Goal: Obtain resource: Download file/media

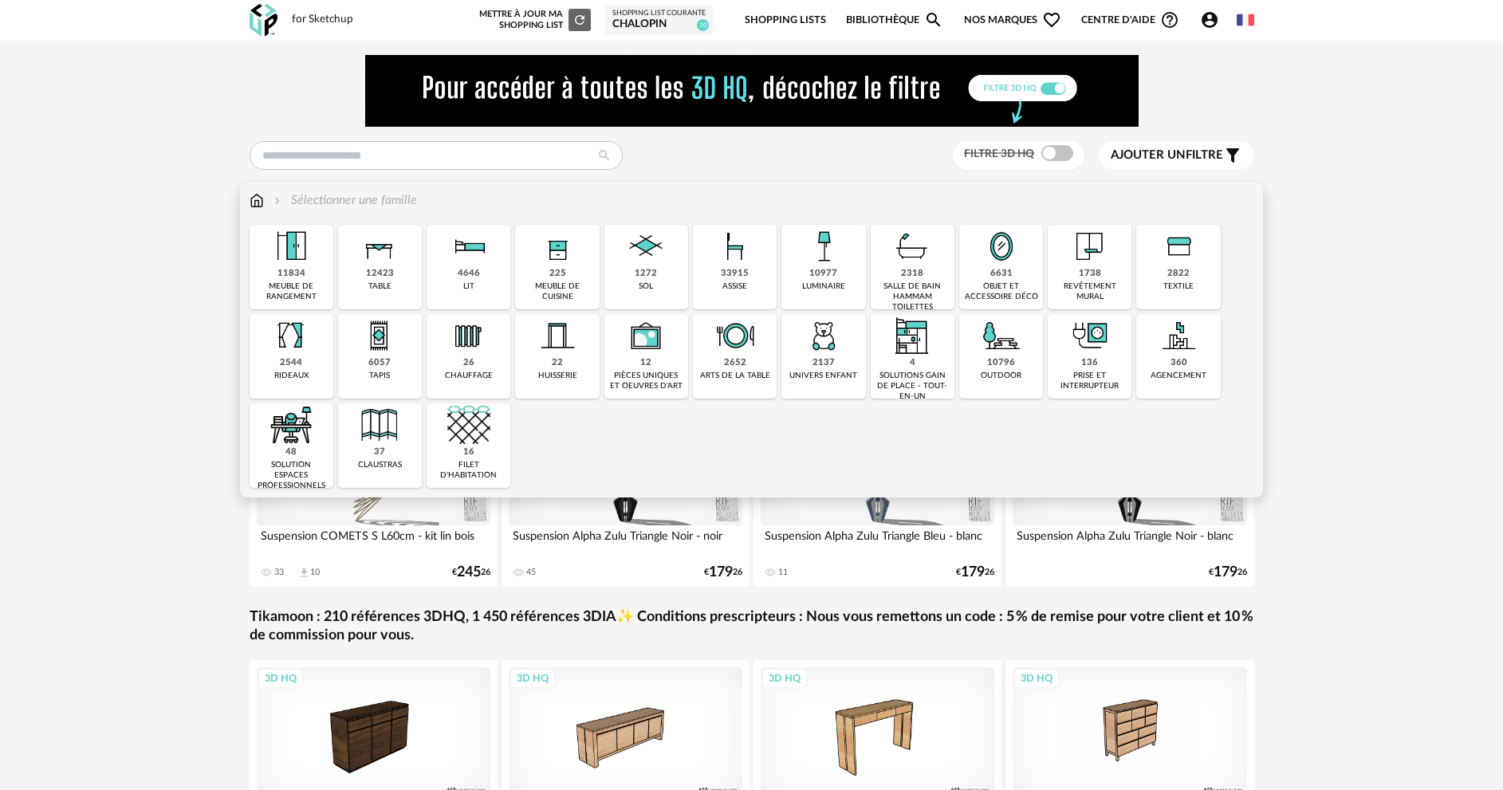
click at [405, 279] on div "12423 table" at bounding box center [380, 267] width 84 height 85
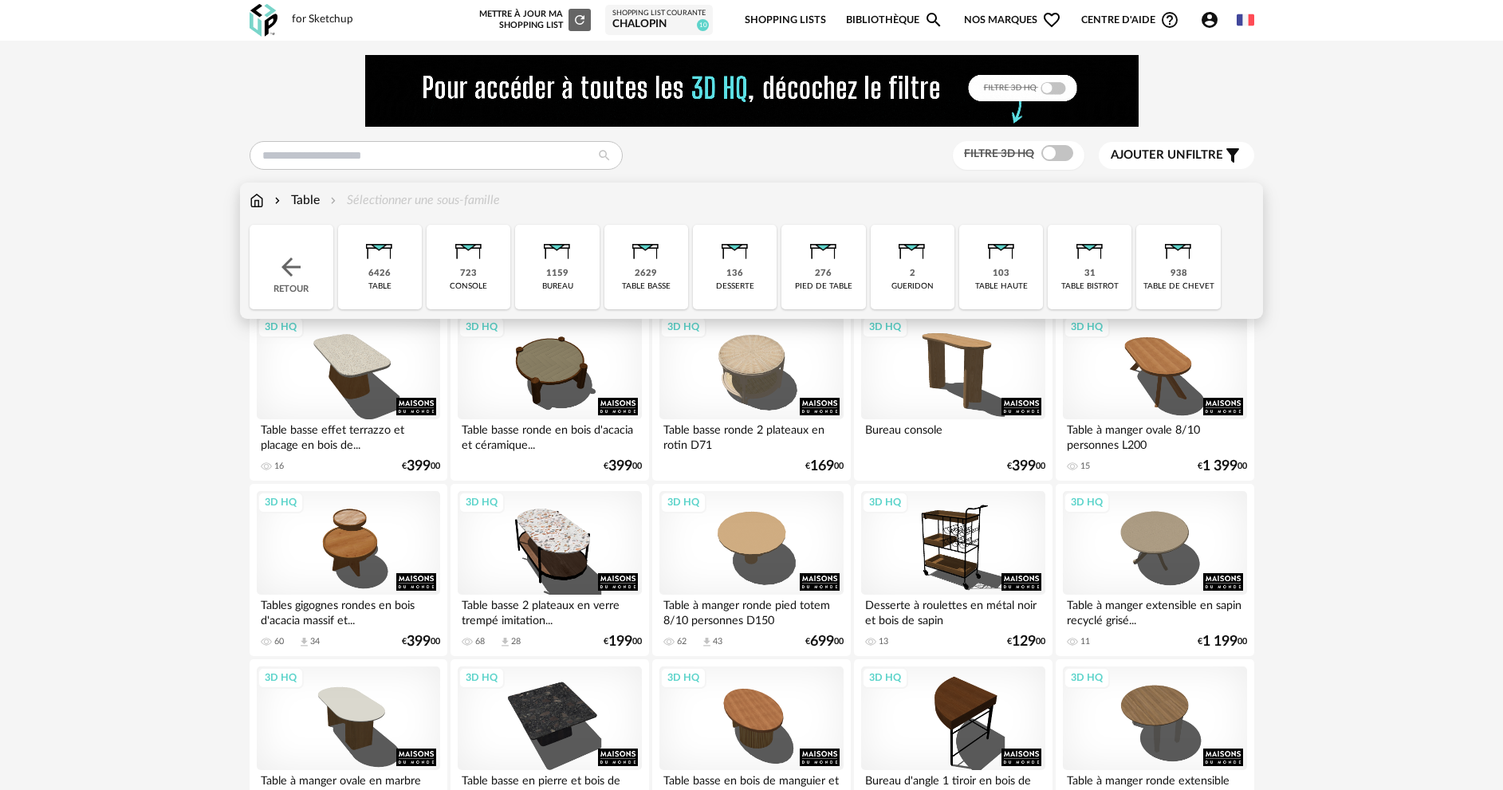
click at [644, 275] on div "2629" at bounding box center [646, 274] width 22 height 12
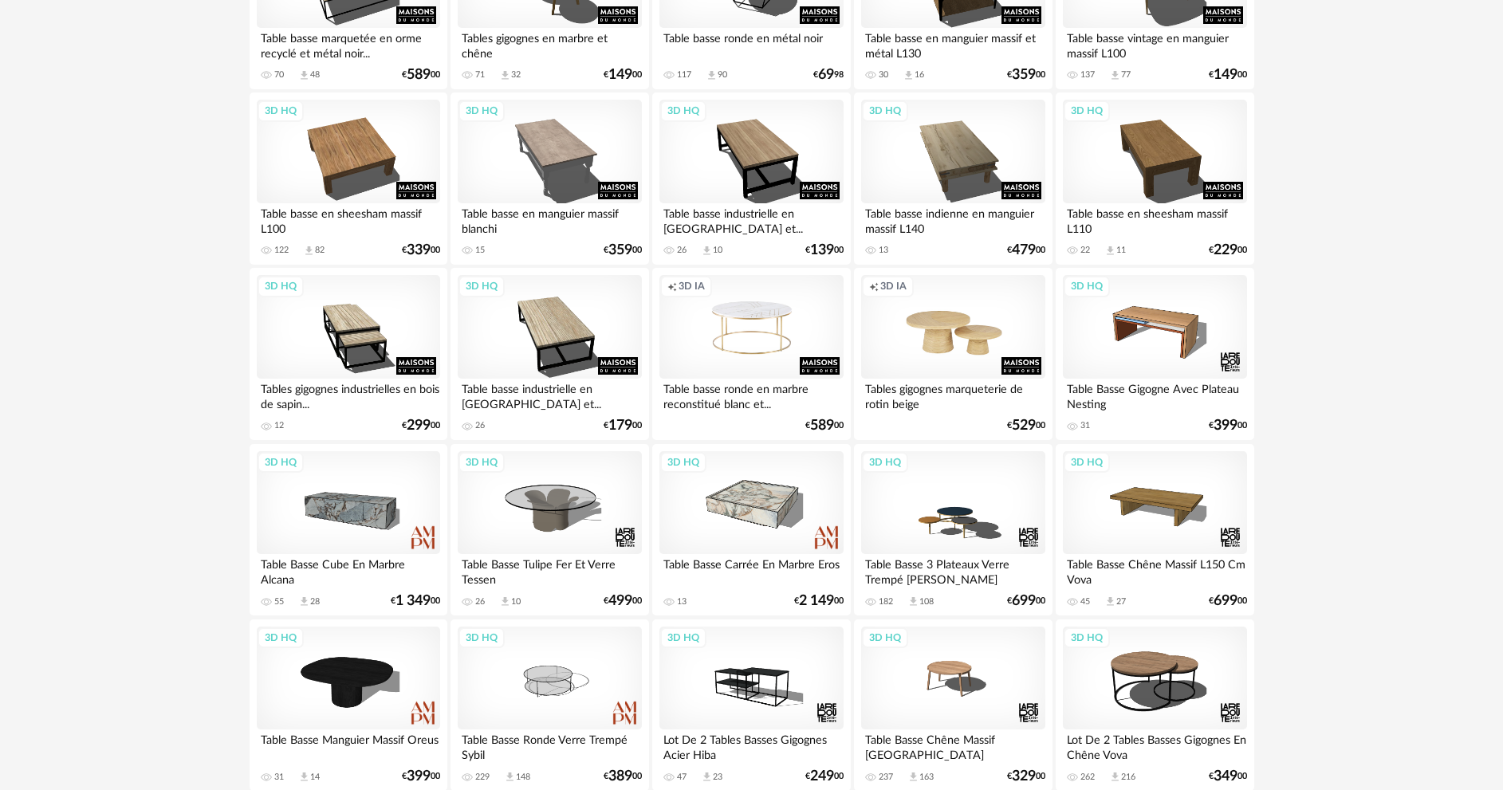
scroll to position [2153, 0]
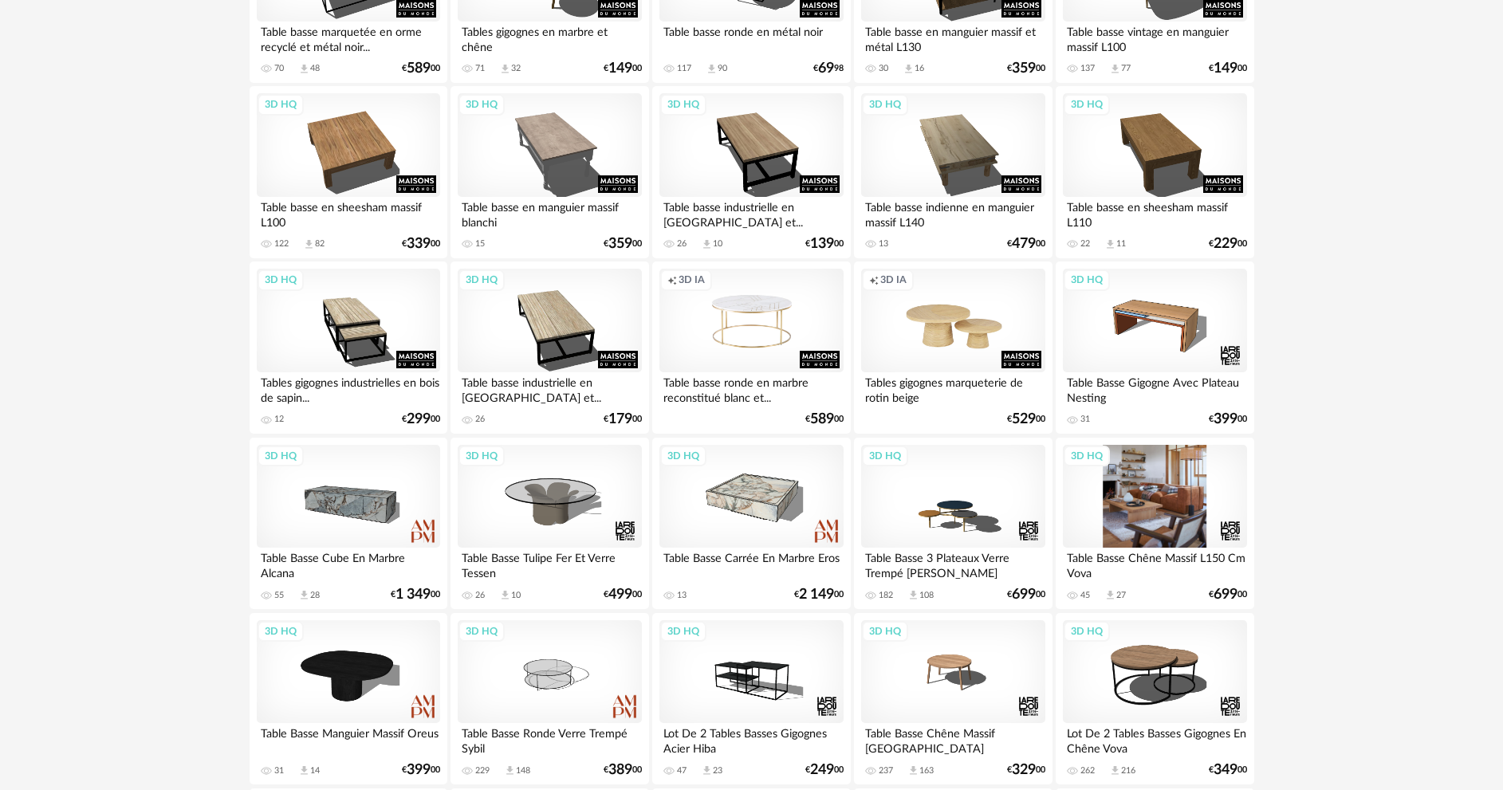
click at [1143, 529] on div "3D HQ" at bounding box center [1154, 497] width 183 height 104
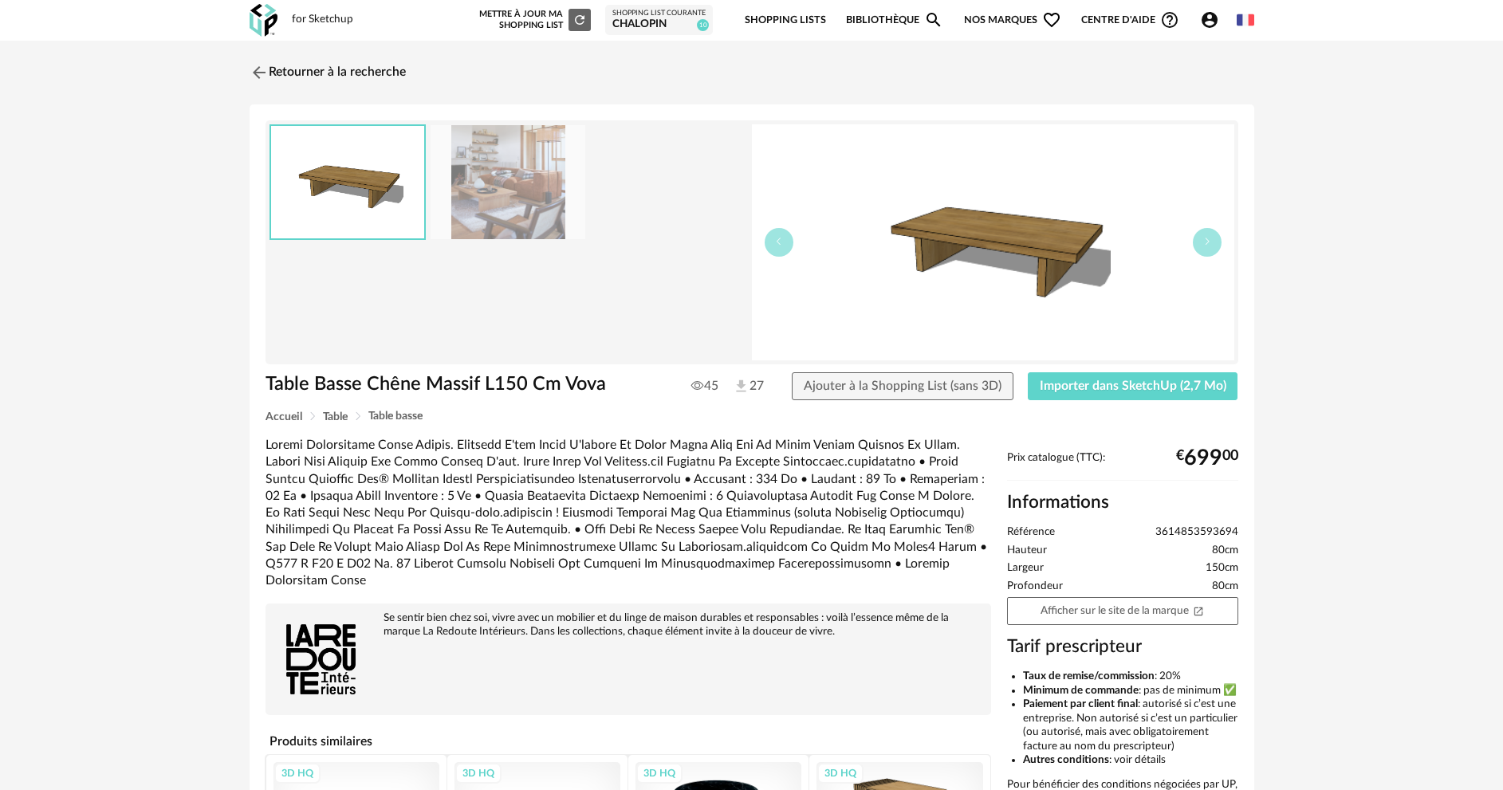
click at [494, 195] on img at bounding box center [508, 182] width 155 height 114
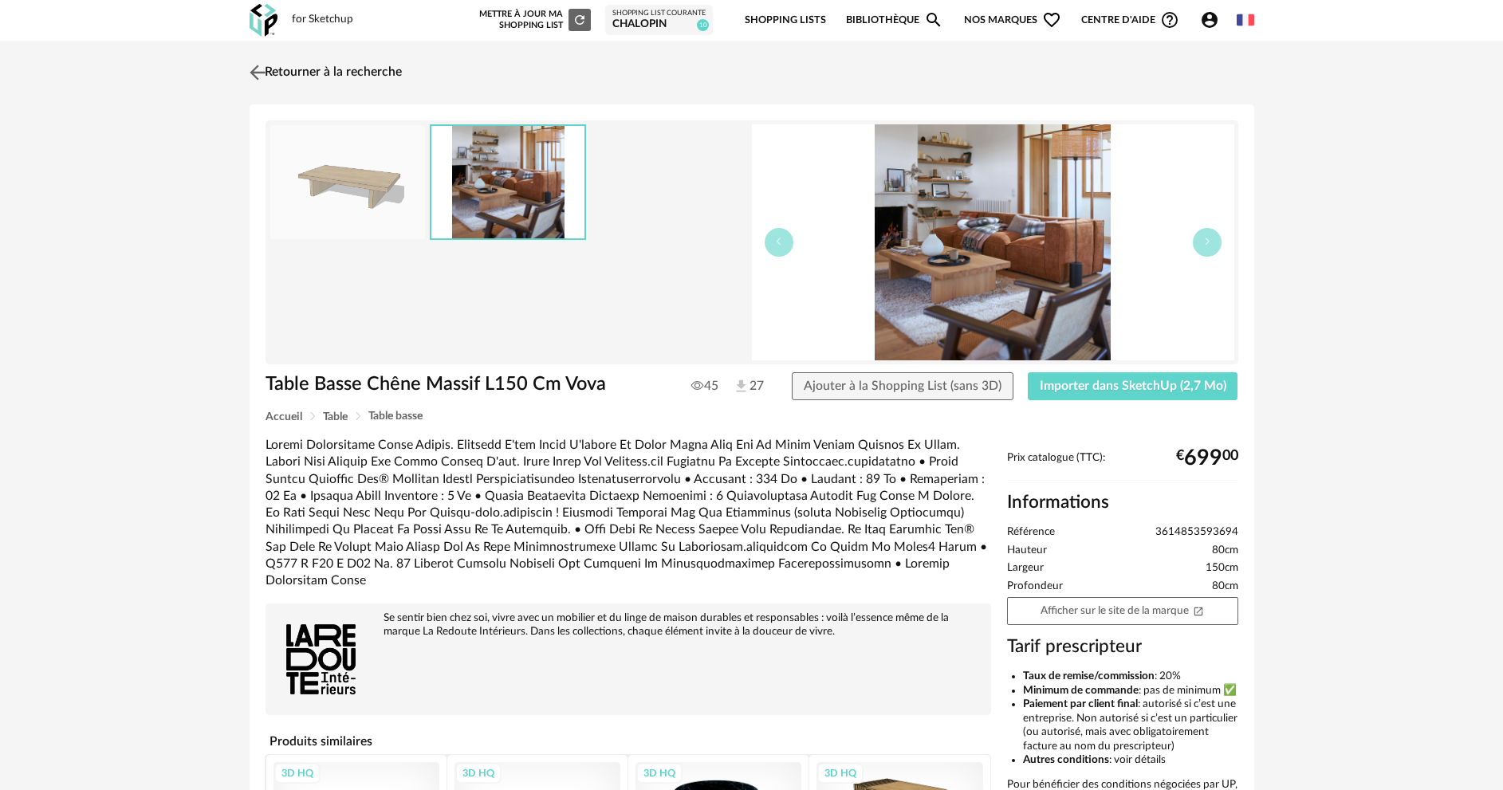
click at [258, 70] on img at bounding box center [257, 72] width 23 height 23
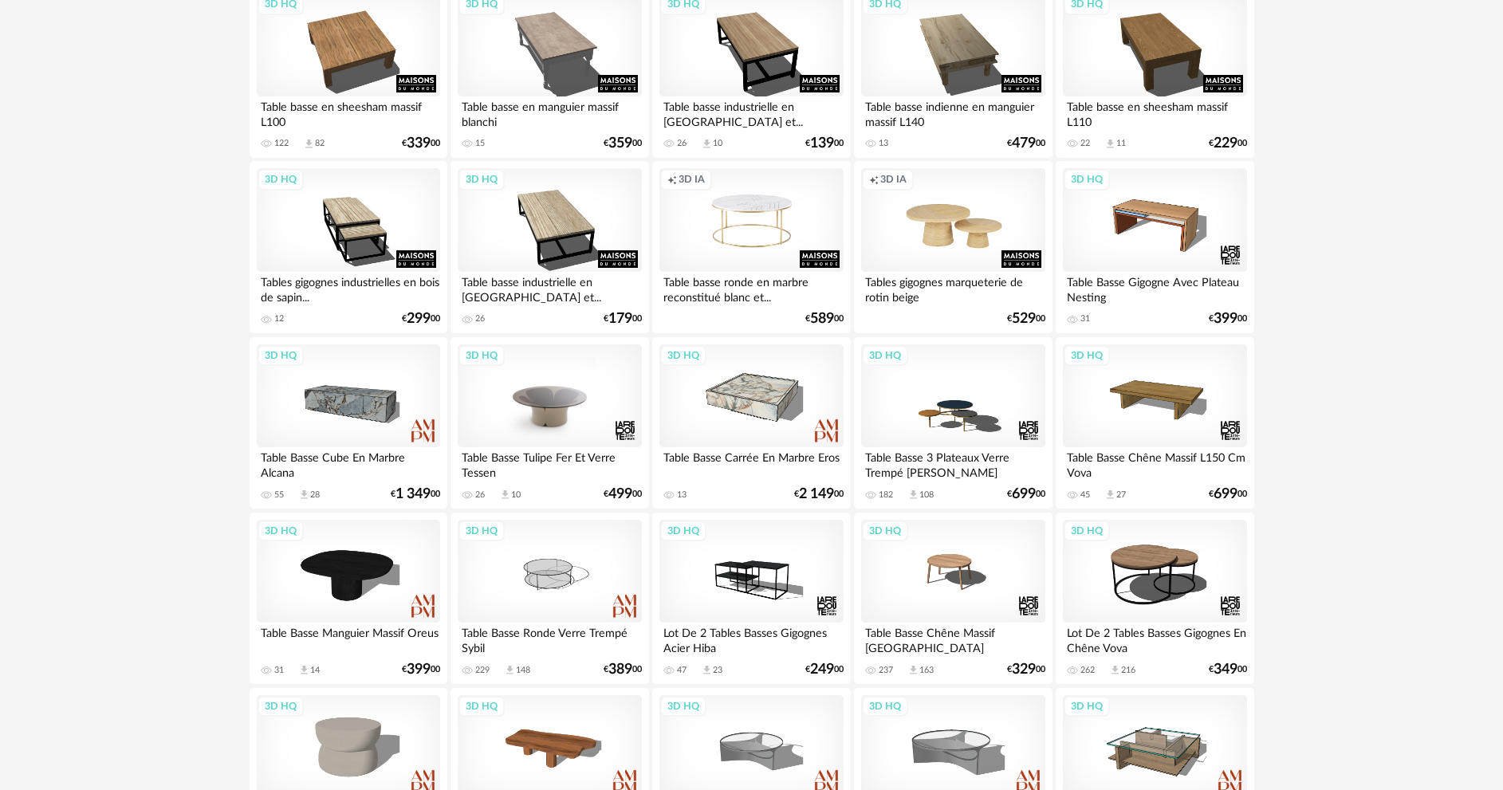
scroll to position [2472, 0]
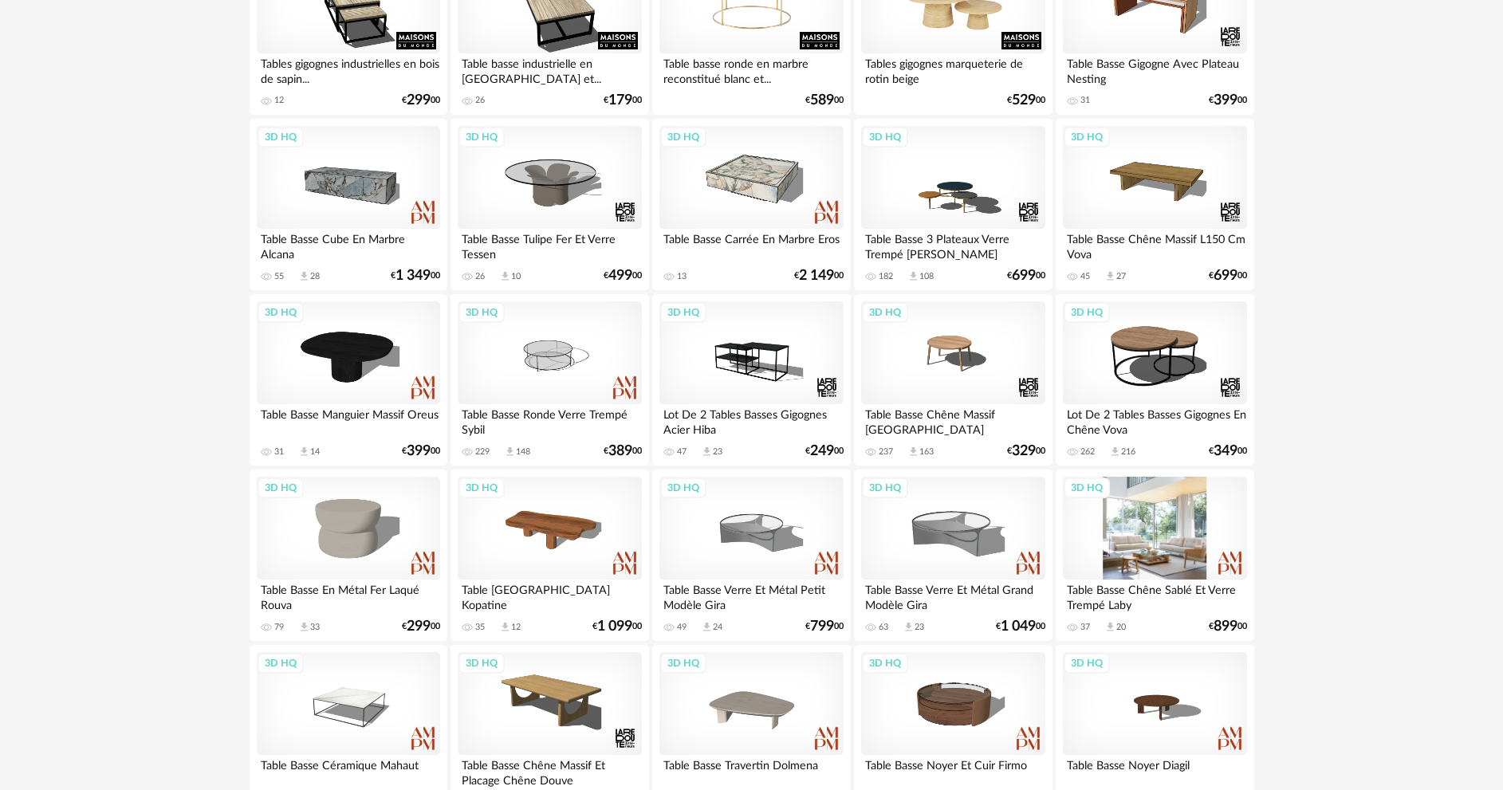
click at [1125, 543] on div "3D HQ" at bounding box center [1154, 529] width 183 height 104
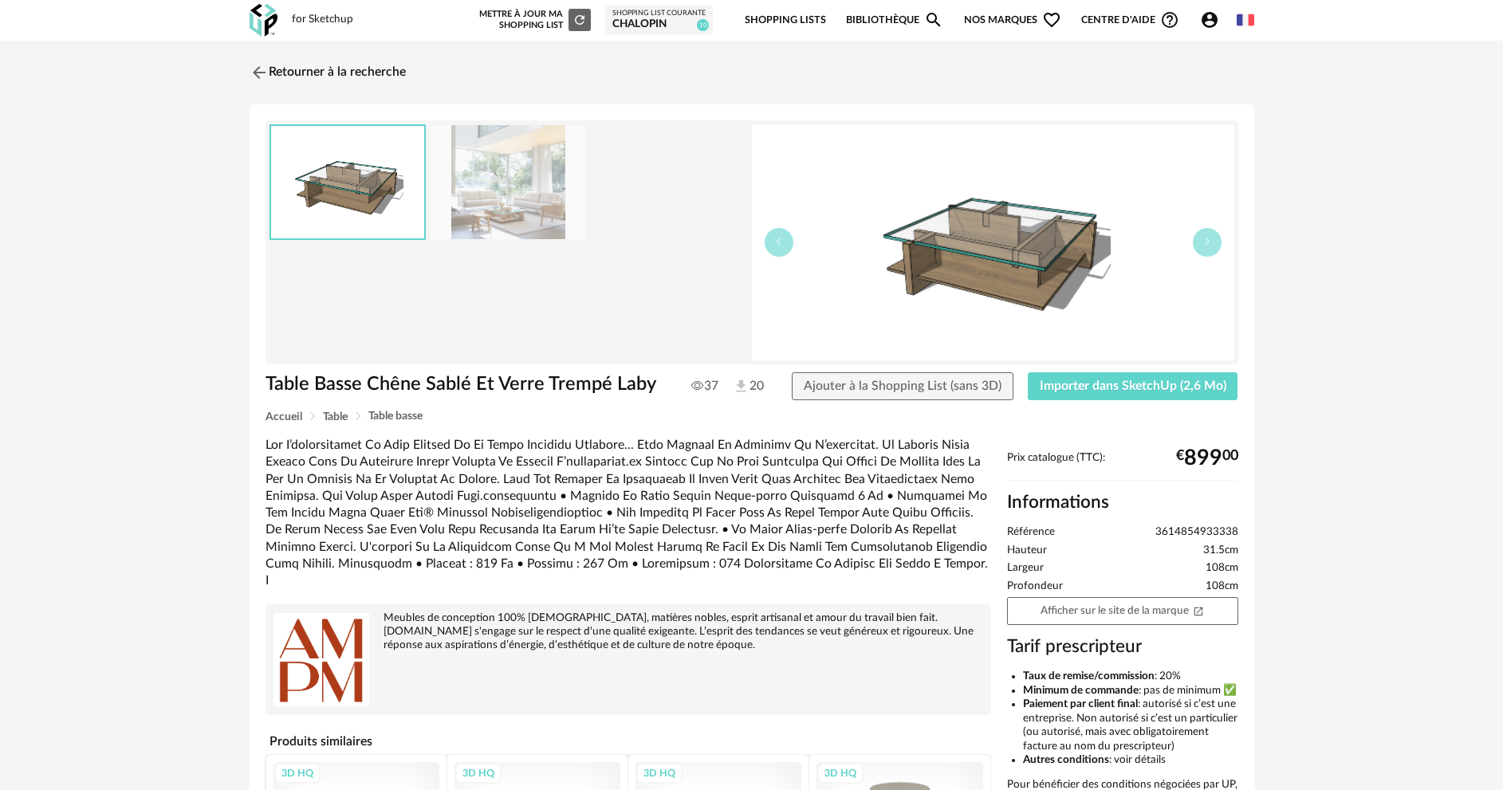
click at [503, 209] on img at bounding box center [508, 182] width 155 height 114
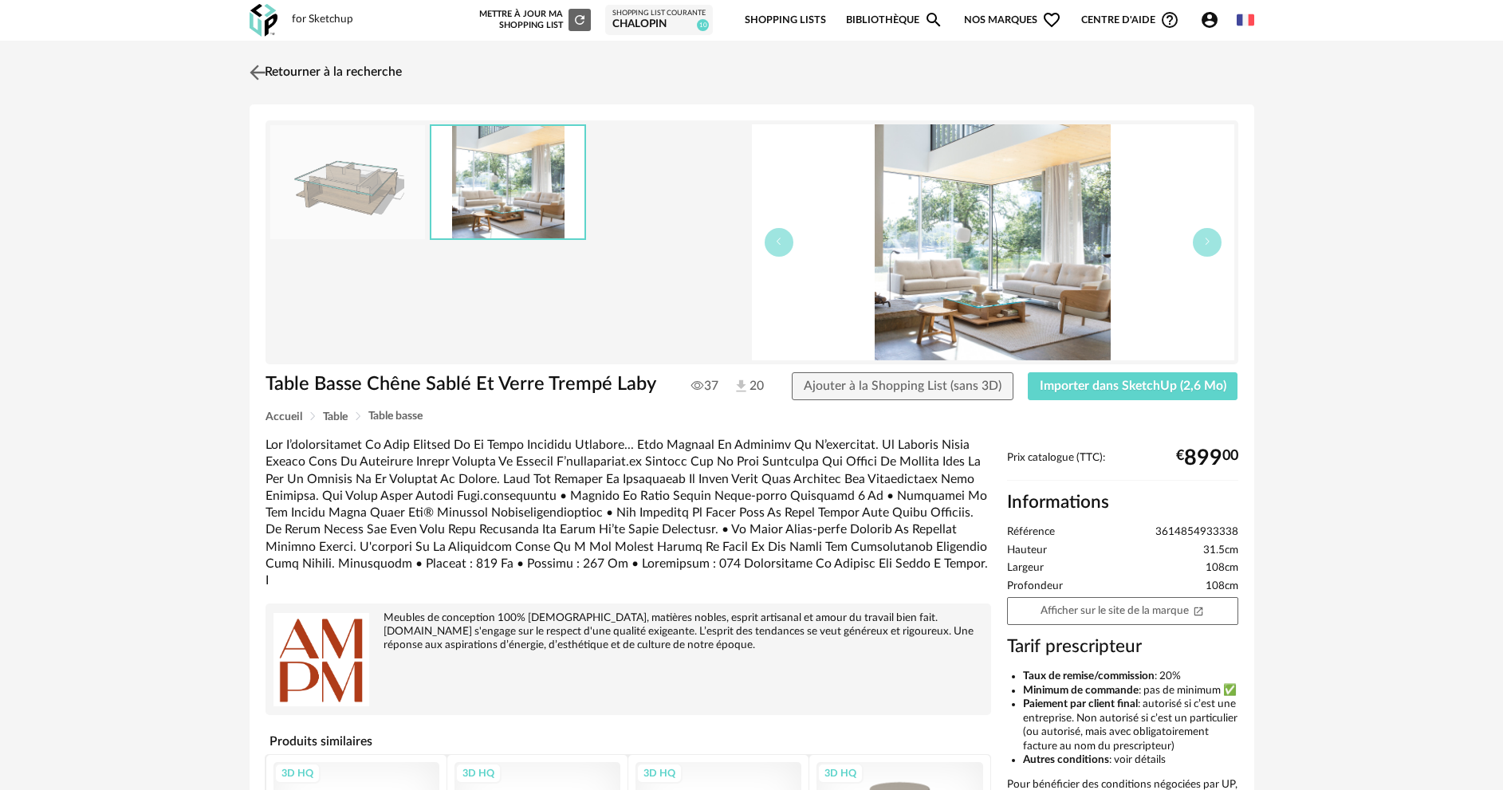
click at [260, 75] on img at bounding box center [257, 72] width 23 height 23
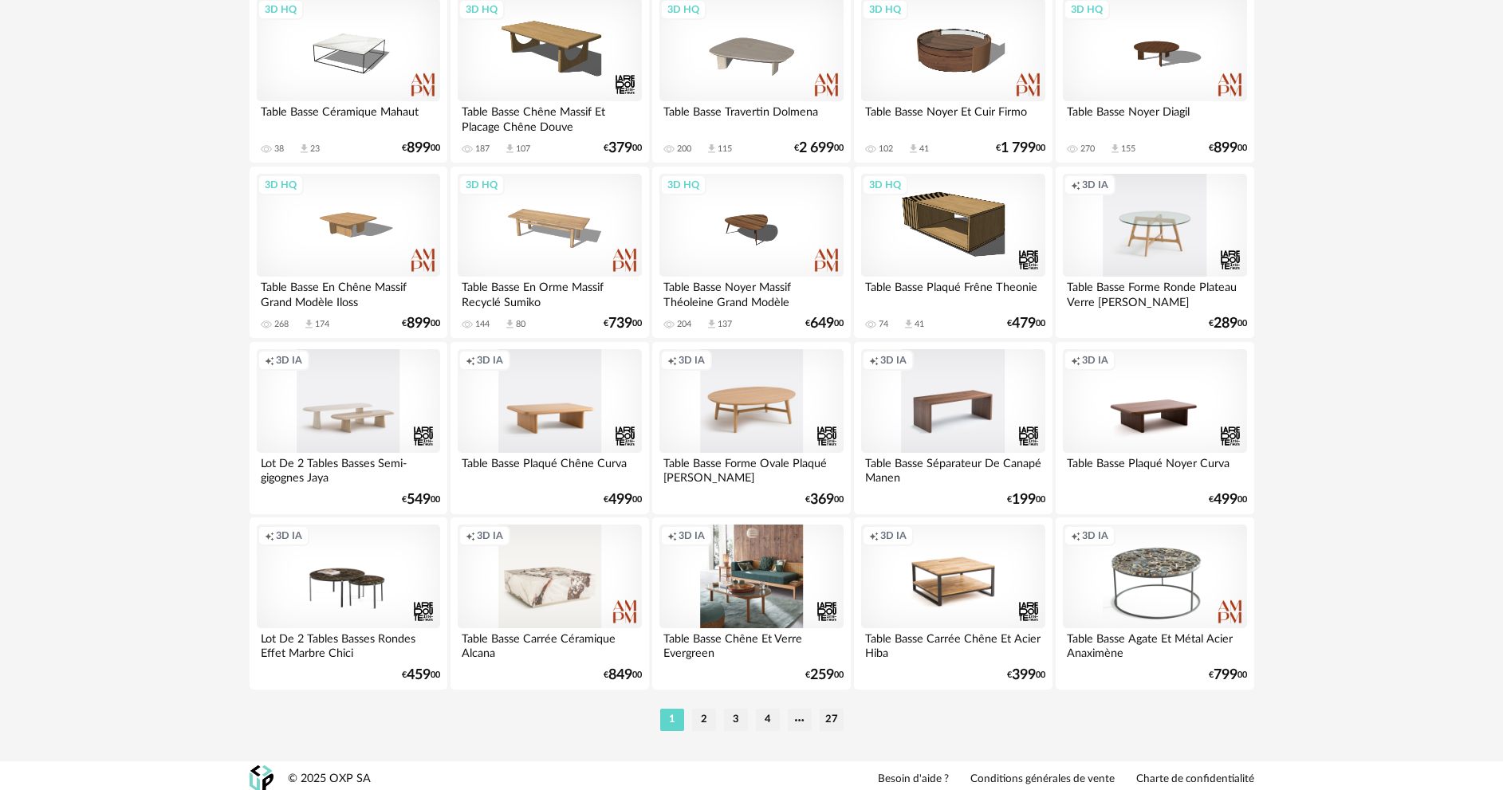
scroll to position [3133, 0]
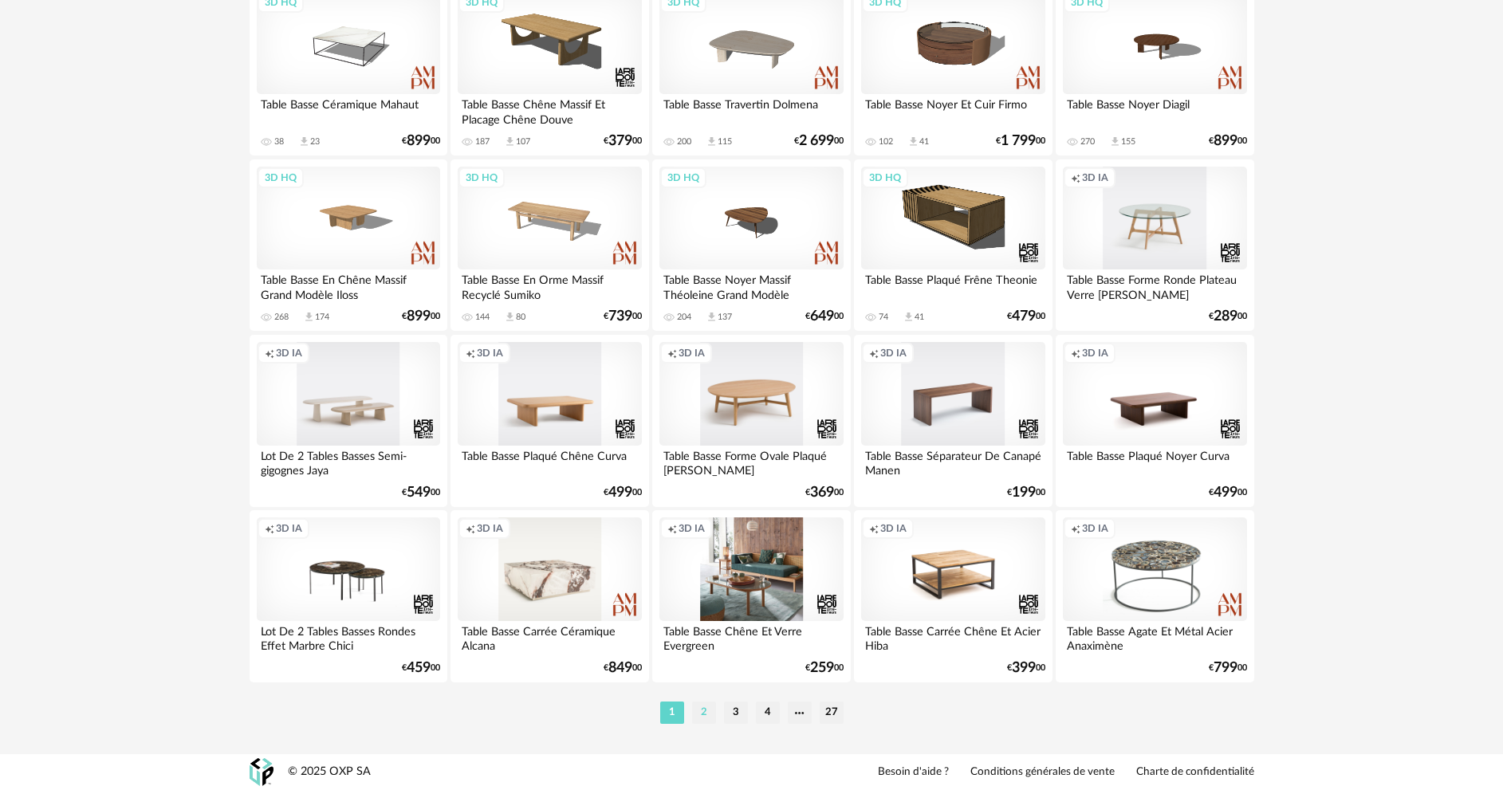
click at [699, 711] on li "2" at bounding box center [704, 713] width 24 height 22
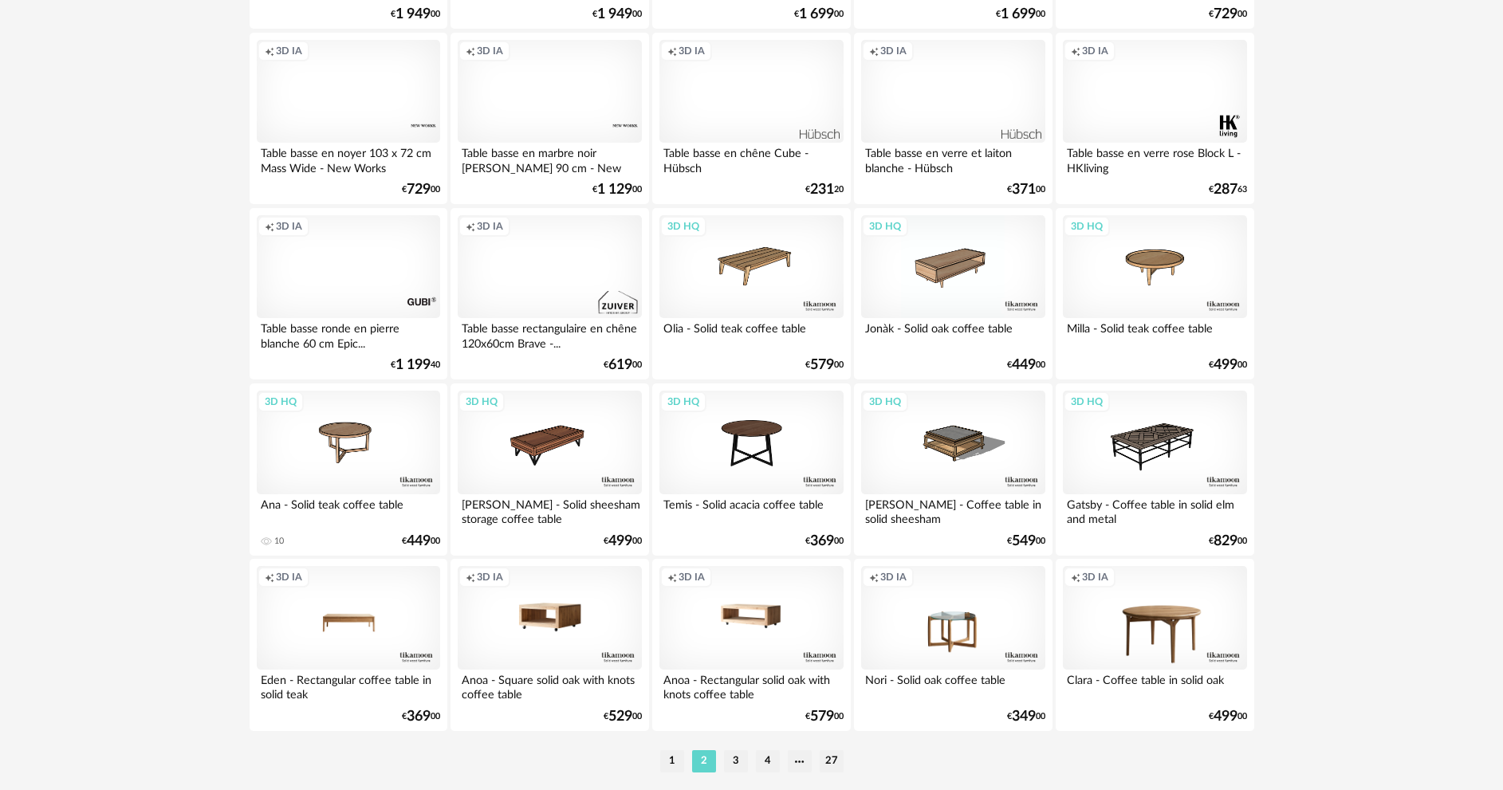
scroll to position [3133, 0]
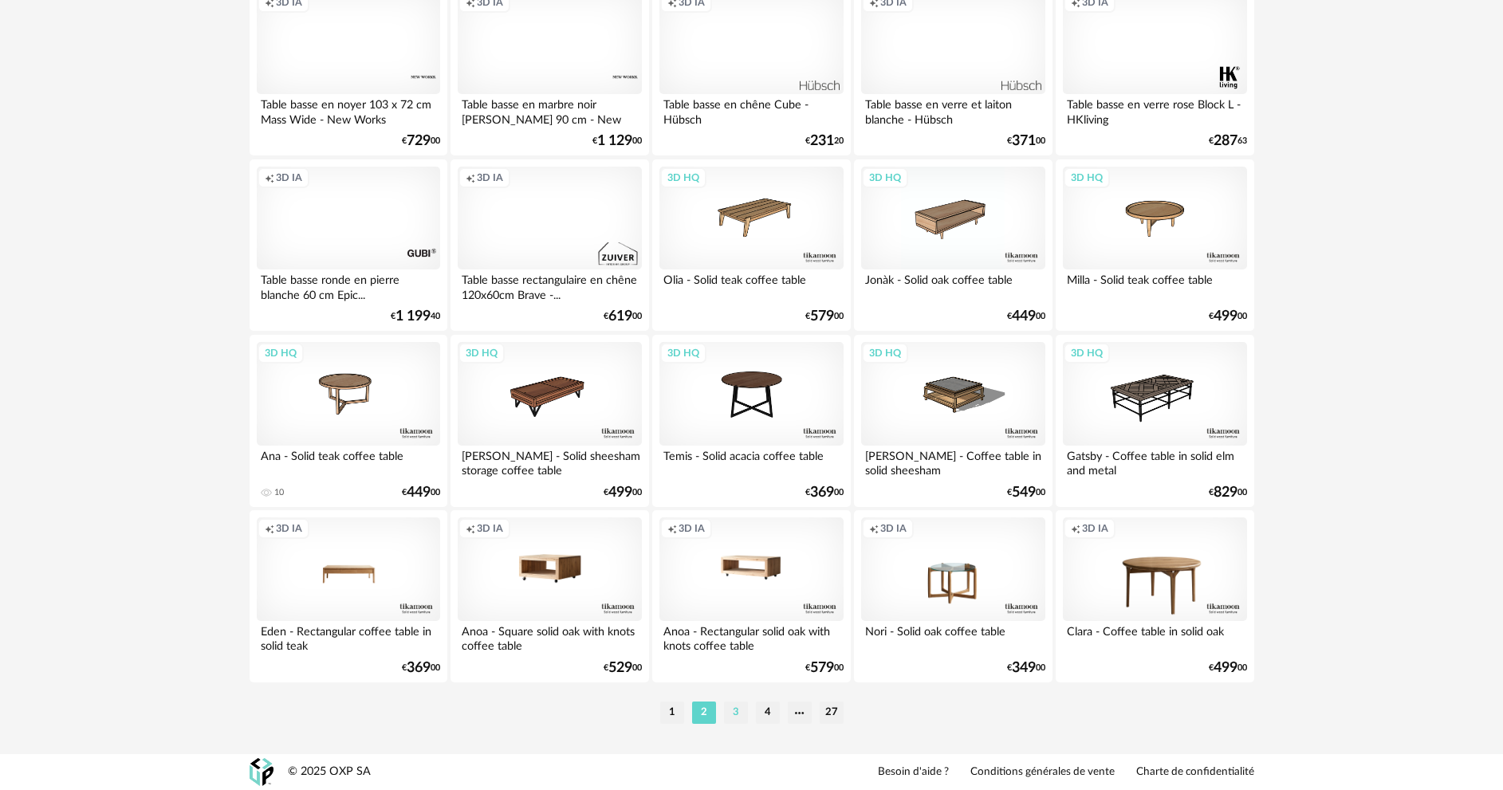
click at [742, 713] on li "3" at bounding box center [736, 713] width 24 height 22
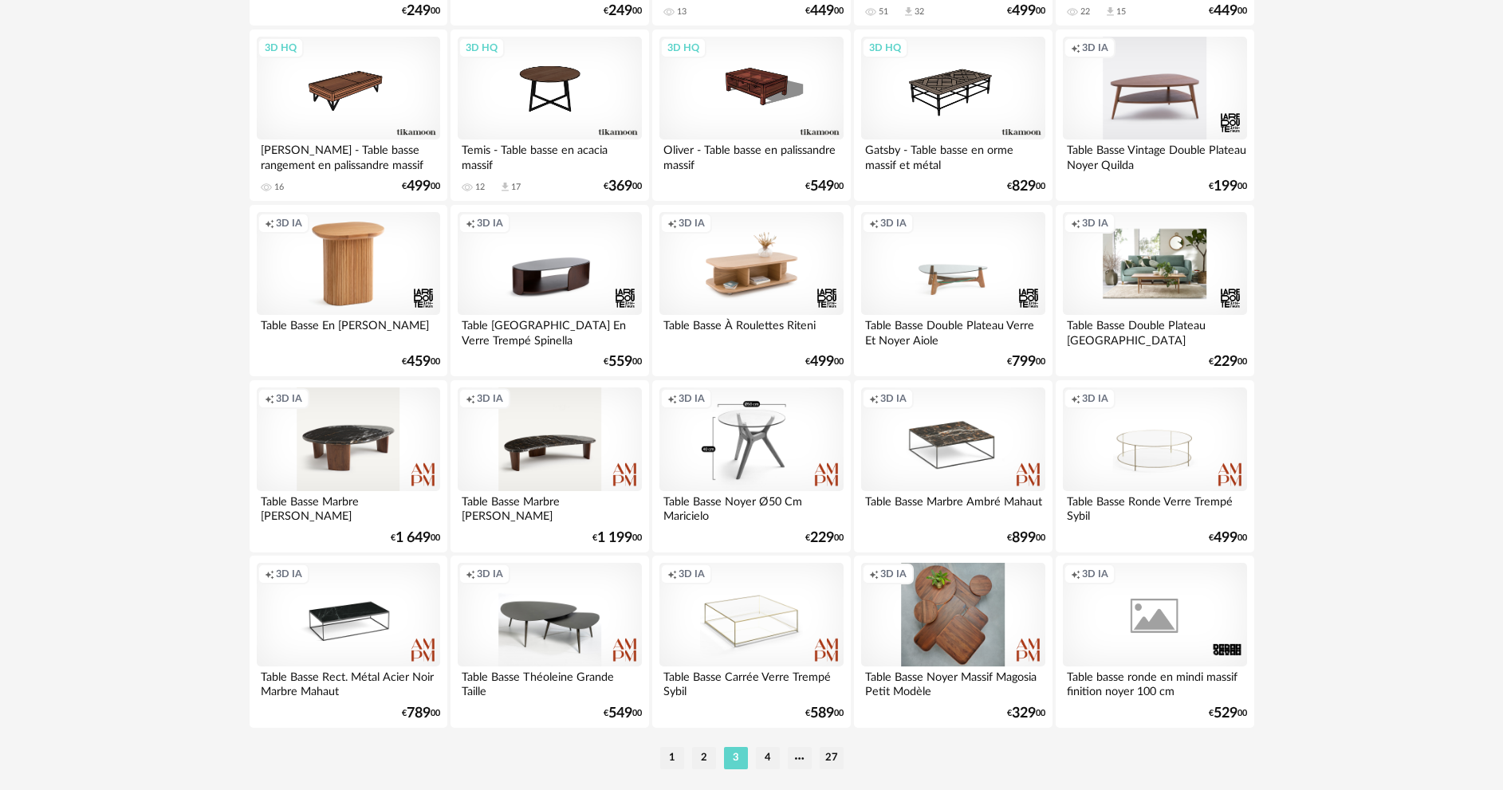
scroll to position [3110, 0]
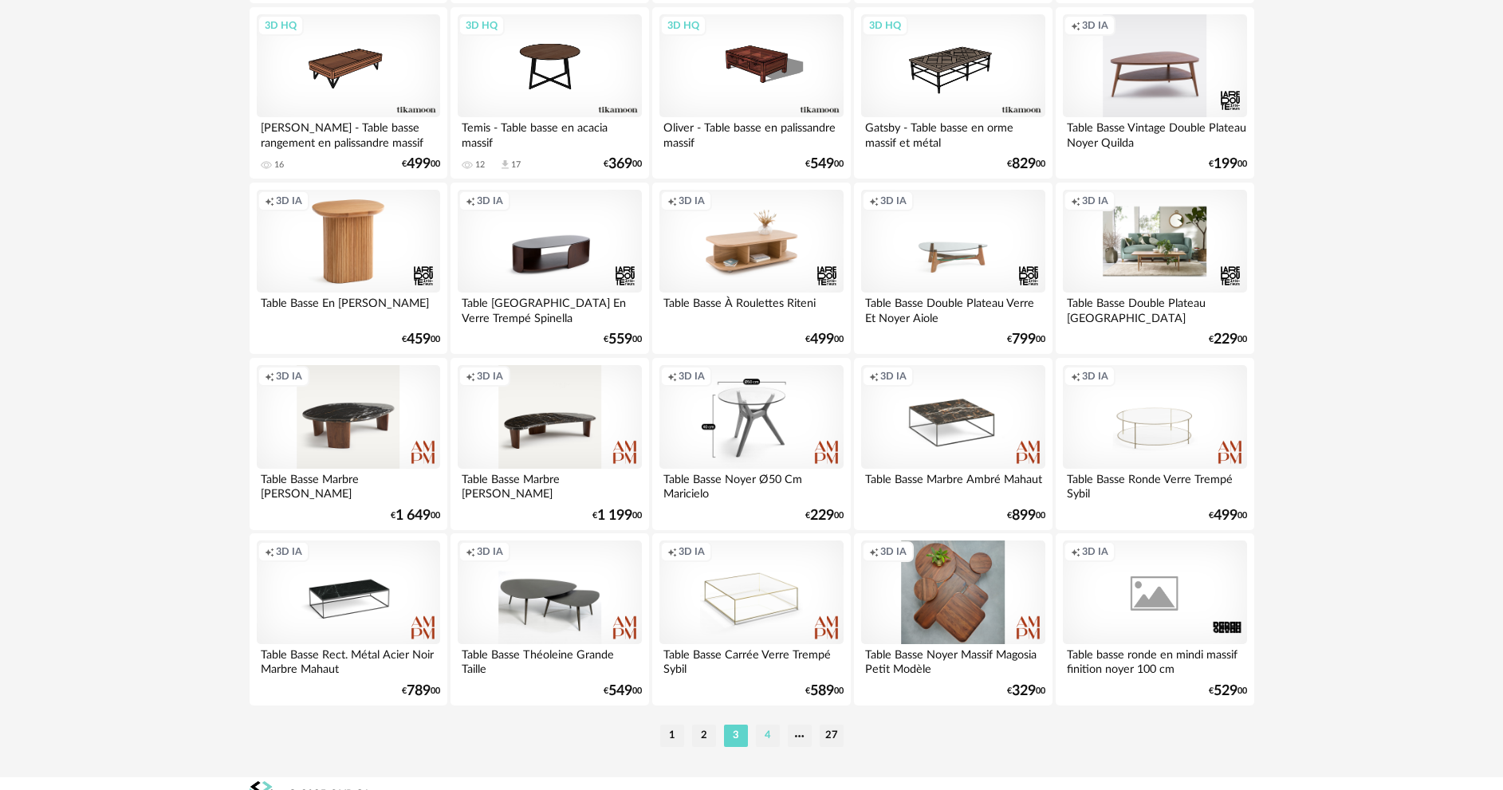
click at [772, 739] on li "4" at bounding box center [768, 736] width 24 height 22
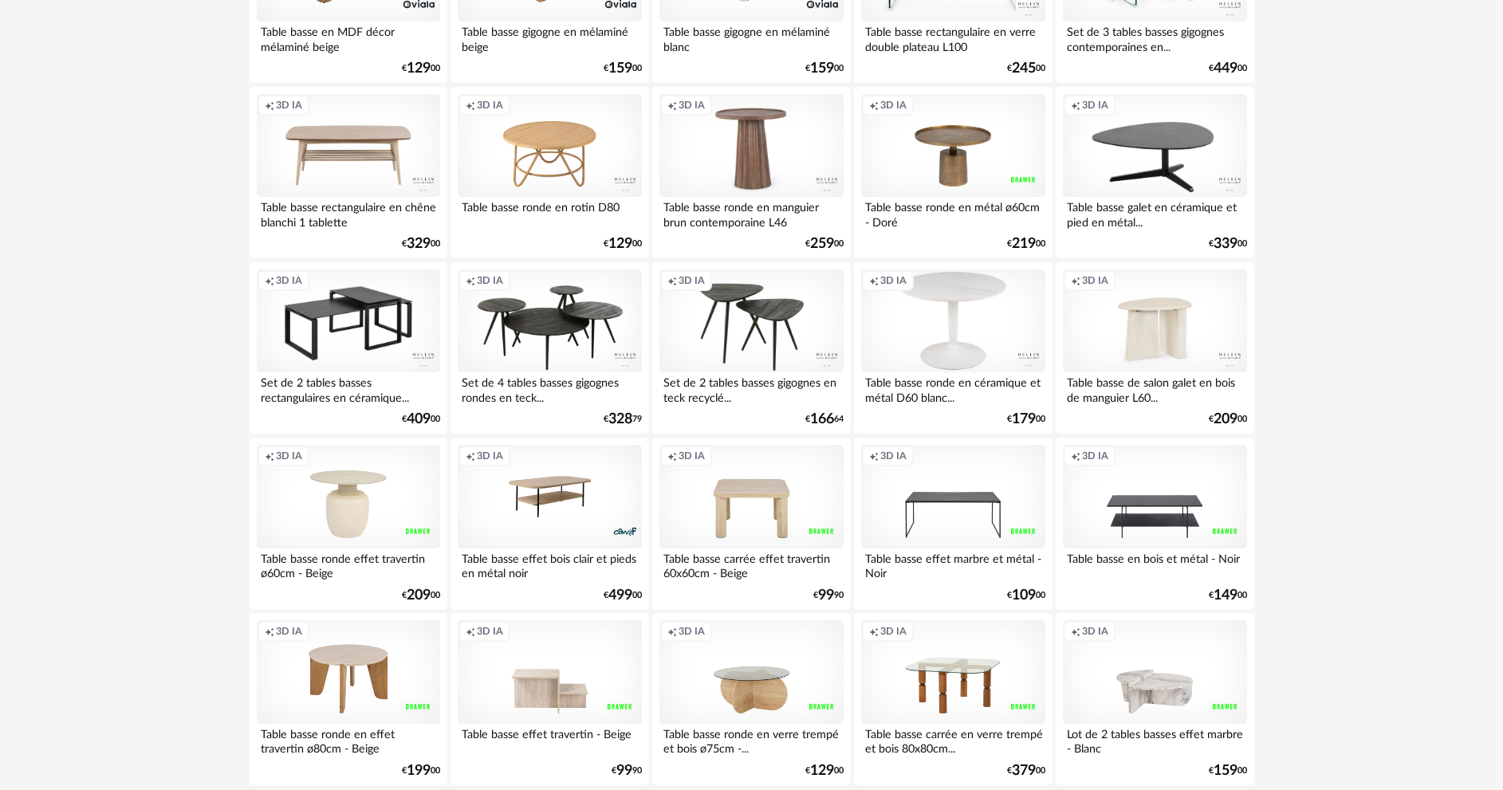
scroll to position [3133, 0]
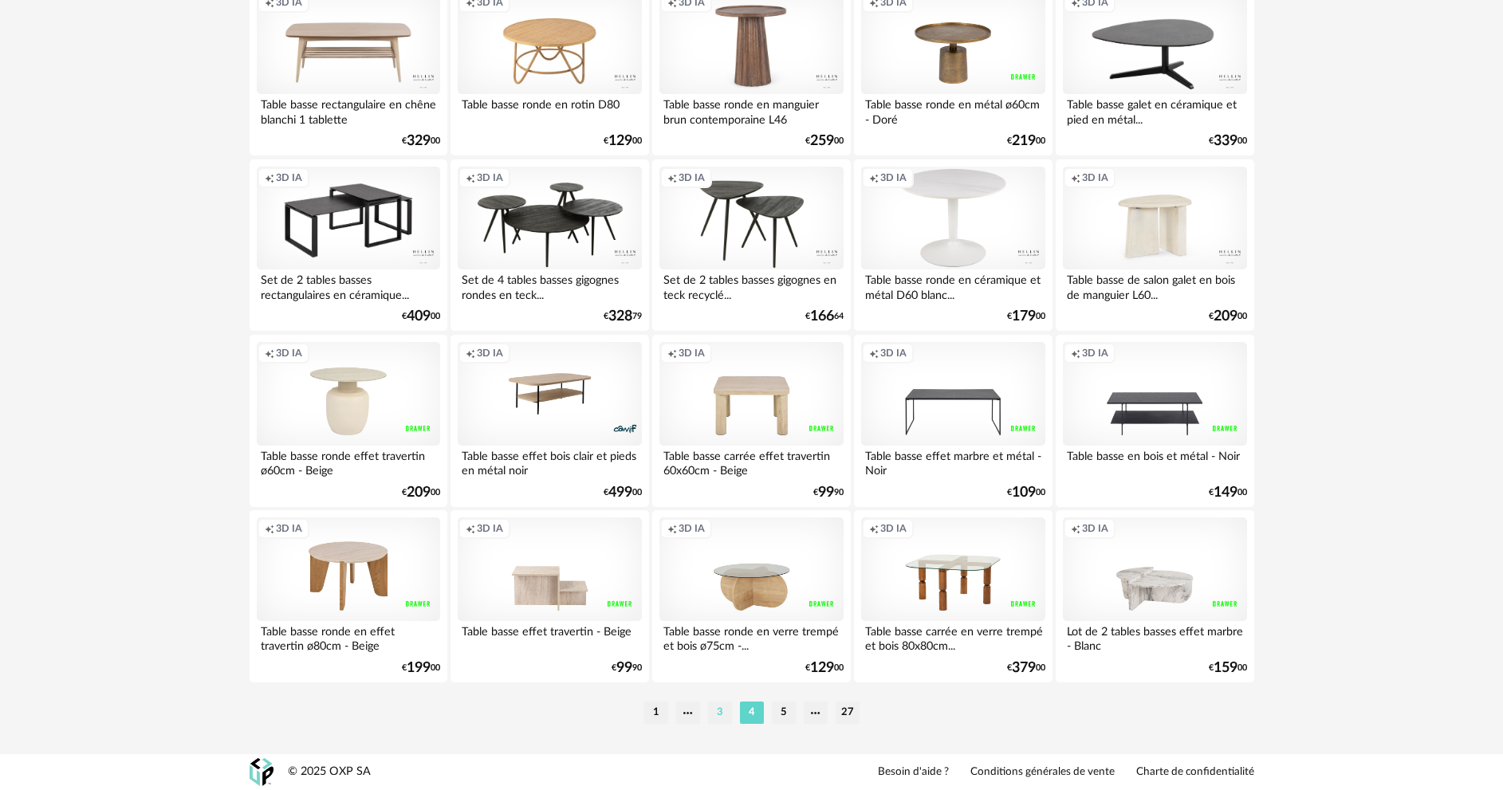
click at [718, 712] on li "3" at bounding box center [720, 713] width 24 height 22
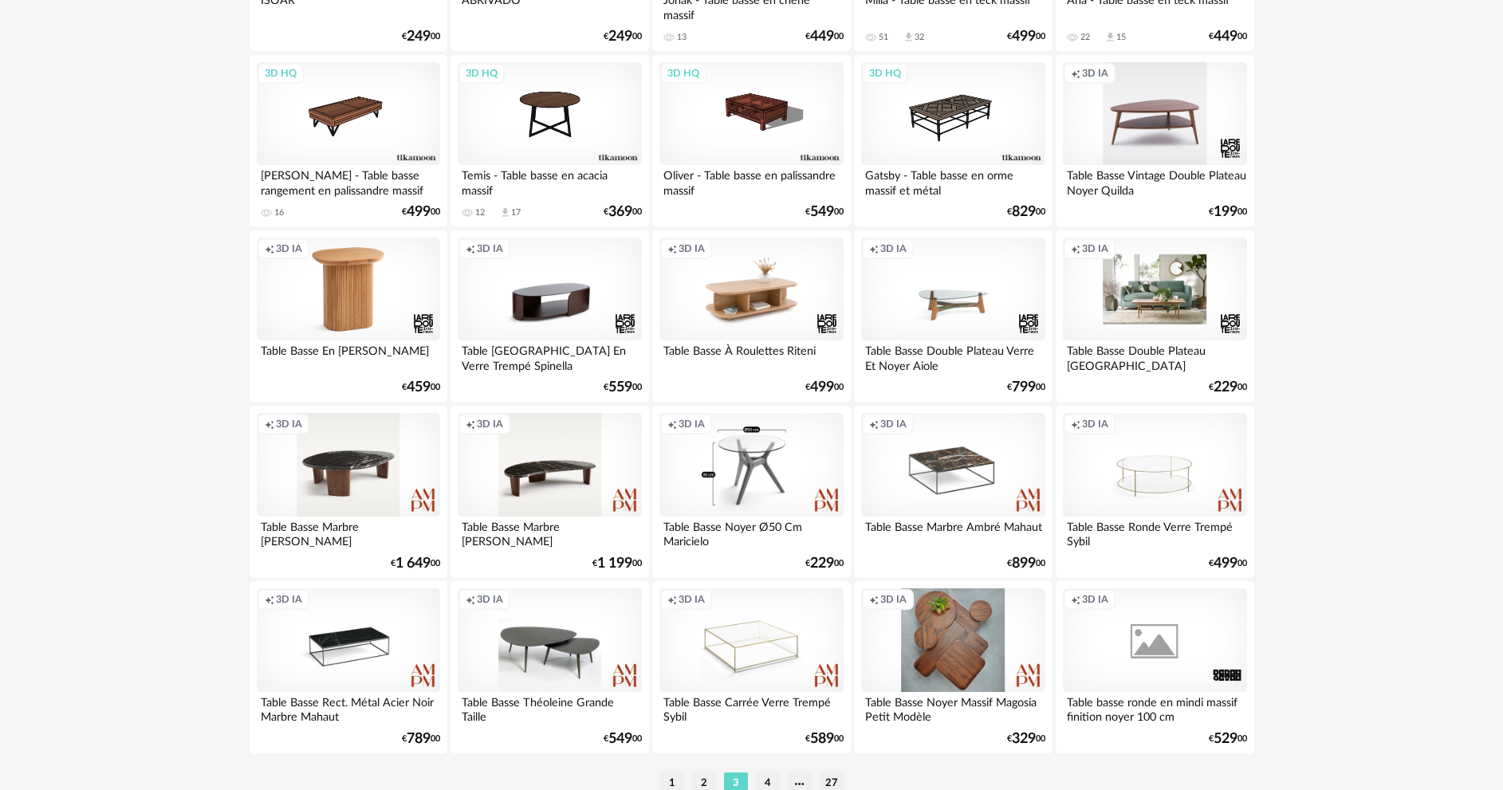
scroll to position [3133, 0]
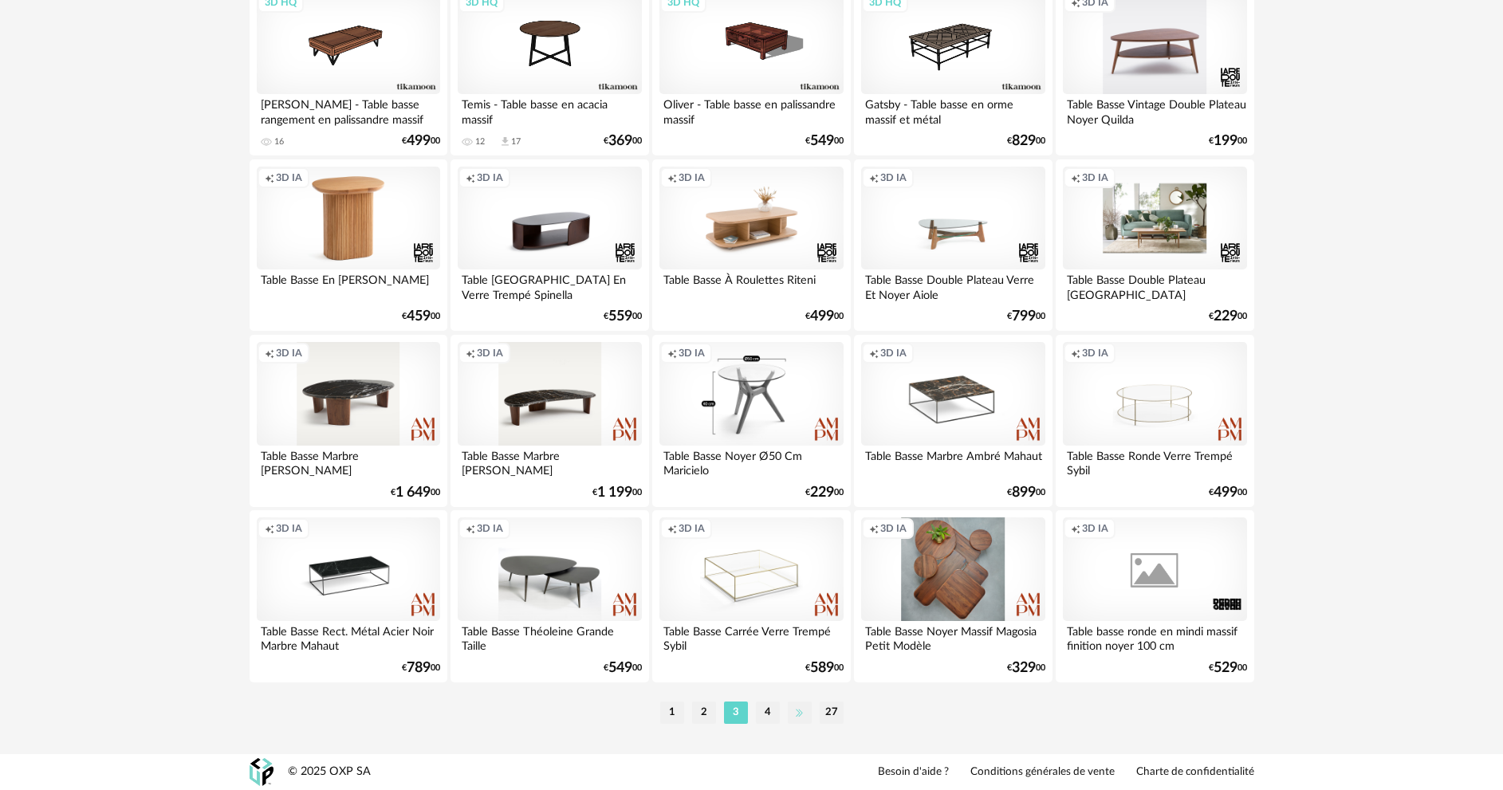
click at [791, 712] on li at bounding box center [800, 713] width 24 height 22
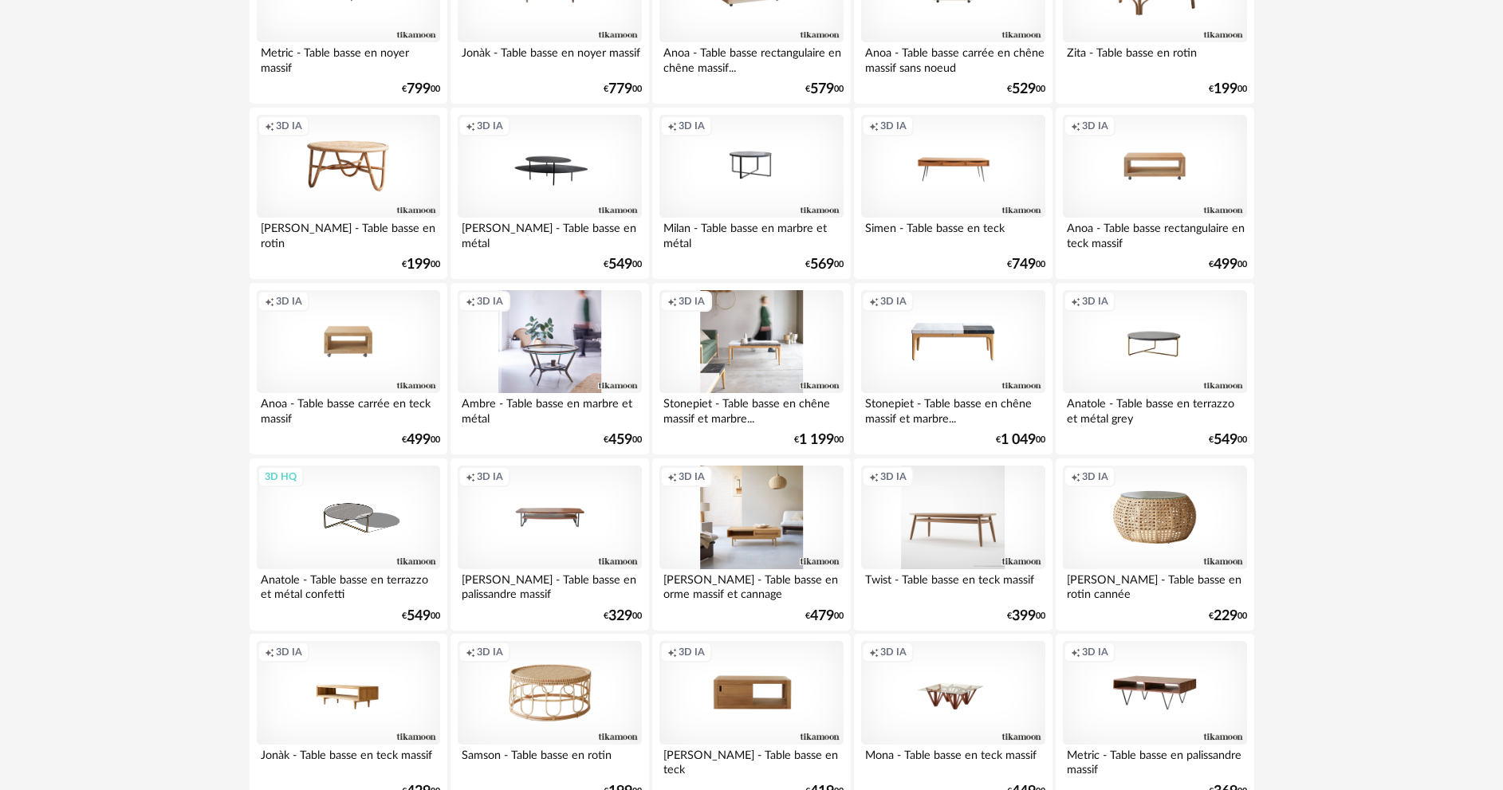
scroll to position [3133, 0]
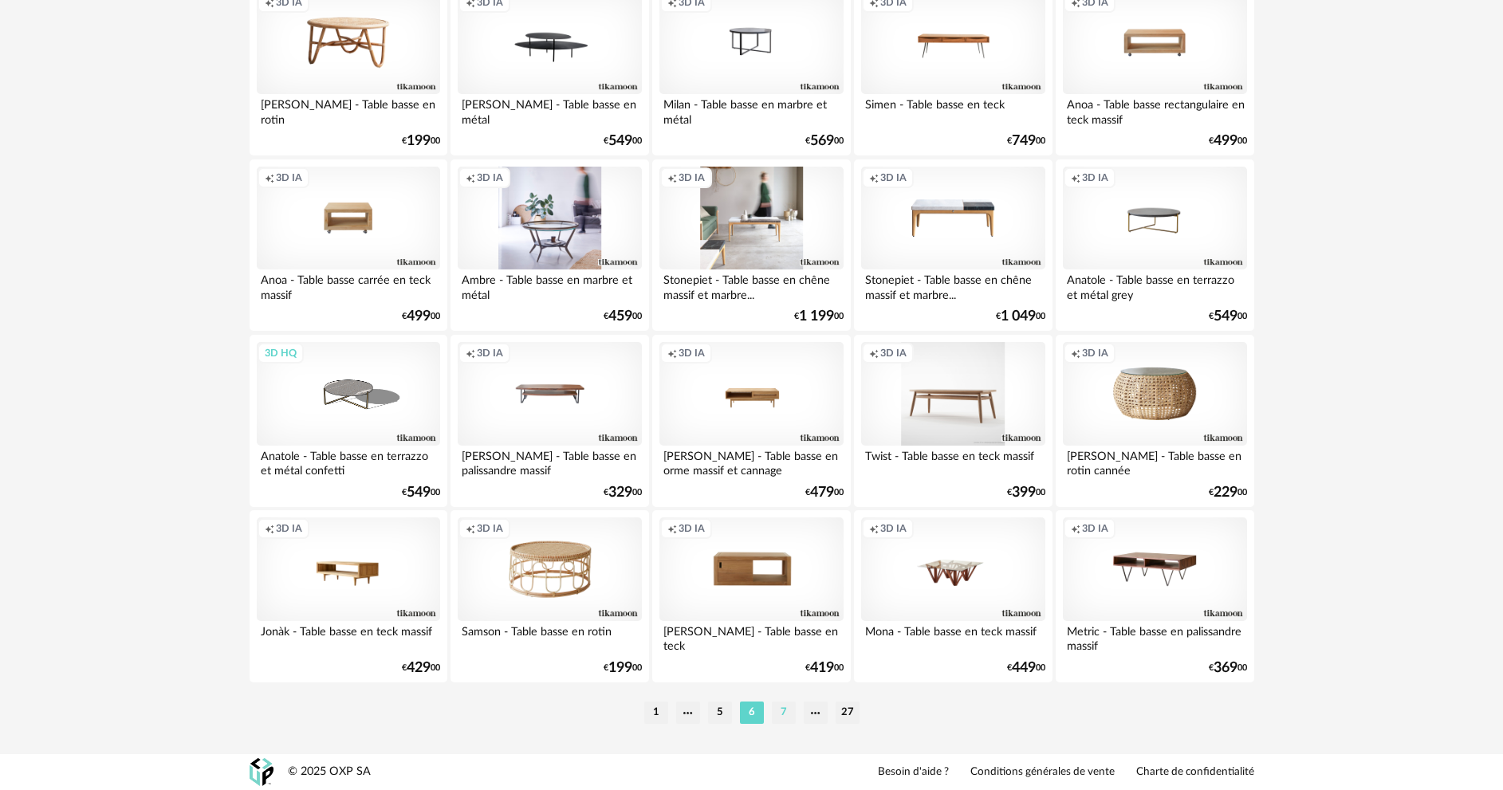
click at [777, 717] on li "7" at bounding box center [784, 713] width 24 height 22
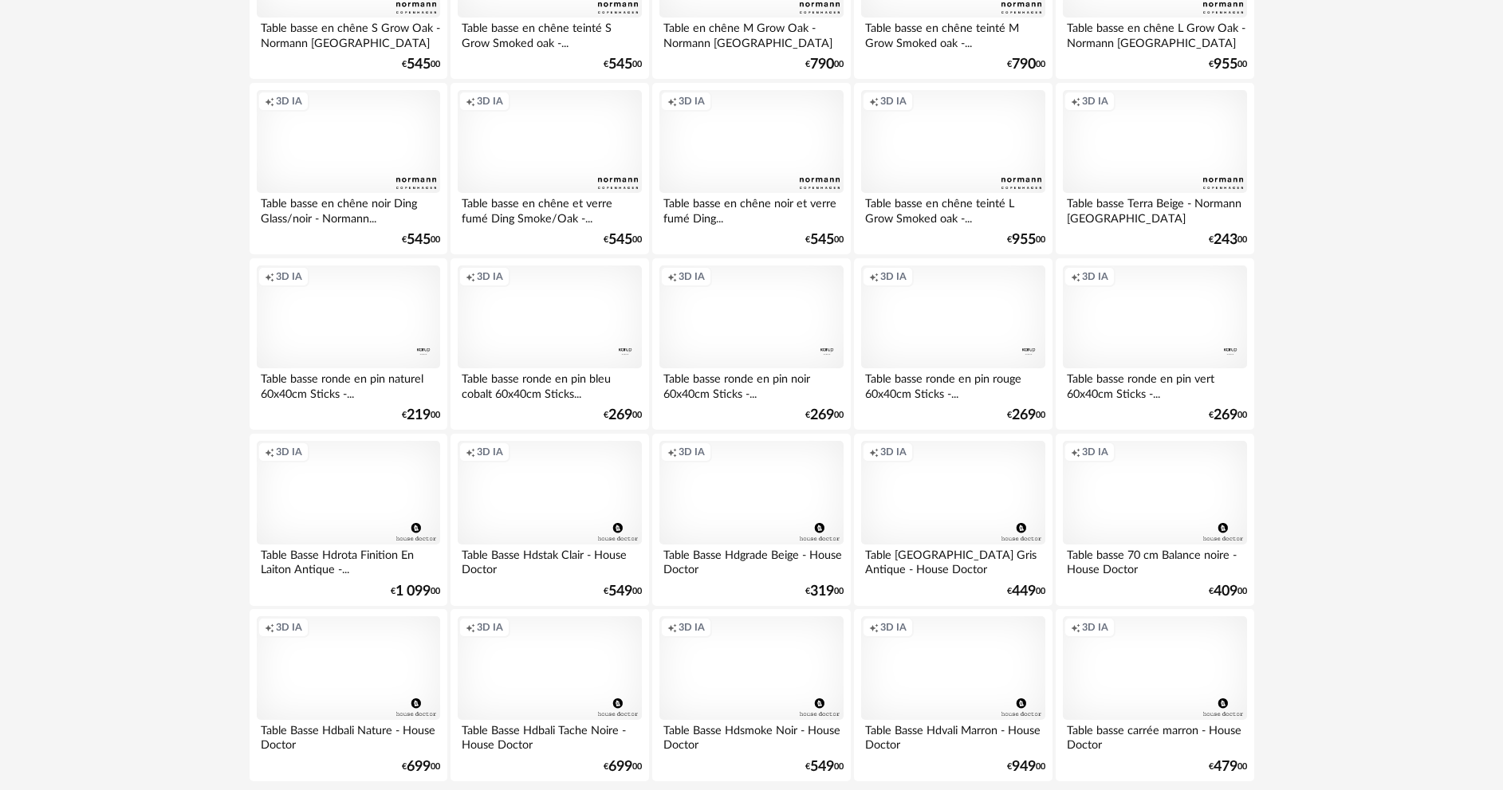
scroll to position [3133, 0]
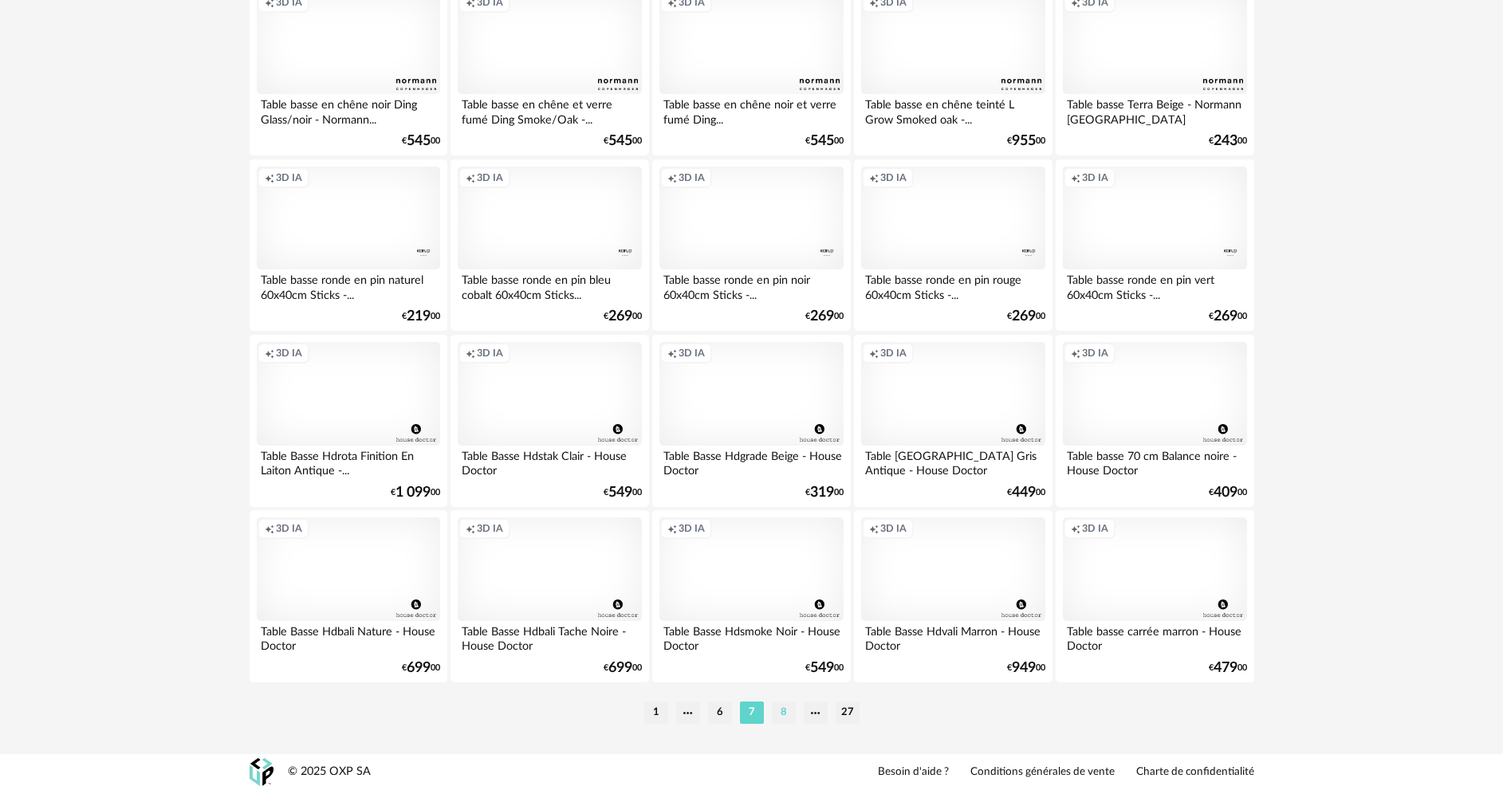
click at [782, 711] on li "8" at bounding box center [784, 713] width 24 height 22
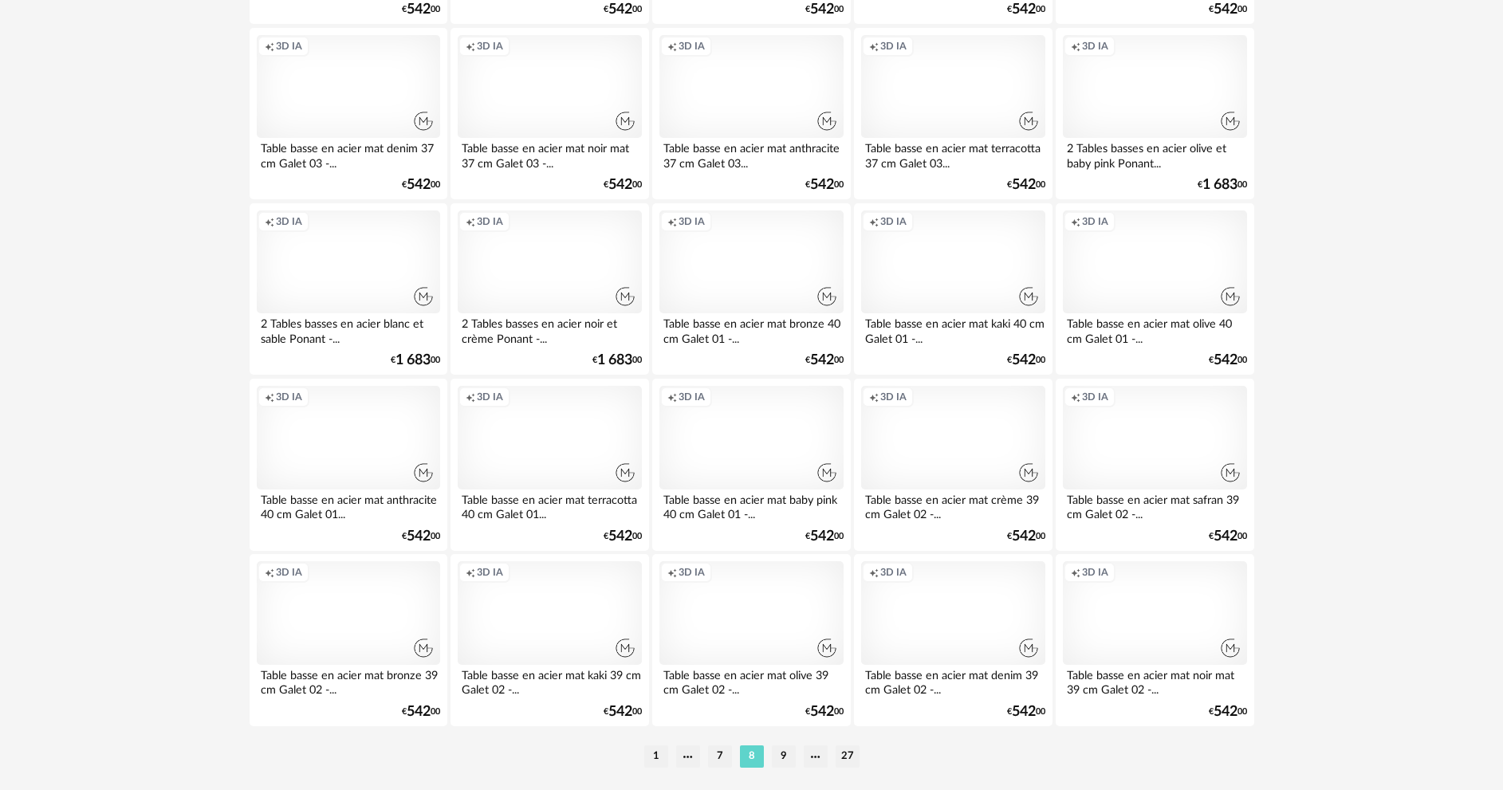
scroll to position [3133, 0]
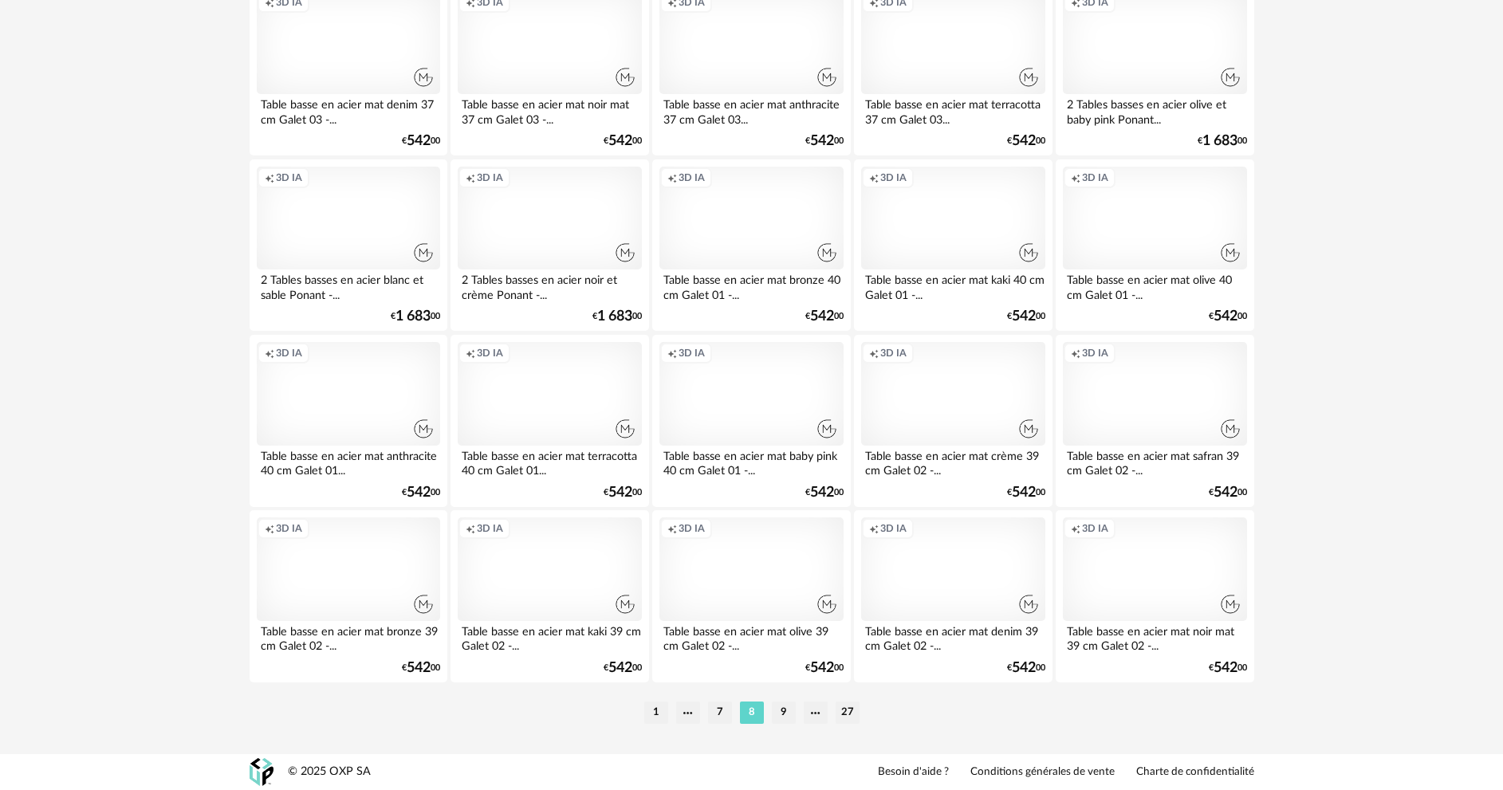
click at [783, 711] on li "9" at bounding box center [784, 713] width 24 height 22
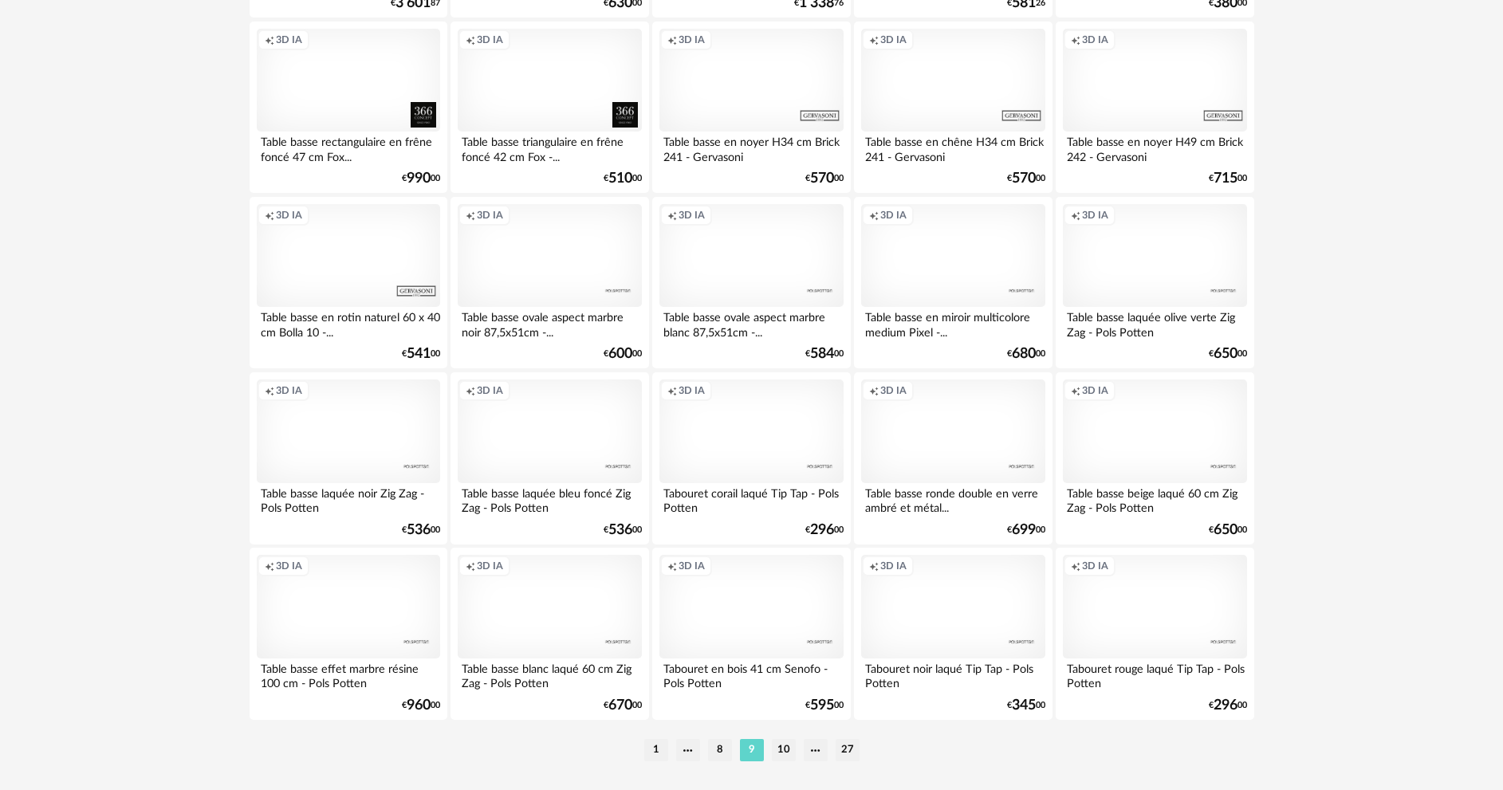
scroll to position [3133, 0]
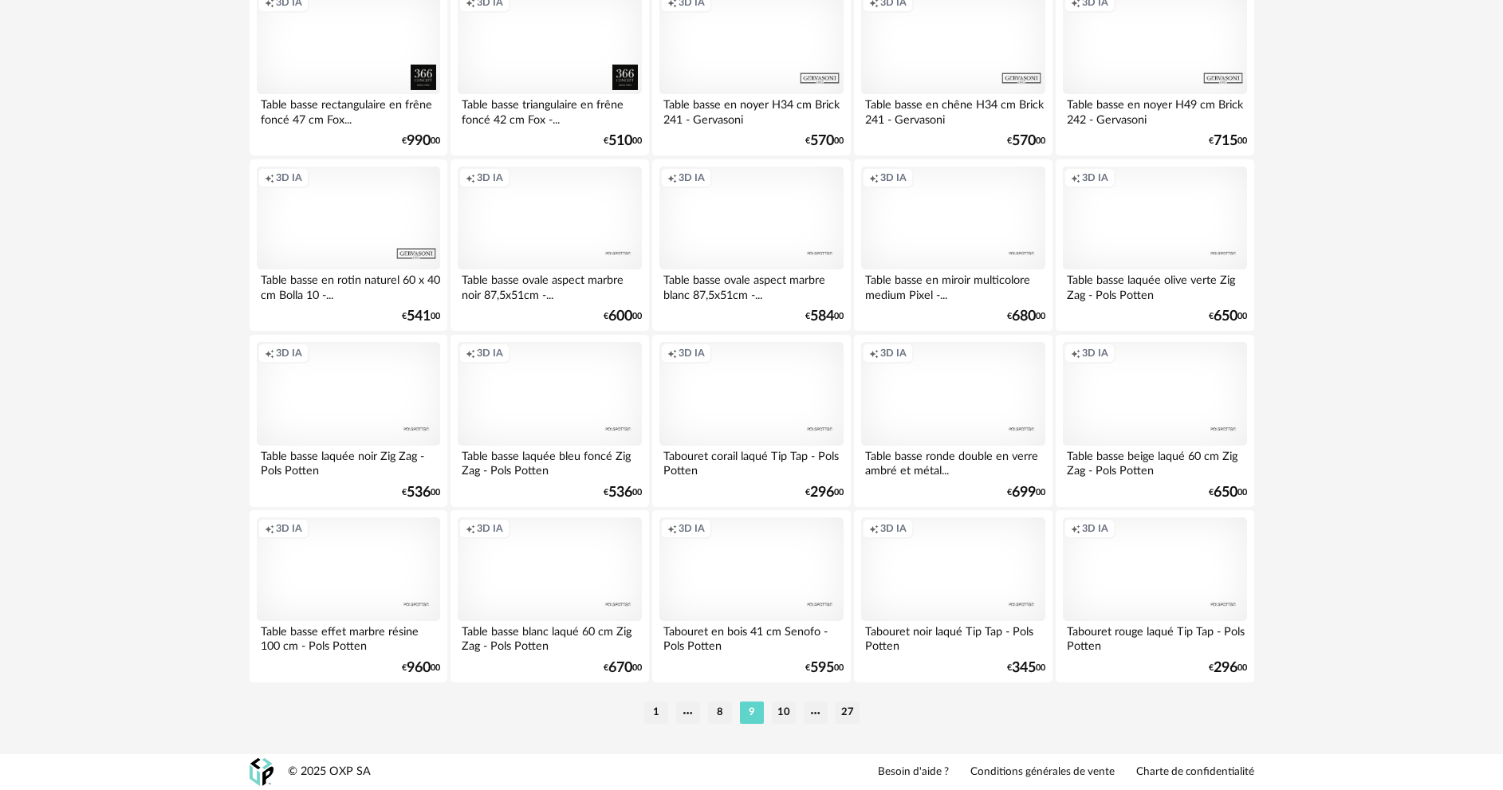
click at [783, 711] on li "10" at bounding box center [784, 713] width 24 height 22
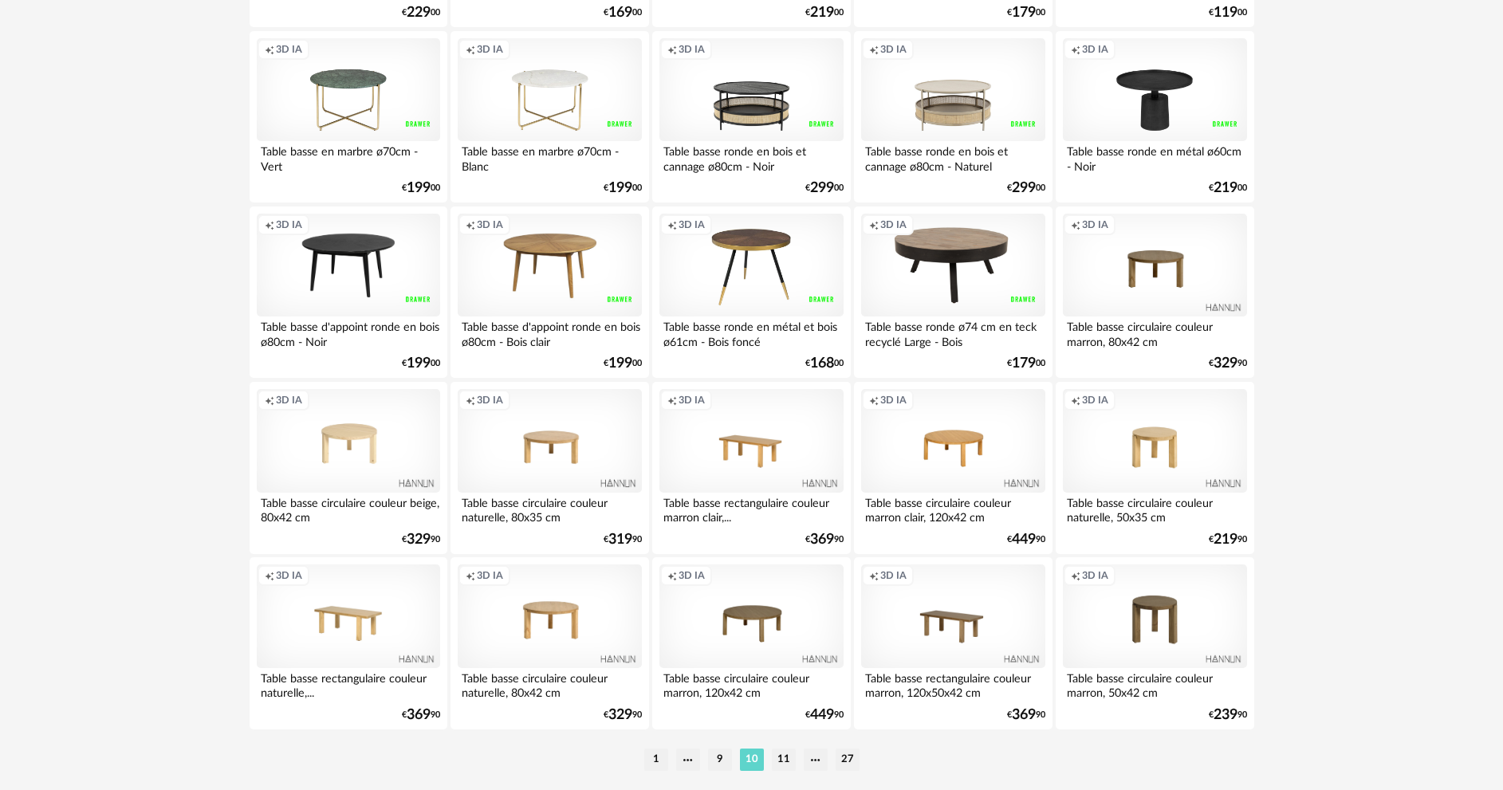
scroll to position [3133, 0]
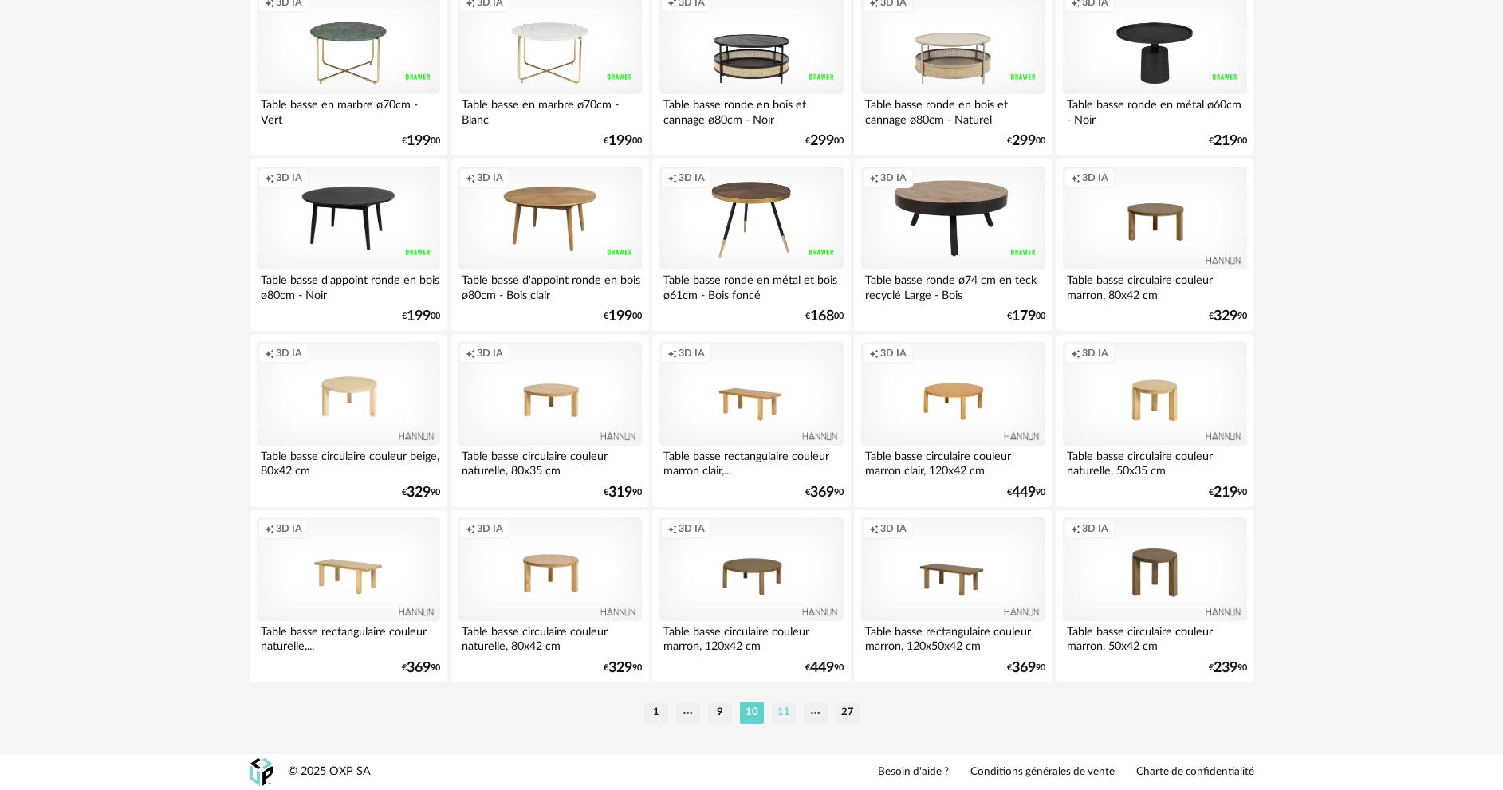
click at [779, 714] on li "11" at bounding box center [784, 713] width 24 height 22
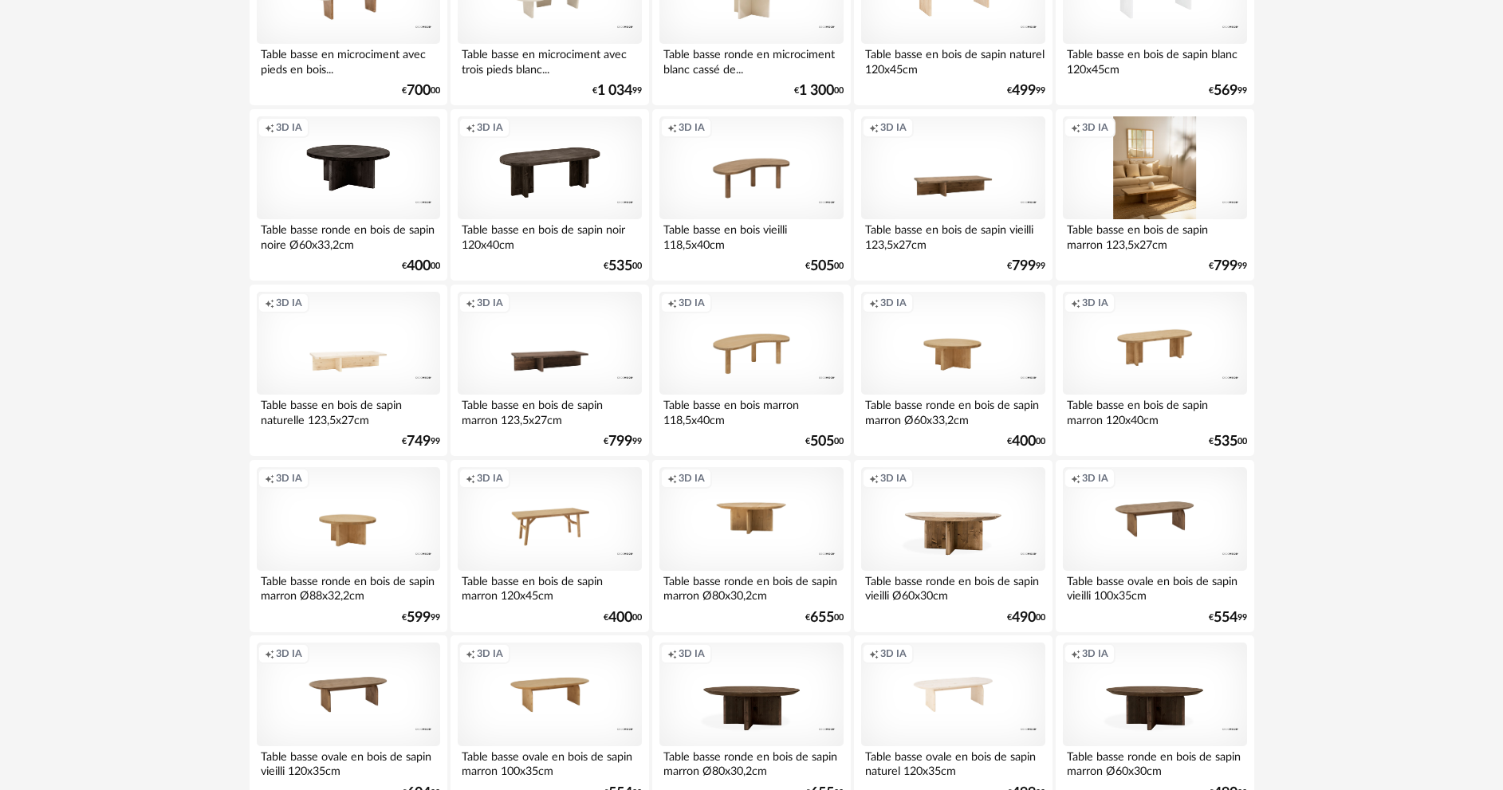
scroll to position [3133, 0]
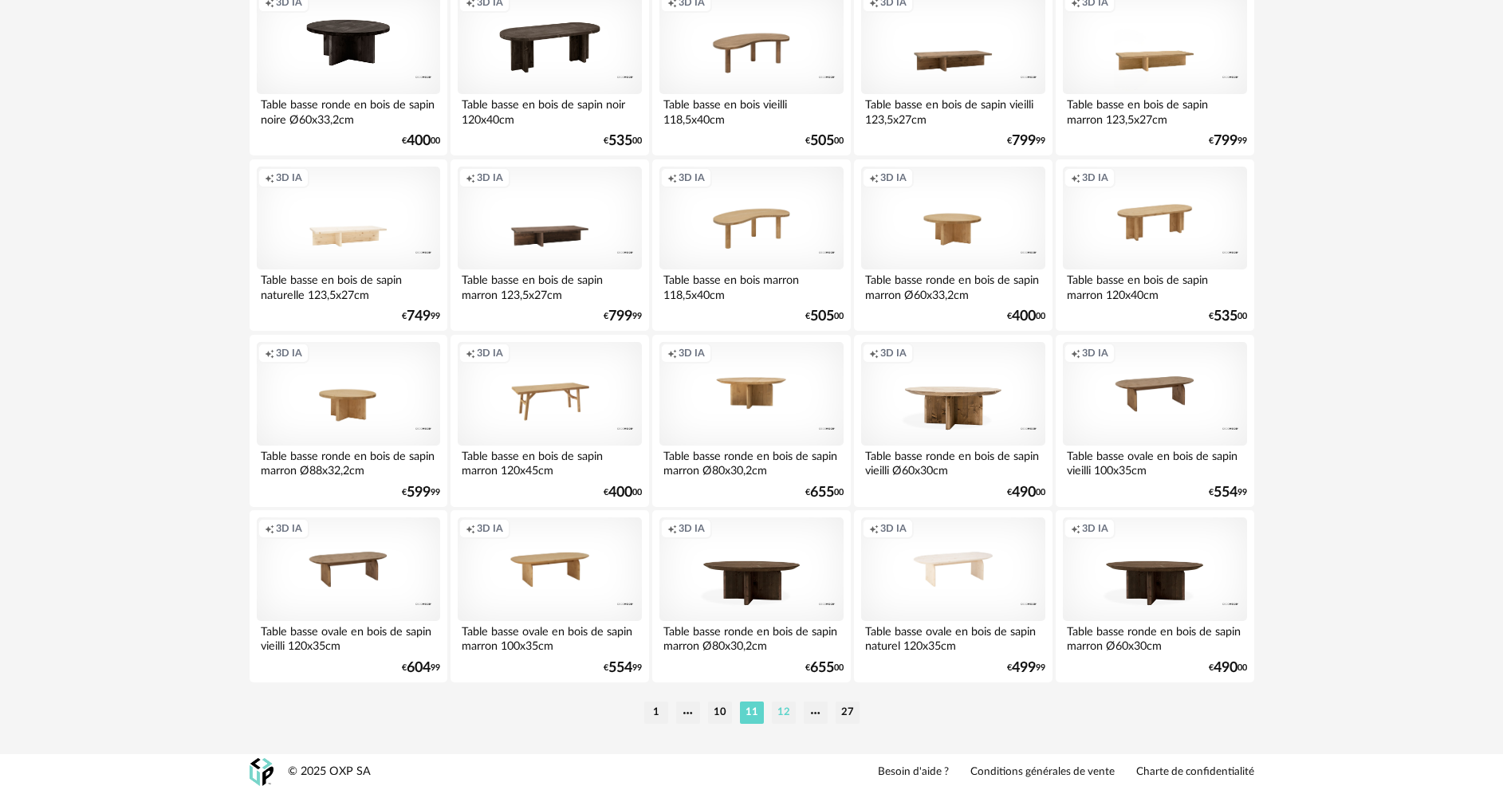
click at [779, 713] on li "12" at bounding box center [784, 713] width 24 height 22
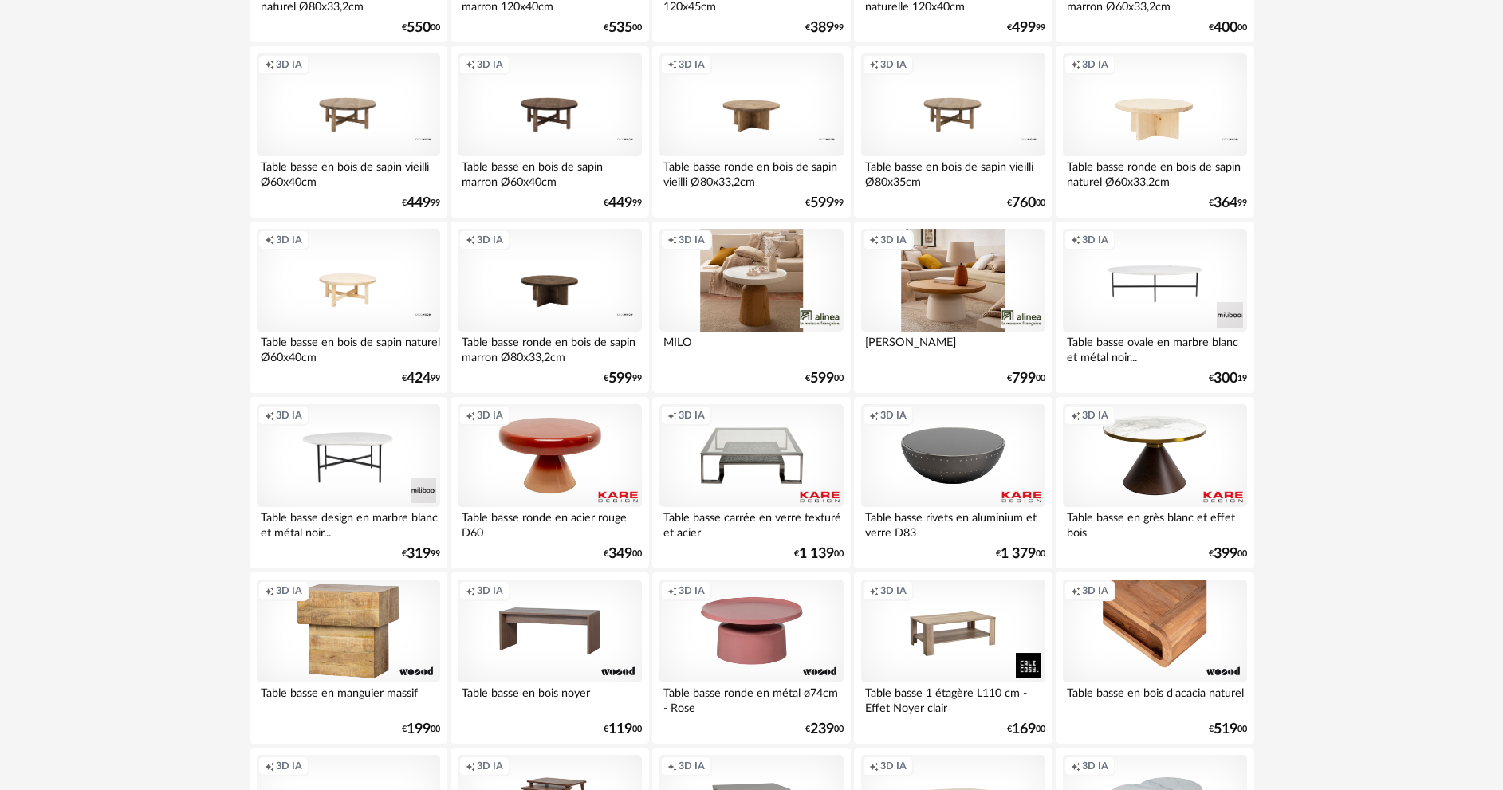
scroll to position [877, 0]
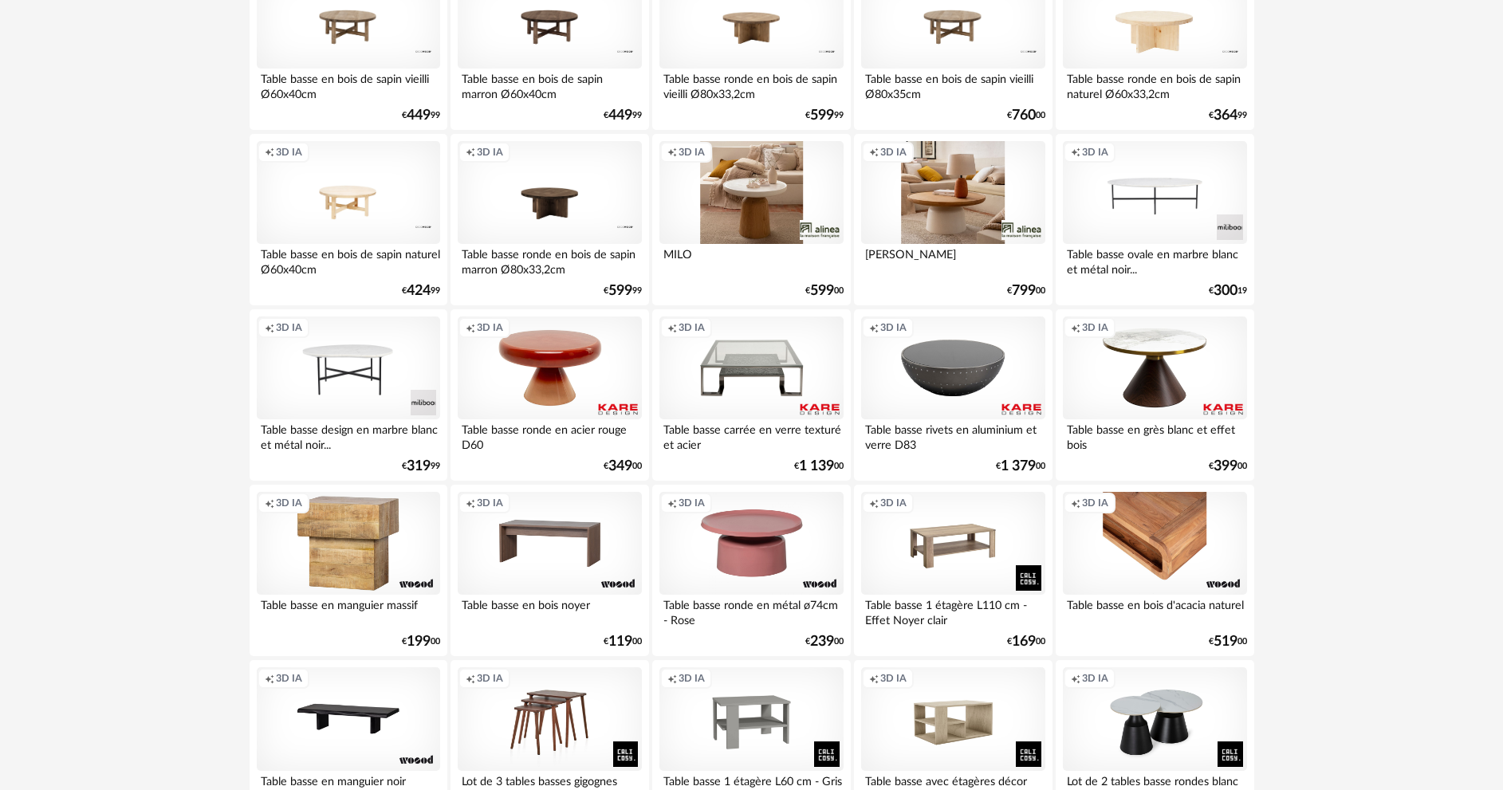
click at [1146, 563] on div "Creation icon 3D IA" at bounding box center [1154, 544] width 183 height 104
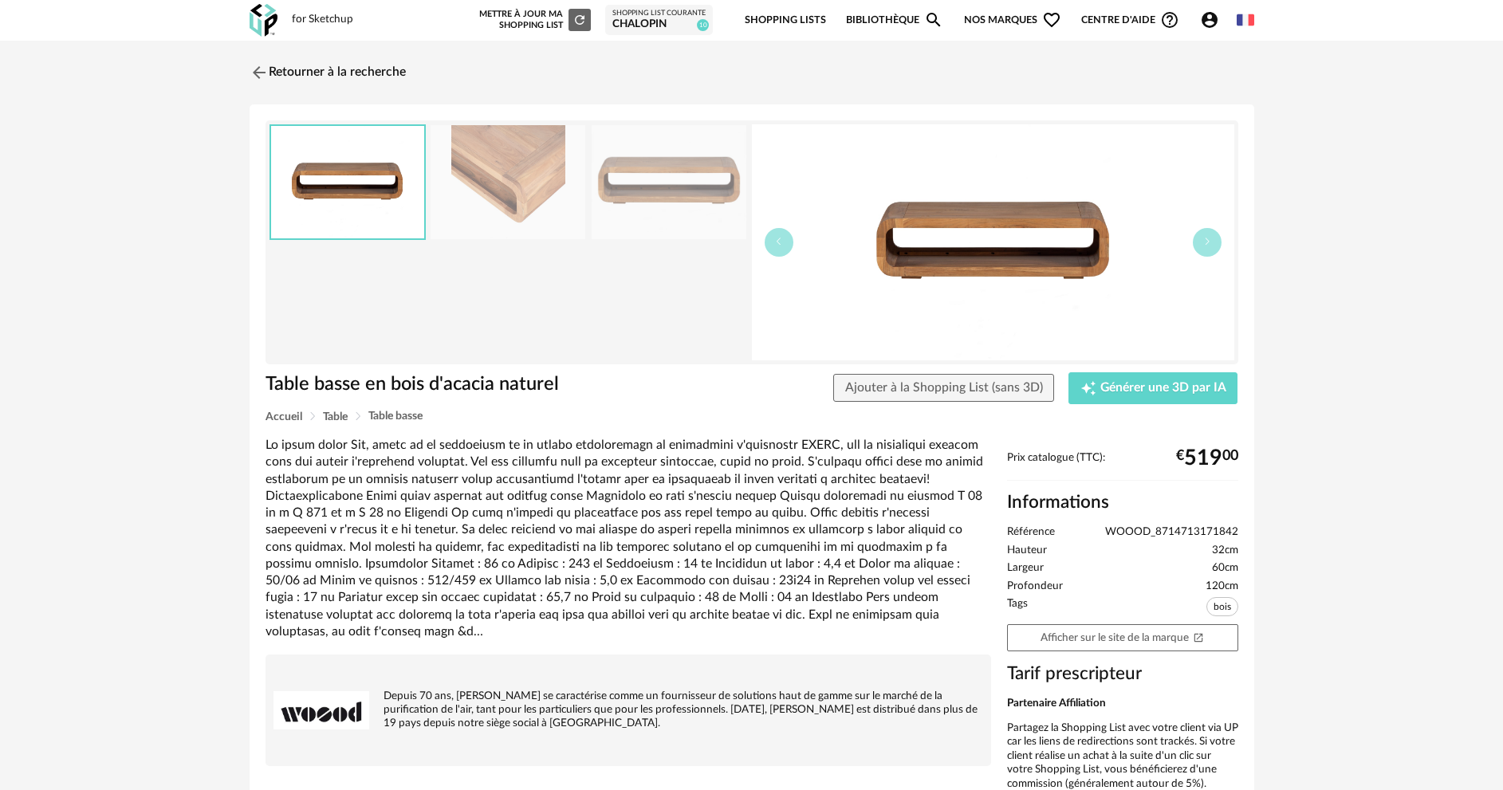
click at [522, 146] on img at bounding box center [508, 182] width 155 height 114
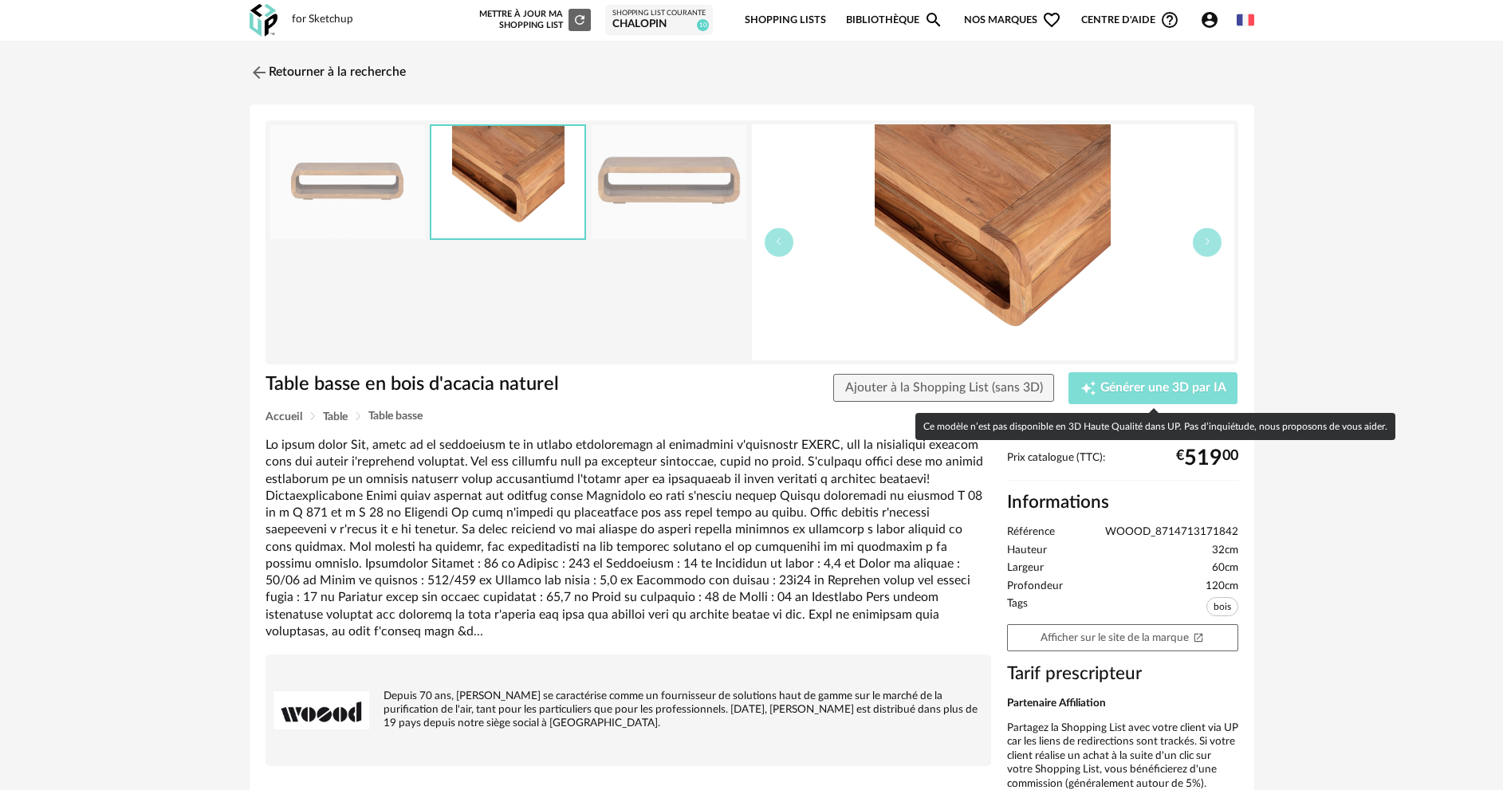
click at [1145, 392] on span "Générer une 3D par IA" at bounding box center [1163, 388] width 126 height 13
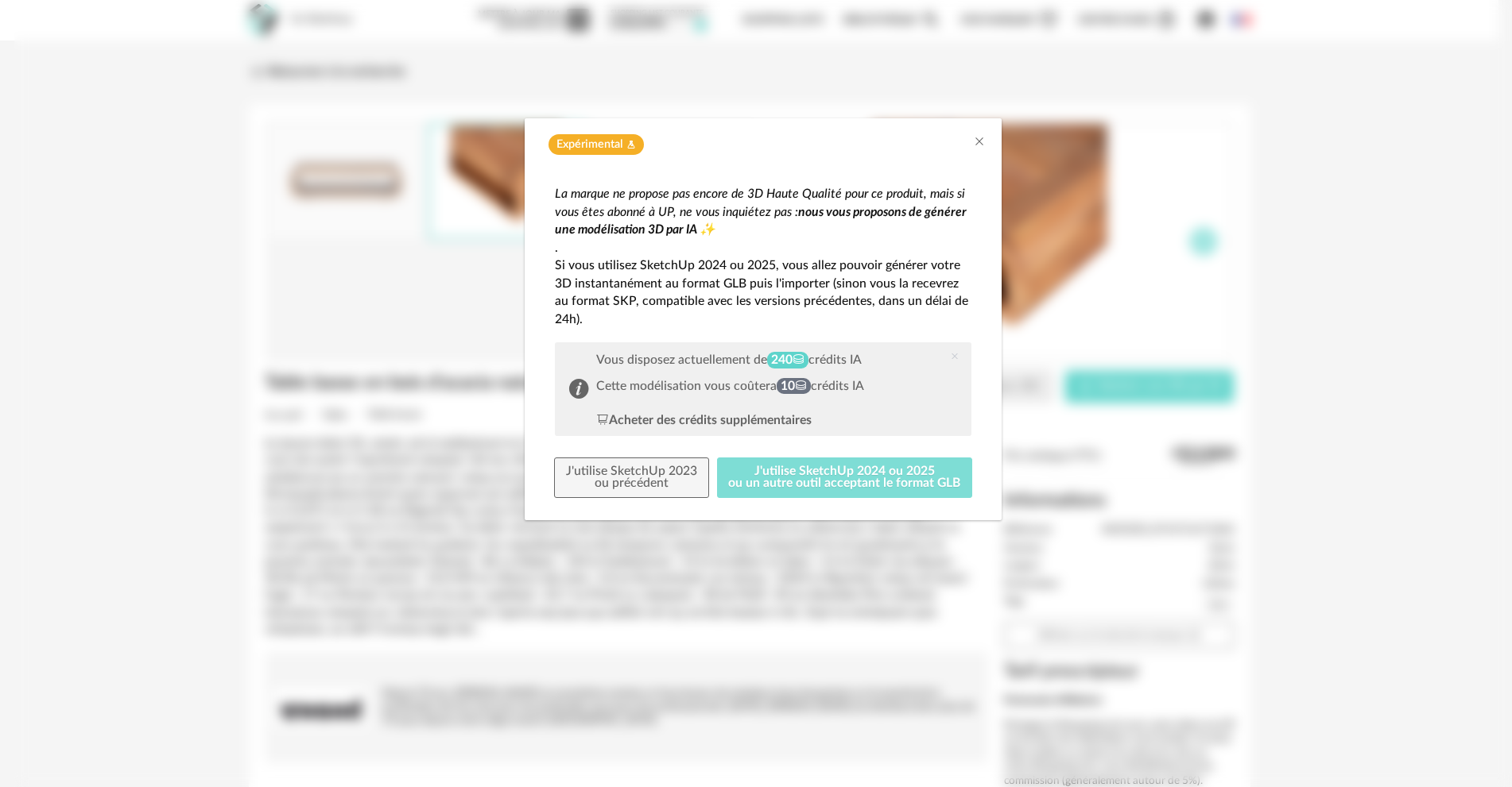
click at [845, 474] on button "J'utilise SketchUp 2024 ou 2025 ou un autre outil acceptant le format GLB" at bounding box center [844, 477] width 256 height 41
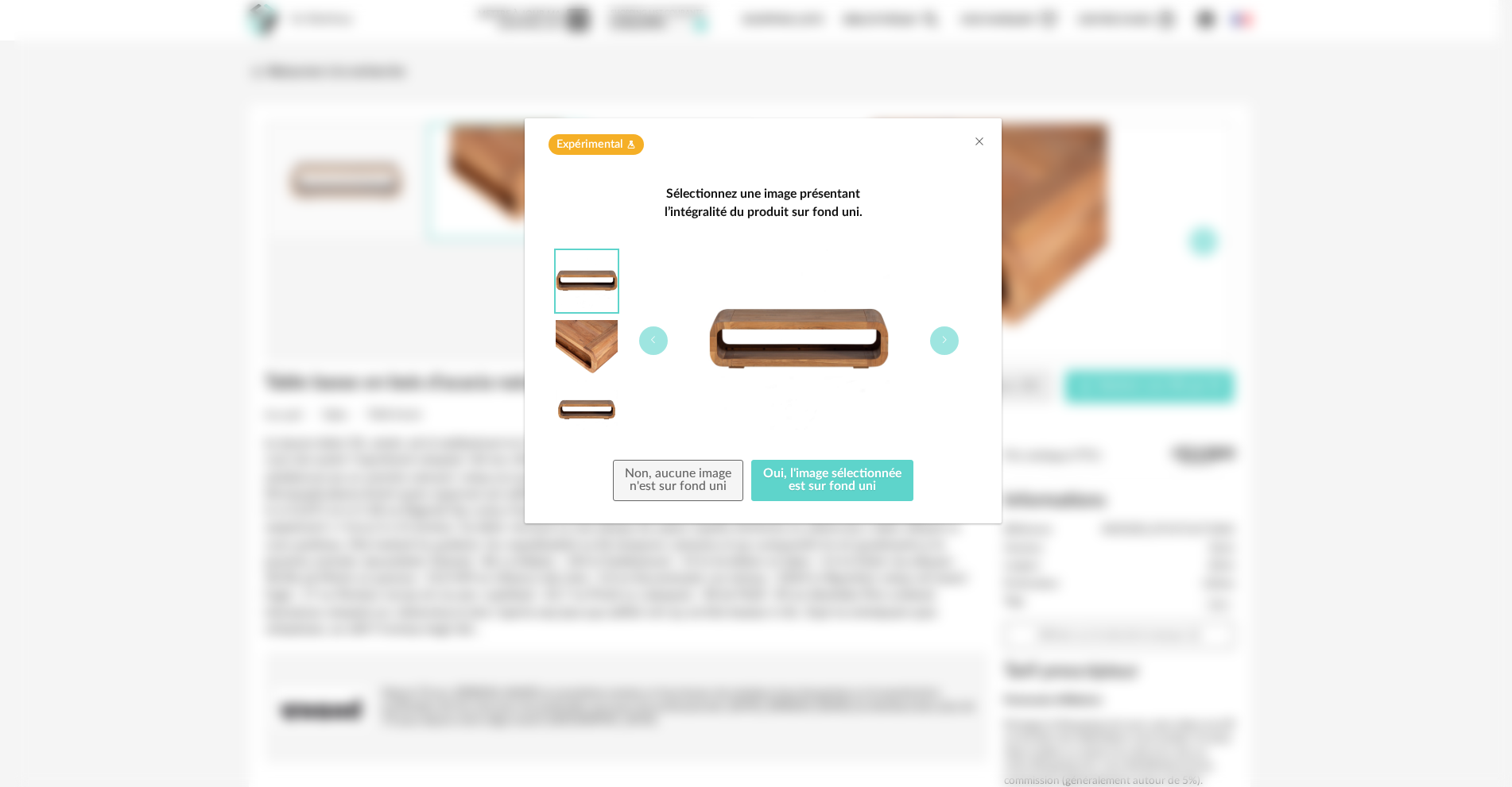
click at [587, 410] on img "dialog" at bounding box center [586, 410] width 62 height 41
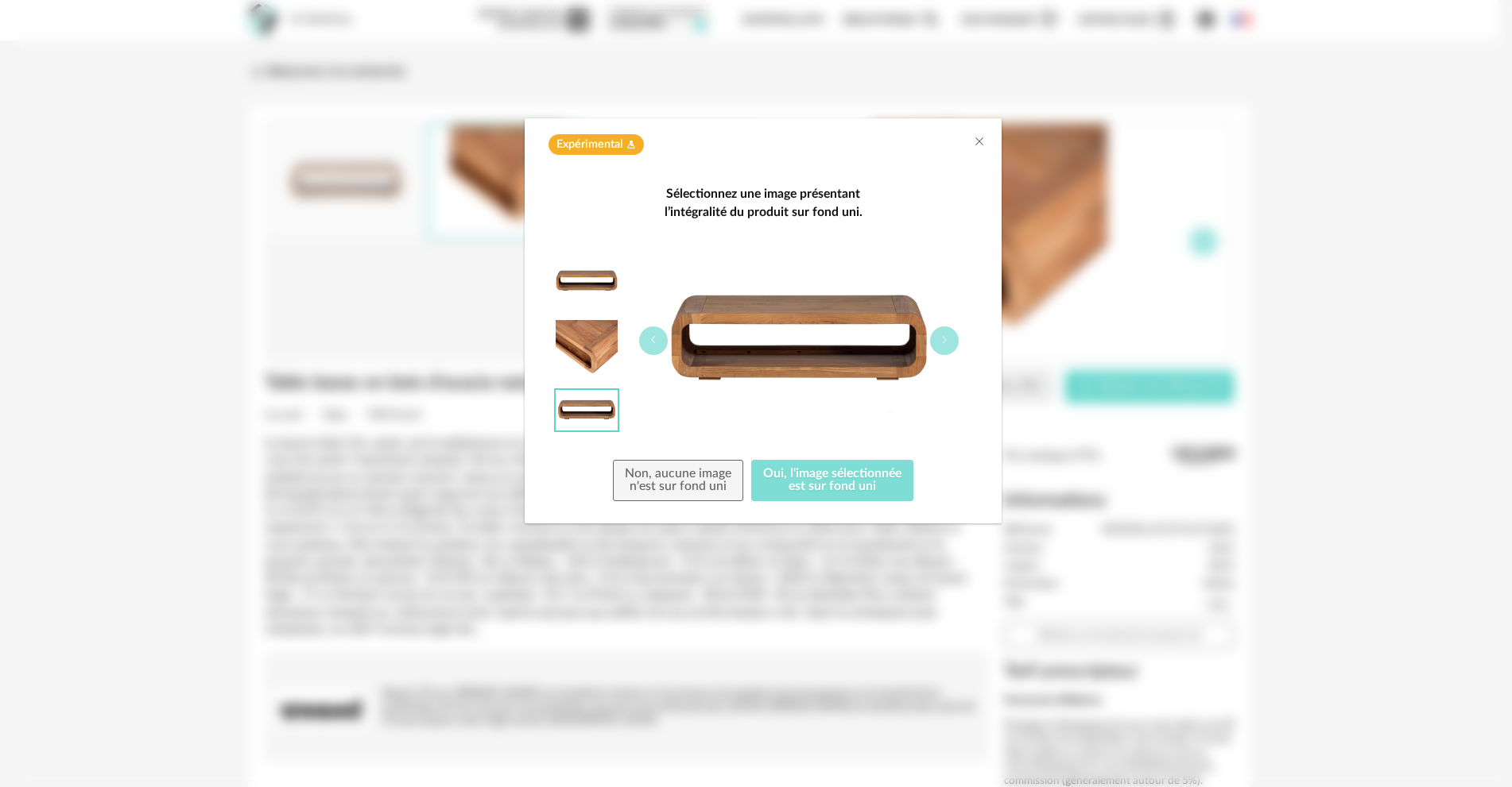
click at [838, 488] on button "Oui, l'image sélectionnée est sur fond uni" at bounding box center [832, 480] width 162 height 41
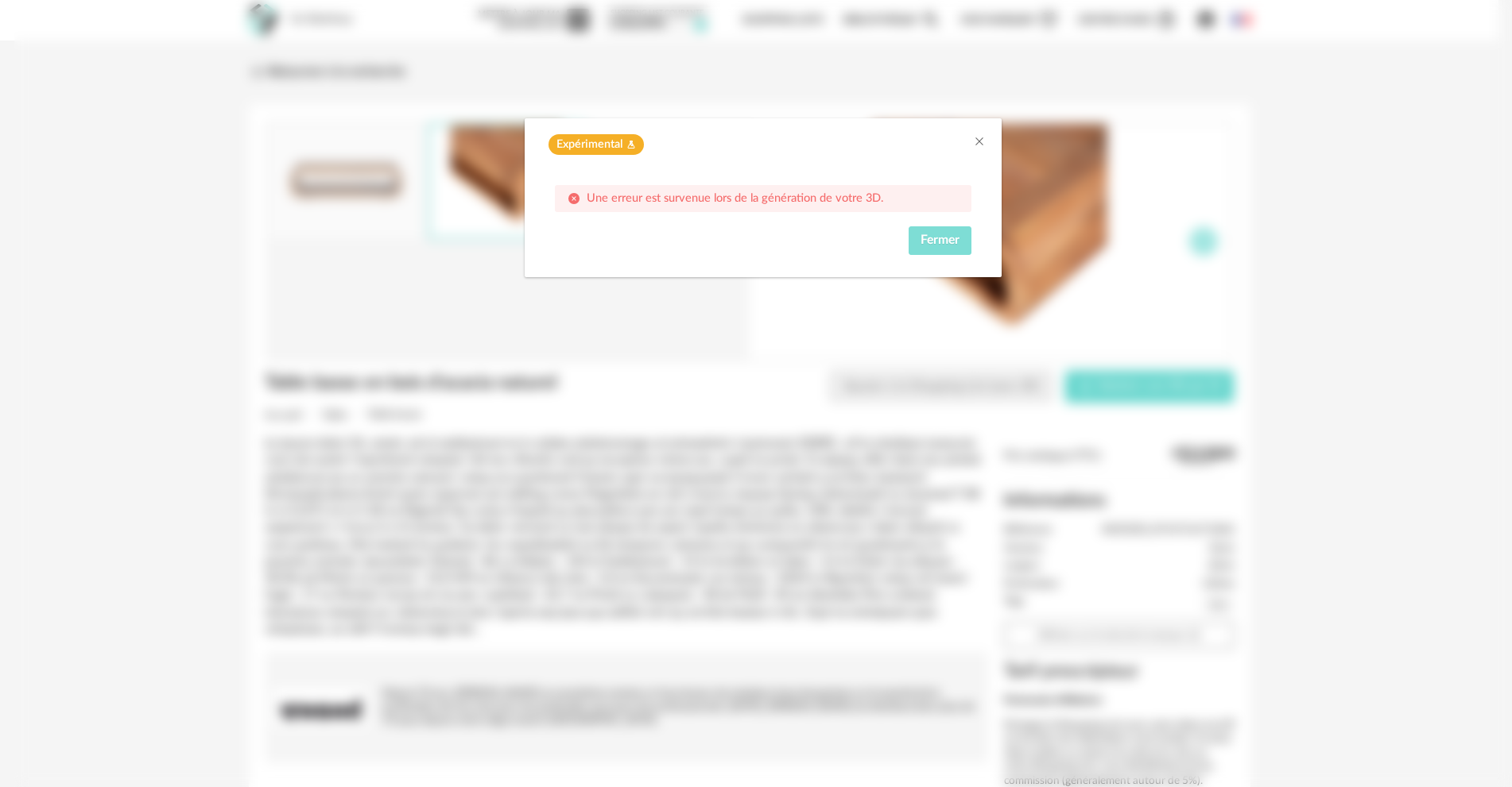
click at [928, 235] on span "Fermer" at bounding box center [939, 239] width 39 height 13
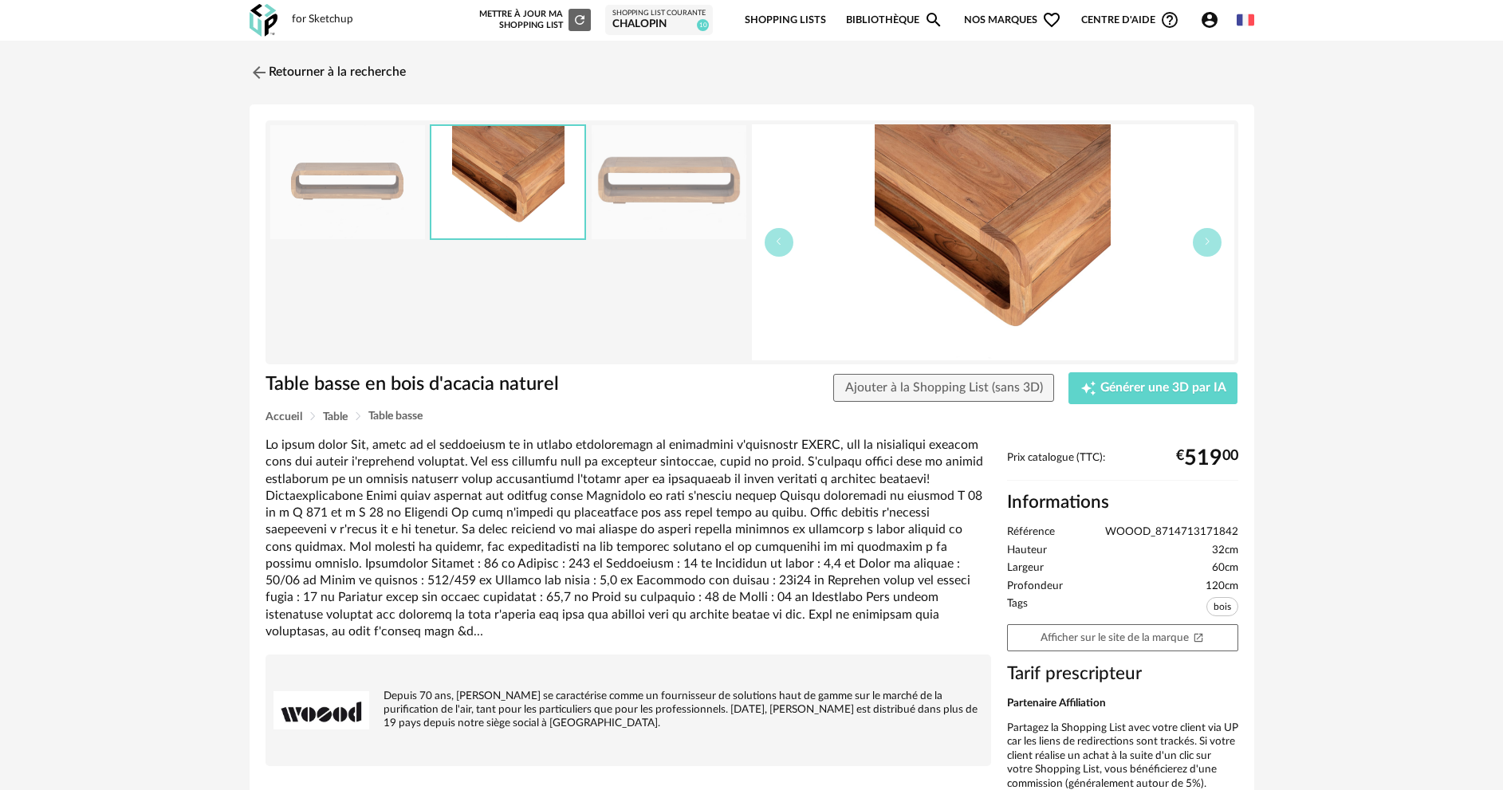
click at [403, 183] on img at bounding box center [347, 182] width 155 height 114
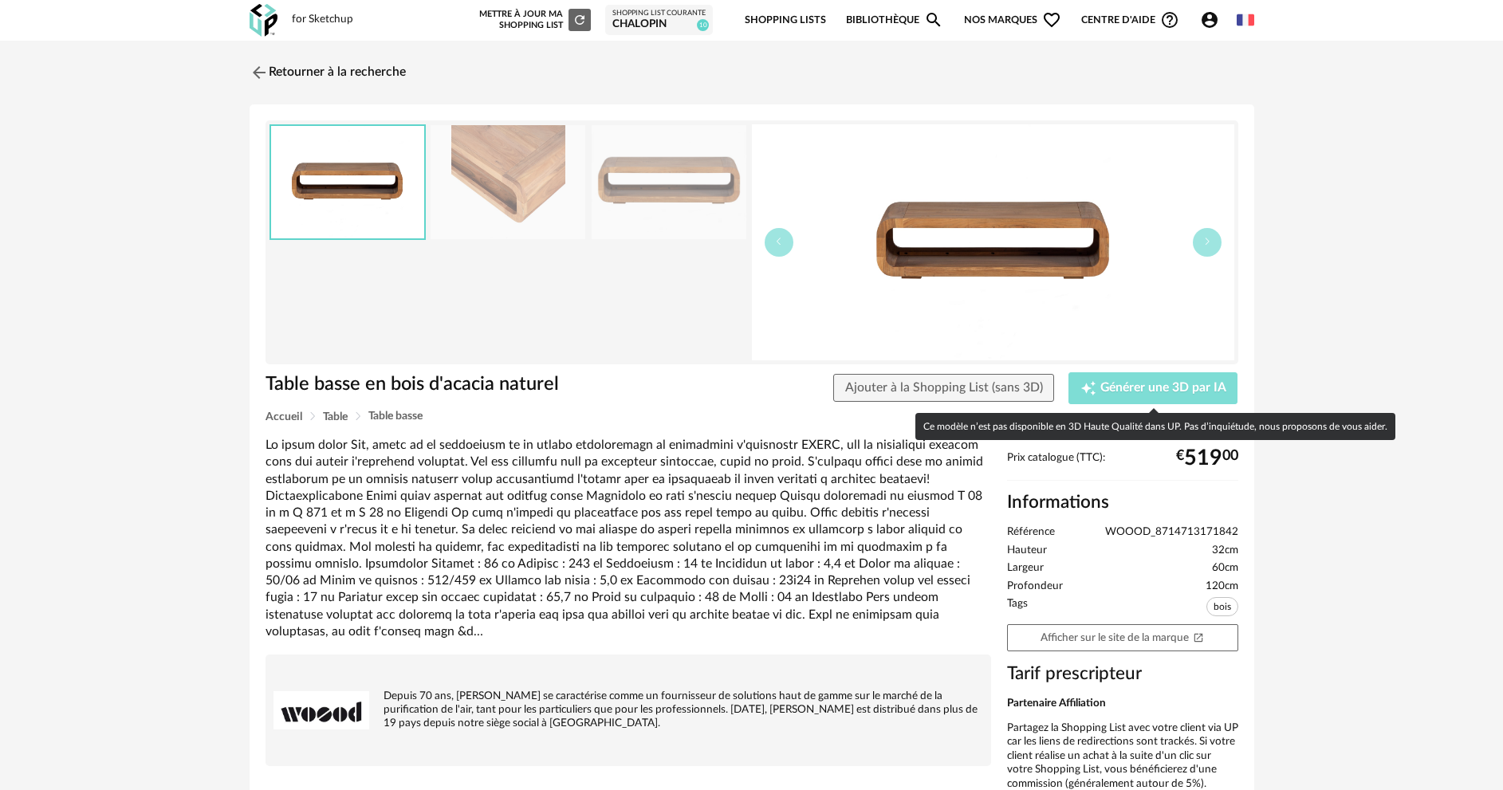
click at [1116, 392] on span "Générer une 3D par IA" at bounding box center [1163, 388] width 126 height 13
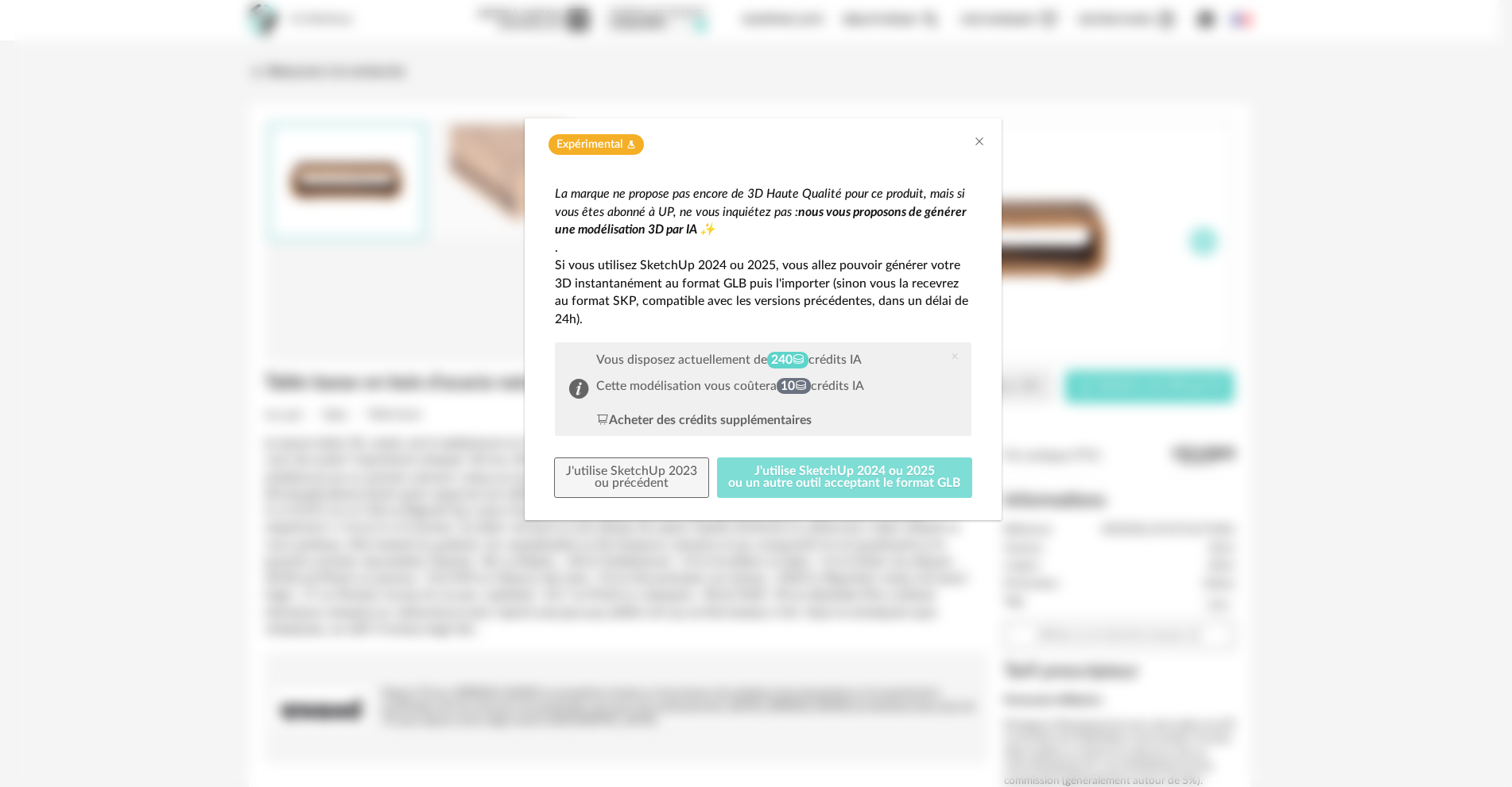
click at [793, 480] on button "J'utilise SketchUp 2024 ou 2025 ou un autre outil acceptant le format GLB" at bounding box center [844, 477] width 256 height 41
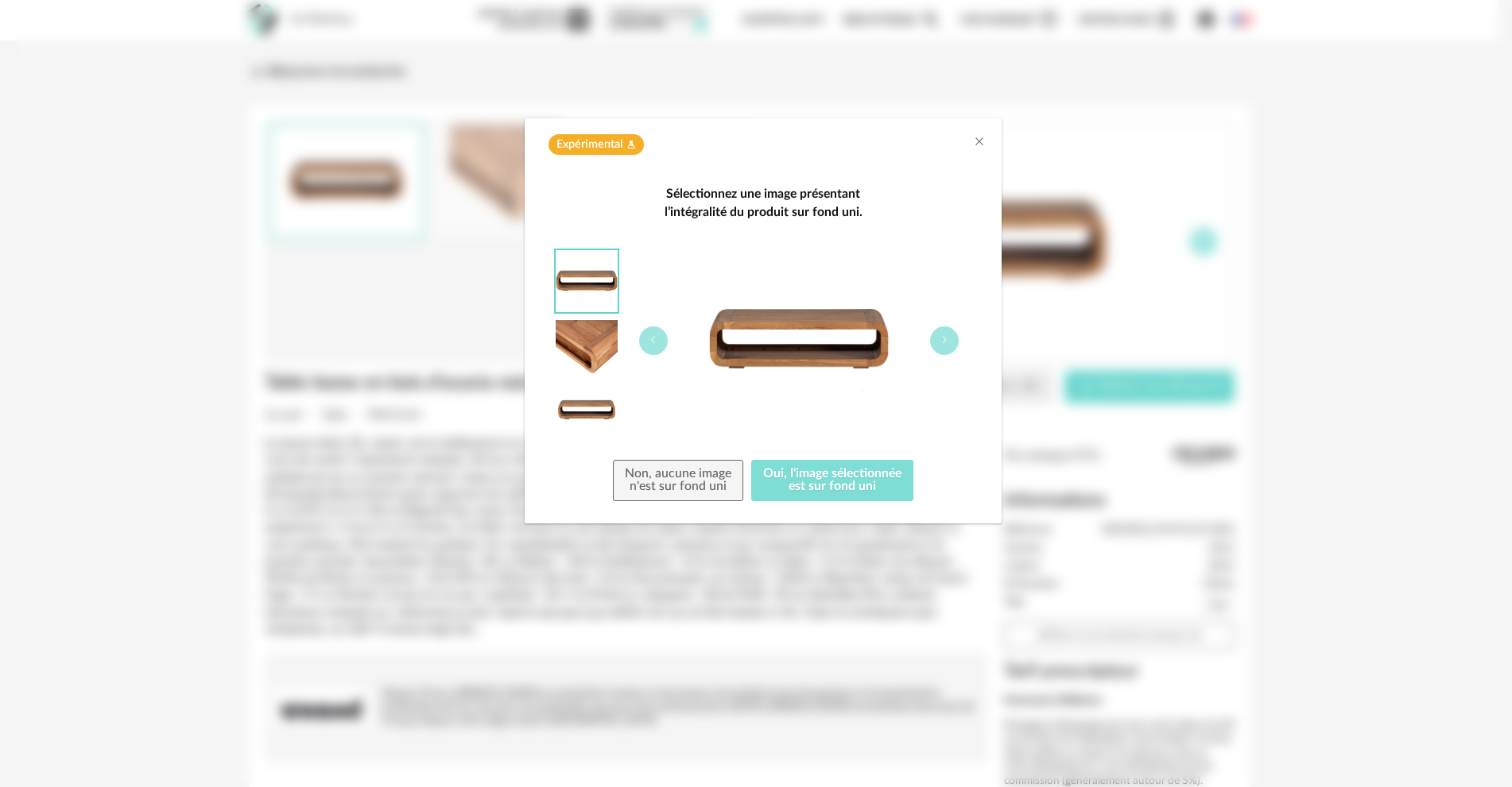
click at [876, 480] on button "Oui, l'image sélectionnée est sur fond uni" at bounding box center [832, 480] width 162 height 41
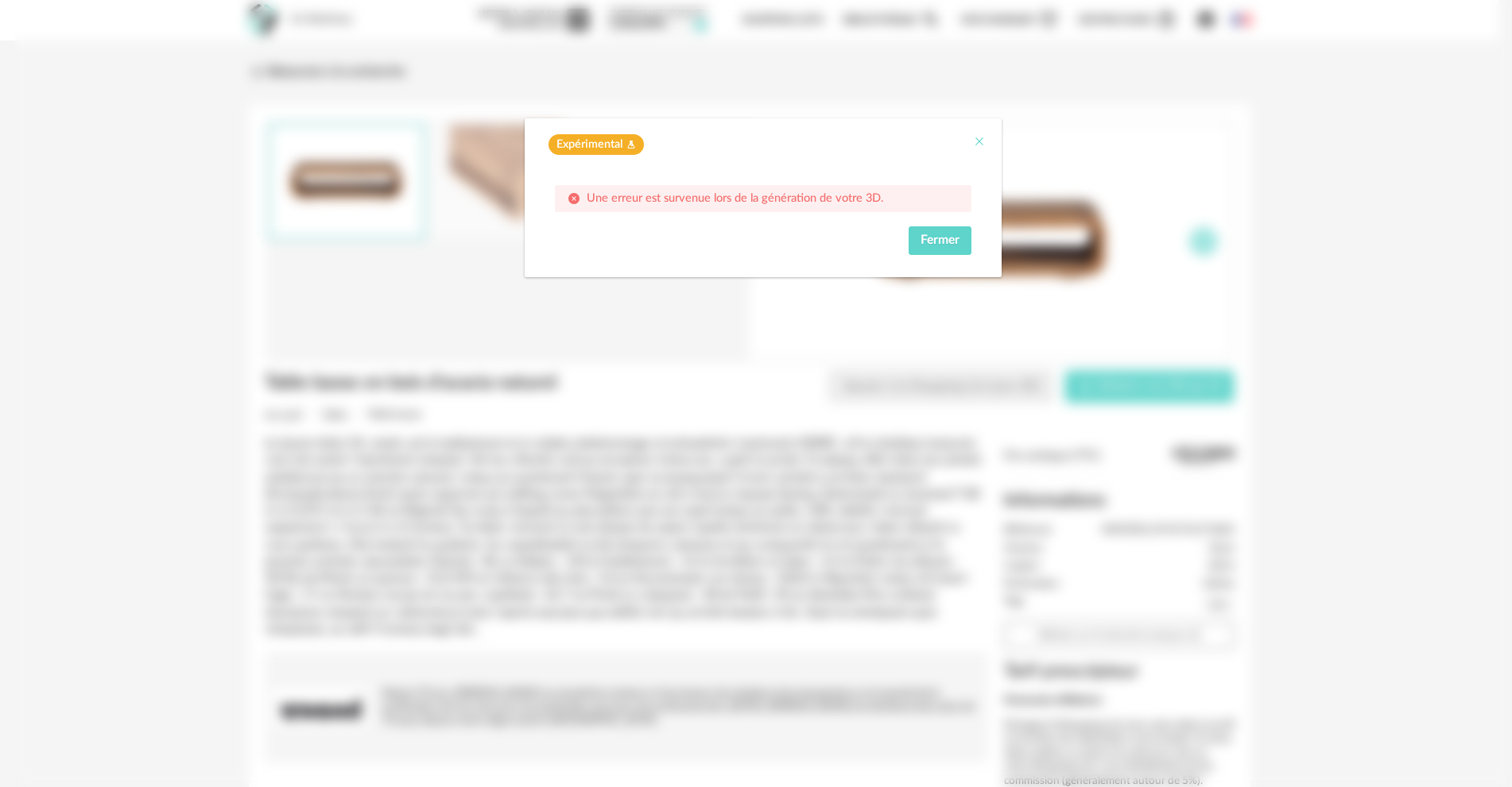
click at [983, 139] on icon "Close" at bounding box center [979, 141] width 13 height 13
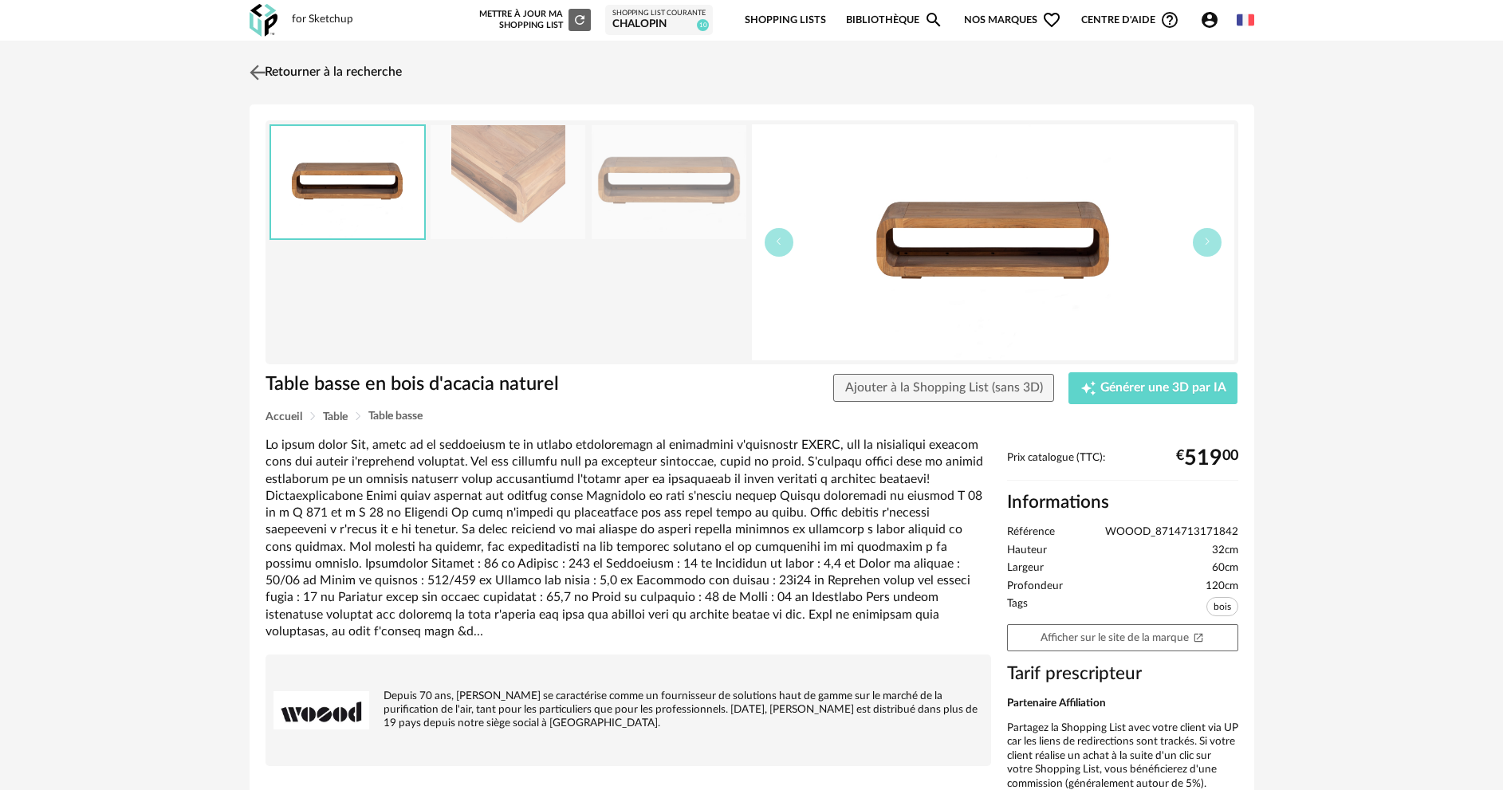
click at [262, 70] on img at bounding box center [257, 72] width 23 height 23
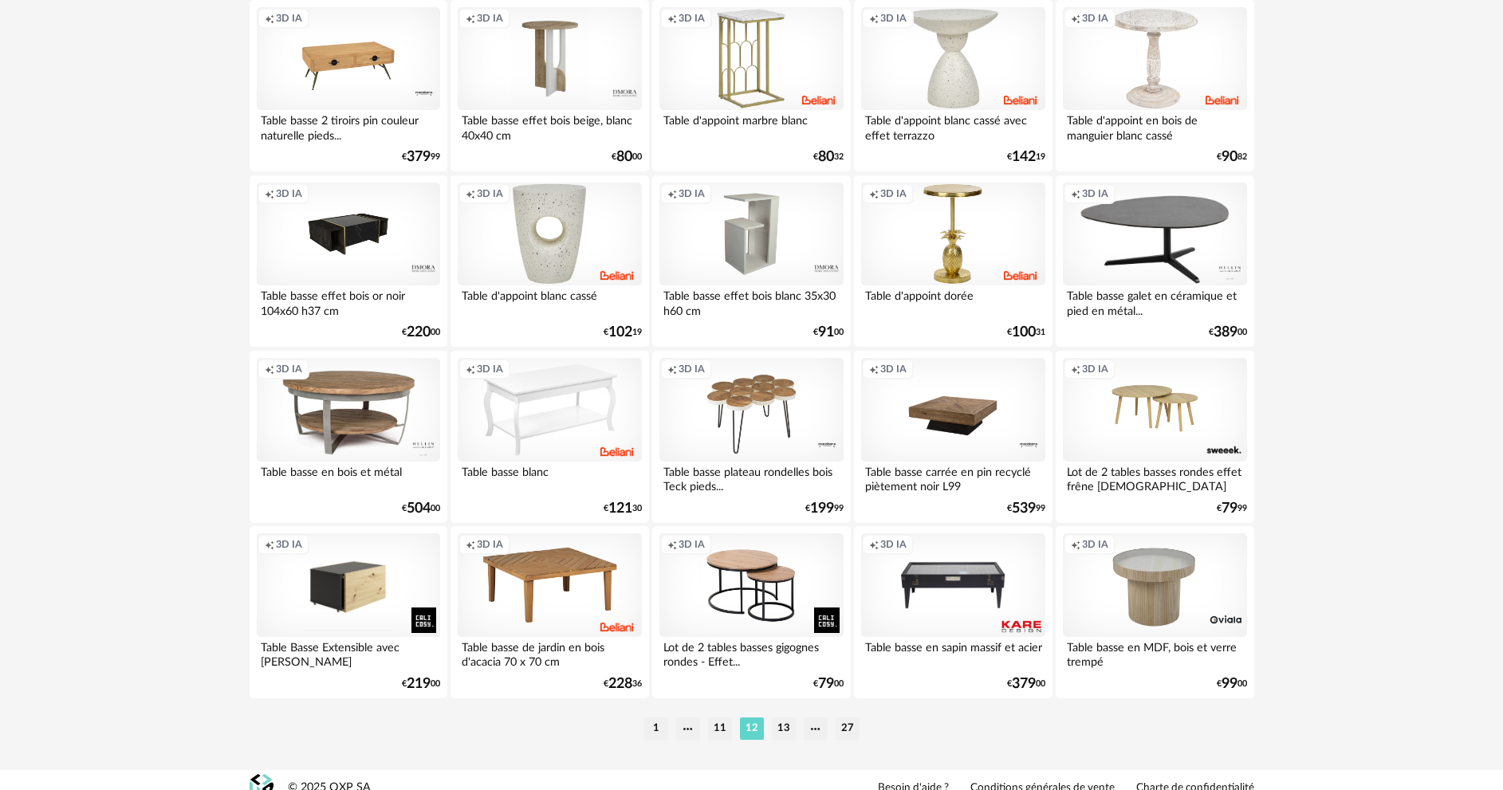
scroll to position [3133, 0]
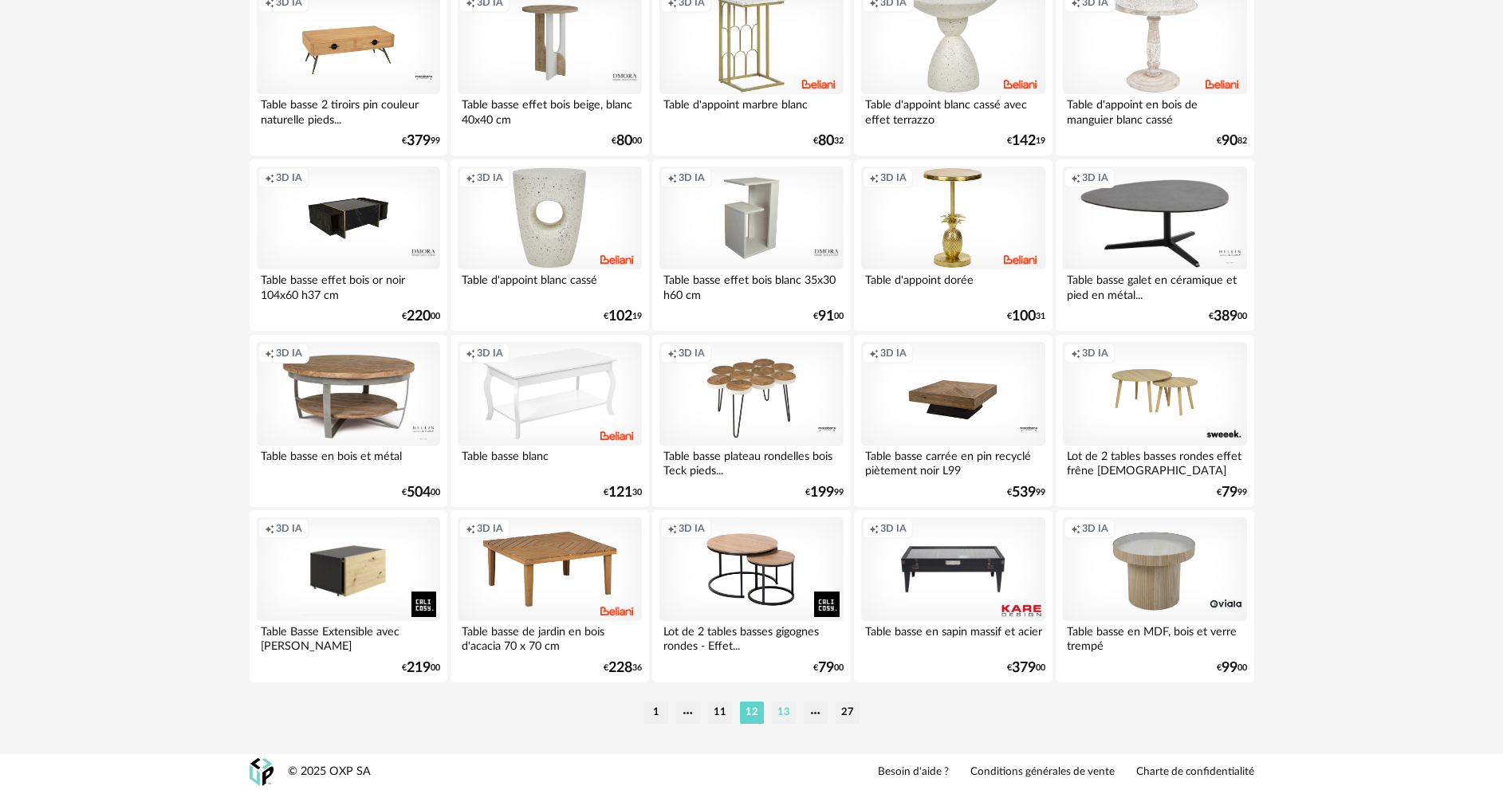
click at [786, 719] on li "13" at bounding box center [784, 713] width 24 height 22
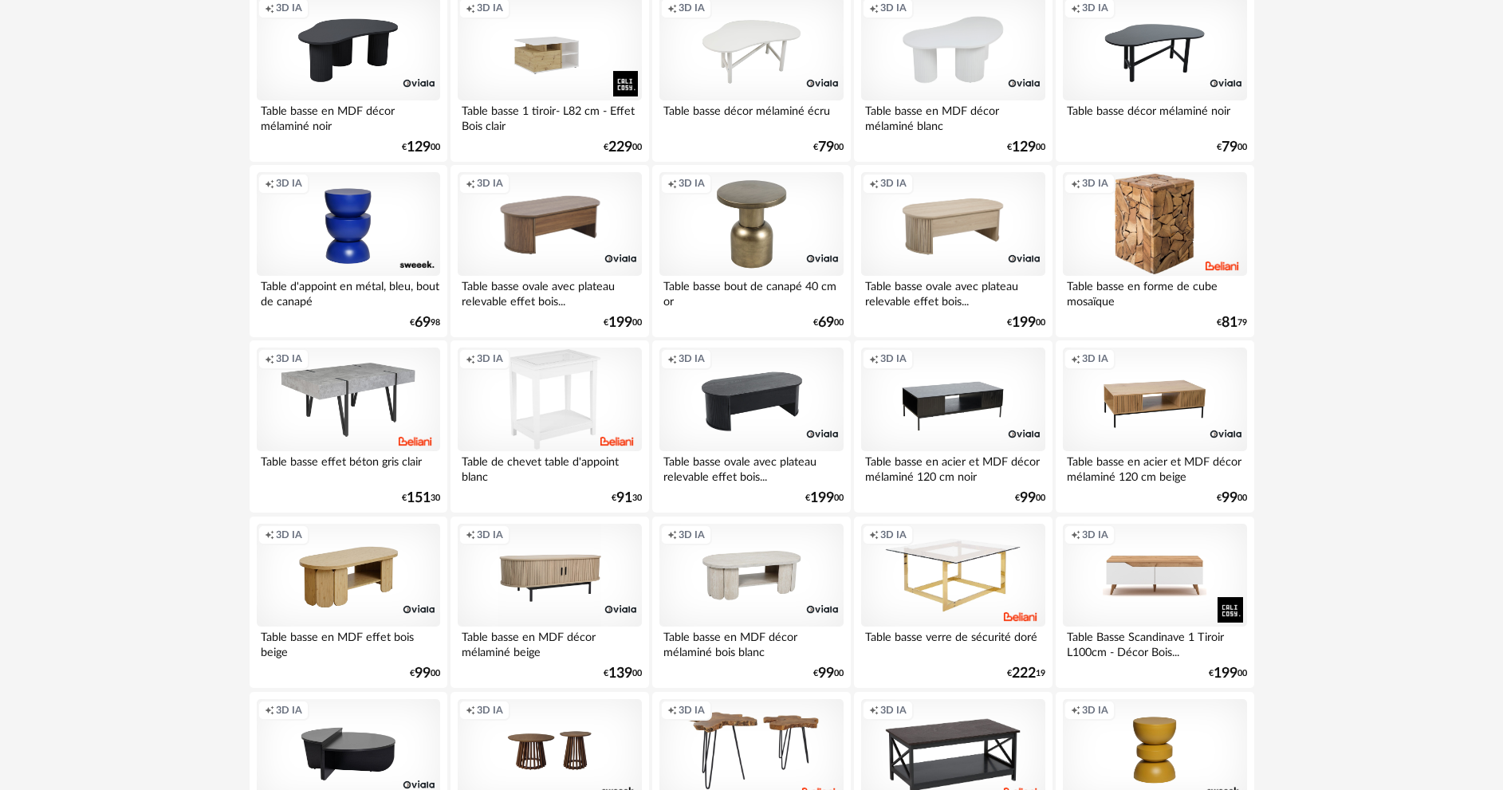
scroll to position [638, 0]
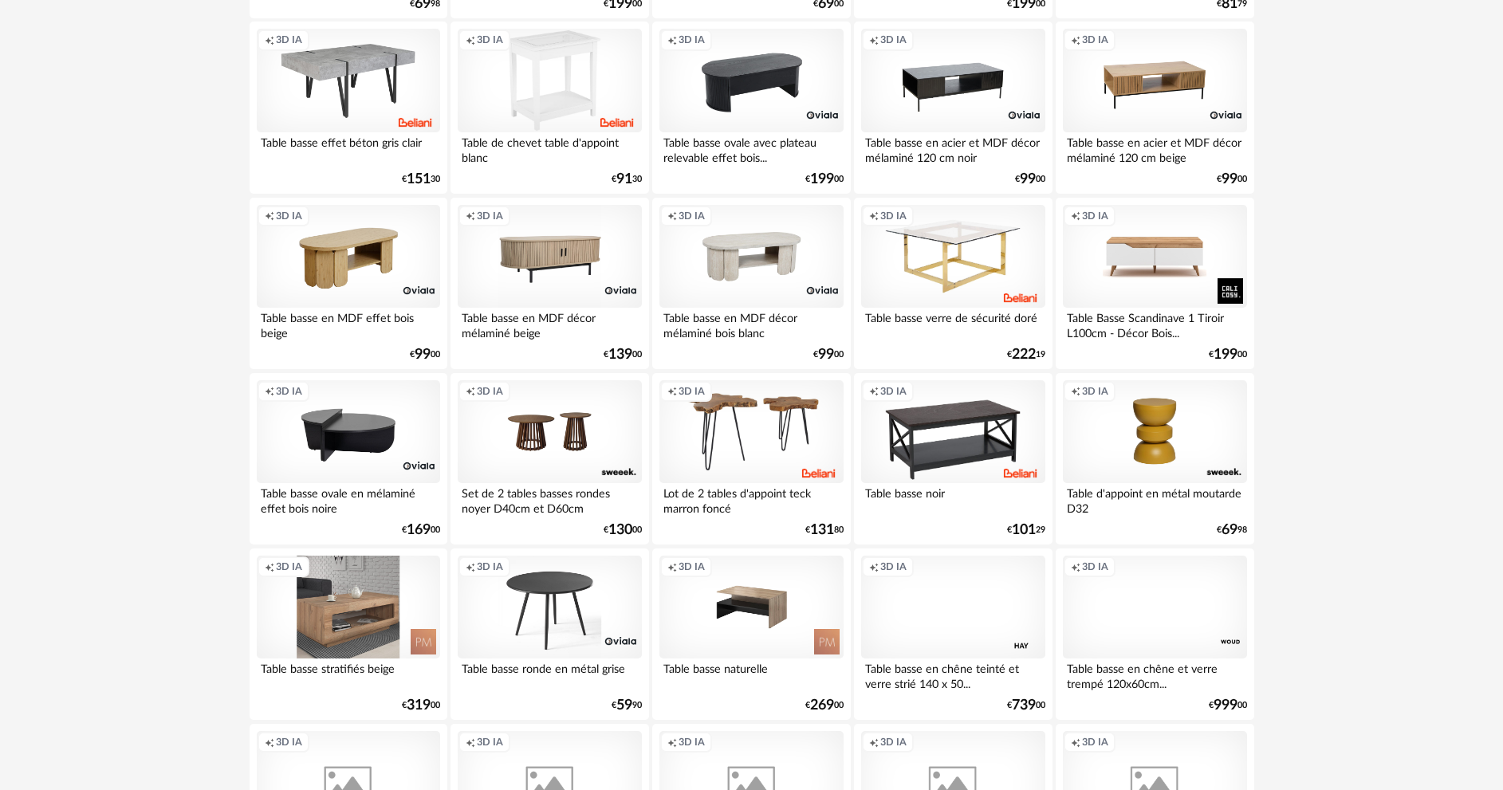
click at [364, 620] on div "Creation icon 3D IA" at bounding box center [348, 608] width 183 height 104
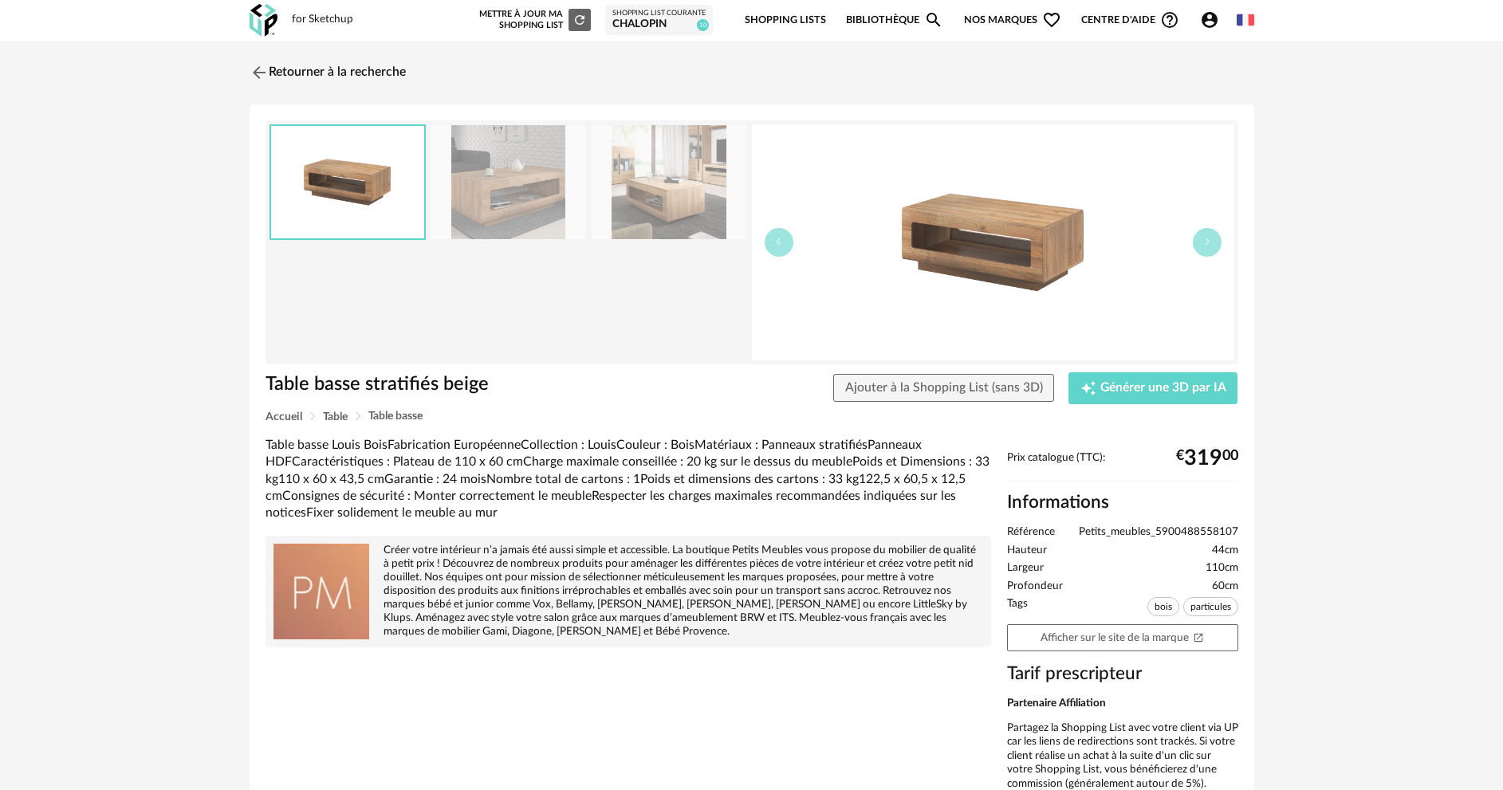
click at [515, 211] on img at bounding box center [508, 182] width 155 height 114
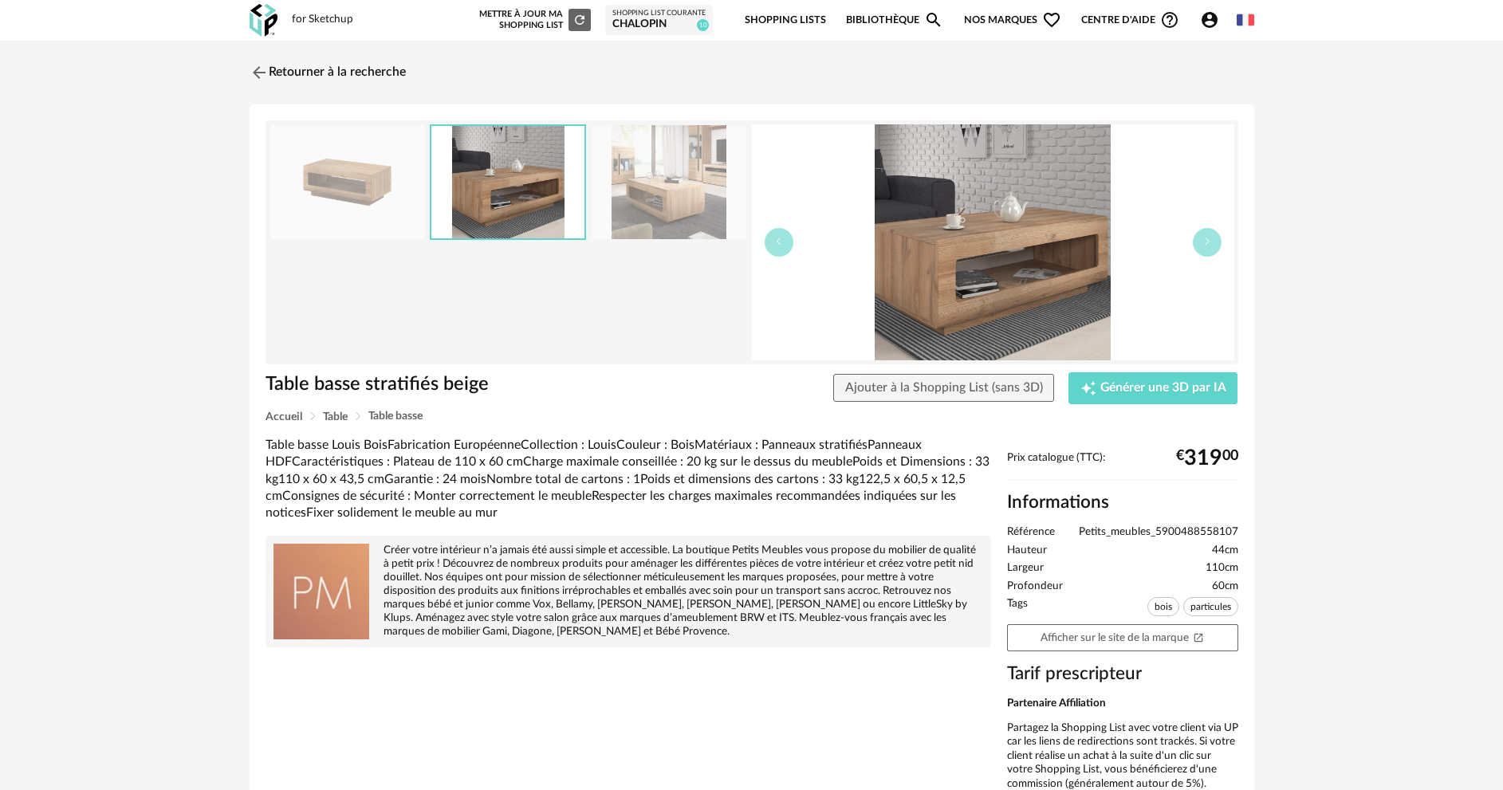
click at [682, 230] on img at bounding box center [669, 182] width 155 height 114
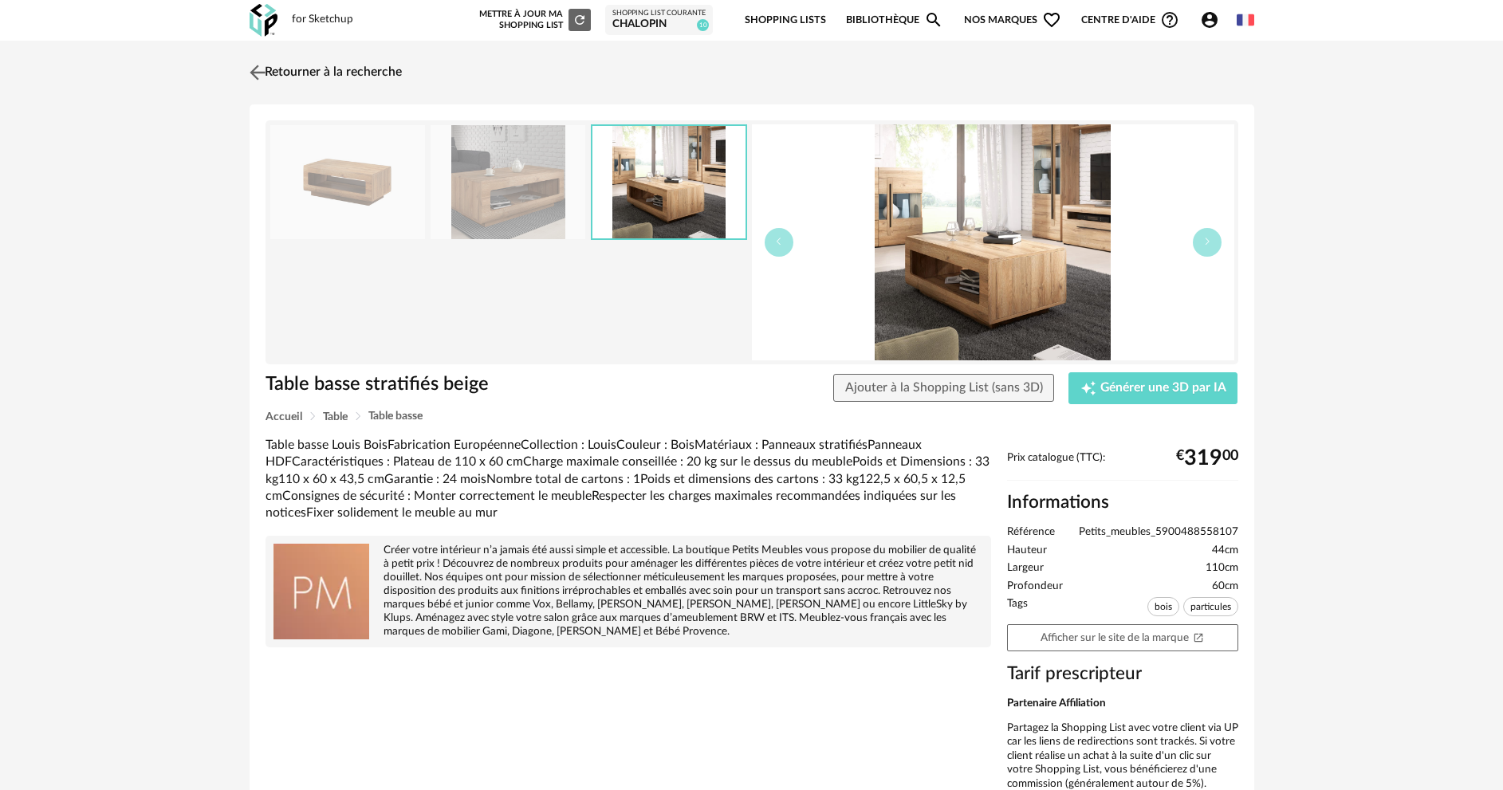
click at [258, 65] on img at bounding box center [257, 72] width 23 height 23
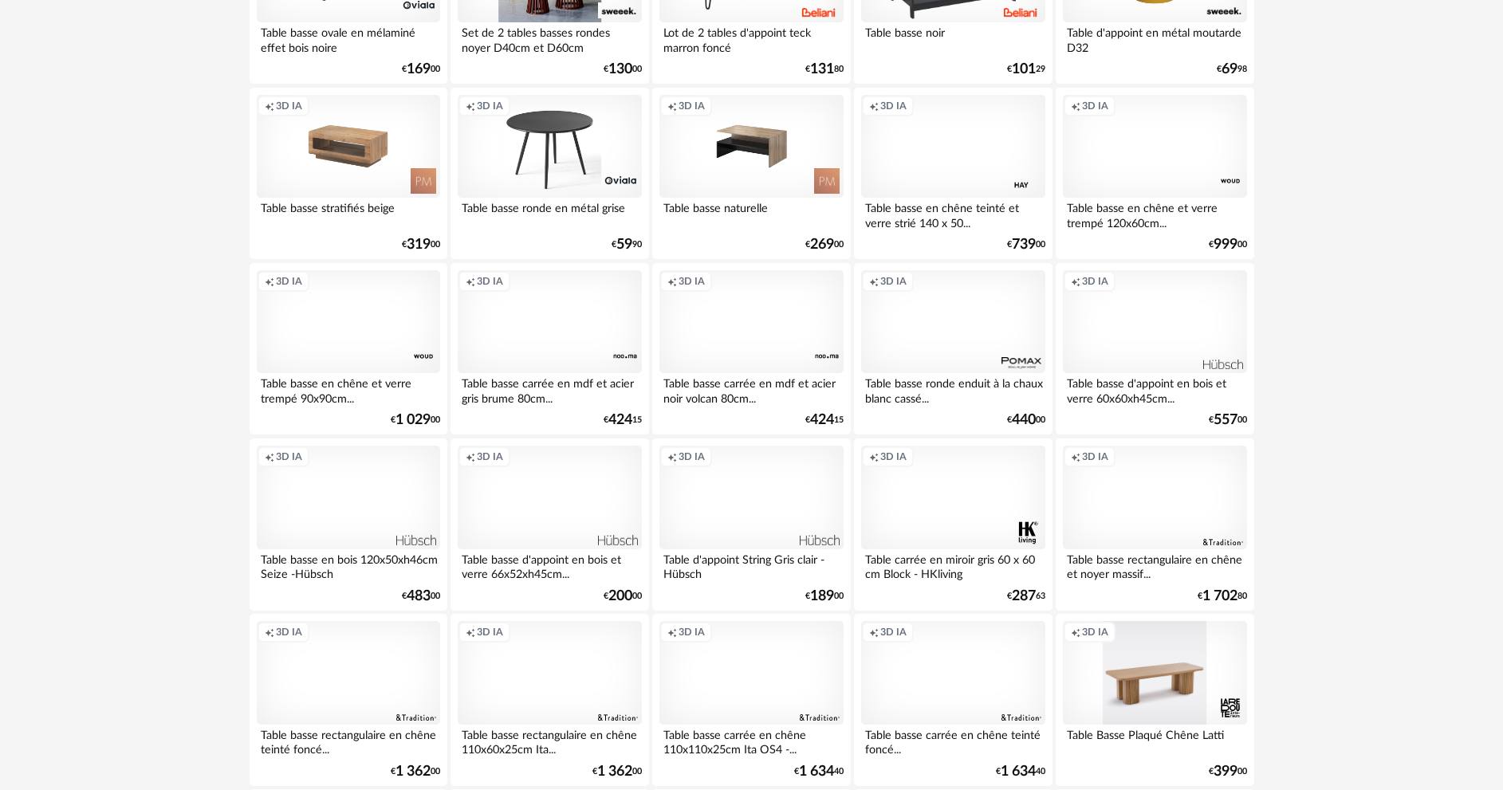
scroll to position [1276, 0]
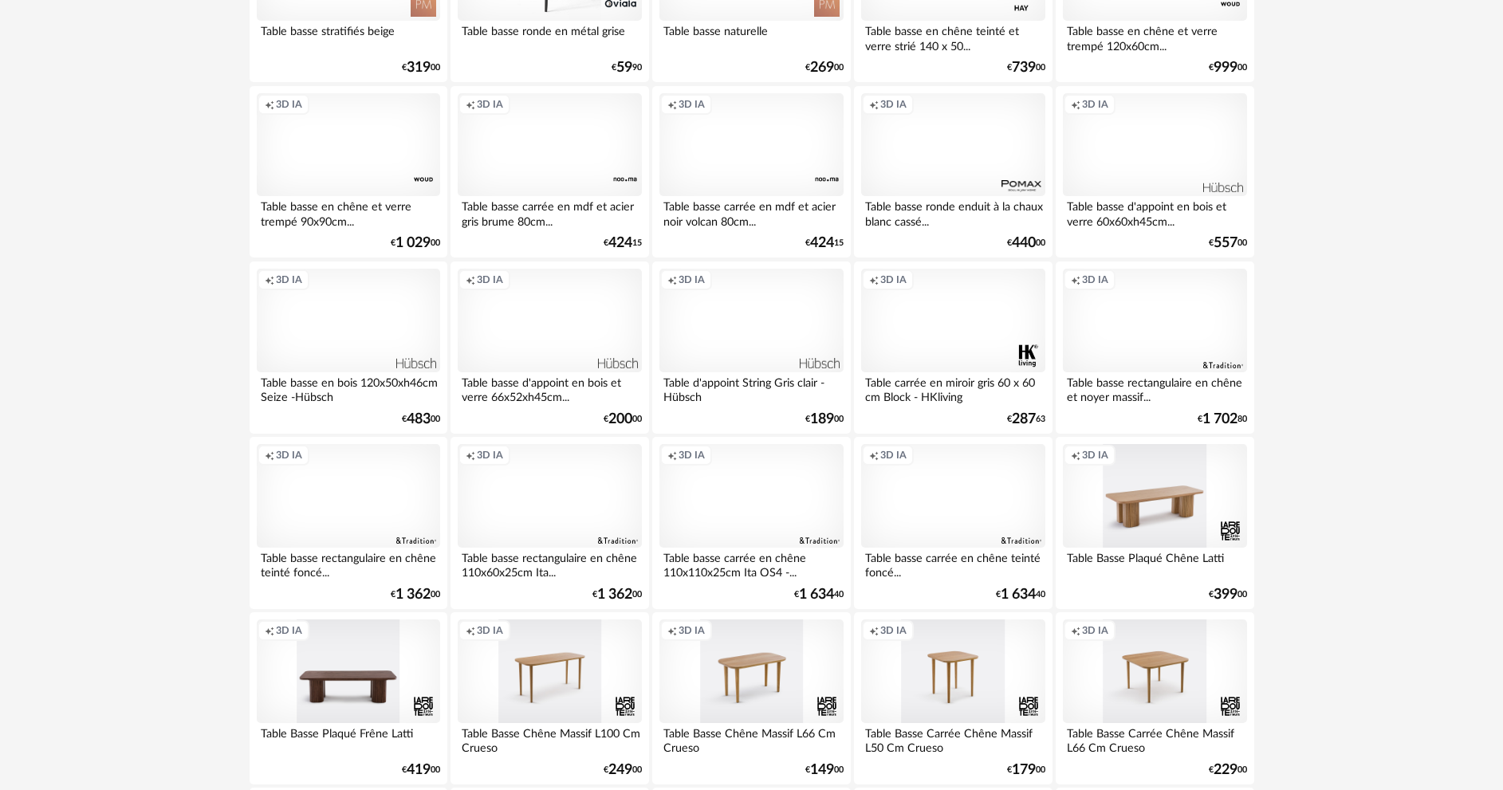
click at [753, 486] on div "Creation icon 3D IA" at bounding box center [750, 496] width 183 height 104
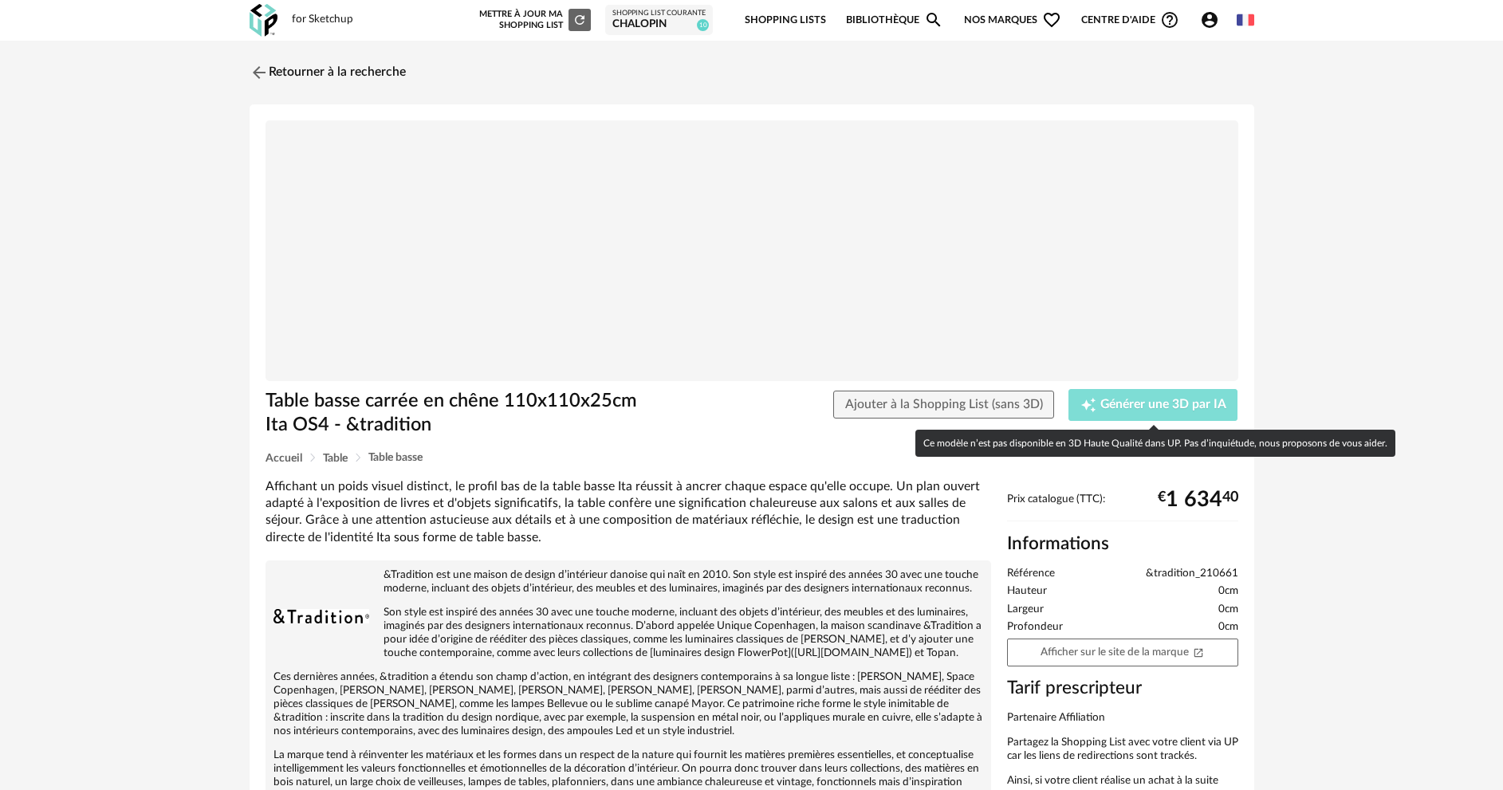
click at [1177, 401] on span "Générer une 3D par IA" at bounding box center [1163, 405] width 126 height 13
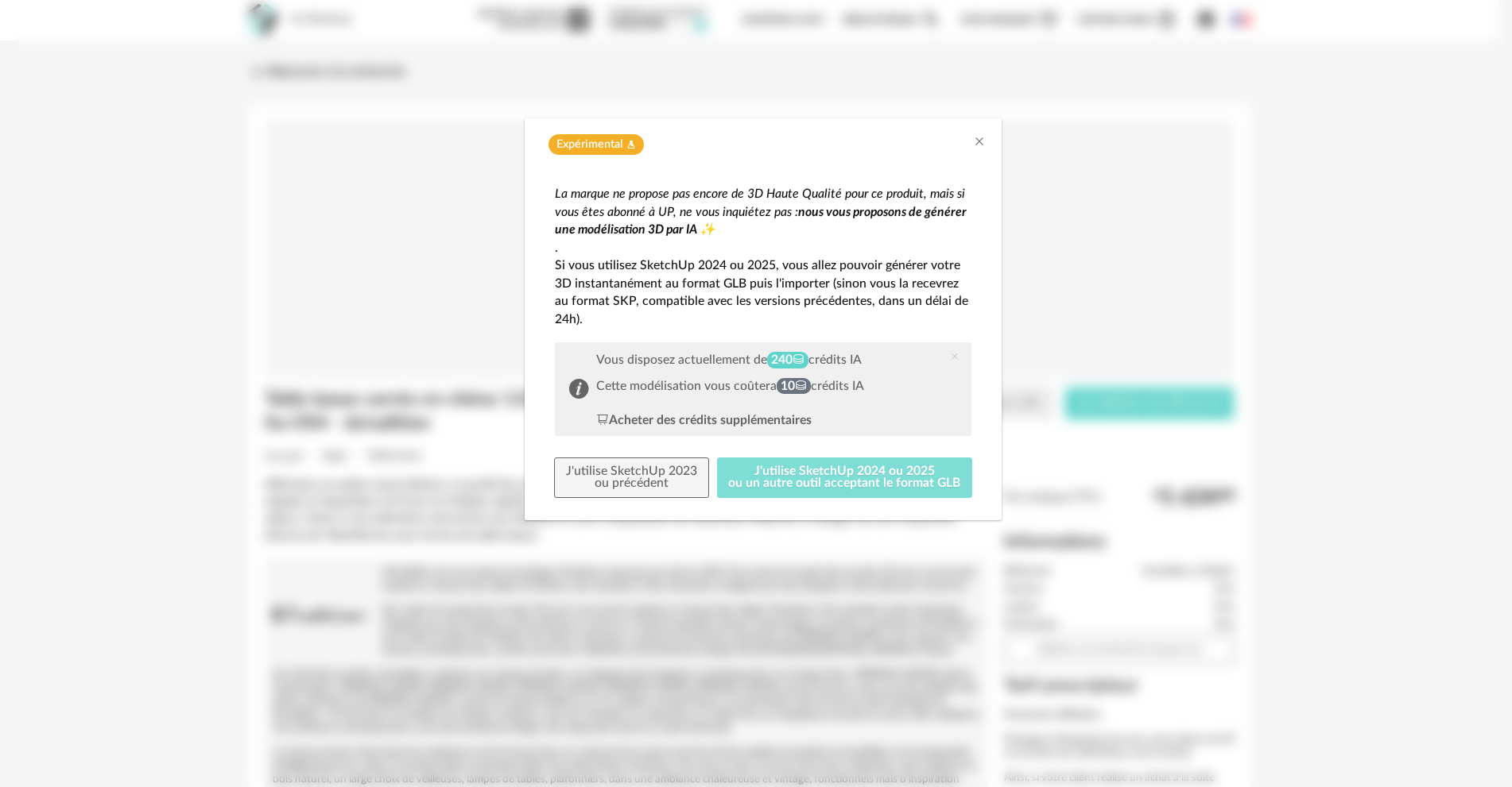
click at [839, 477] on button "J'utilise SketchUp 2024 ou 2025 ou un autre outil acceptant le format GLB" at bounding box center [844, 477] width 256 height 41
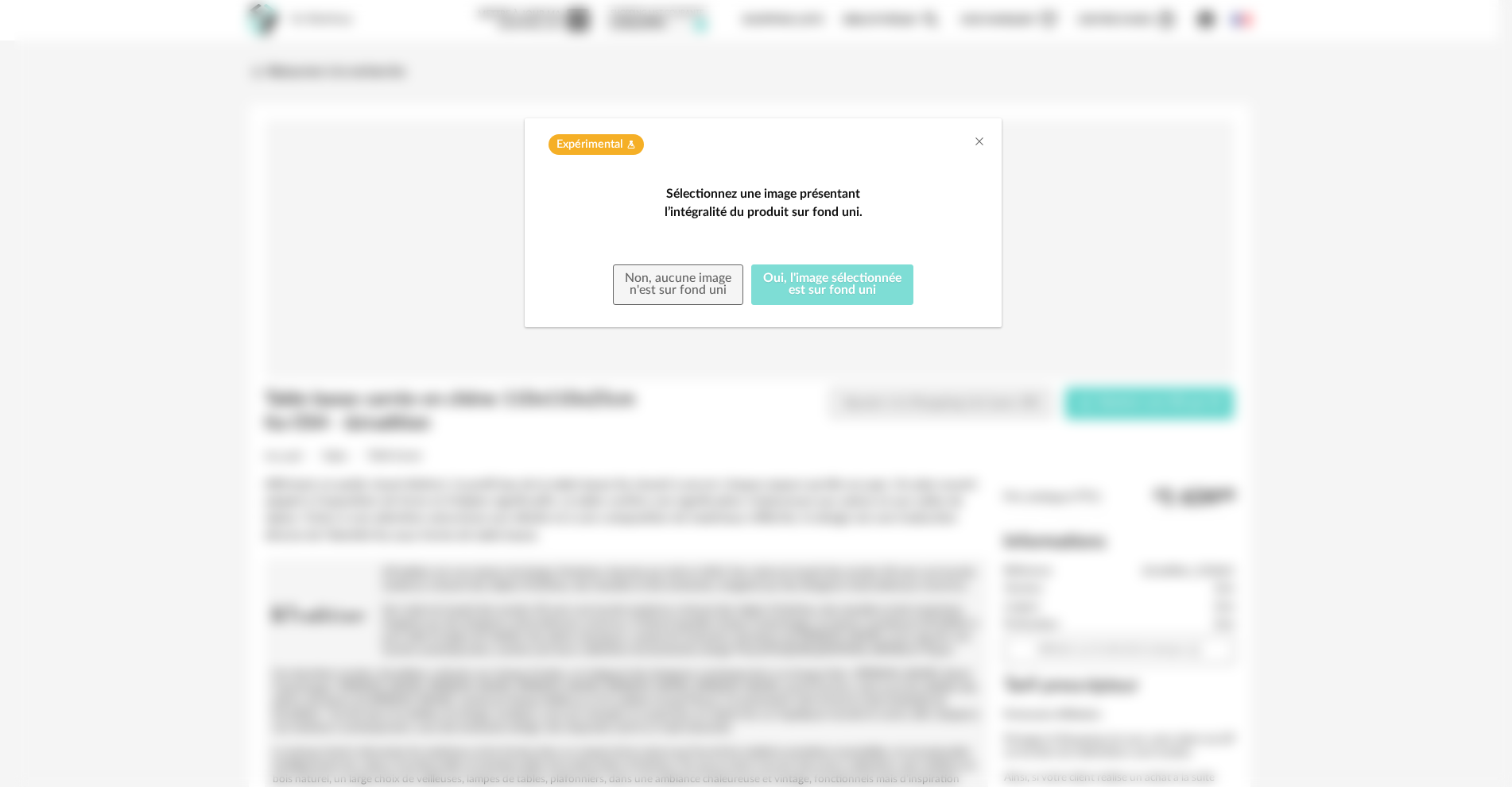
click at [837, 306] on button "Oui, l'image sélectionnée est sur fond uni" at bounding box center [832, 285] width 162 height 41
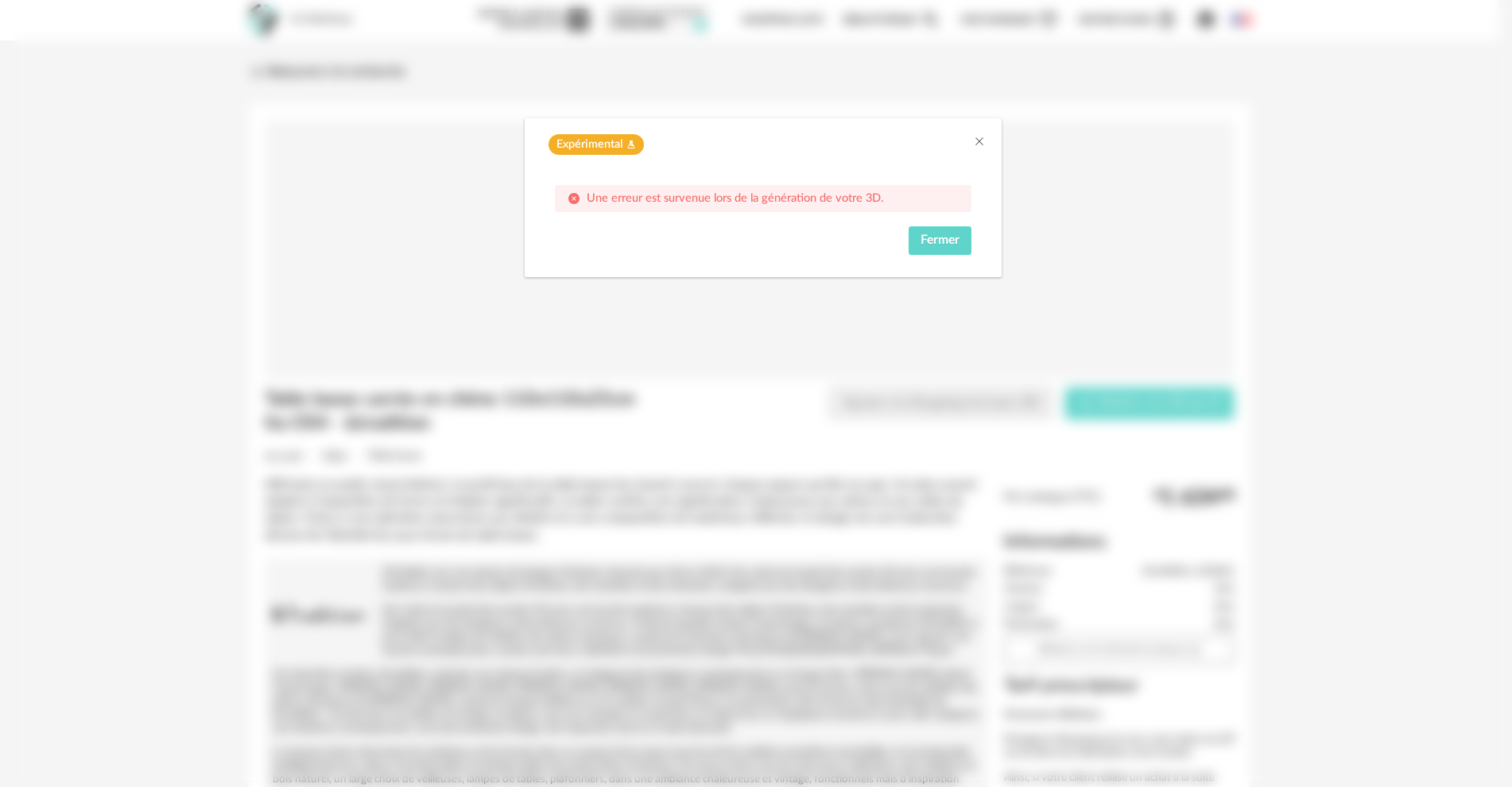
click at [666, 193] on span "Une erreur est survenue lors de la génération de votre 3D." at bounding box center [735, 198] width 296 height 12
click at [688, 194] on span "Une erreur est survenue lors de la génération de votre 3D." at bounding box center [735, 198] width 296 height 12
click at [939, 237] on span "Fermer" at bounding box center [939, 239] width 39 height 13
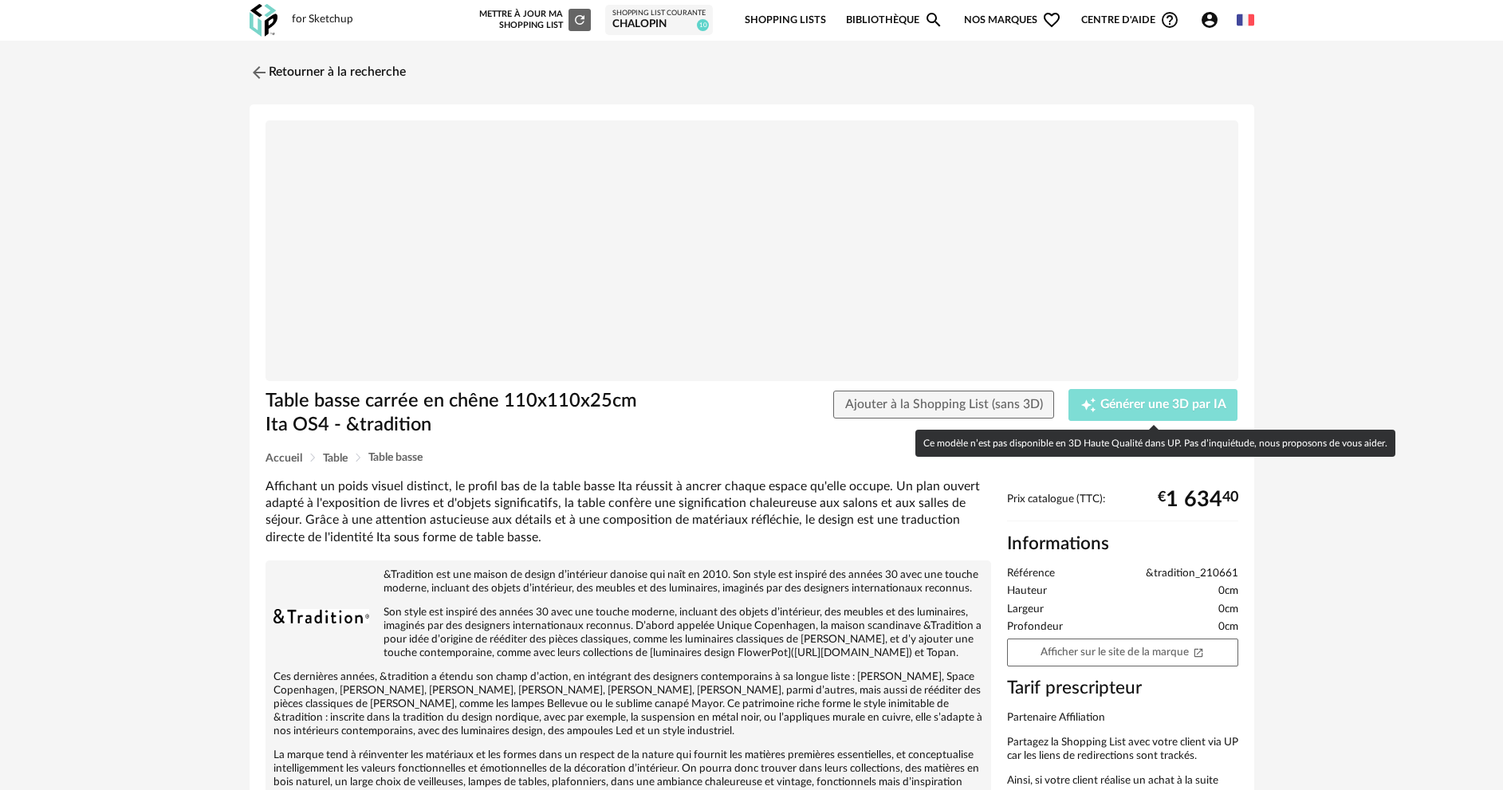
click at [1120, 409] on span "Générer une 3D par IA" at bounding box center [1163, 405] width 126 height 13
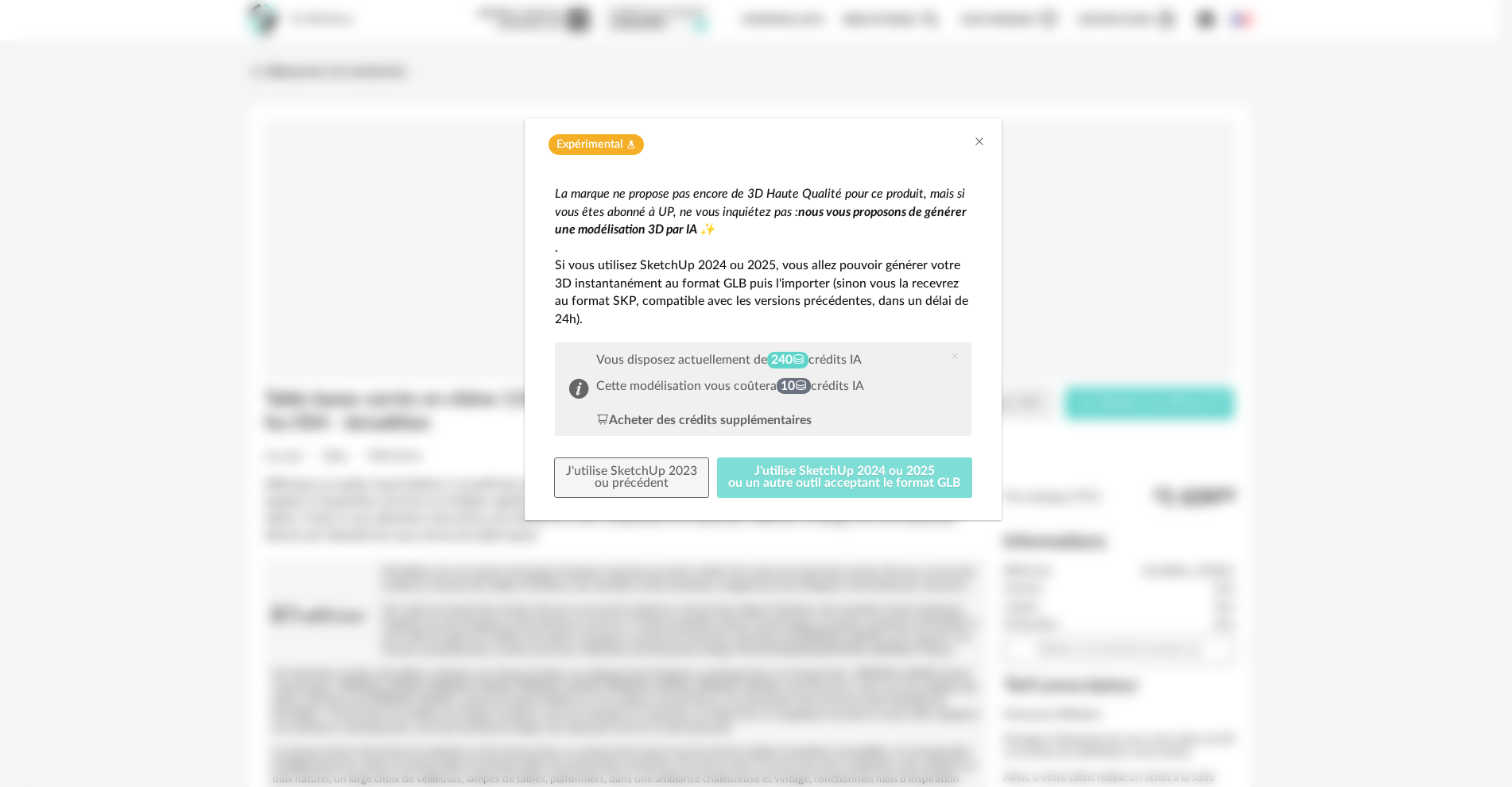
click at [837, 478] on button "J'utilise SketchUp 2024 ou 2025 ou un autre outil acceptant le format GLB" at bounding box center [844, 477] width 256 height 41
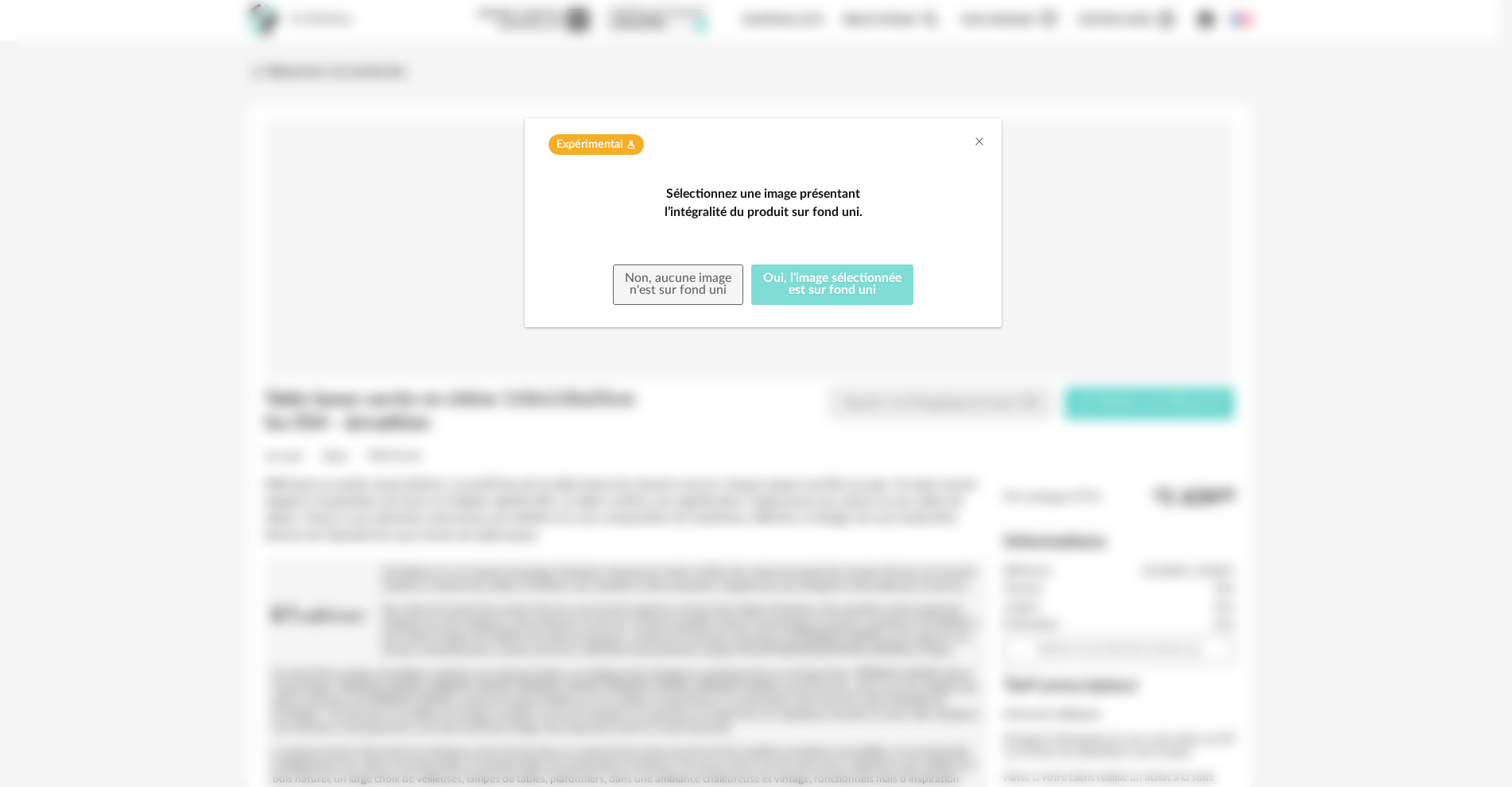
click at [837, 306] on button "Oui, l'image sélectionnée est sur fond uni" at bounding box center [832, 285] width 162 height 41
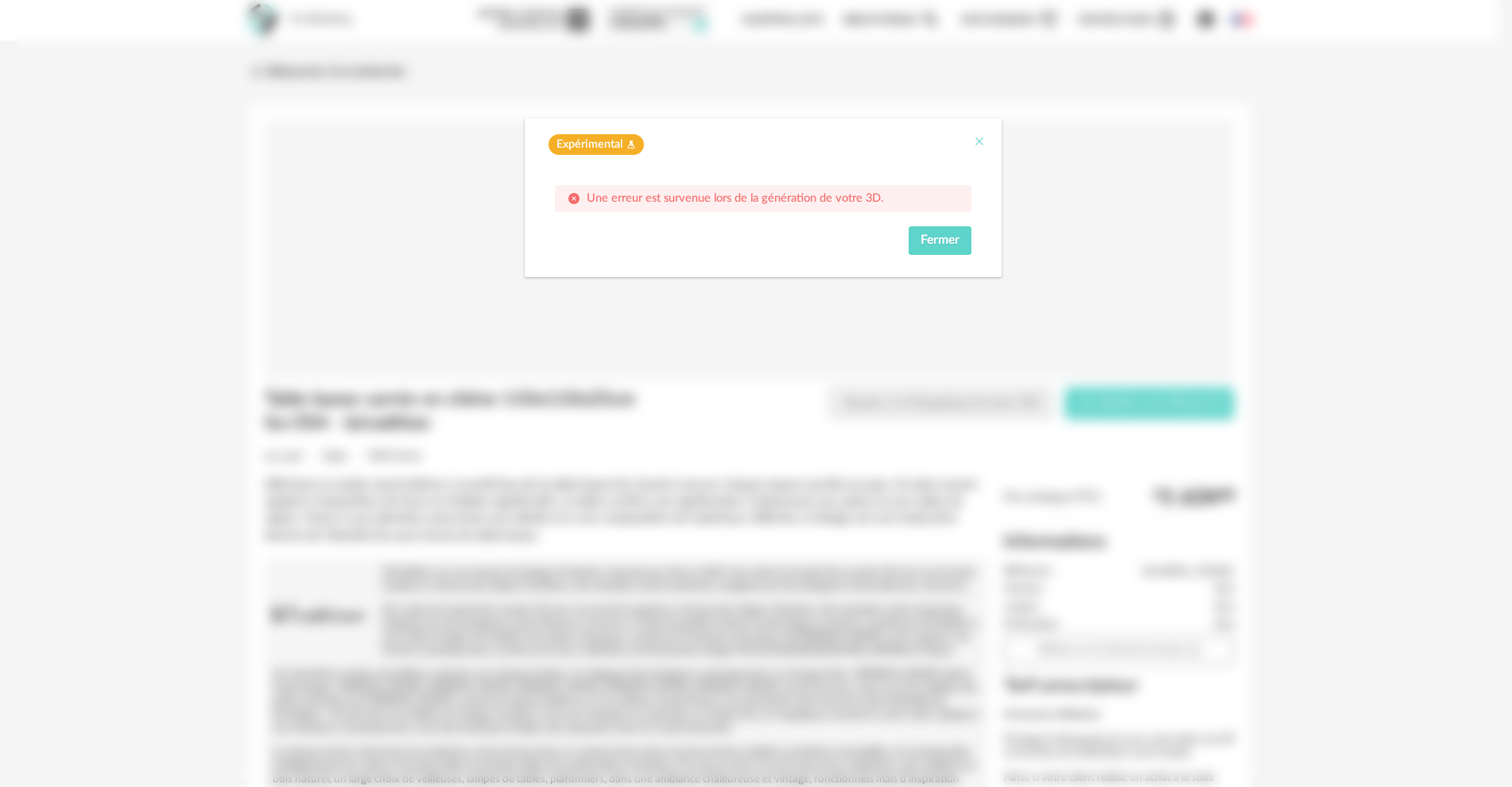
click at [985, 143] on icon "Close" at bounding box center [979, 141] width 13 height 13
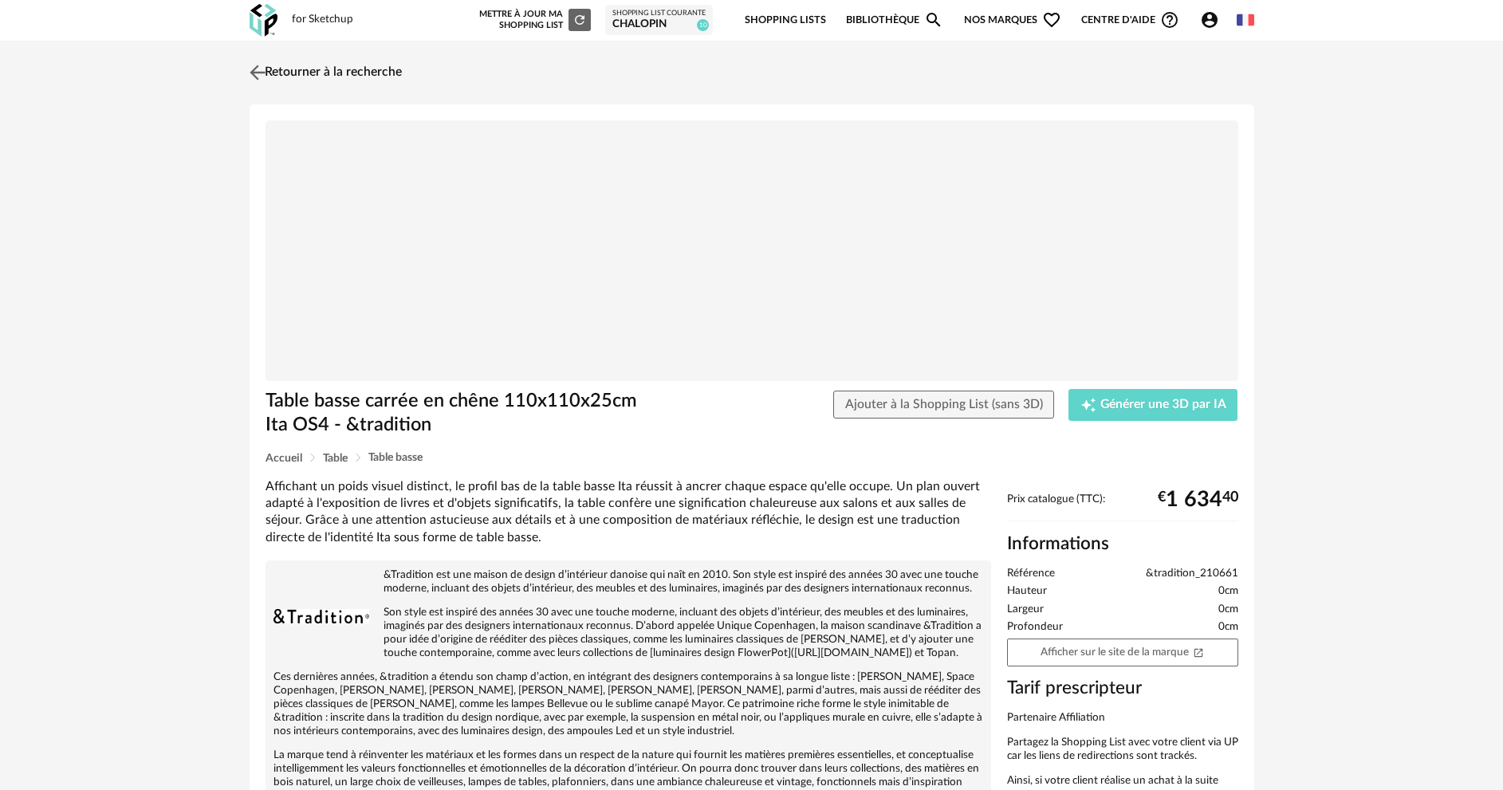
click at [251, 76] on img at bounding box center [257, 72] width 23 height 23
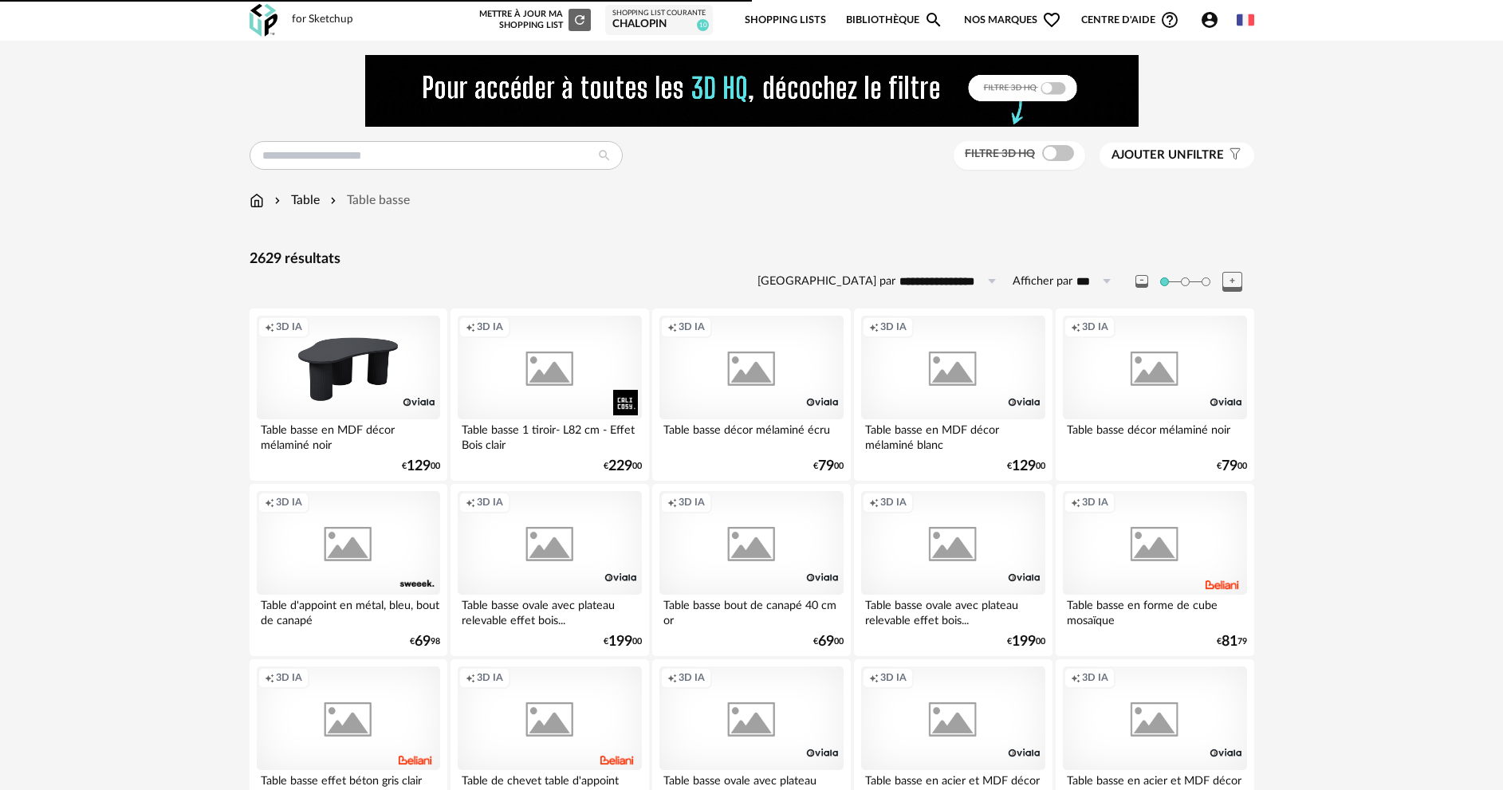
scroll to position [1329, 0]
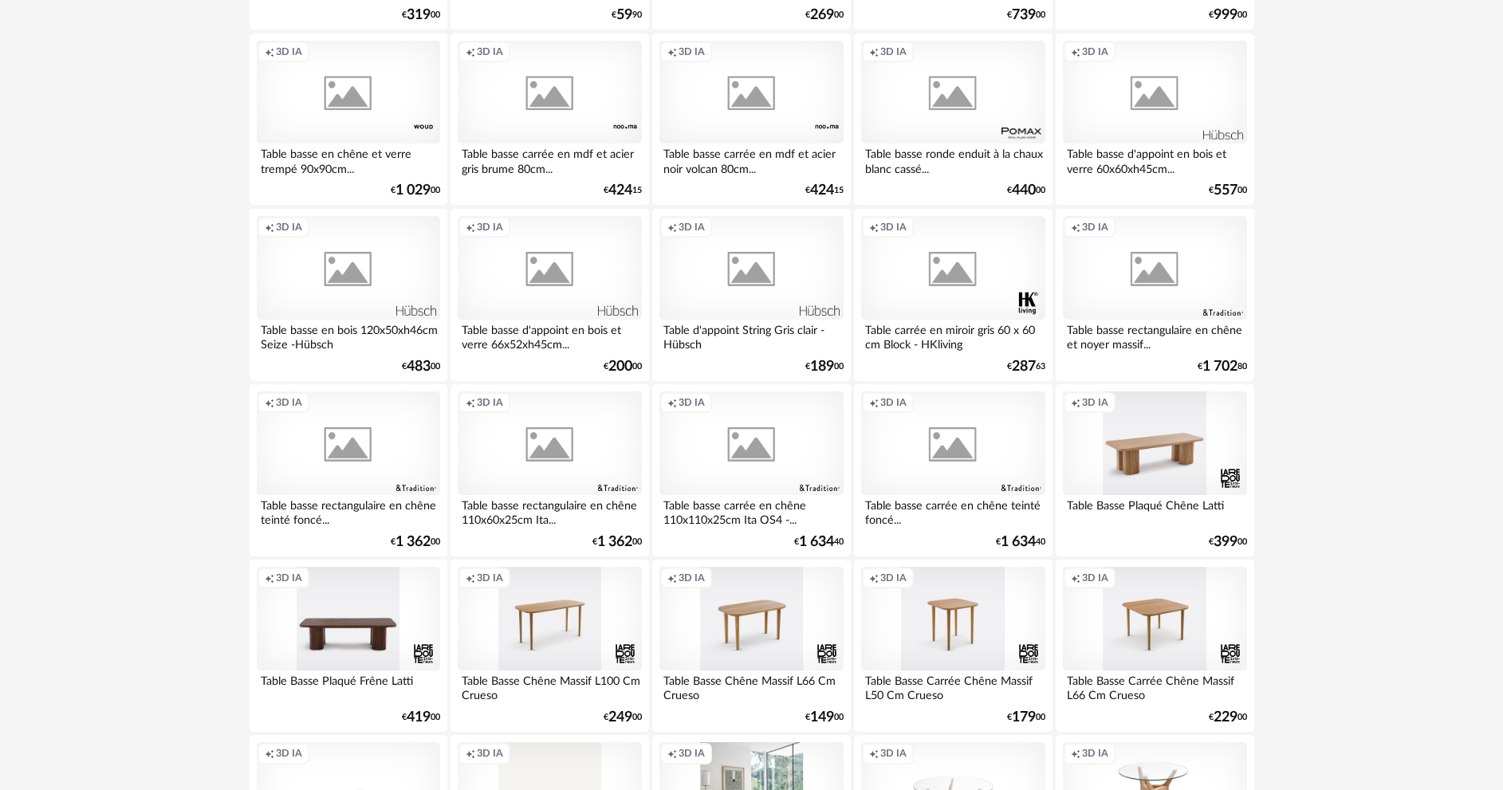
click at [781, 443] on div "Creation icon 3D IA" at bounding box center [750, 444] width 183 height 104
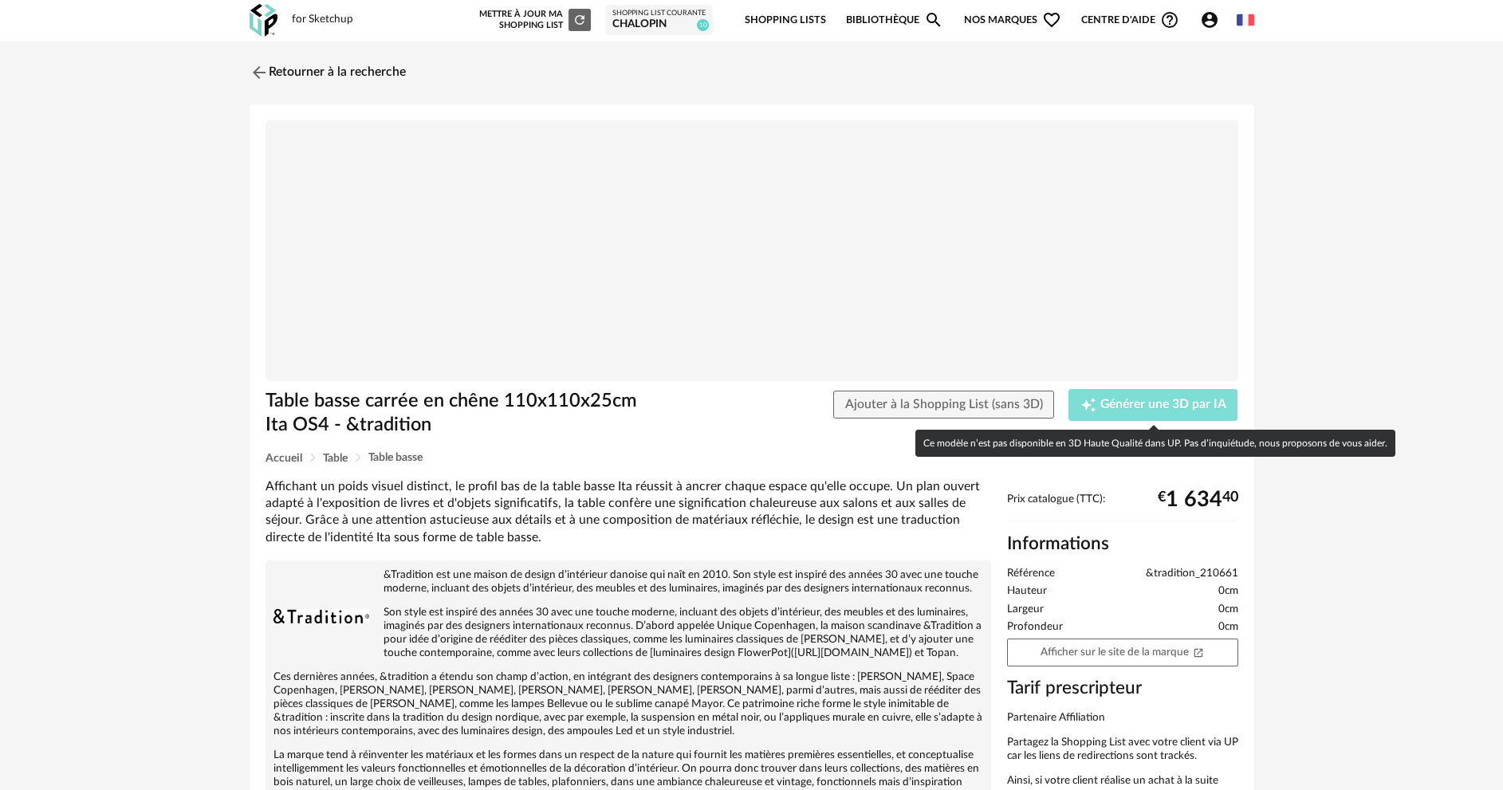
click at [1129, 415] on button "Creation icon Générer une 3D par IA" at bounding box center [1153, 405] width 169 height 32
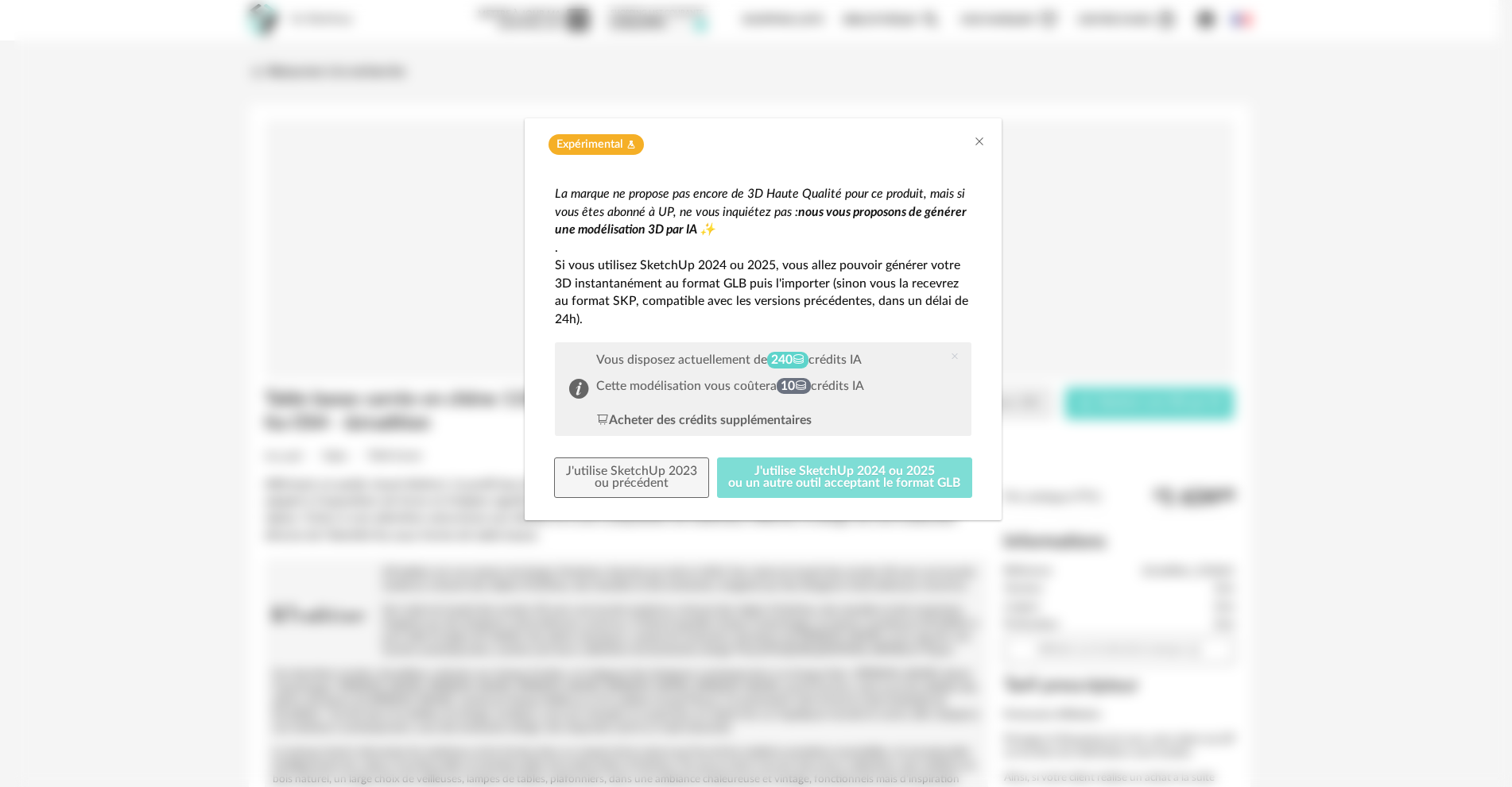
click at [836, 475] on button "J'utilise SketchUp 2024 ou 2025 ou un autre outil acceptant le format GLB" at bounding box center [844, 477] width 256 height 41
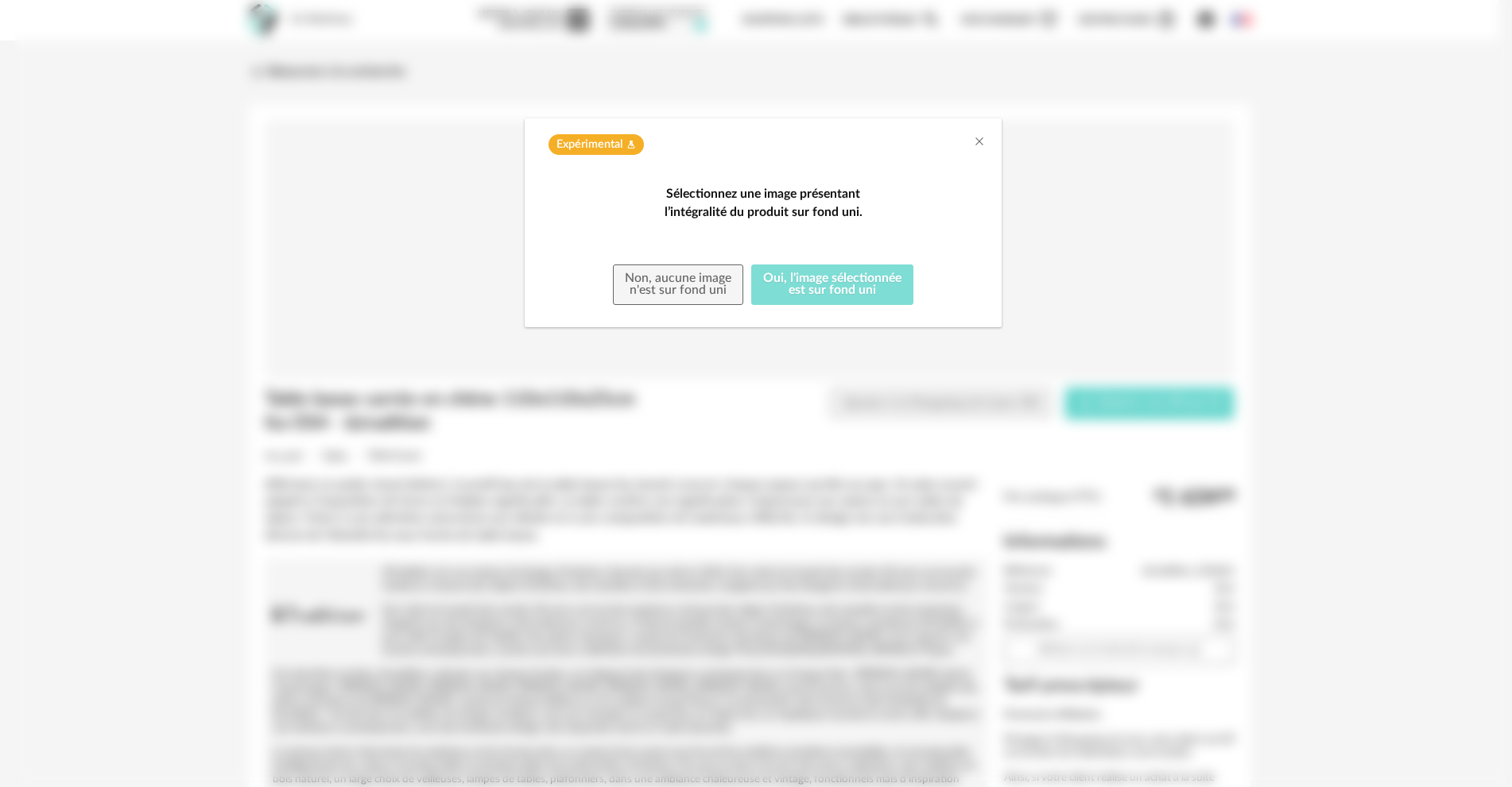
click at [835, 306] on button "Oui, l'image sélectionnée est sur fond uni" at bounding box center [832, 285] width 162 height 41
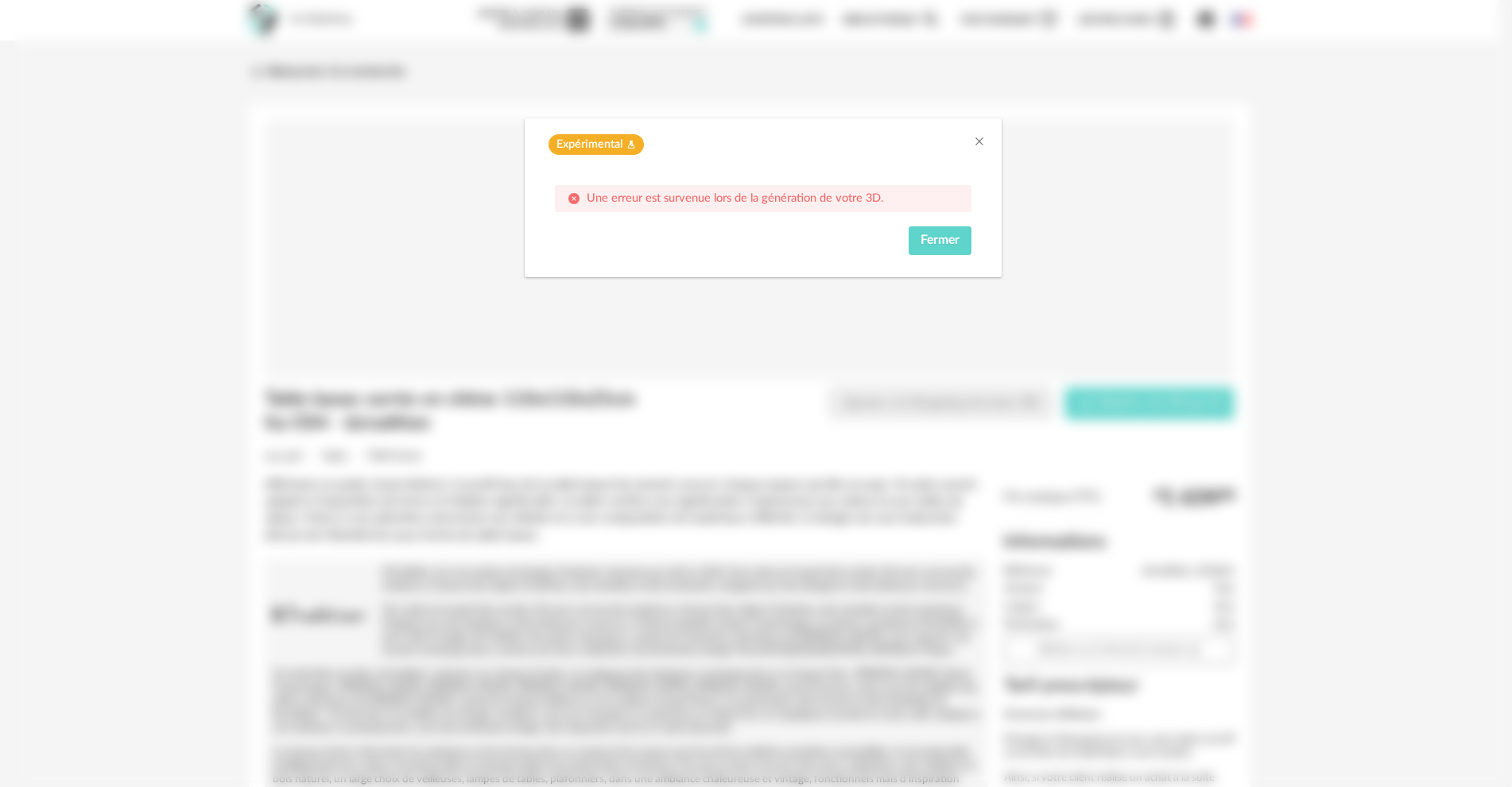
click at [863, 197] on span "Une erreur est survenue lors de la génération de votre 3D." at bounding box center [735, 198] width 296 height 12
click at [978, 140] on icon "Close" at bounding box center [979, 141] width 13 height 13
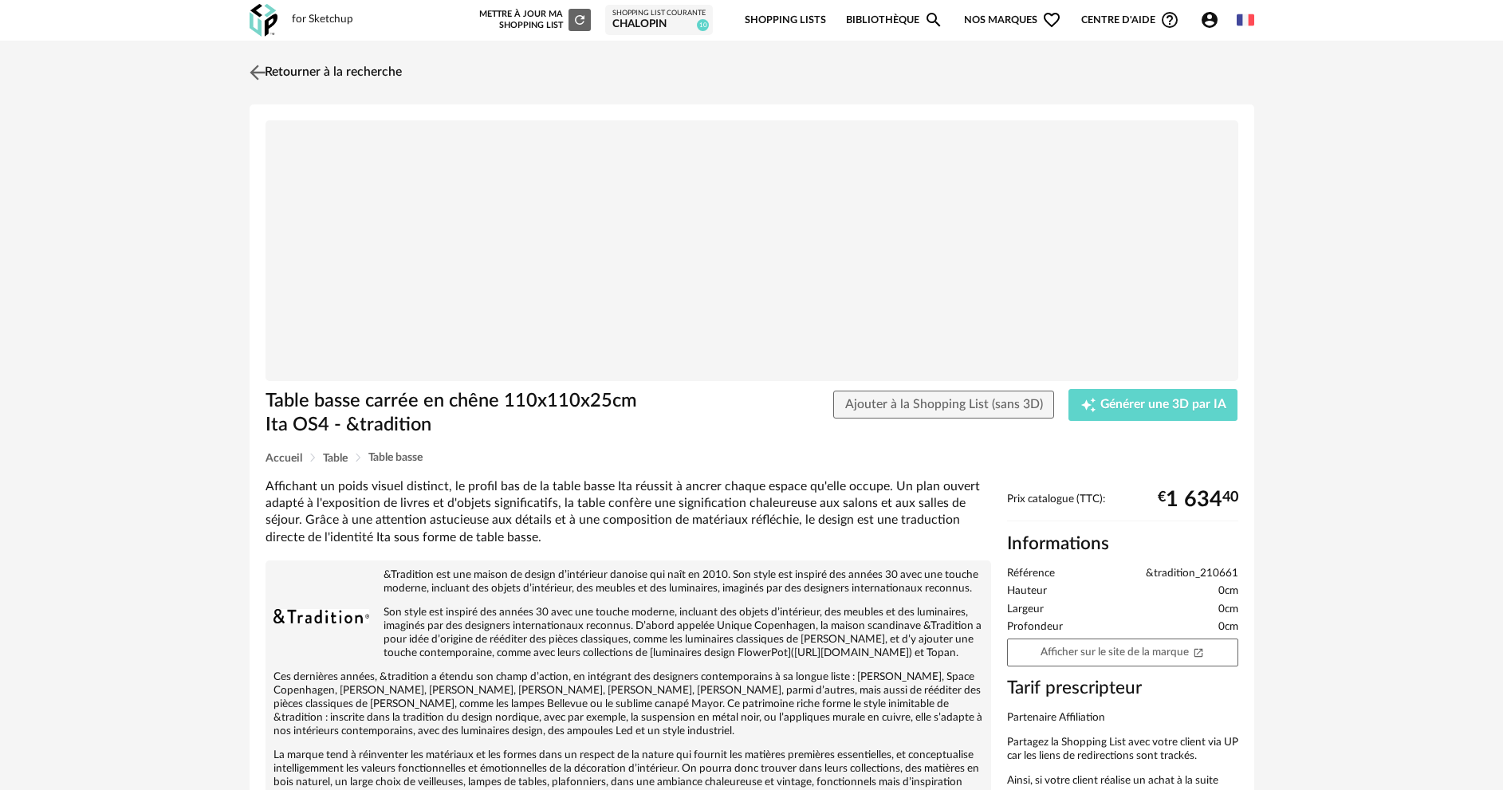
click at [263, 80] on img at bounding box center [257, 72] width 23 height 23
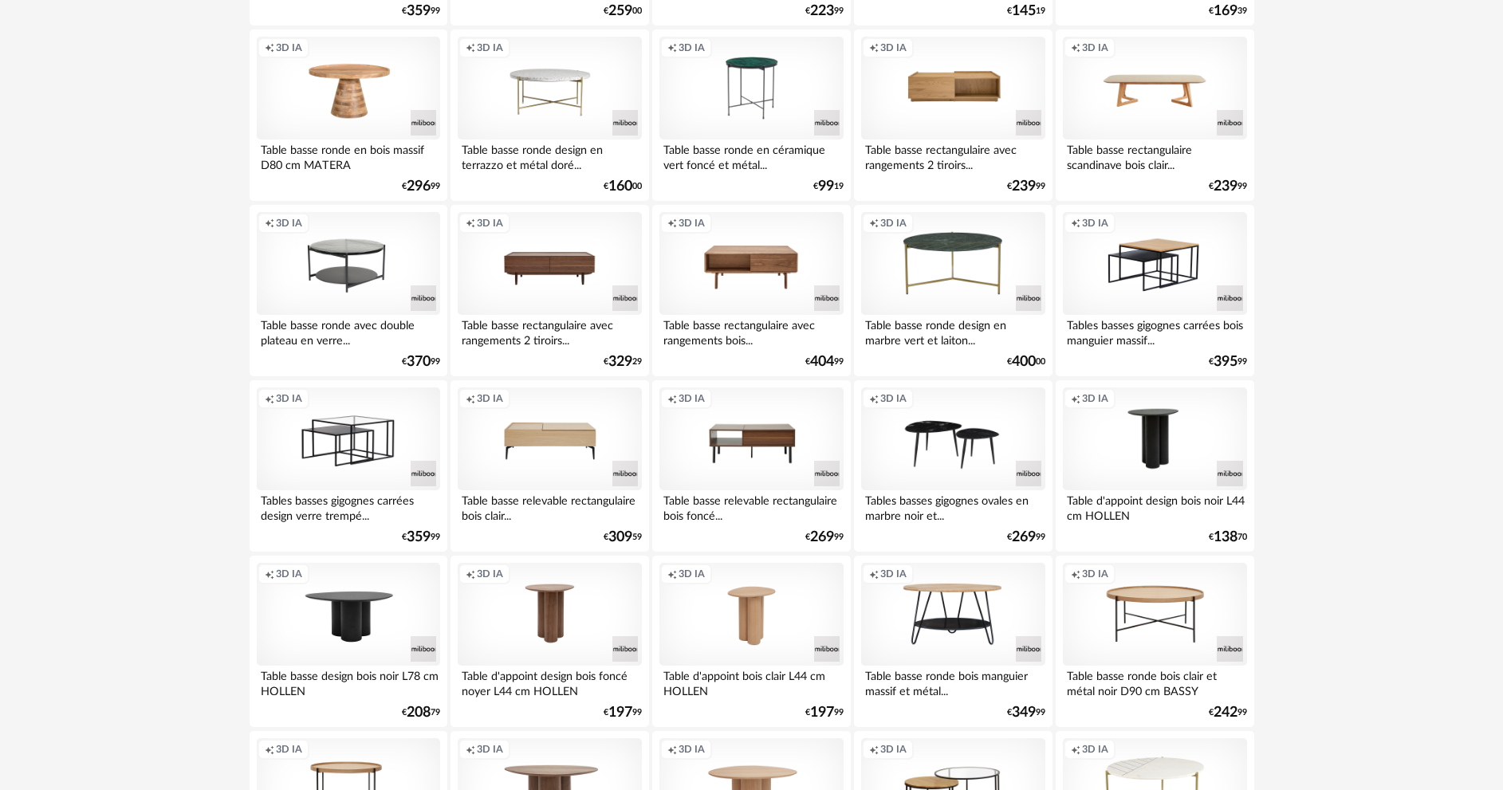
scroll to position [3133, 0]
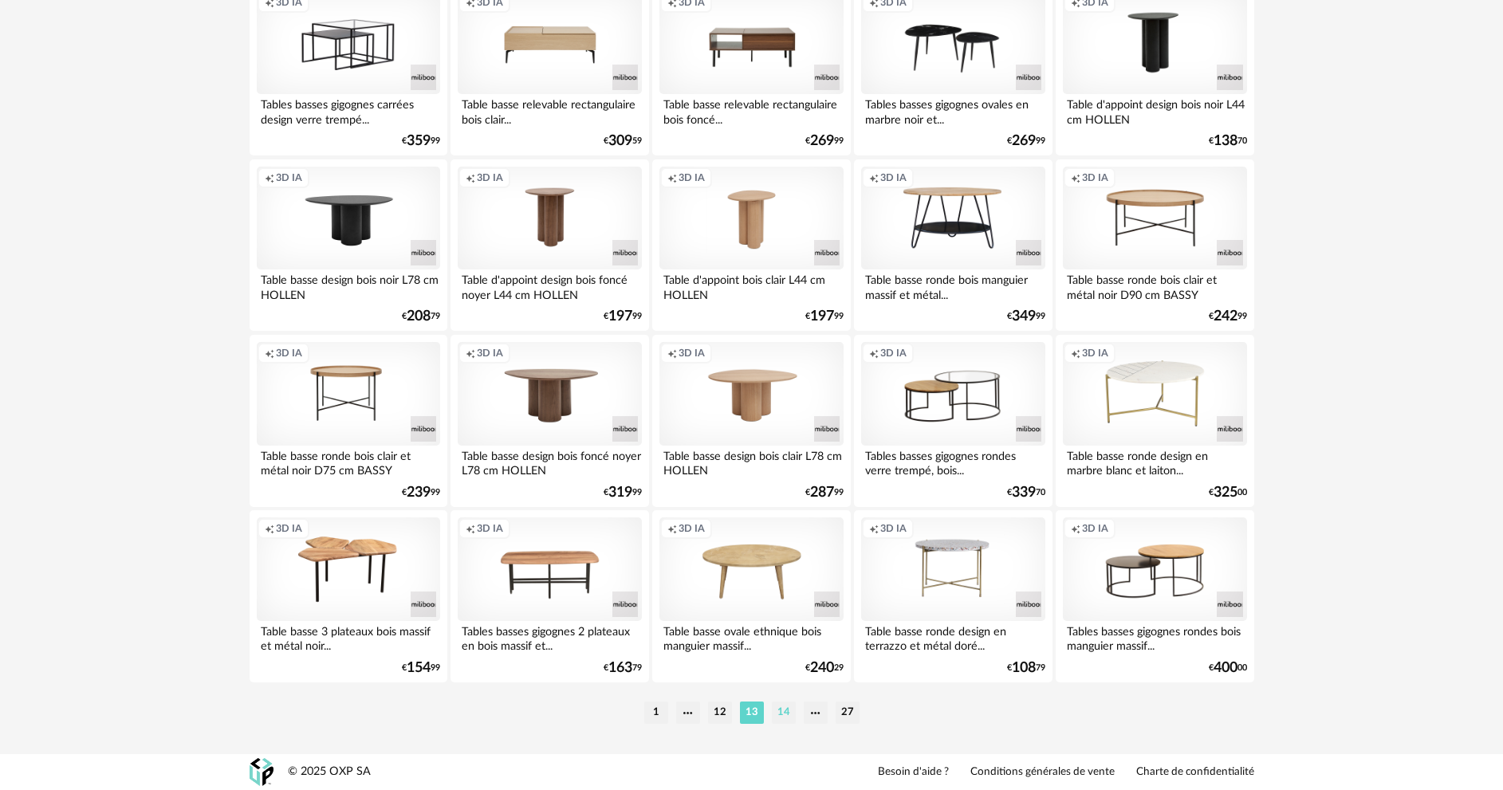
click at [779, 708] on li "14" at bounding box center [784, 713] width 24 height 22
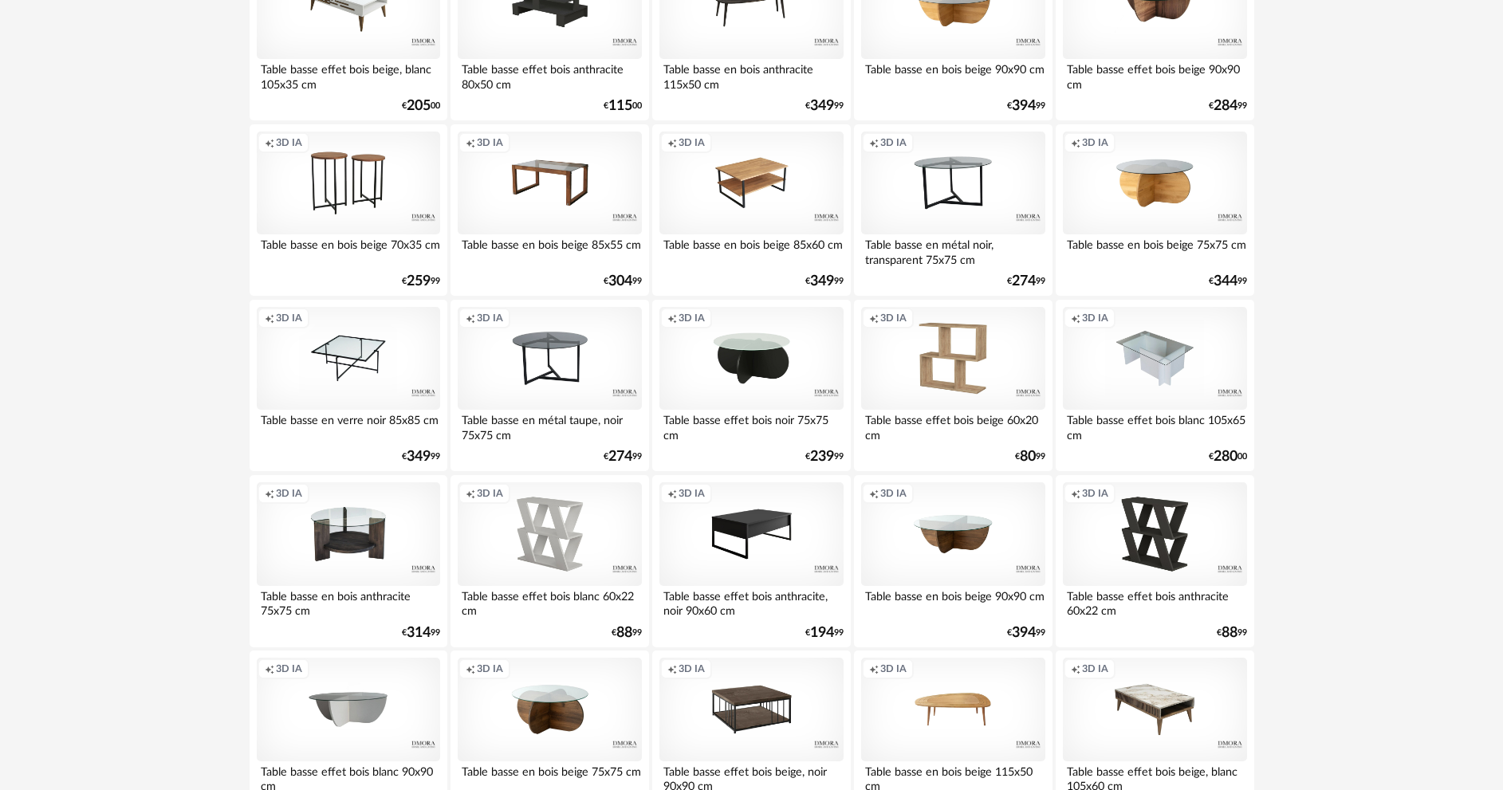
scroll to position [3133, 0]
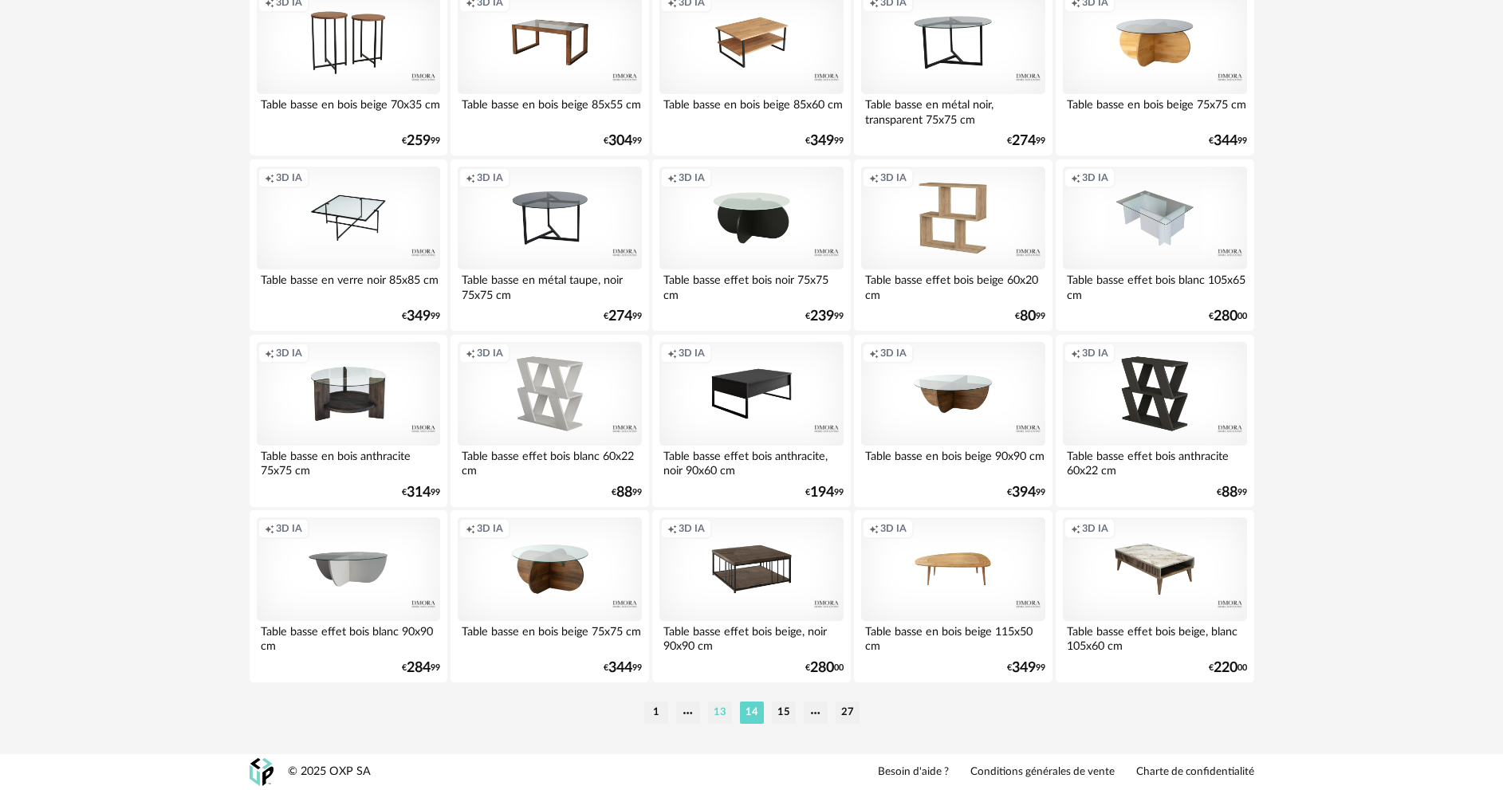
click at [724, 715] on li "13" at bounding box center [720, 713] width 24 height 22
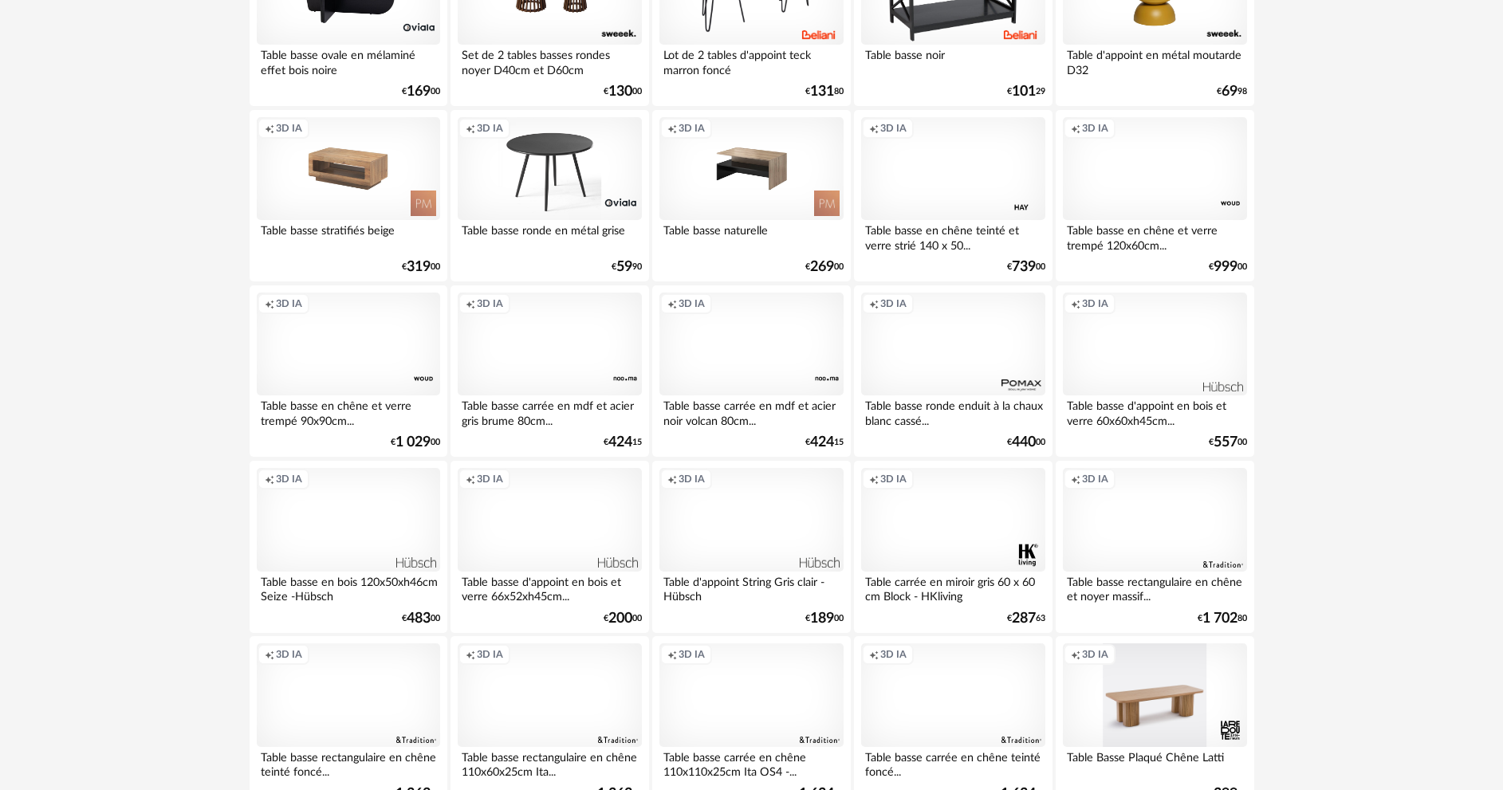
scroll to position [1276, 0]
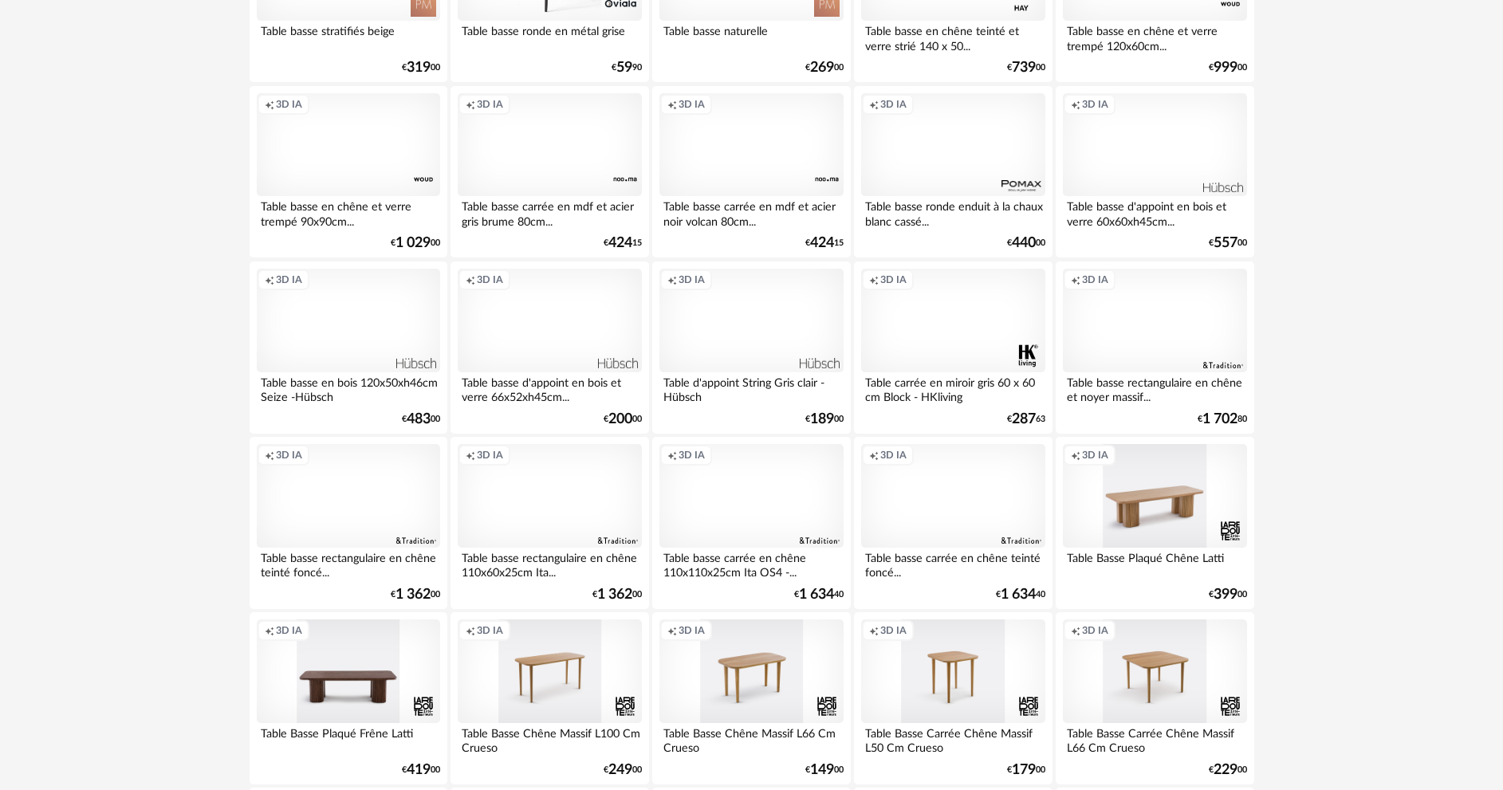
click at [767, 489] on div "Creation icon 3D IA" at bounding box center [750, 496] width 183 height 104
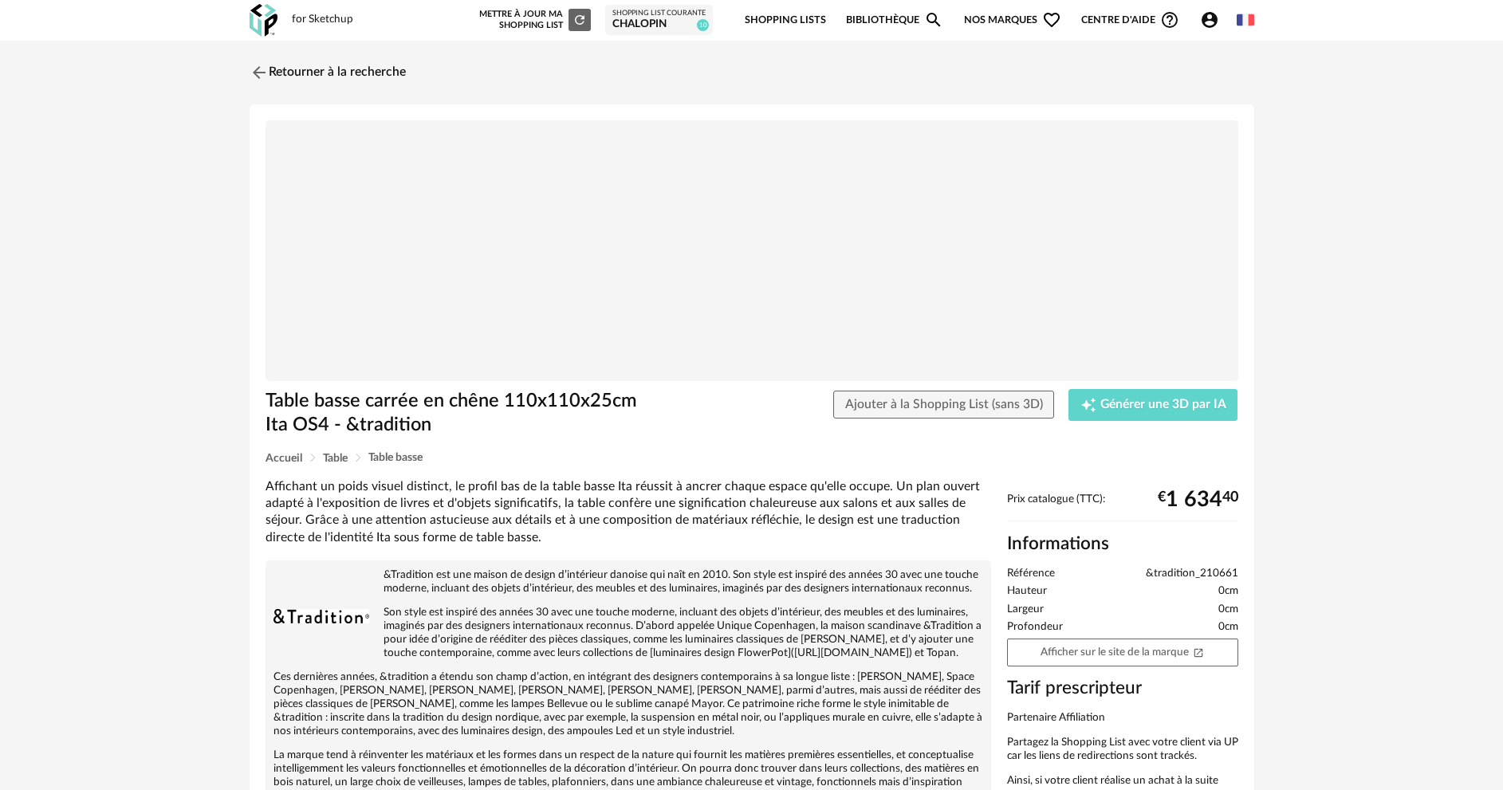
click at [756, 259] on img at bounding box center [752, 250] width 973 height 261
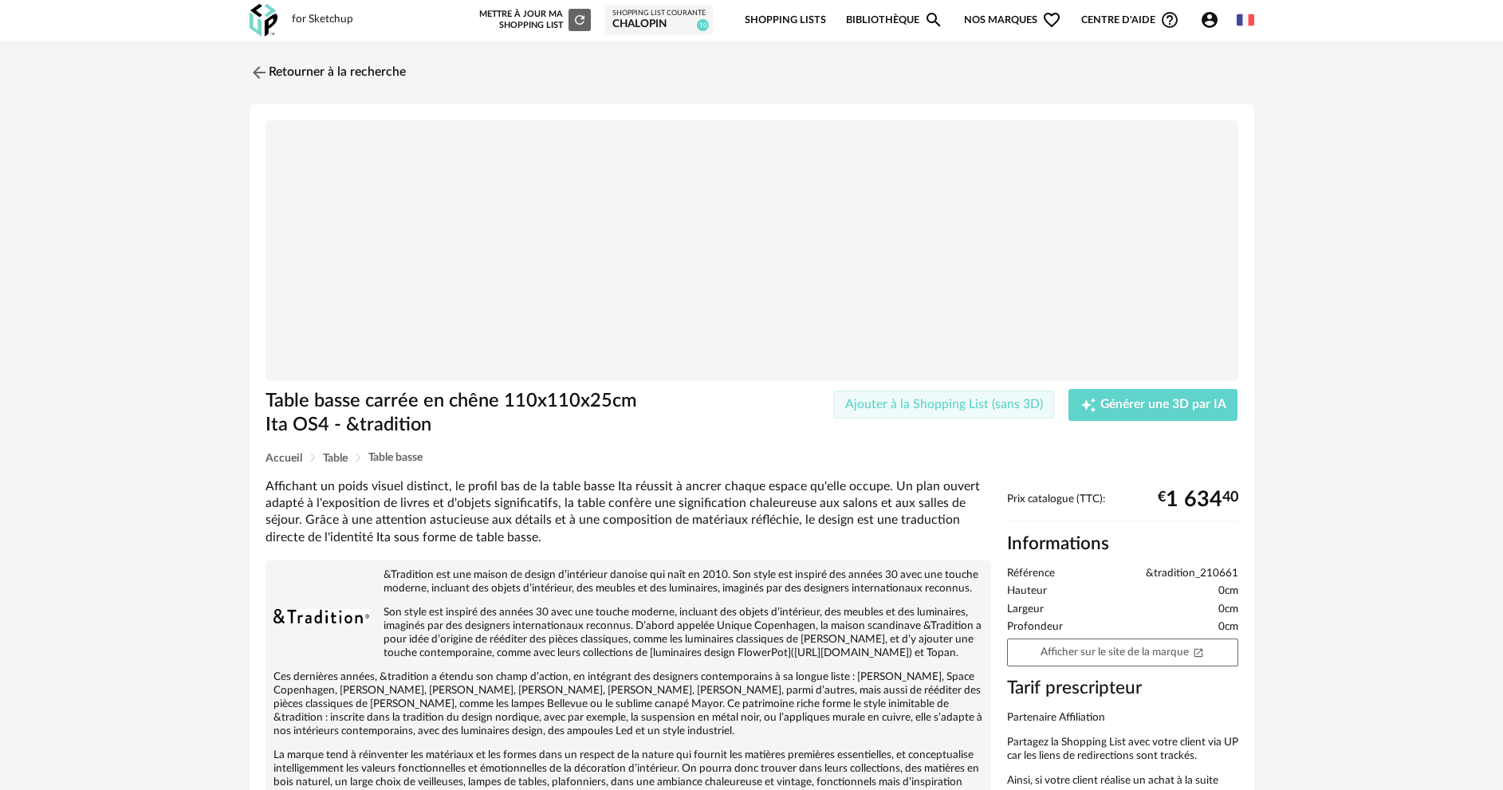
click at [985, 402] on span "Ajouter à la Shopping List (sans 3D)" at bounding box center [944, 404] width 198 height 13
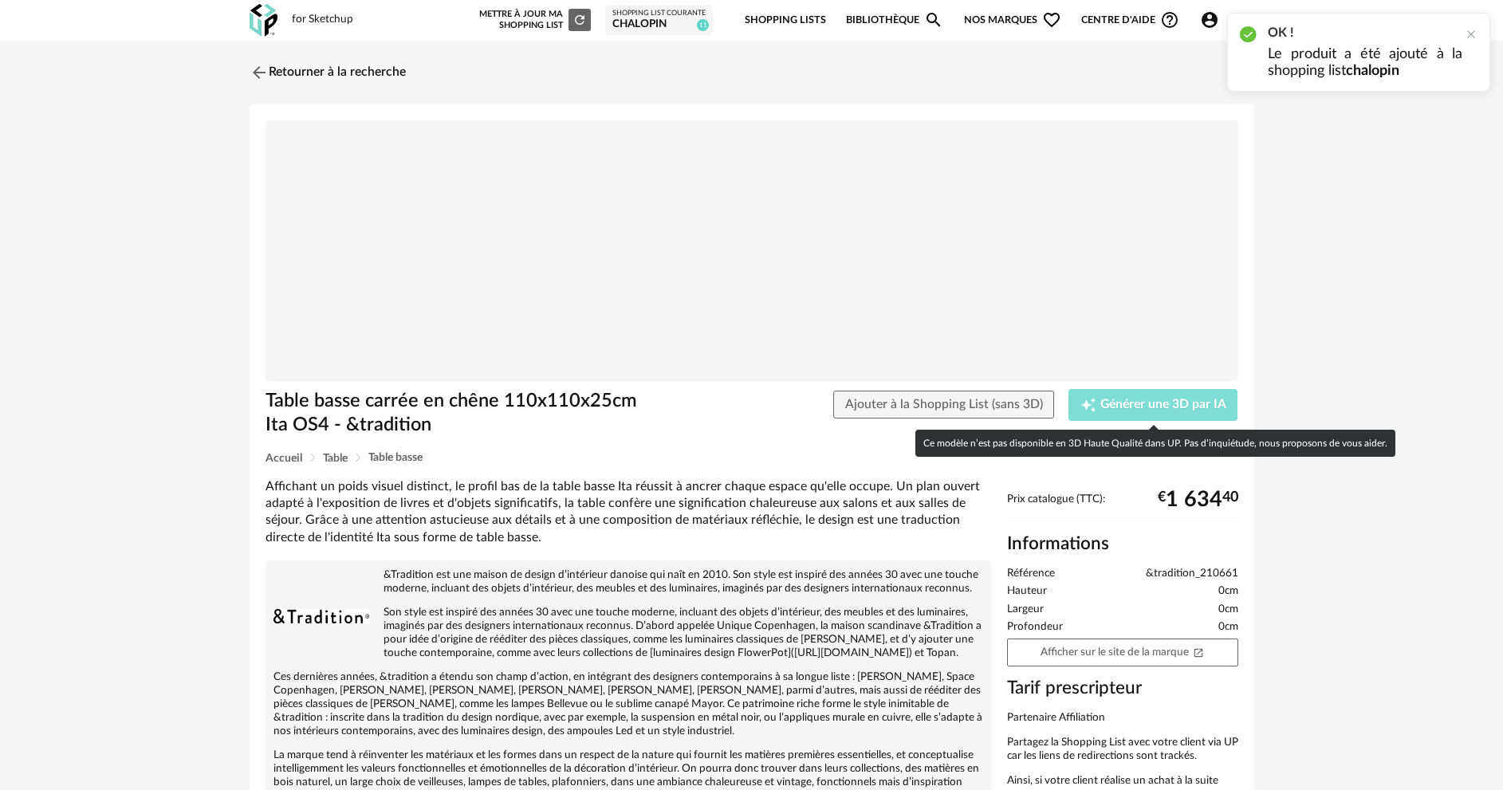
click at [1154, 404] on span "Générer une 3D par IA" at bounding box center [1163, 405] width 126 height 13
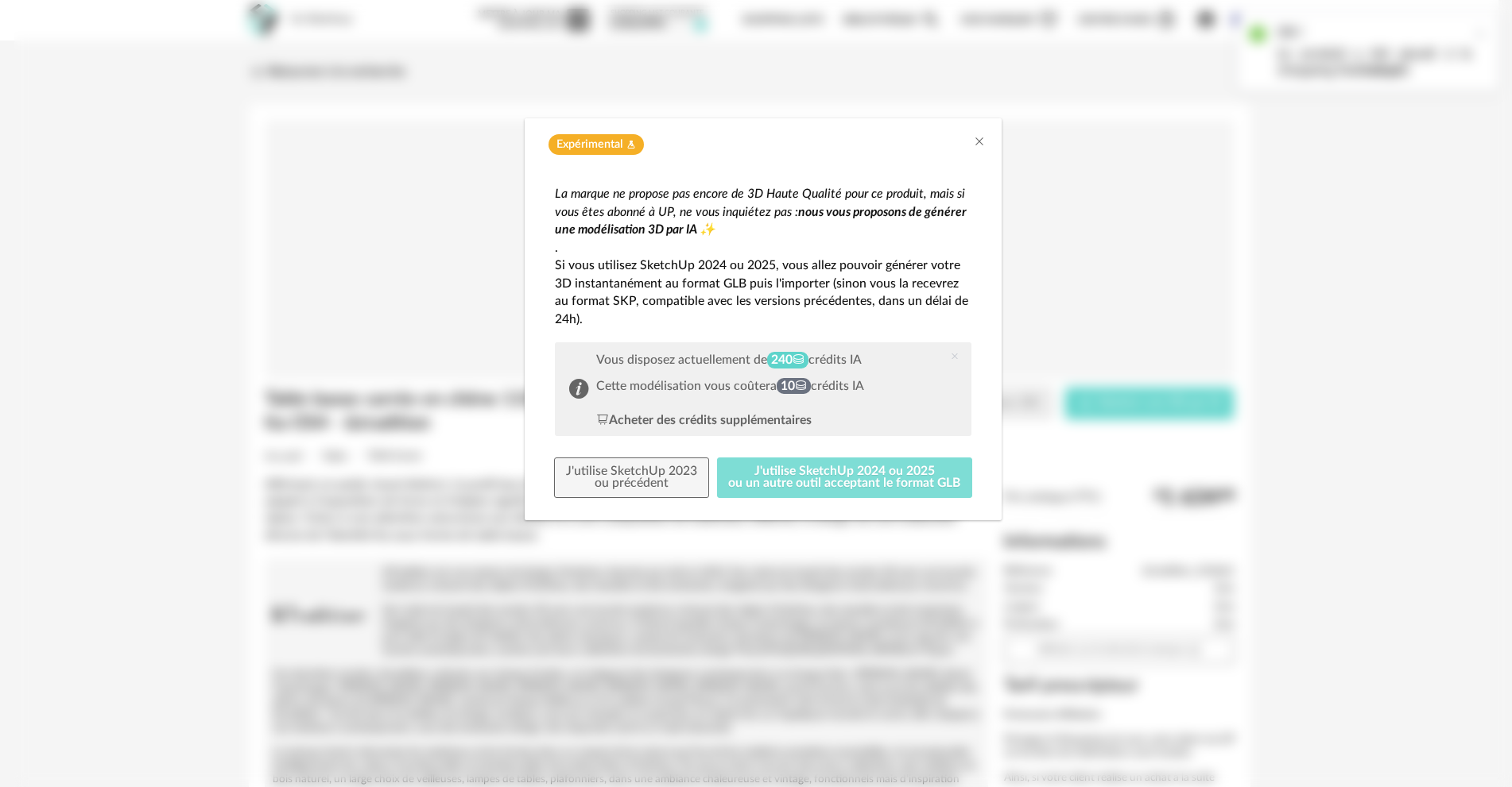
click at [796, 482] on button "J'utilise SketchUp 2024 ou 2025 ou un autre outil acceptant le format GLB" at bounding box center [844, 477] width 256 height 41
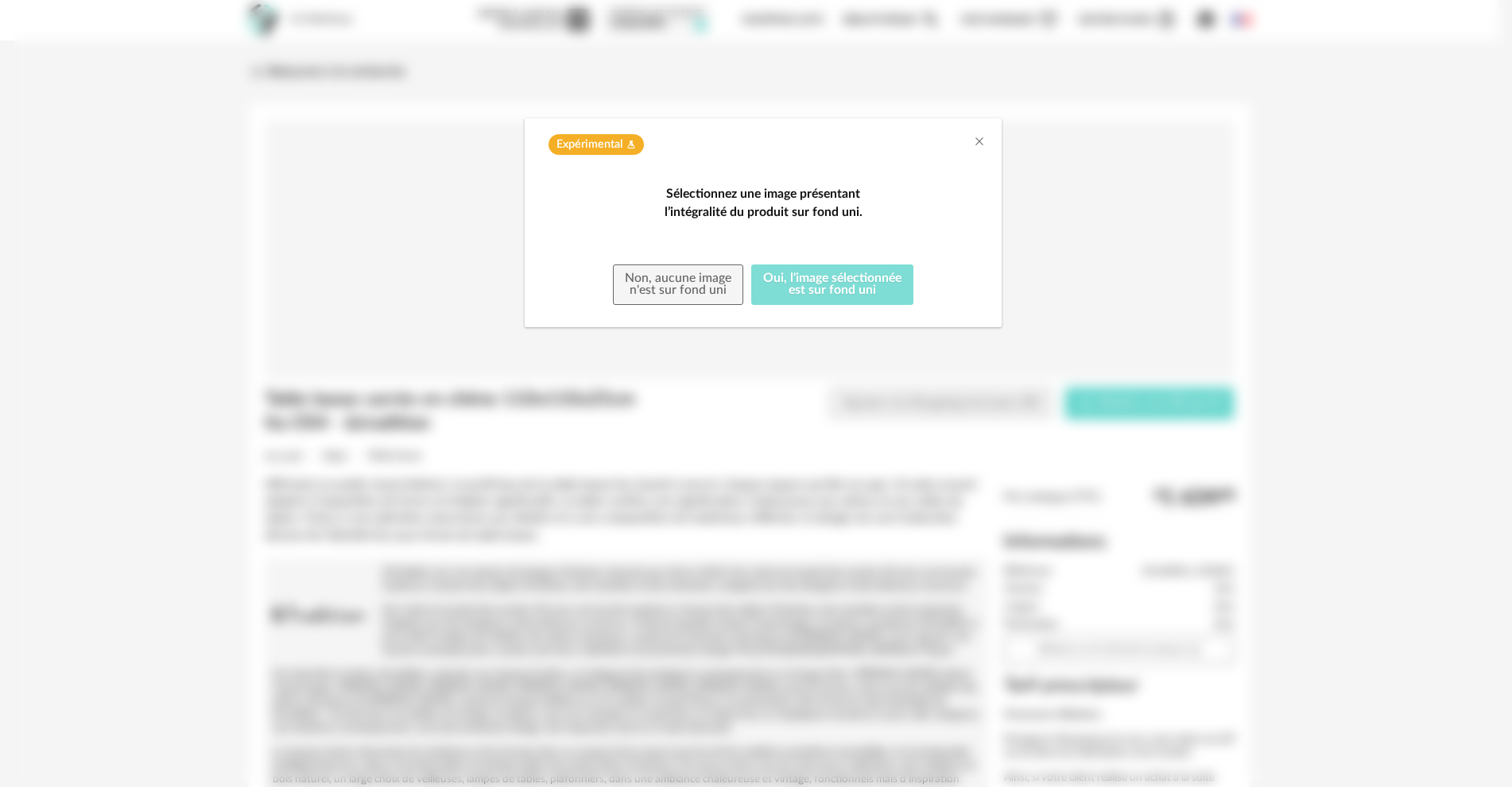
click at [796, 306] on button "Oui, l'image sélectionnée est sur fond uni" at bounding box center [832, 285] width 162 height 41
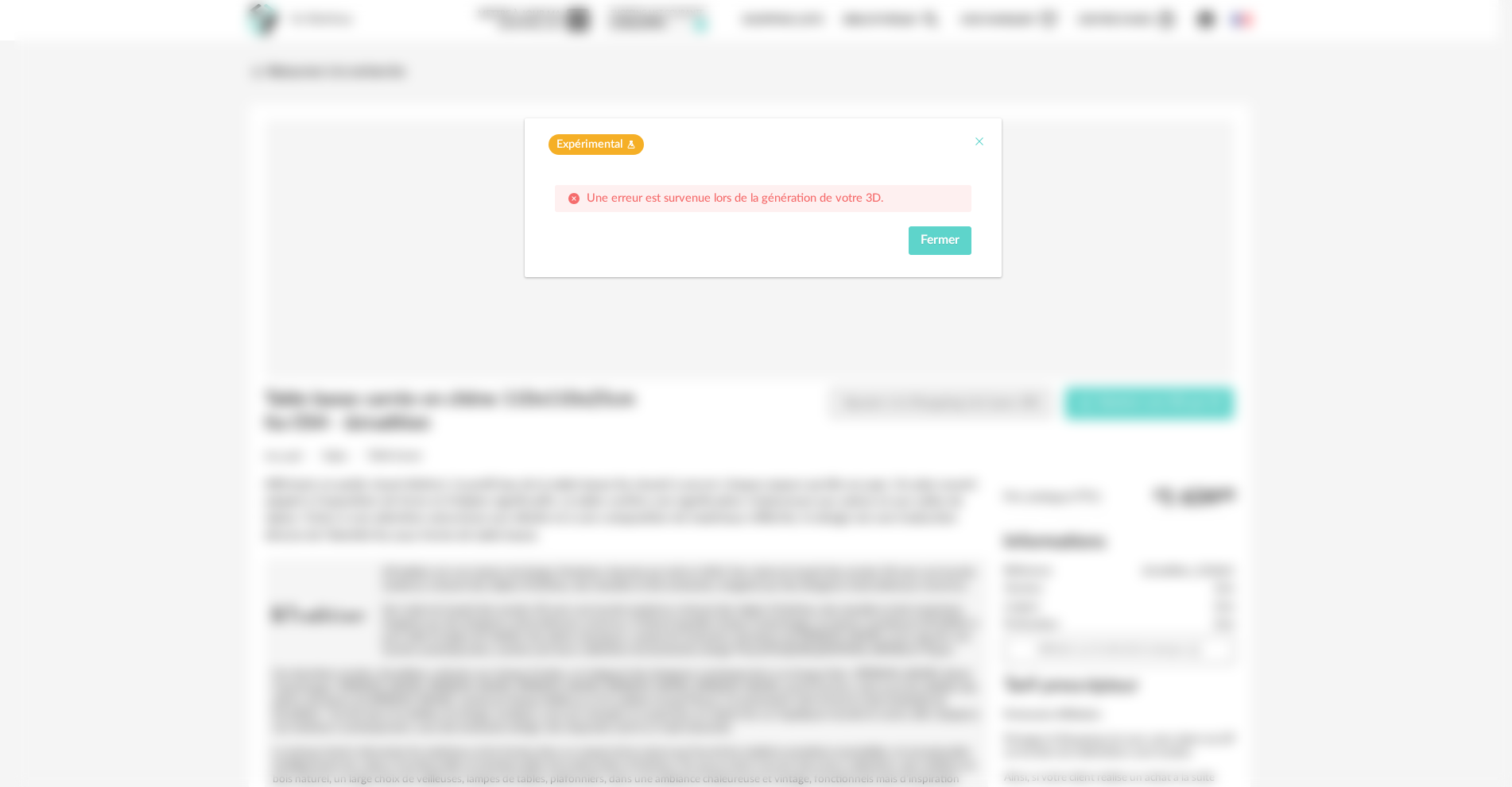
click at [984, 139] on icon "Close" at bounding box center [979, 141] width 13 height 13
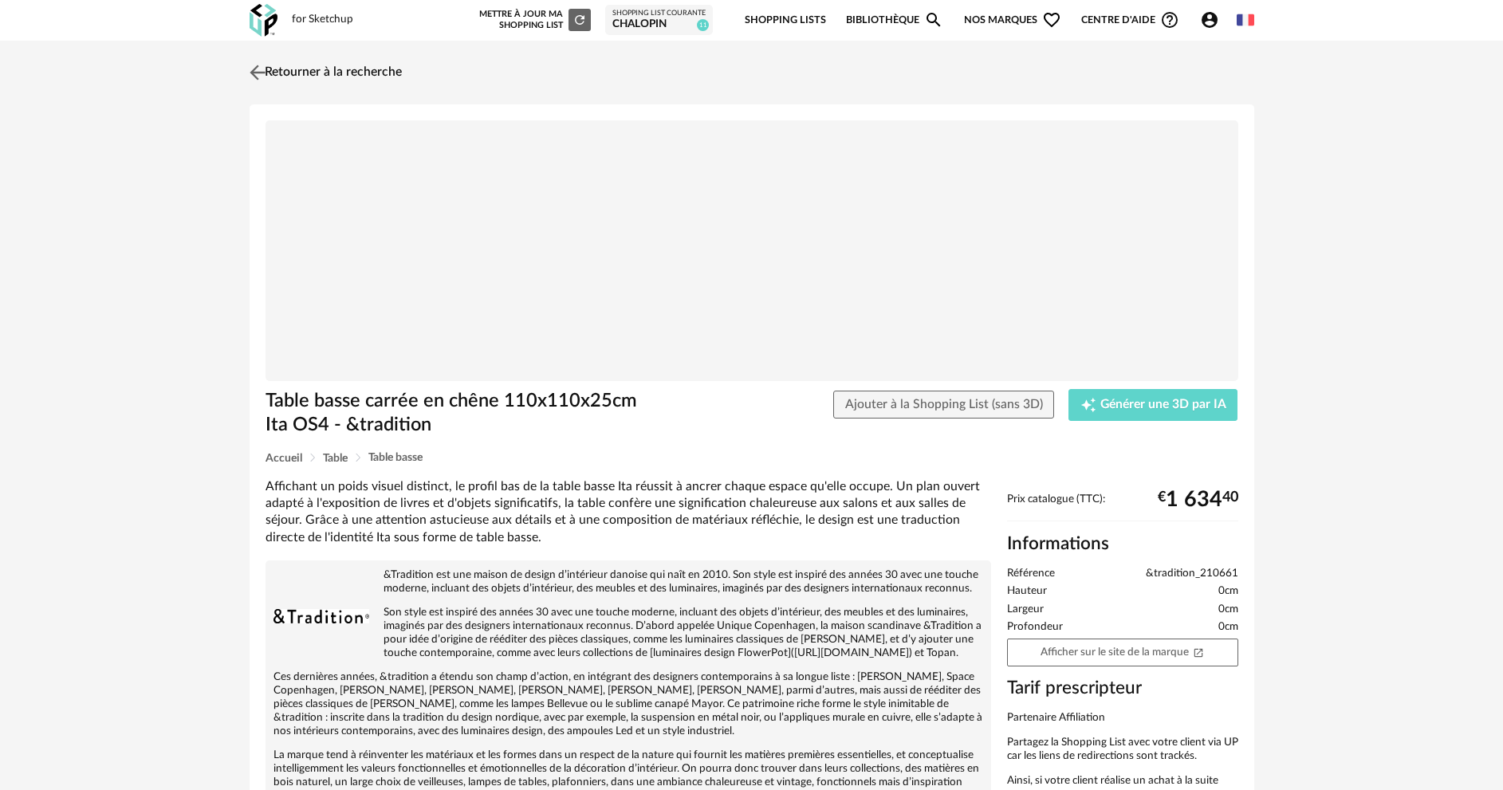
click at [250, 76] on img at bounding box center [257, 72] width 23 height 23
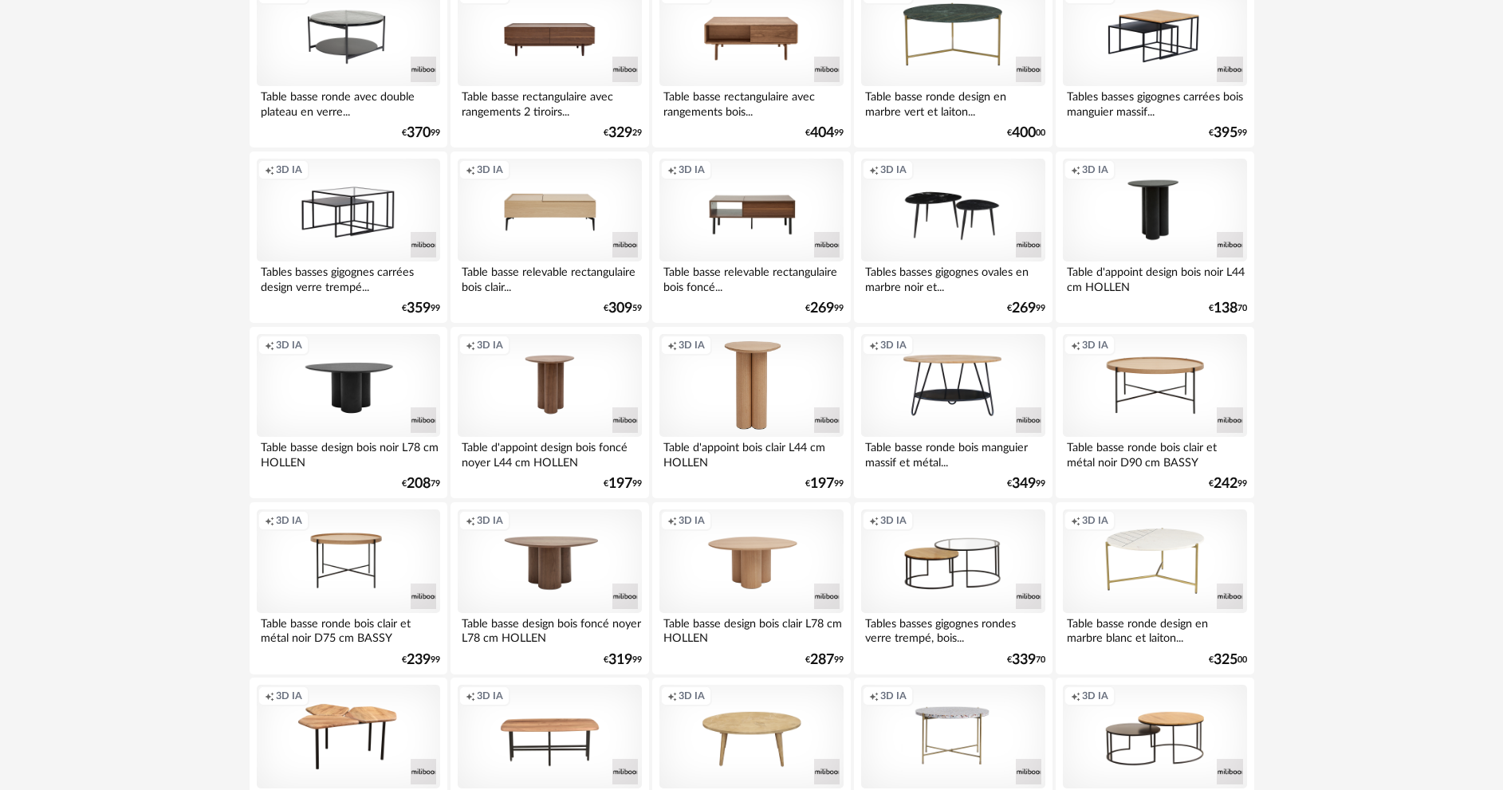
scroll to position [3133, 0]
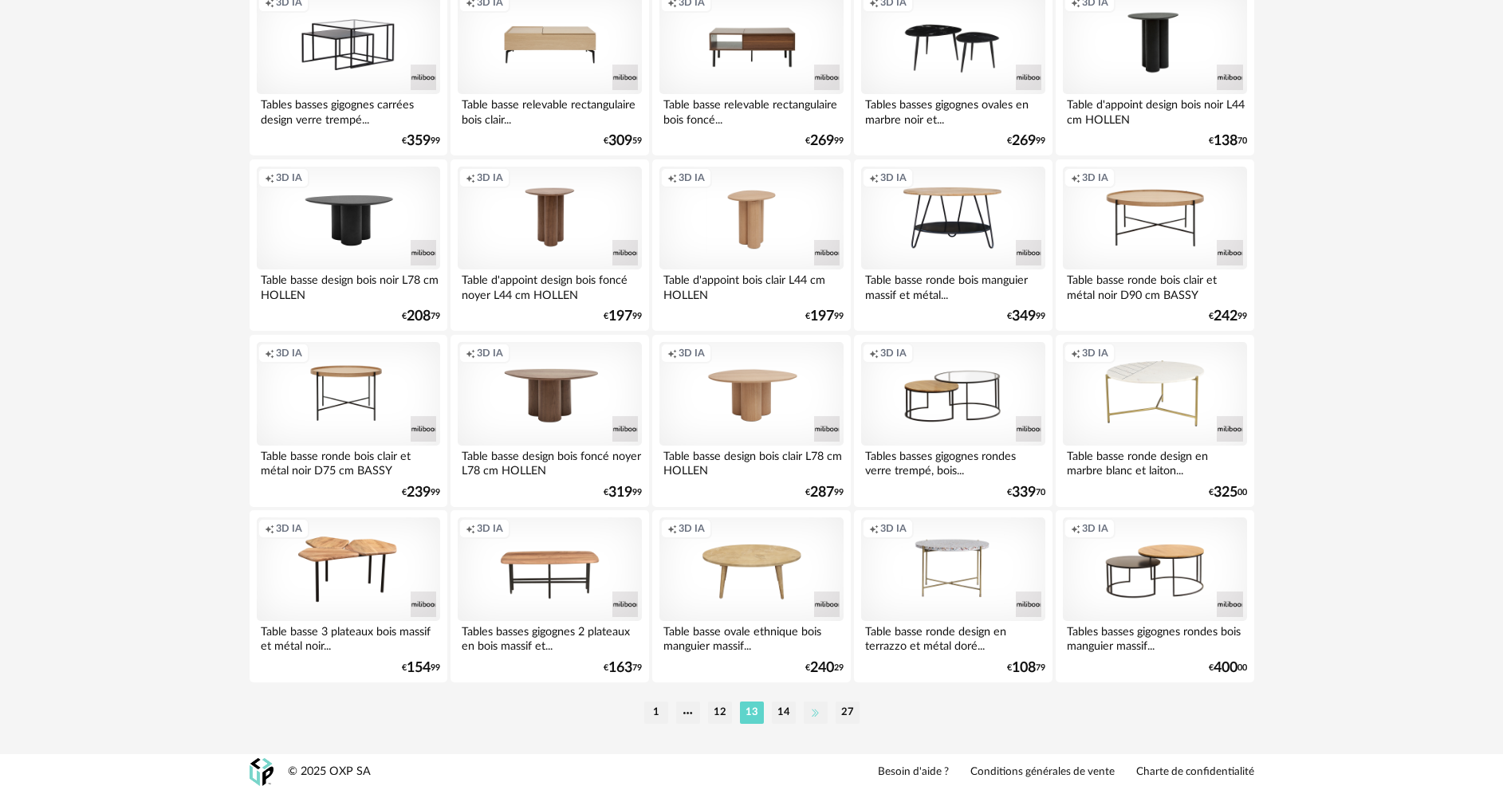
click at [808, 711] on li at bounding box center [816, 713] width 24 height 22
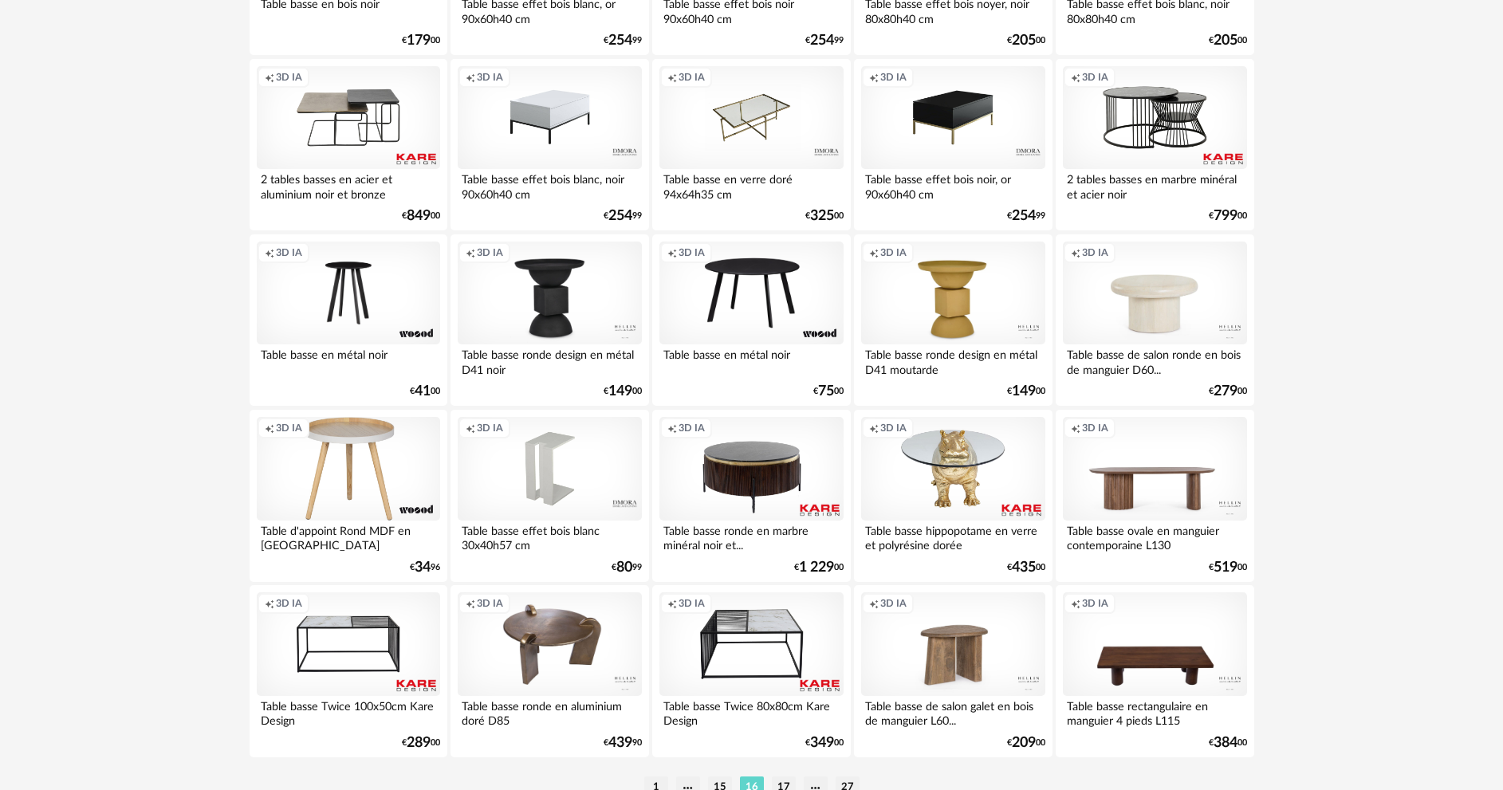
scroll to position [3133, 0]
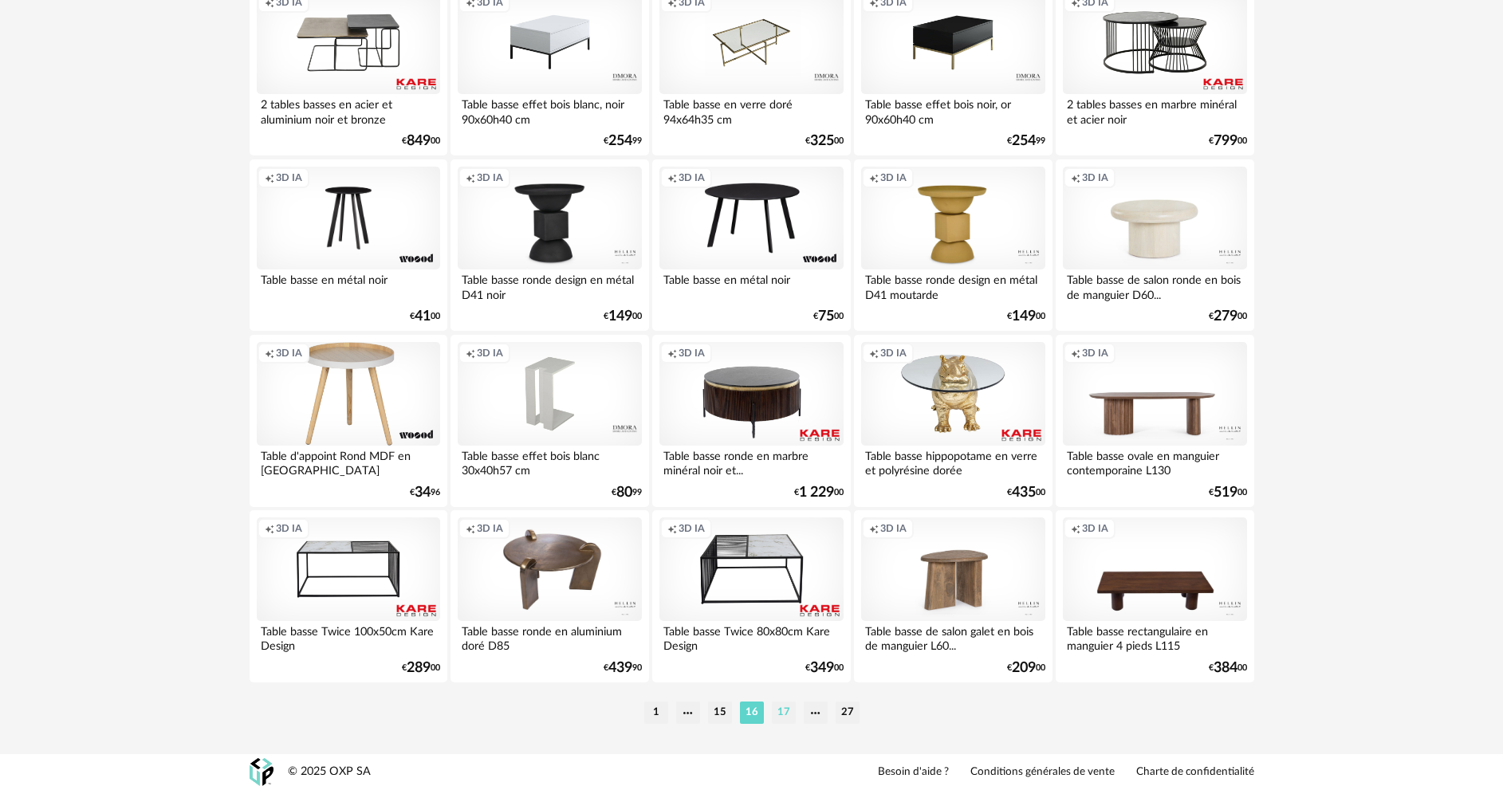
click at [781, 712] on li "17" at bounding box center [784, 713] width 24 height 22
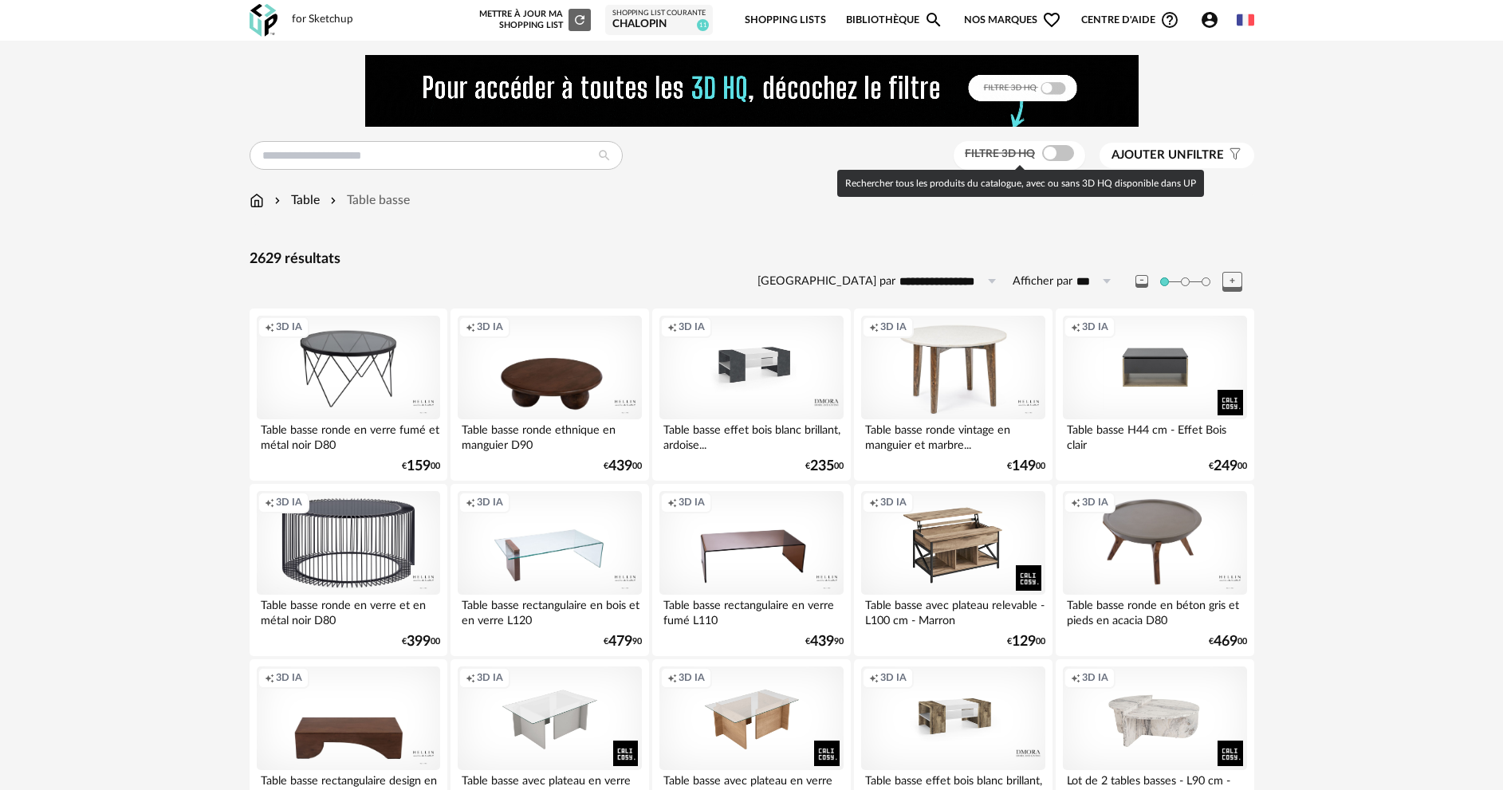
click at [1052, 150] on span at bounding box center [1058, 153] width 32 height 16
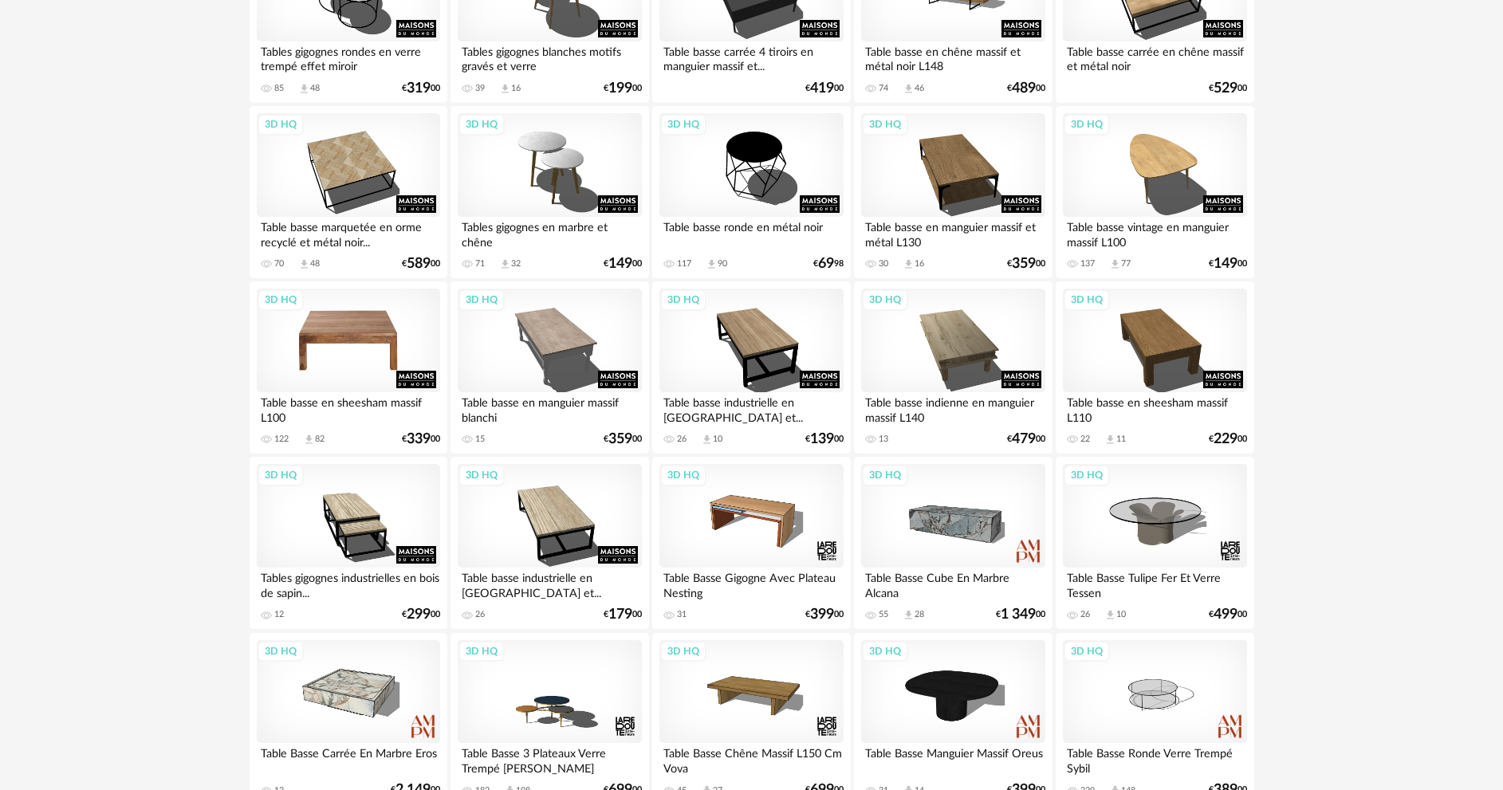
scroll to position [2153, 0]
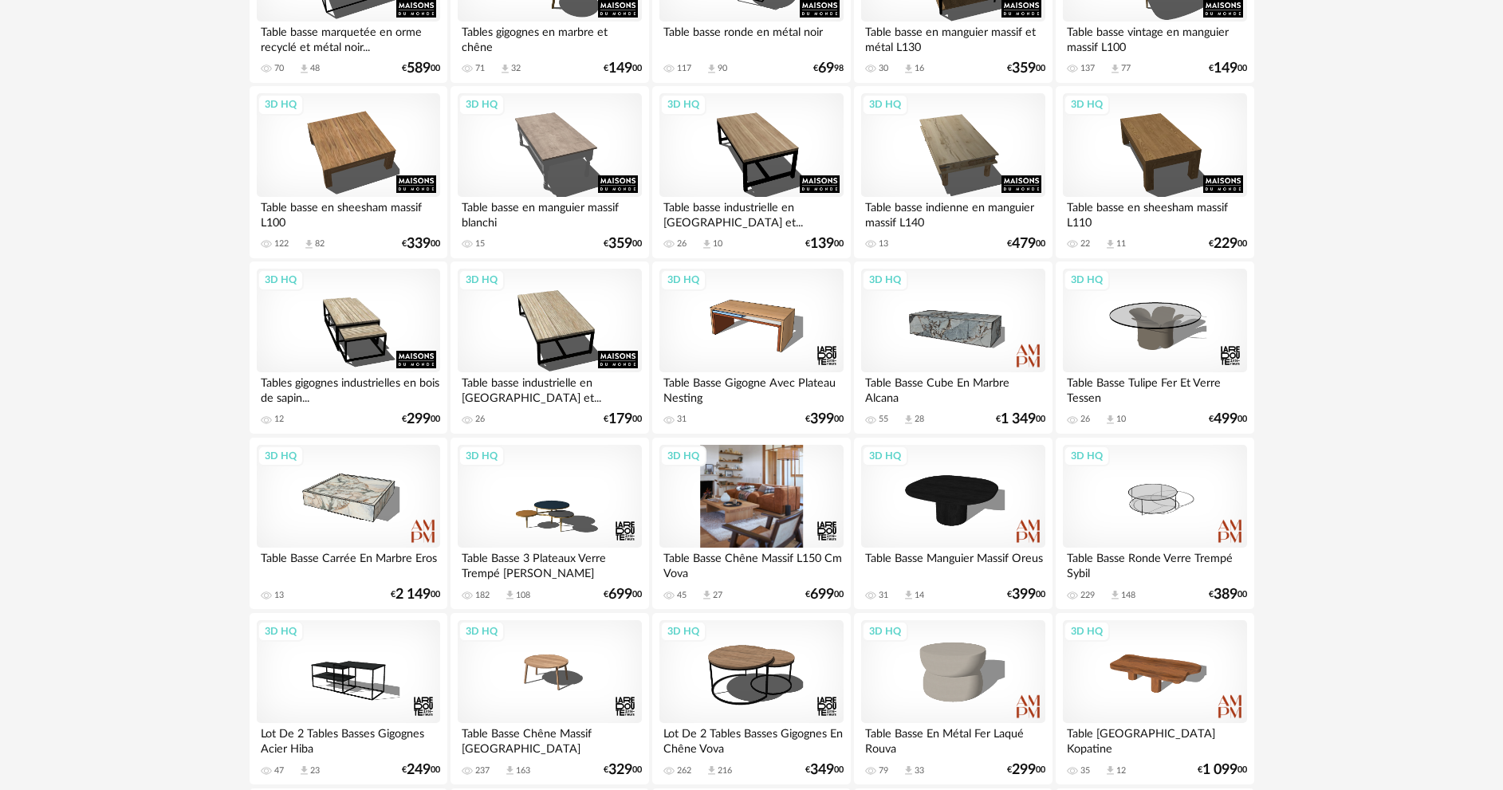
click at [730, 509] on div "3D HQ" at bounding box center [750, 497] width 183 height 104
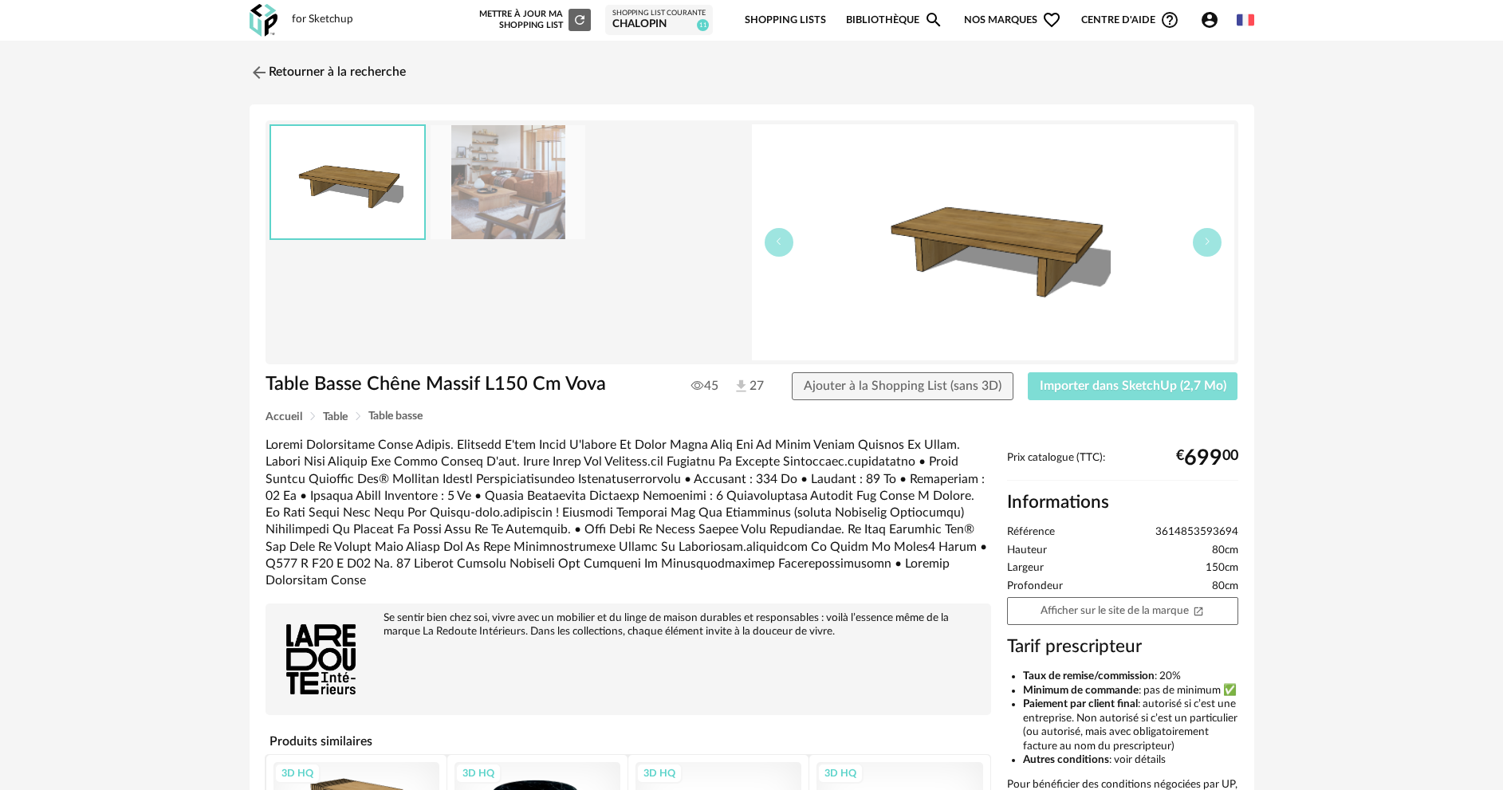
click at [1104, 386] on span "Importer dans SketchUp (2,7 Mo)" at bounding box center [1133, 386] width 187 height 13
click at [1135, 389] on span "Importer dans SketchUp (2,7 Mo)" at bounding box center [1133, 386] width 187 height 13
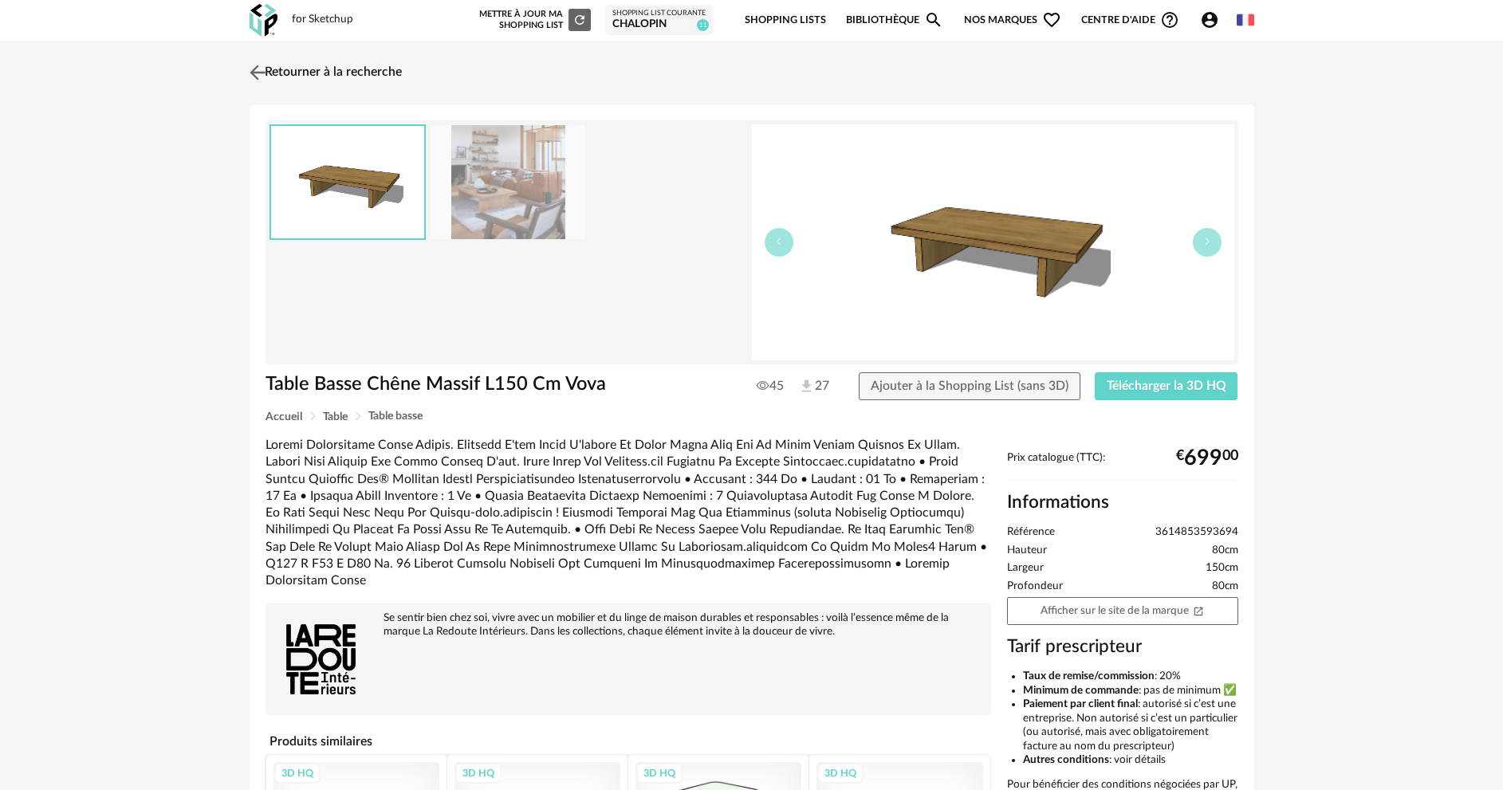
click at [253, 70] on img at bounding box center [257, 72] width 23 height 23
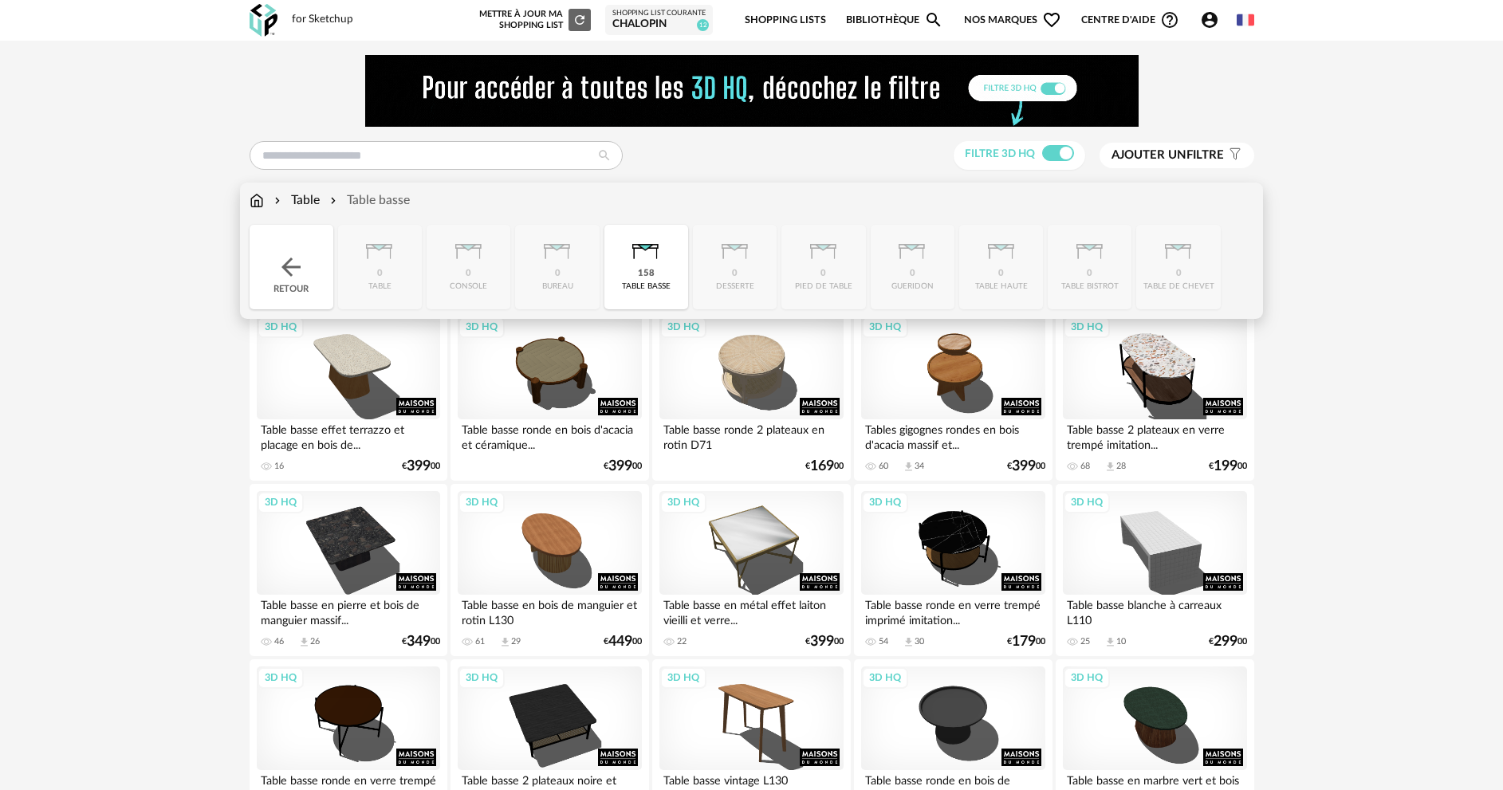
click at [297, 199] on div "Table" at bounding box center [295, 200] width 49 height 18
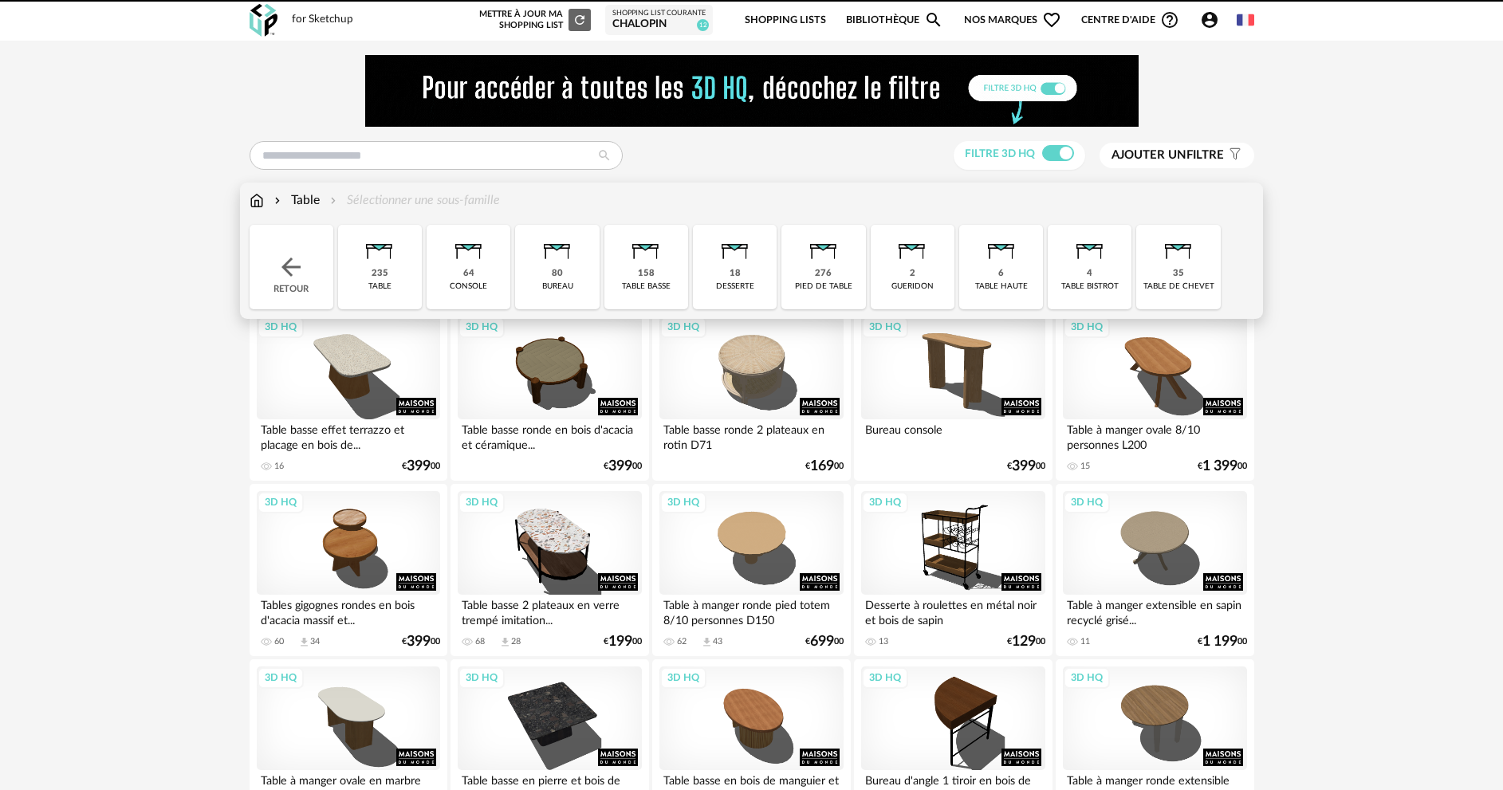
click at [289, 256] on img at bounding box center [291, 267] width 29 height 29
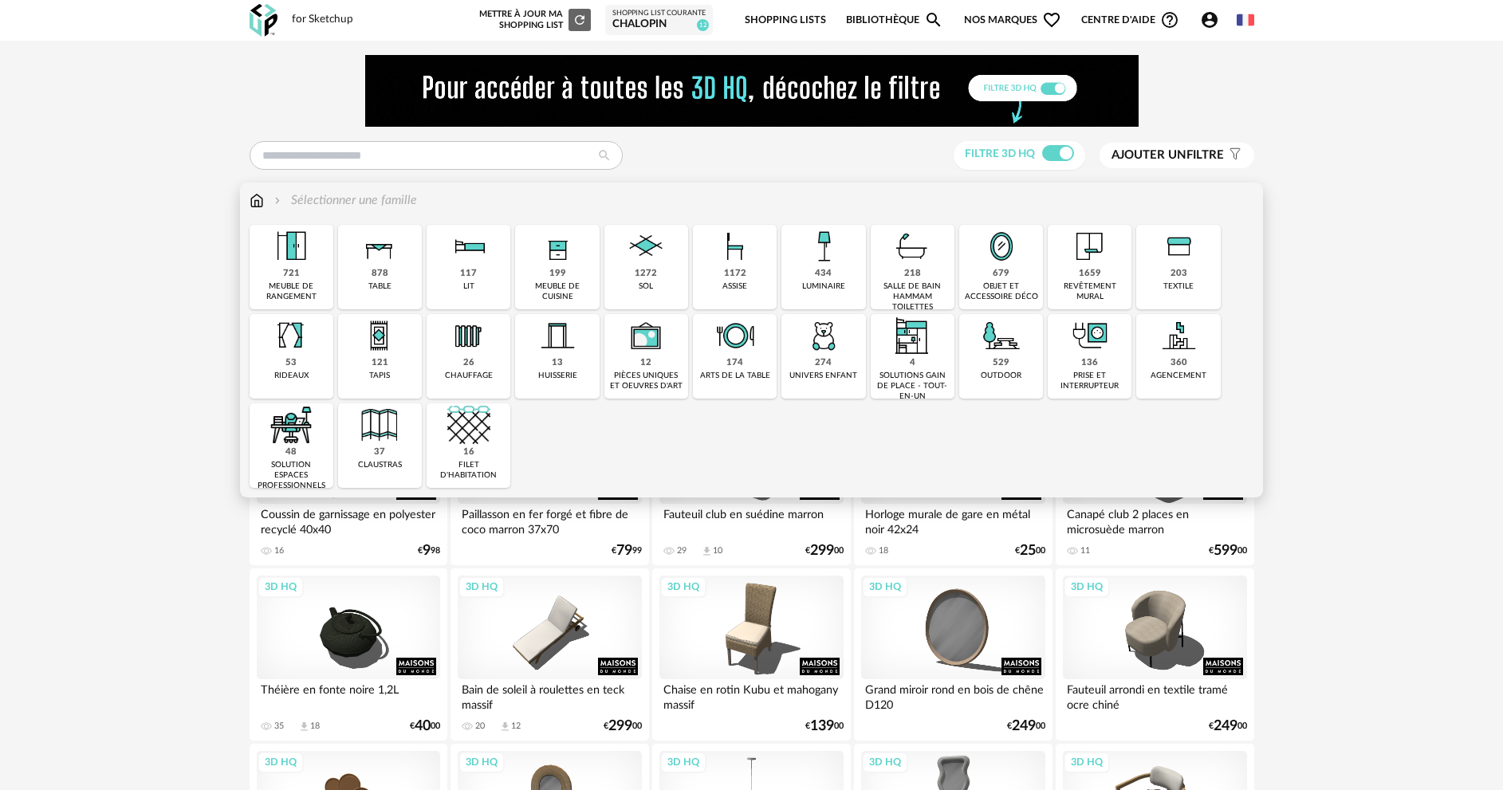
click at [756, 278] on div "1172 assise" at bounding box center [735, 267] width 84 height 85
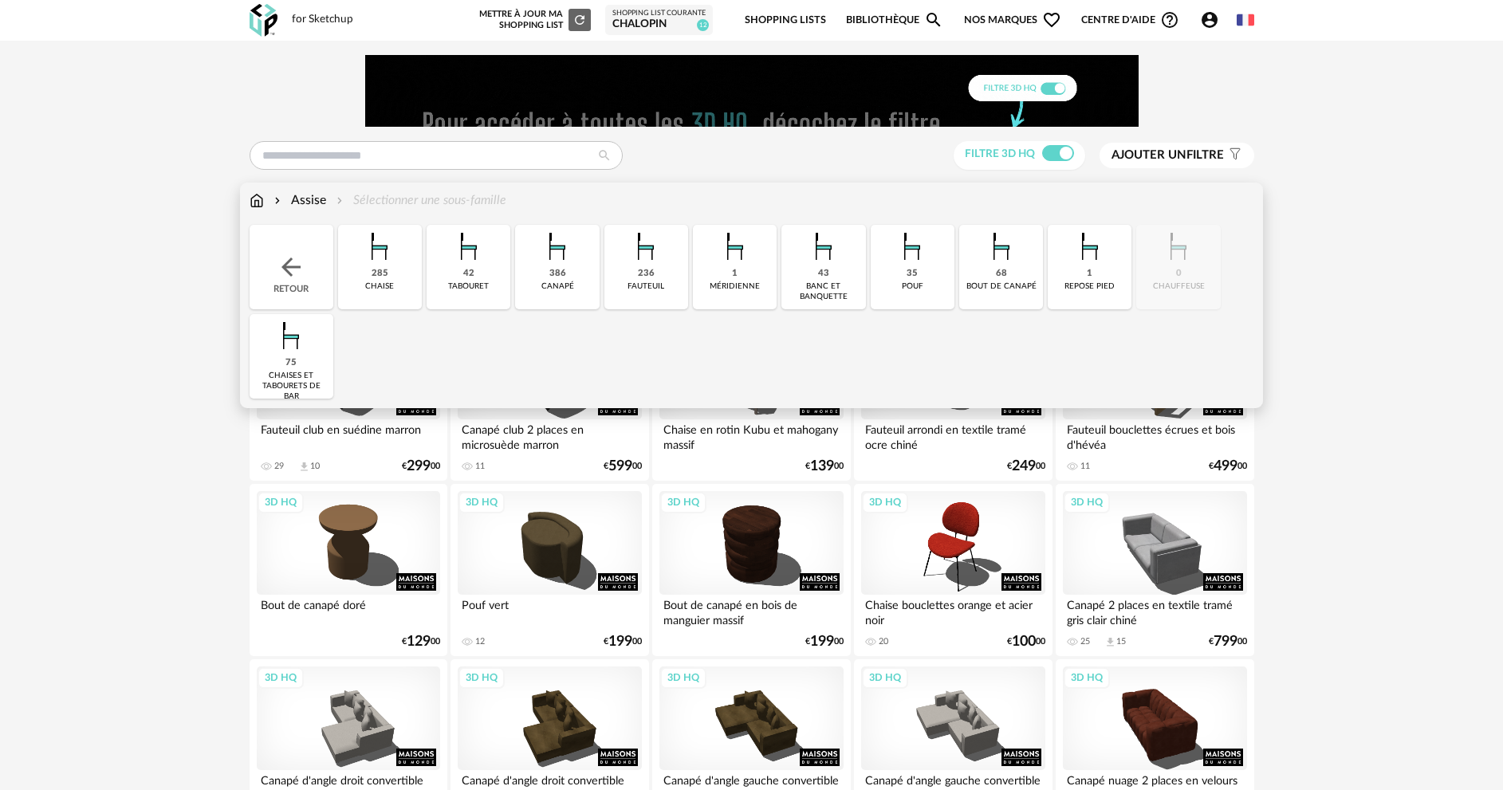
click at [570, 260] on img at bounding box center [557, 246] width 43 height 43
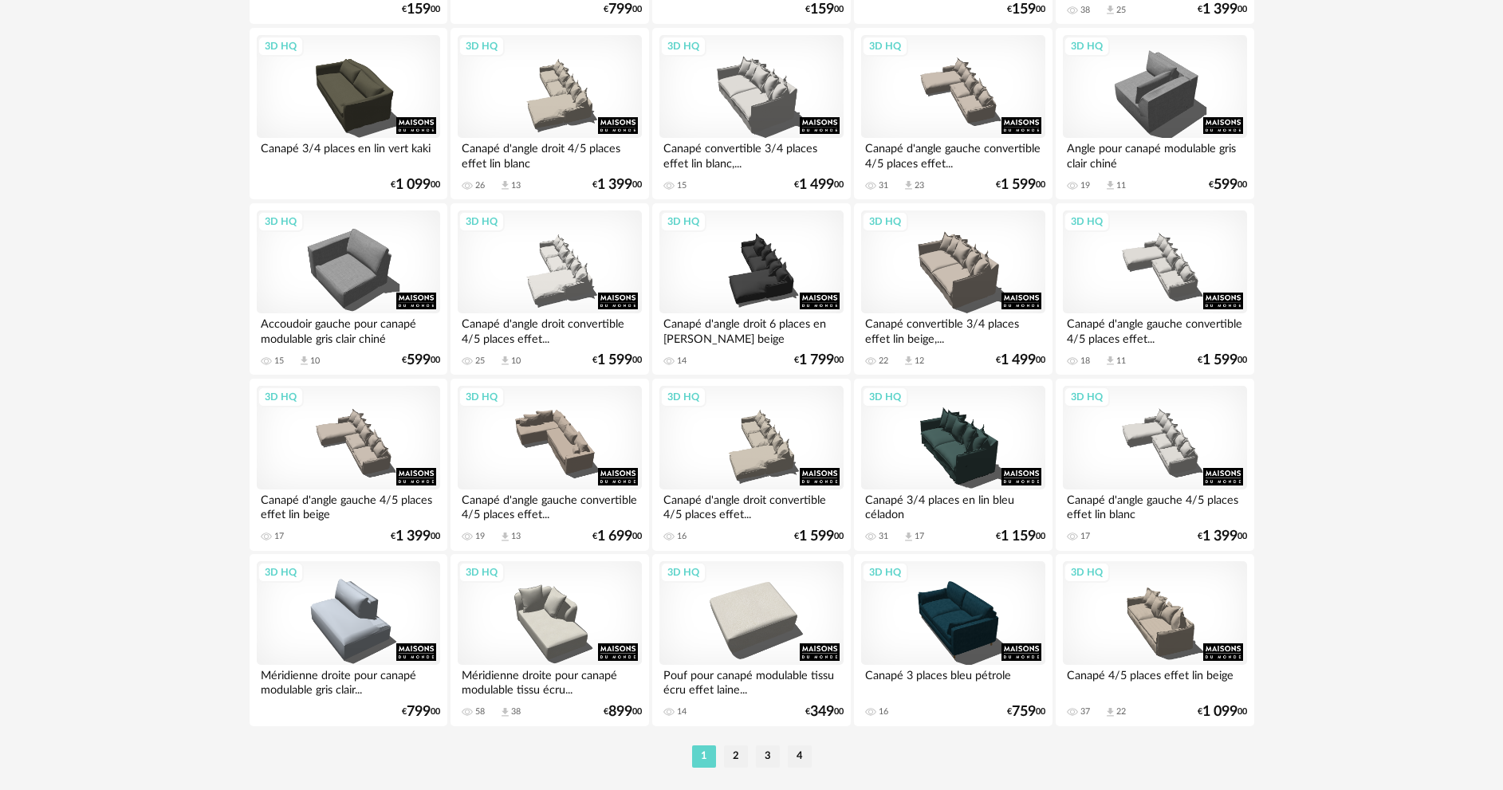
scroll to position [3133, 0]
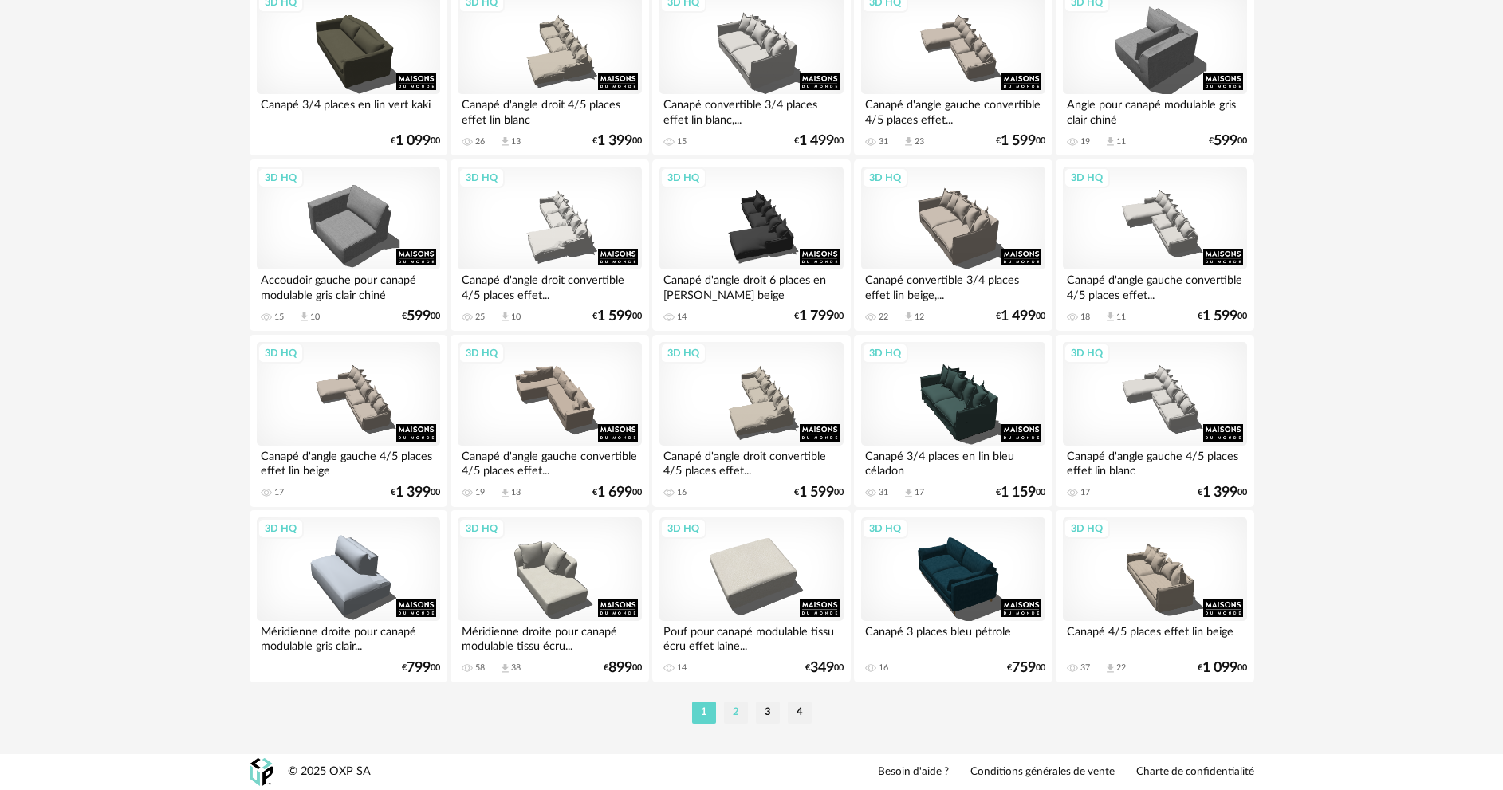
click at [734, 718] on li "2" at bounding box center [736, 713] width 24 height 22
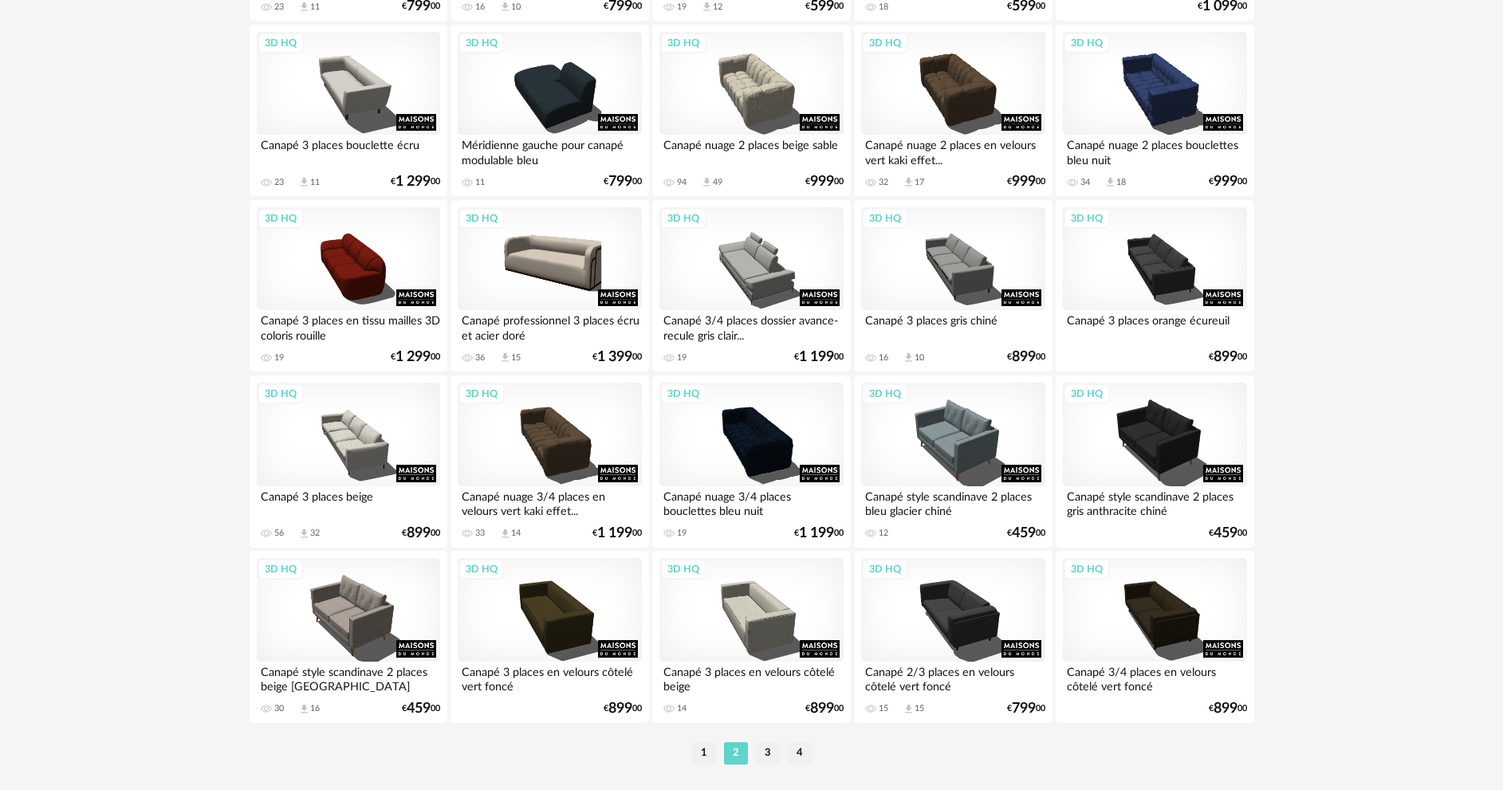
scroll to position [3133, 0]
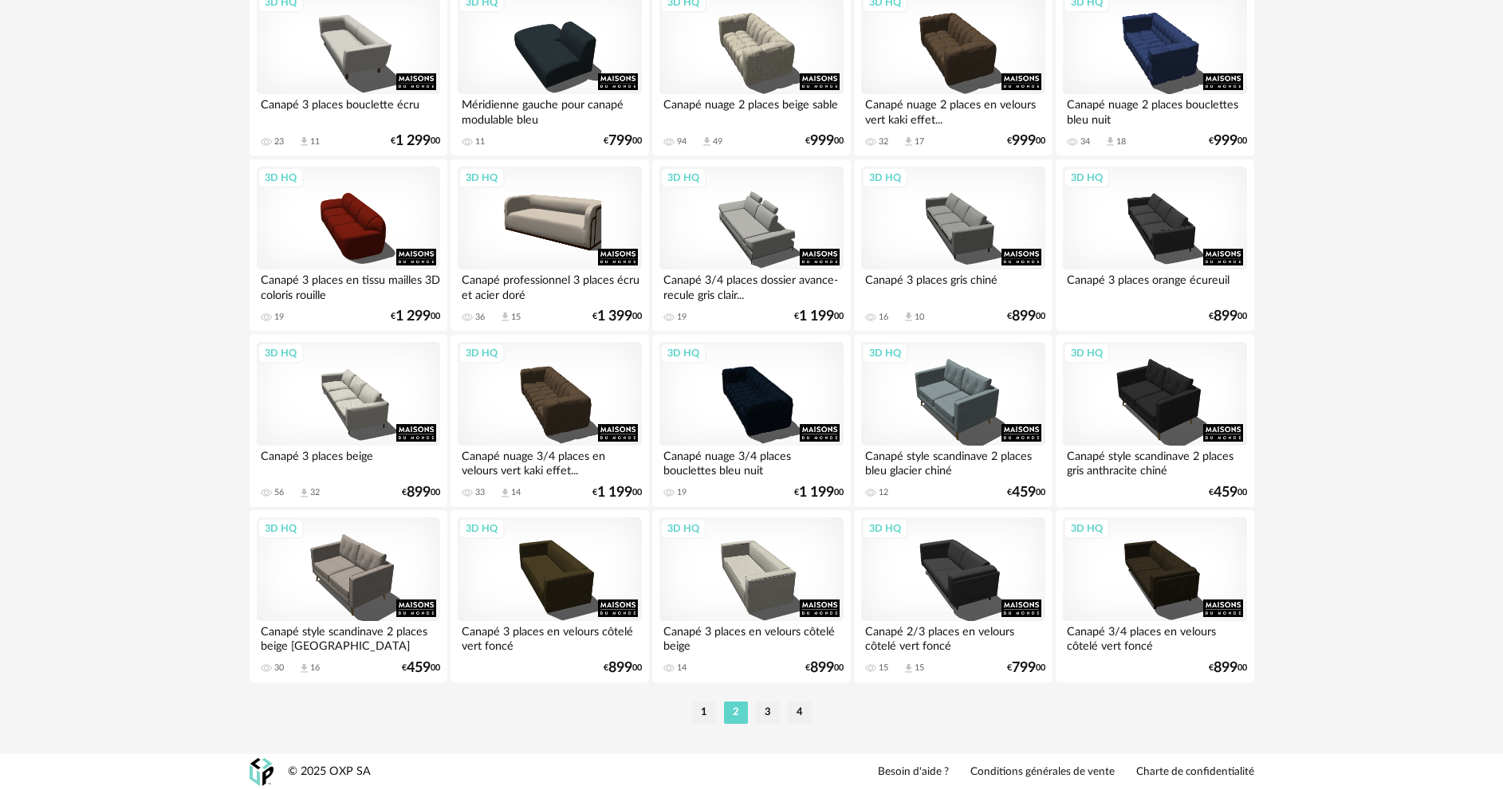
click at [764, 707] on li "3" at bounding box center [768, 713] width 24 height 22
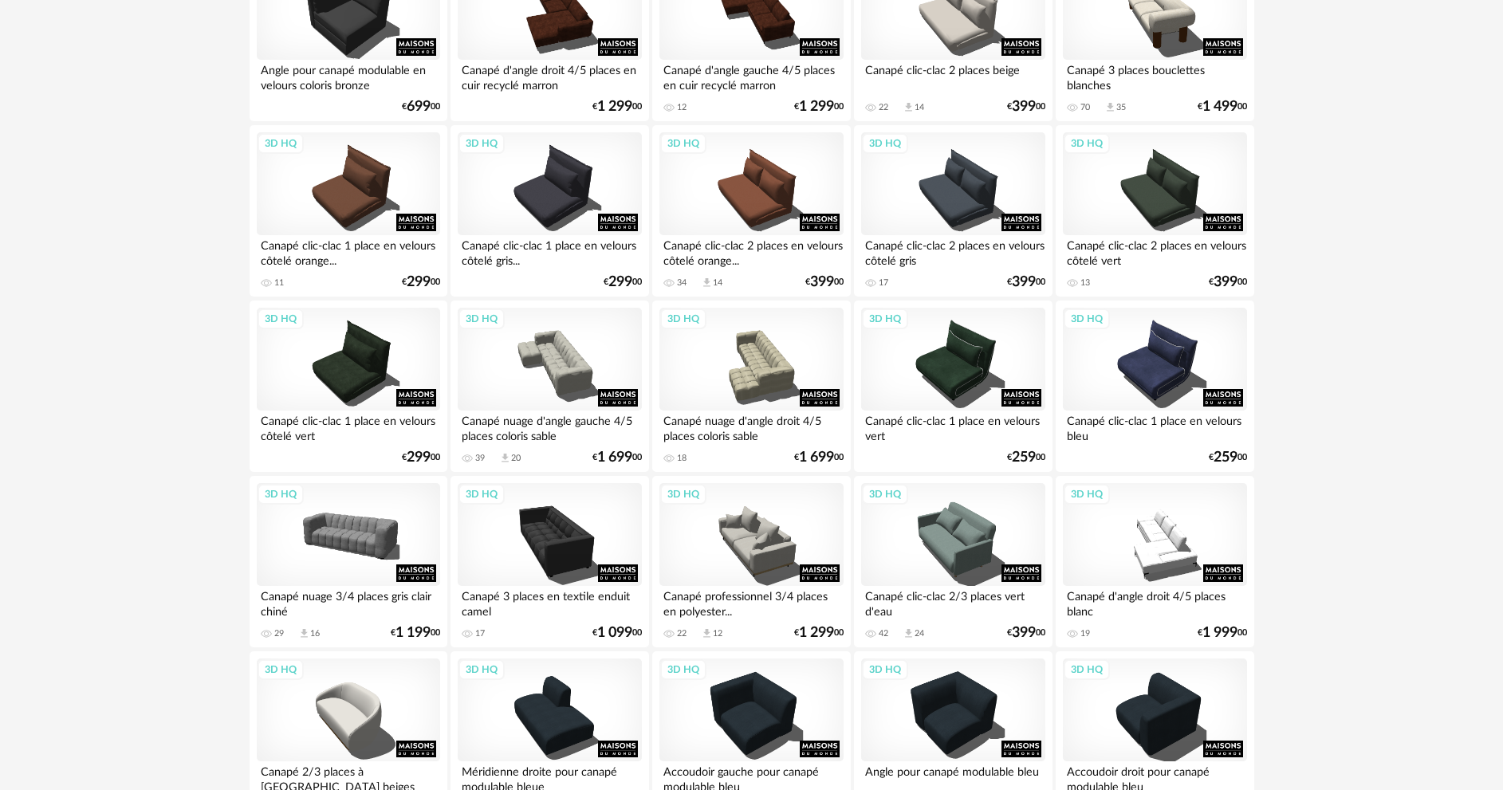
scroll to position [718, 0]
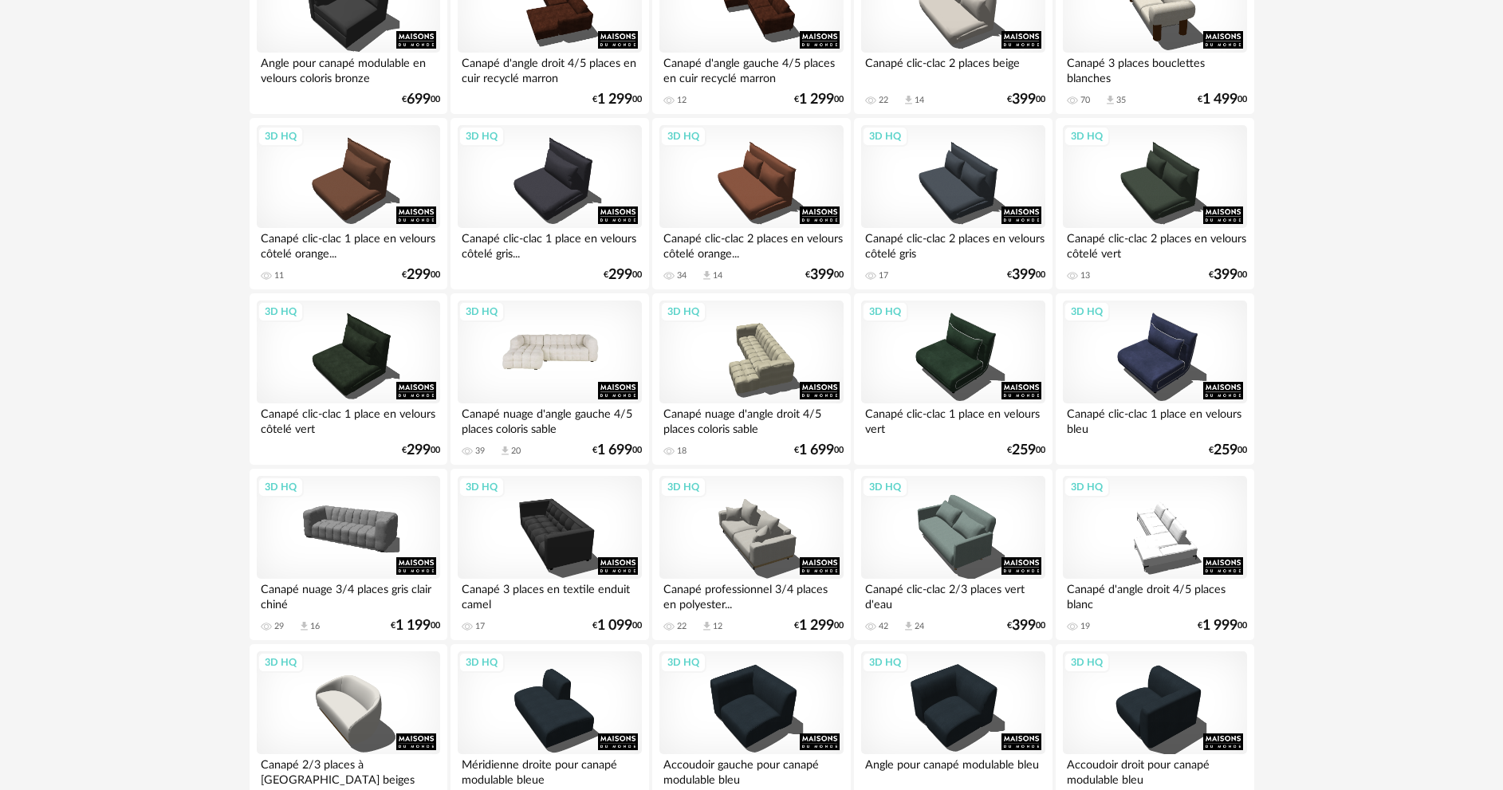
click at [574, 351] on div "3D HQ" at bounding box center [549, 353] width 183 height 104
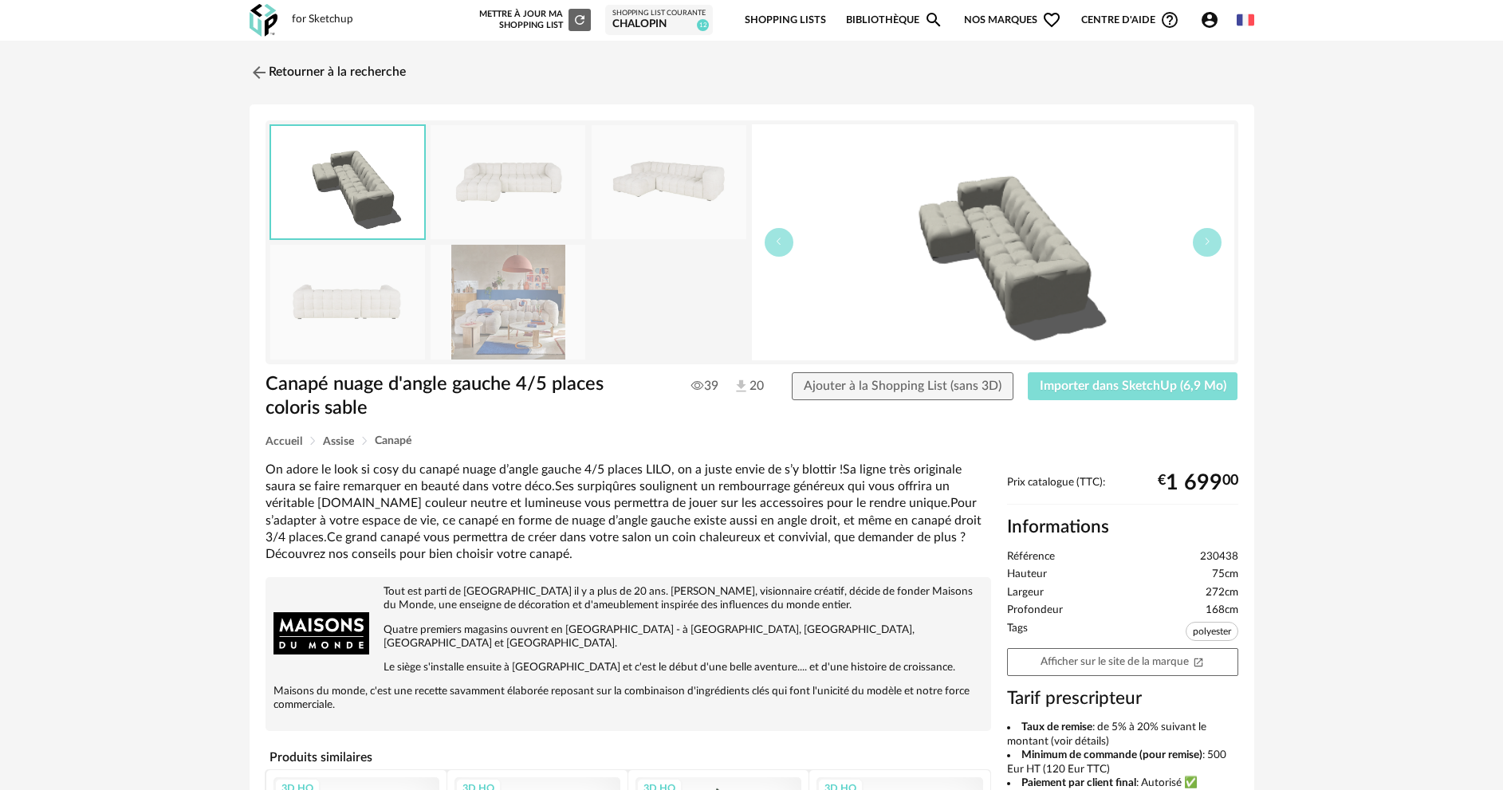
click at [1130, 388] on span "Importer dans SketchUp (6,9 Mo)" at bounding box center [1133, 386] width 187 height 13
click at [270, 70] on link "Retourner à la recherche" at bounding box center [324, 72] width 156 height 35
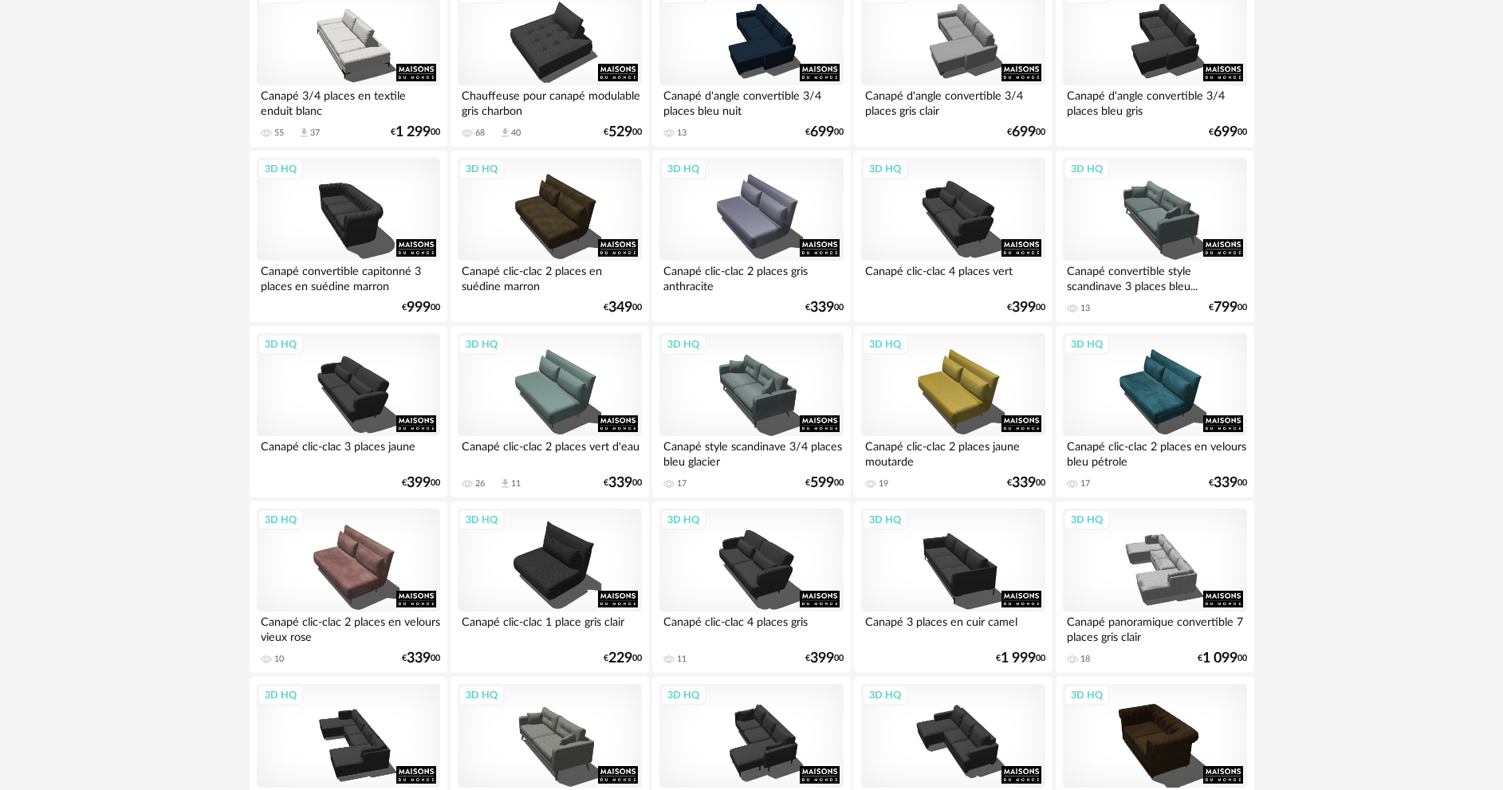
scroll to position [3133, 0]
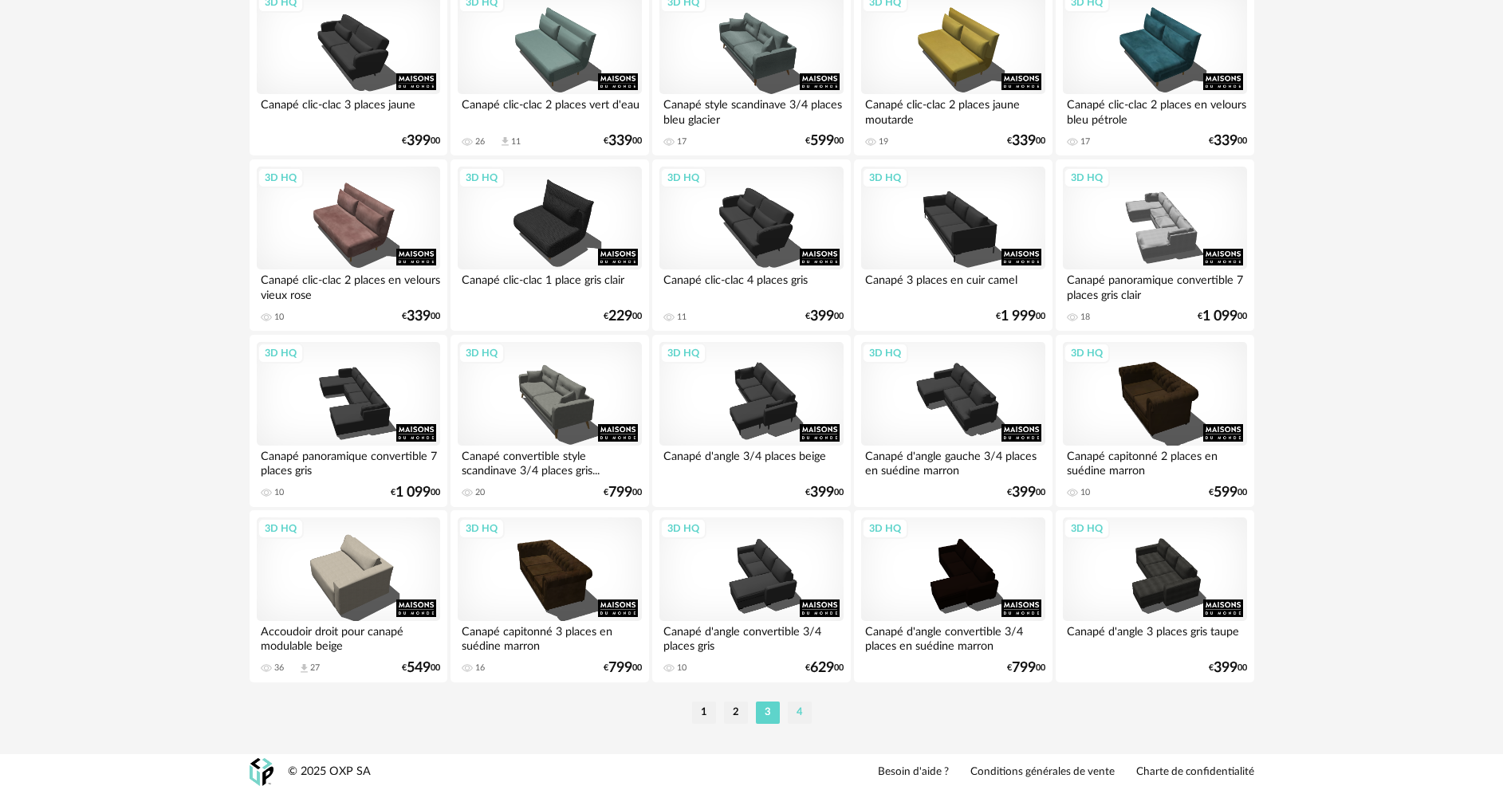
click at [796, 717] on li "4" at bounding box center [800, 713] width 24 height 22
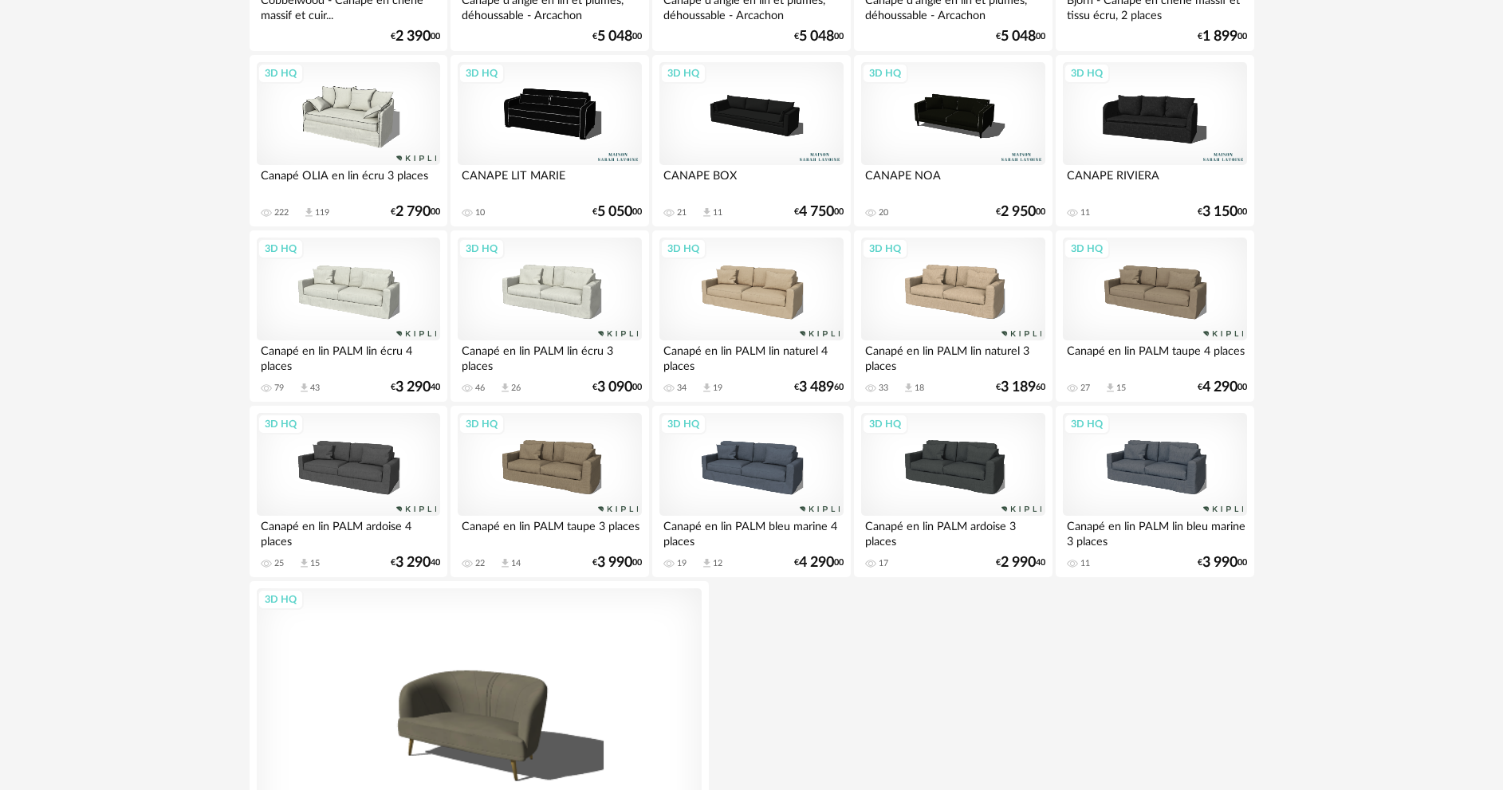
scroll to position [2929, 0]
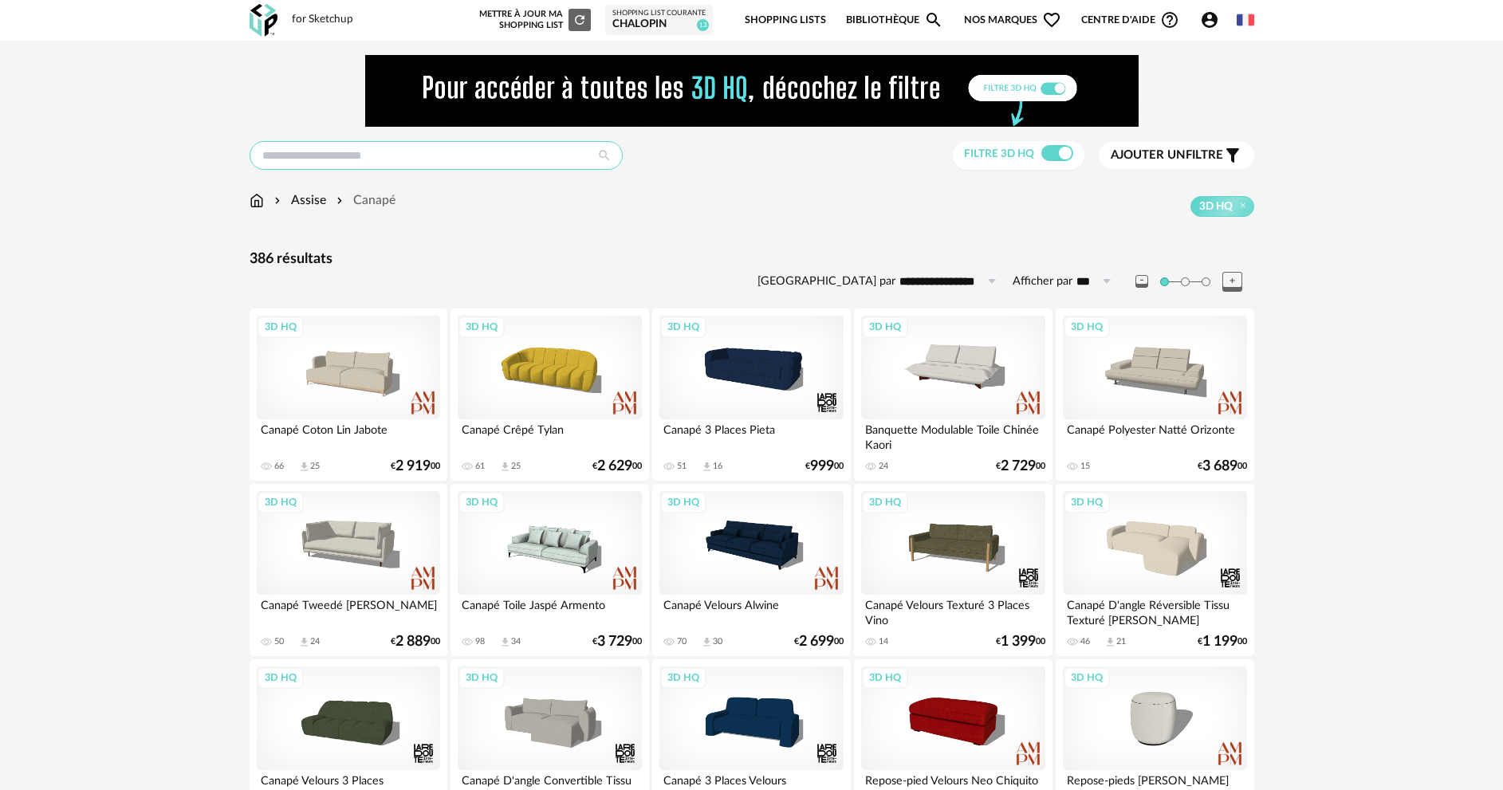
click at [291, 146] on input "text" at bounding box center [436, 155] width 373 height 29
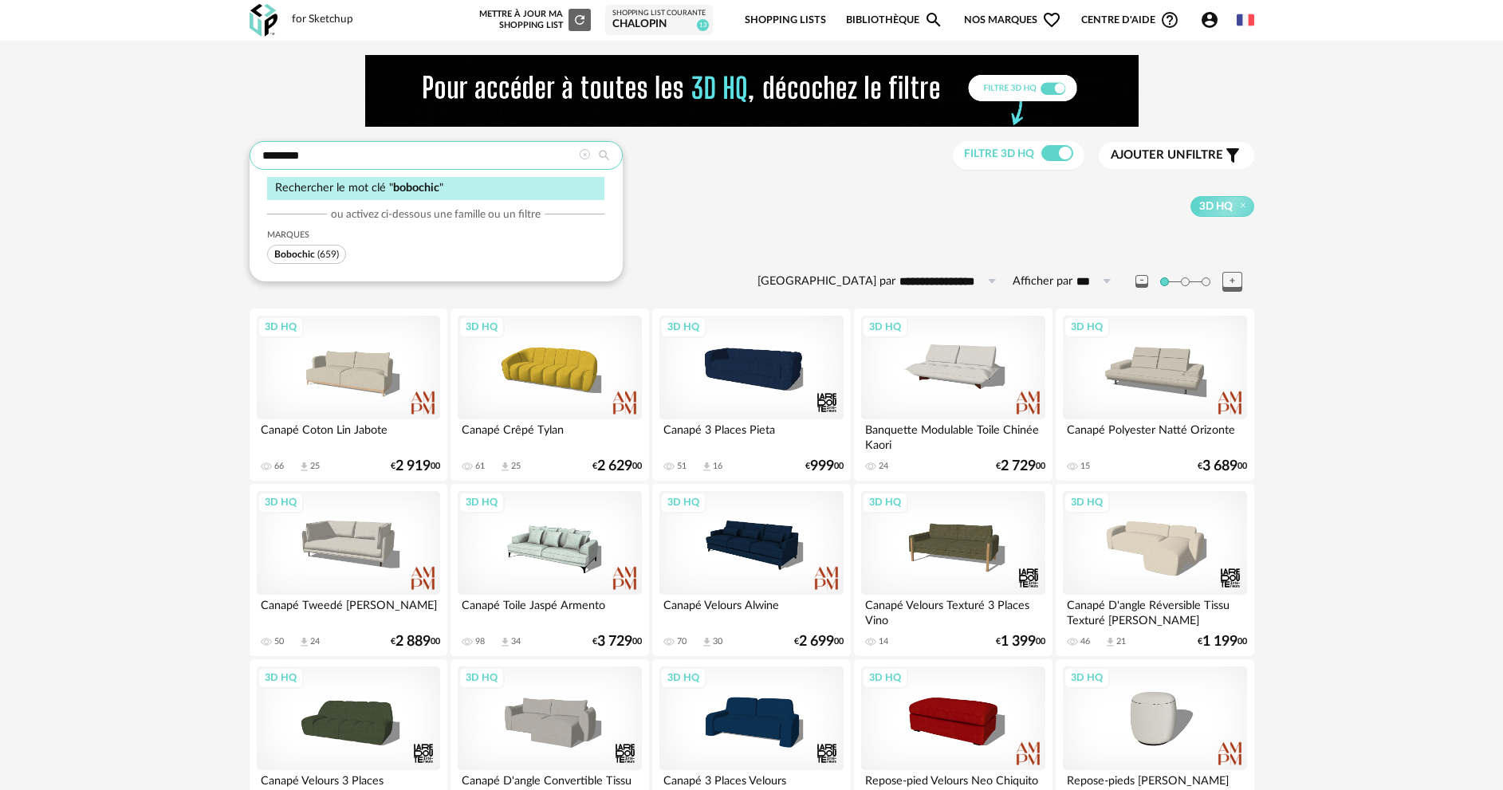
type input "********"
type input "**********"
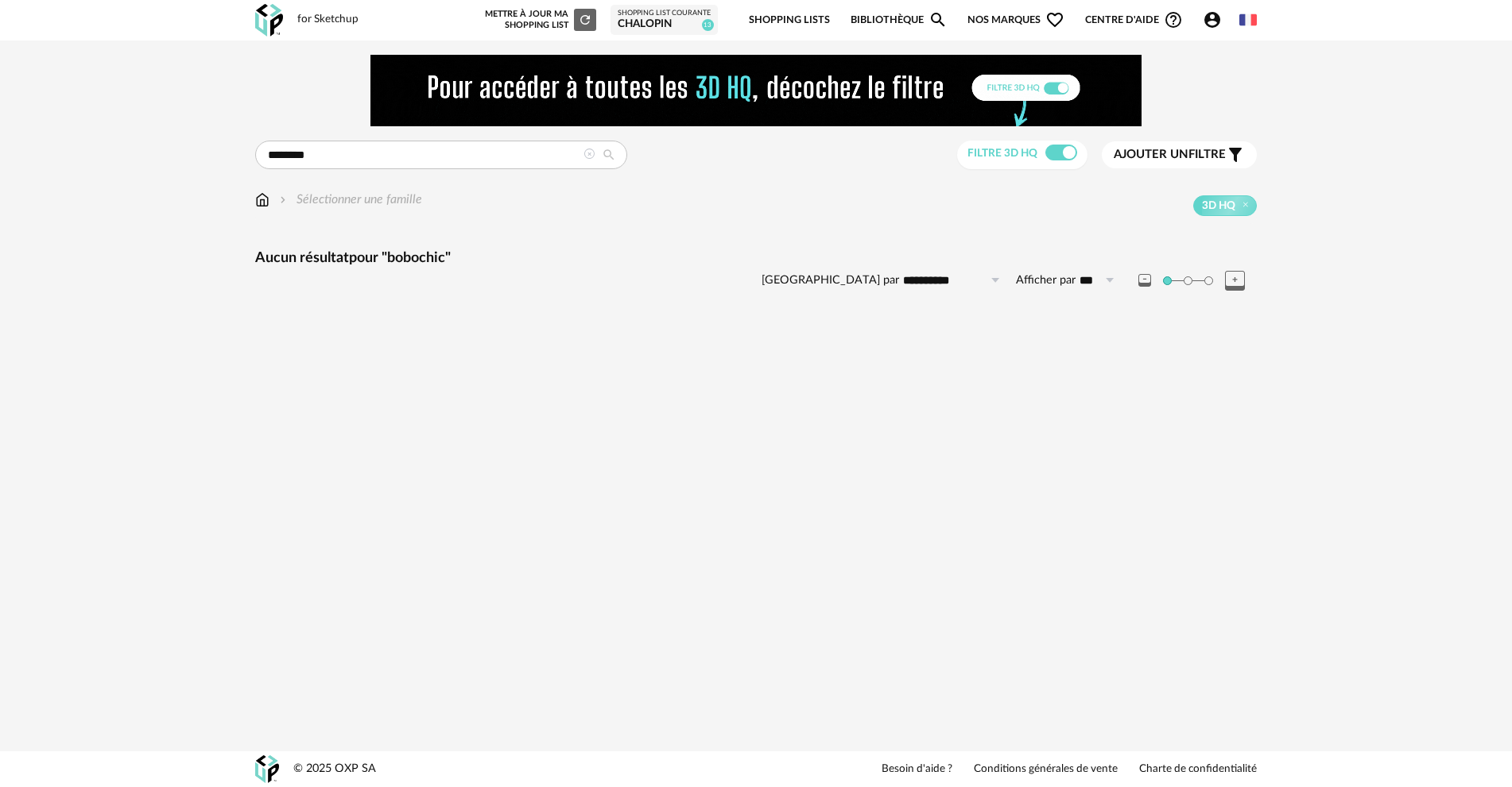
click at [585, 152] on icon at bounding box center [588, 153] width 11 height 11
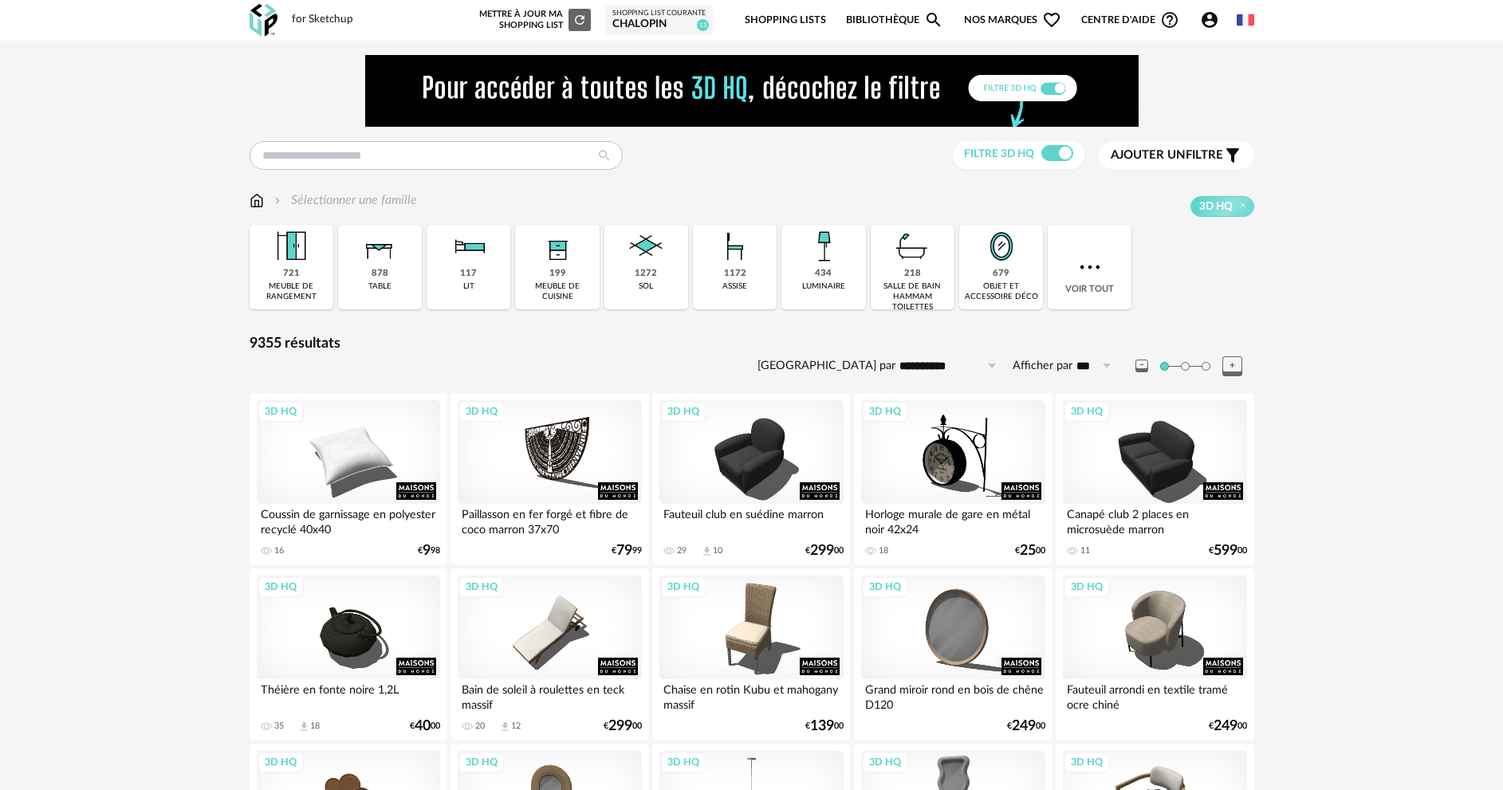
click at [1145, 153] on span "Ajouter un" at bounding box center [1148, 155] width 75 height 12
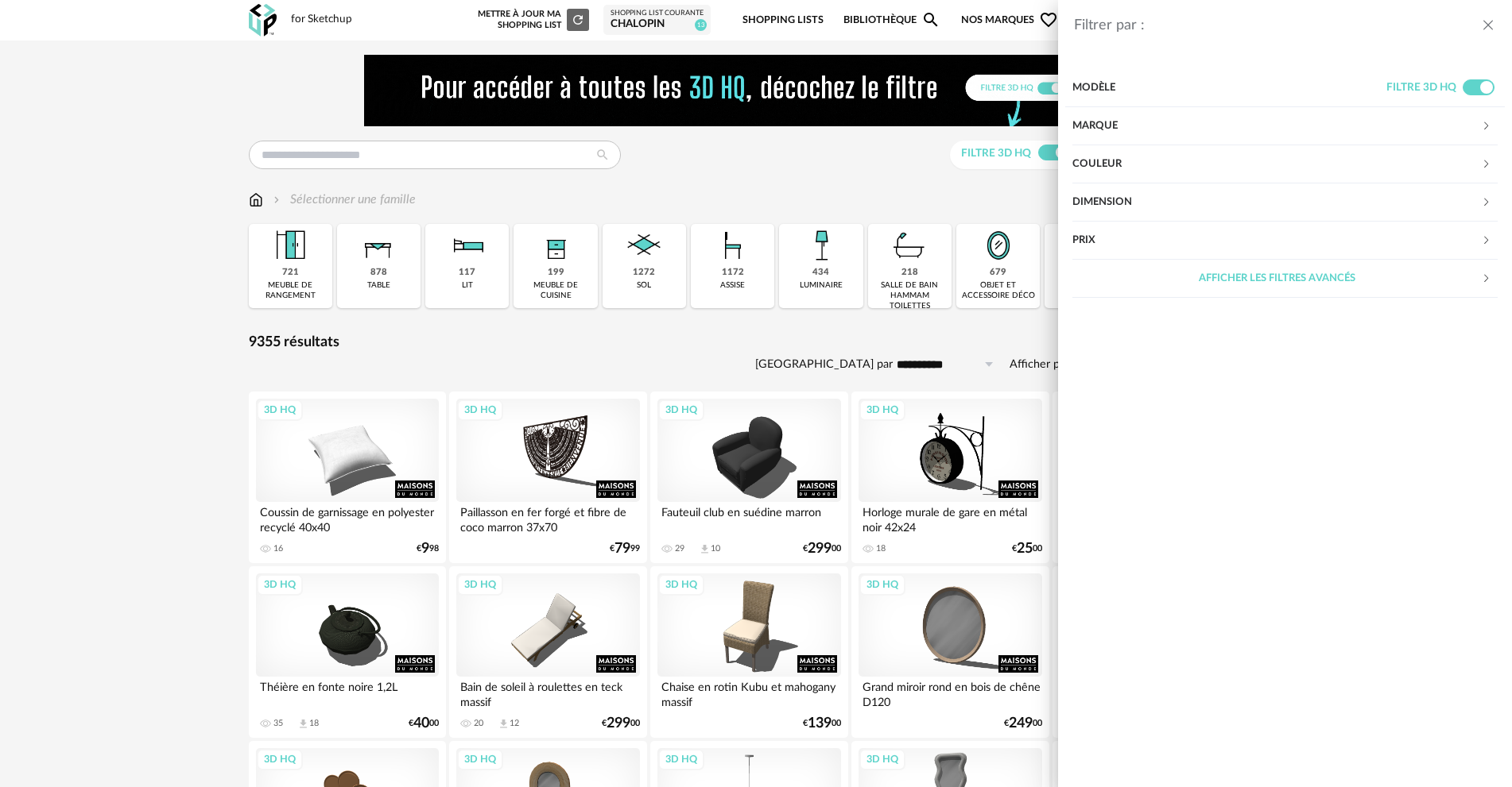
click at [1102, 129] on div "Marque" at bounding box center [1277, 127] width 409 height 38
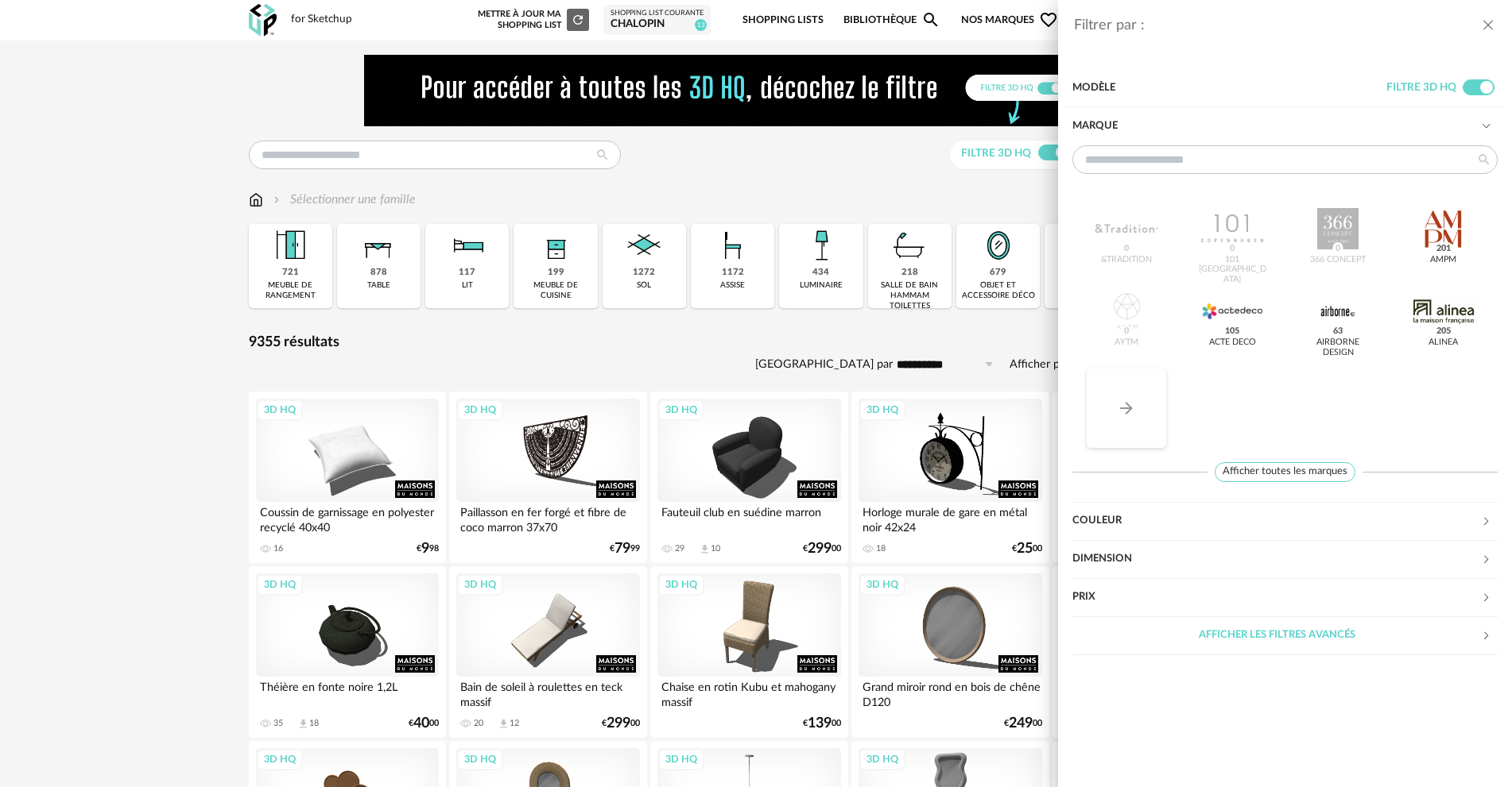
click at [1117, 417] on icon "Arrow Right icon" at bounding box center [1125, 407] width 19 height 19
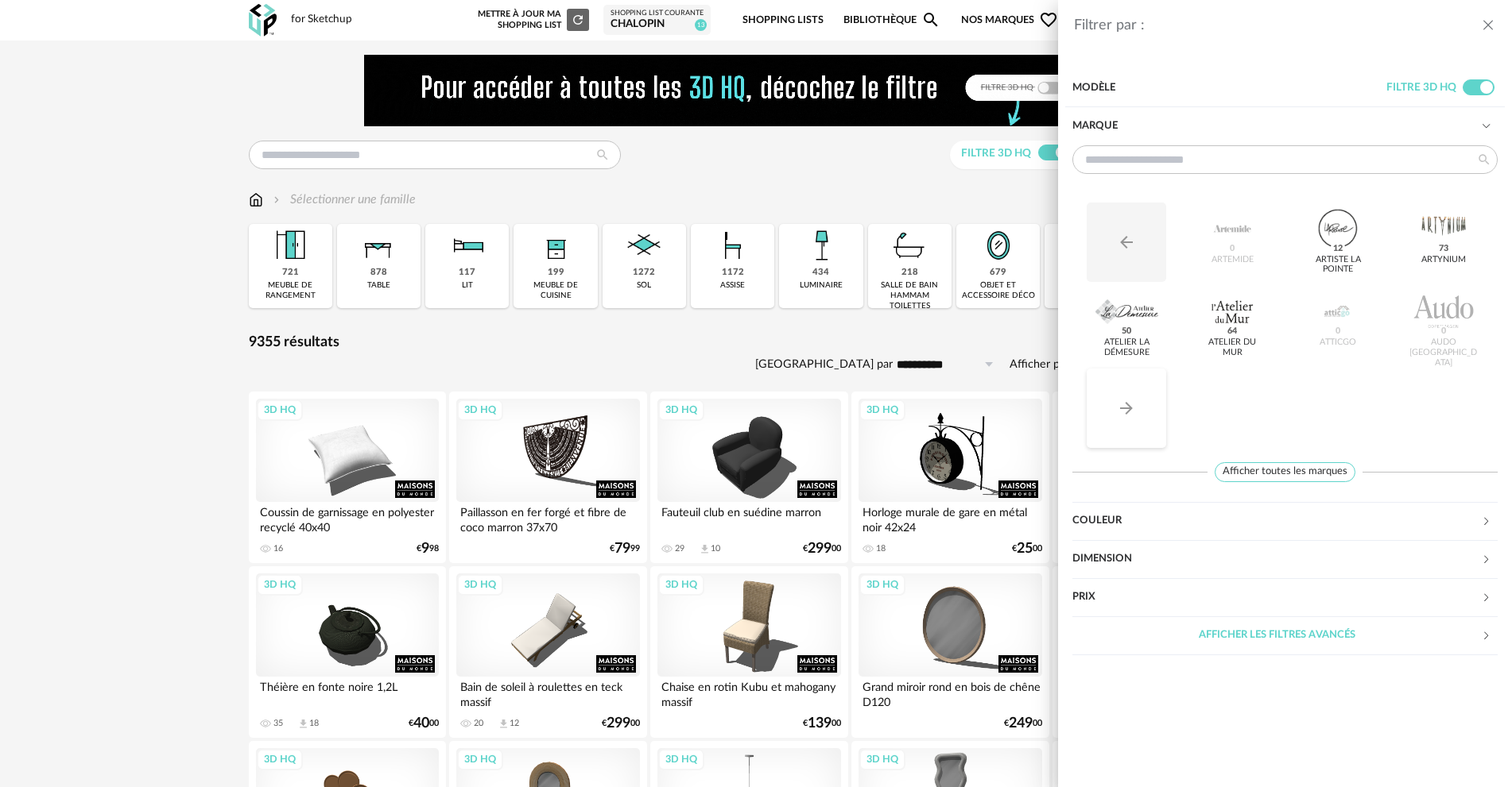
click at [1117, 417] on icon "Arrow Right icon" at bounding box center [1125, 407] width 19 height 19
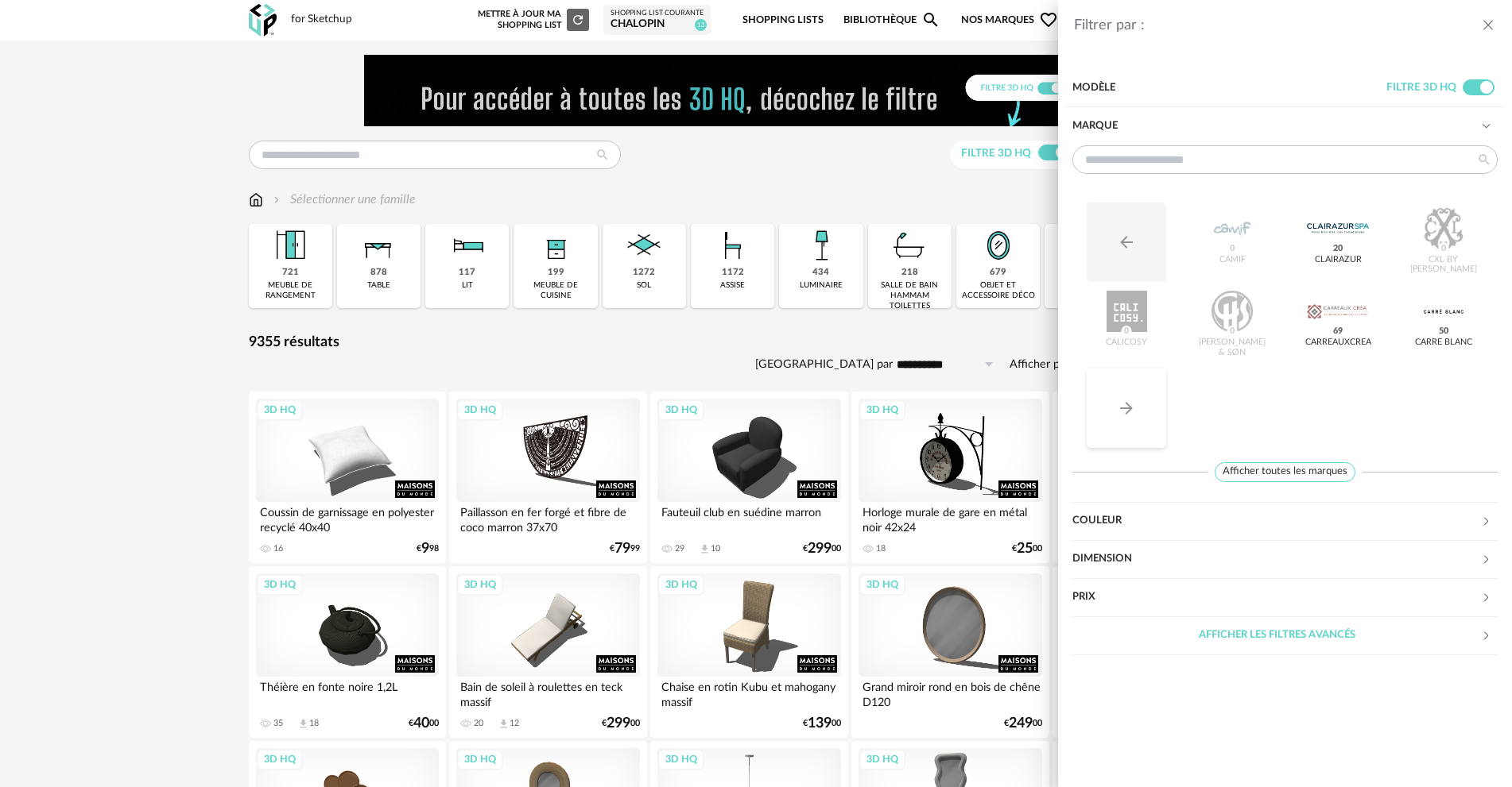
click at [1117, 417] on icon "Arrow Right icon" at bounding box center [1125, 407] width 19 height 19
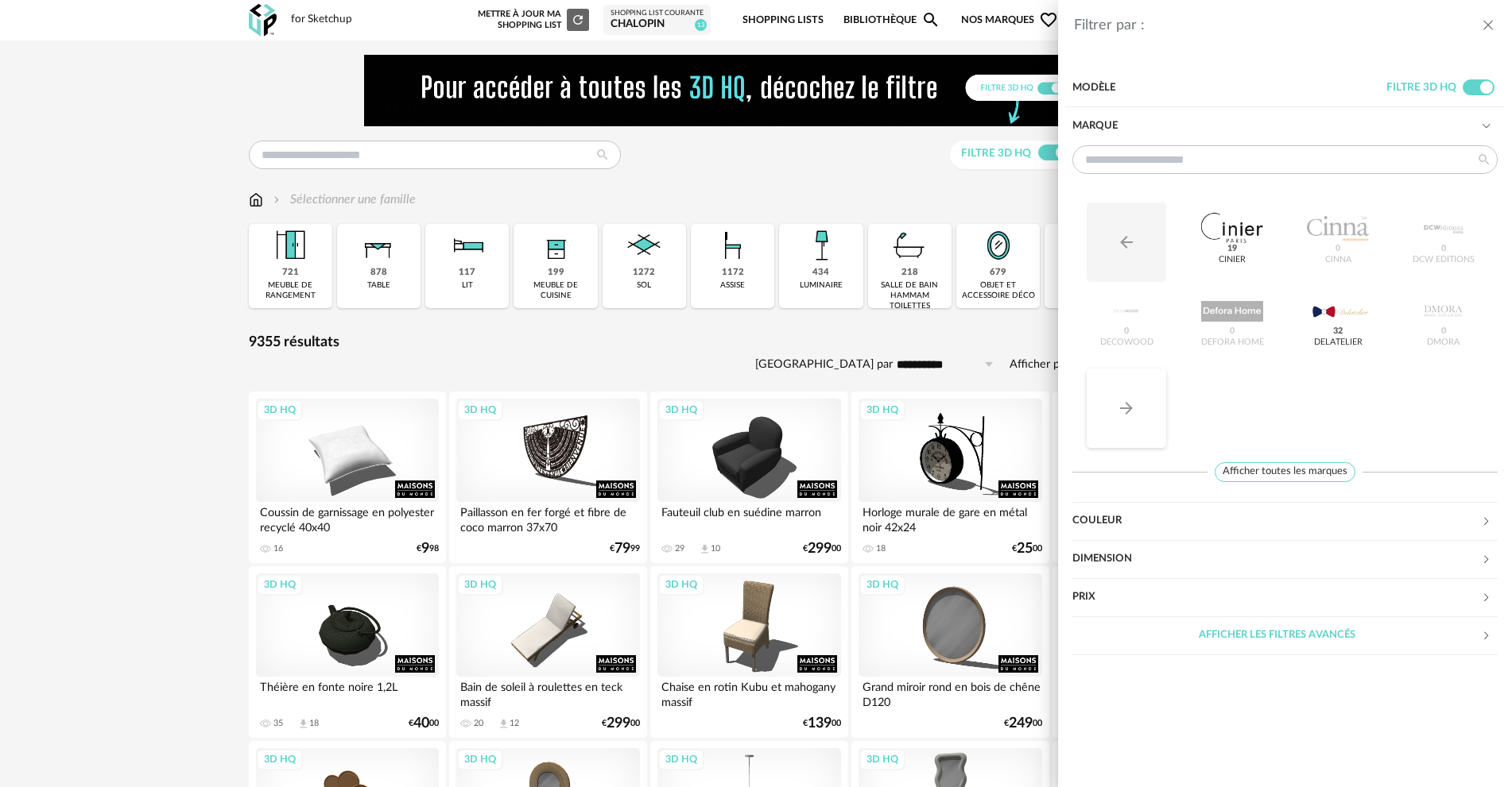
click at [1117, 417] on icon "Arrow Right icon" at bounding box center [1125, 407] width 19 height 19
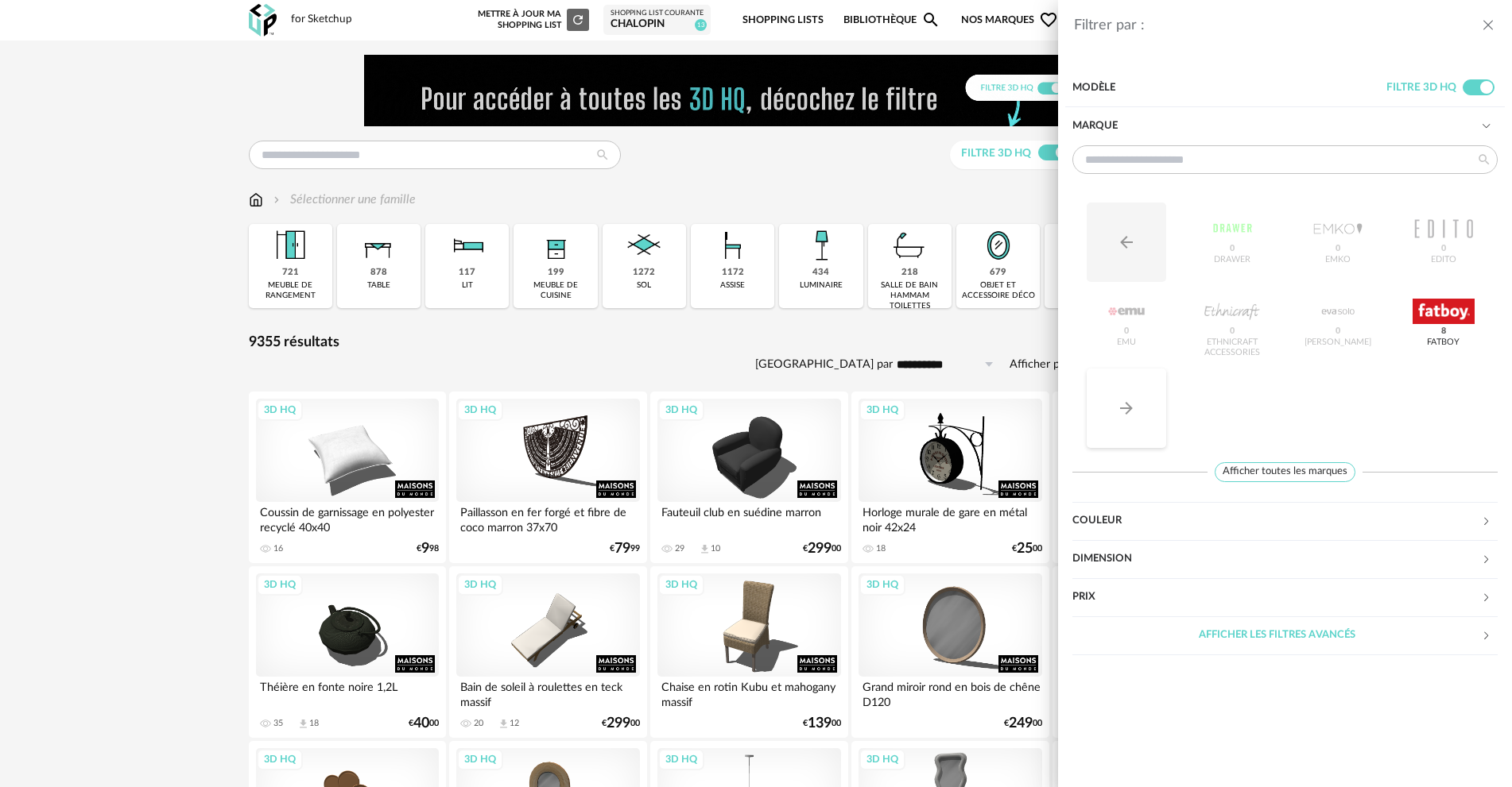
click at [1117, 417] on icon "Arrow Right icon" at bounding box center [1125, 407] width 19 height 19
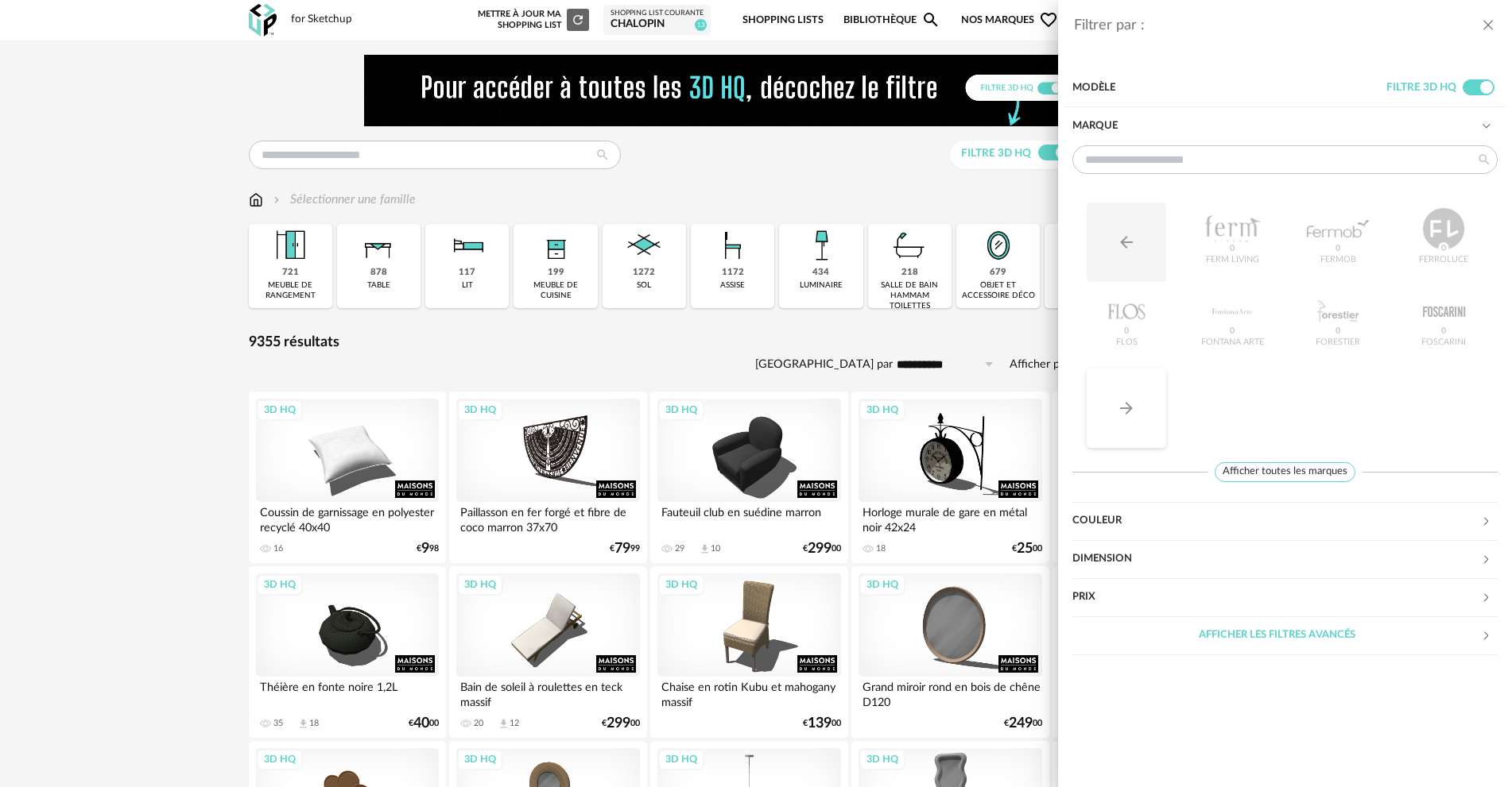
click at [1117, 417] on icon "Arrow Right icon" at bounding box center [1125, 407] width 19 height 19
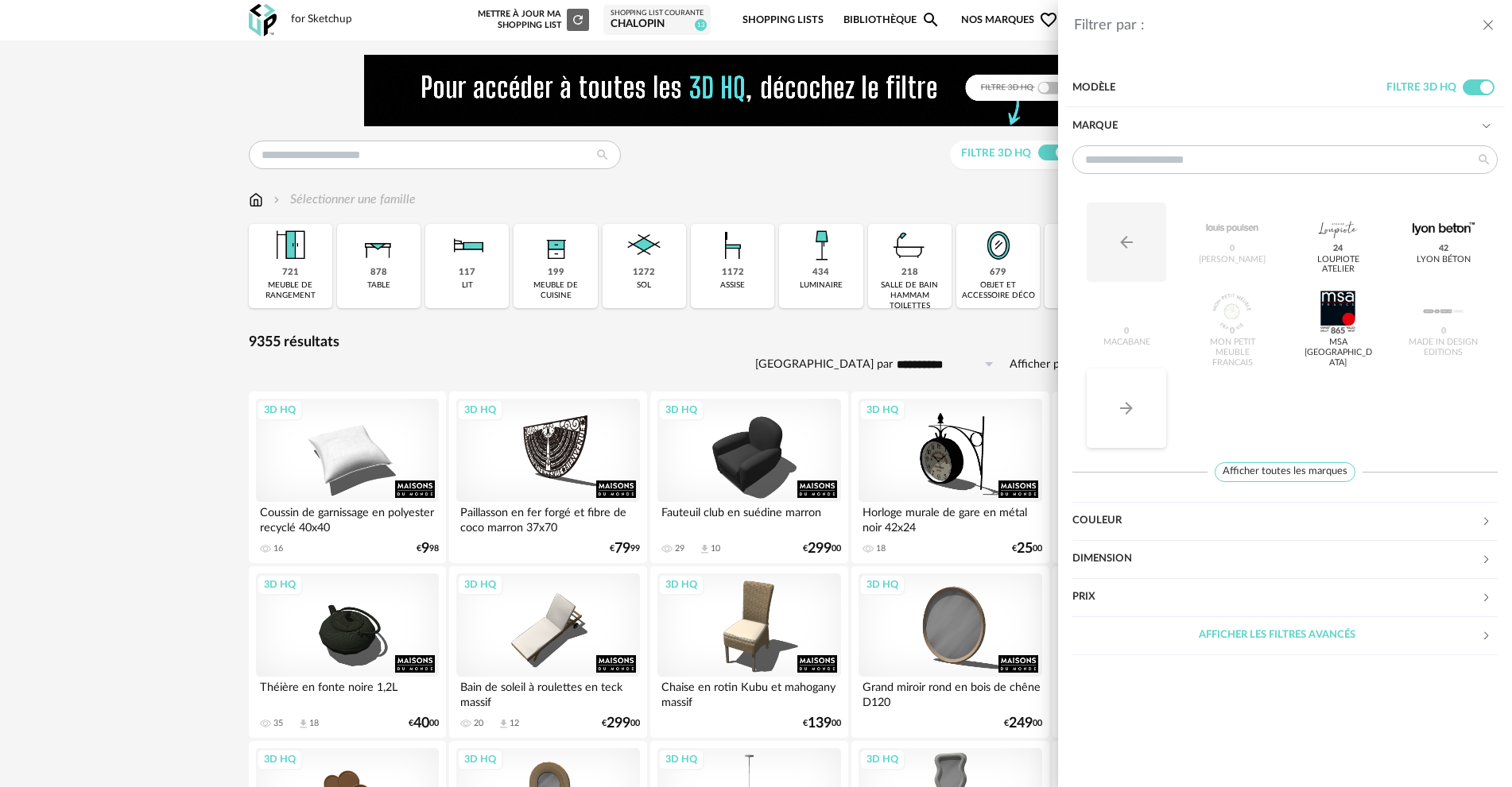
click at [1117, 417] on icon "Arrow Right icon" at bounding box center [1125, 407] width 19 height 19
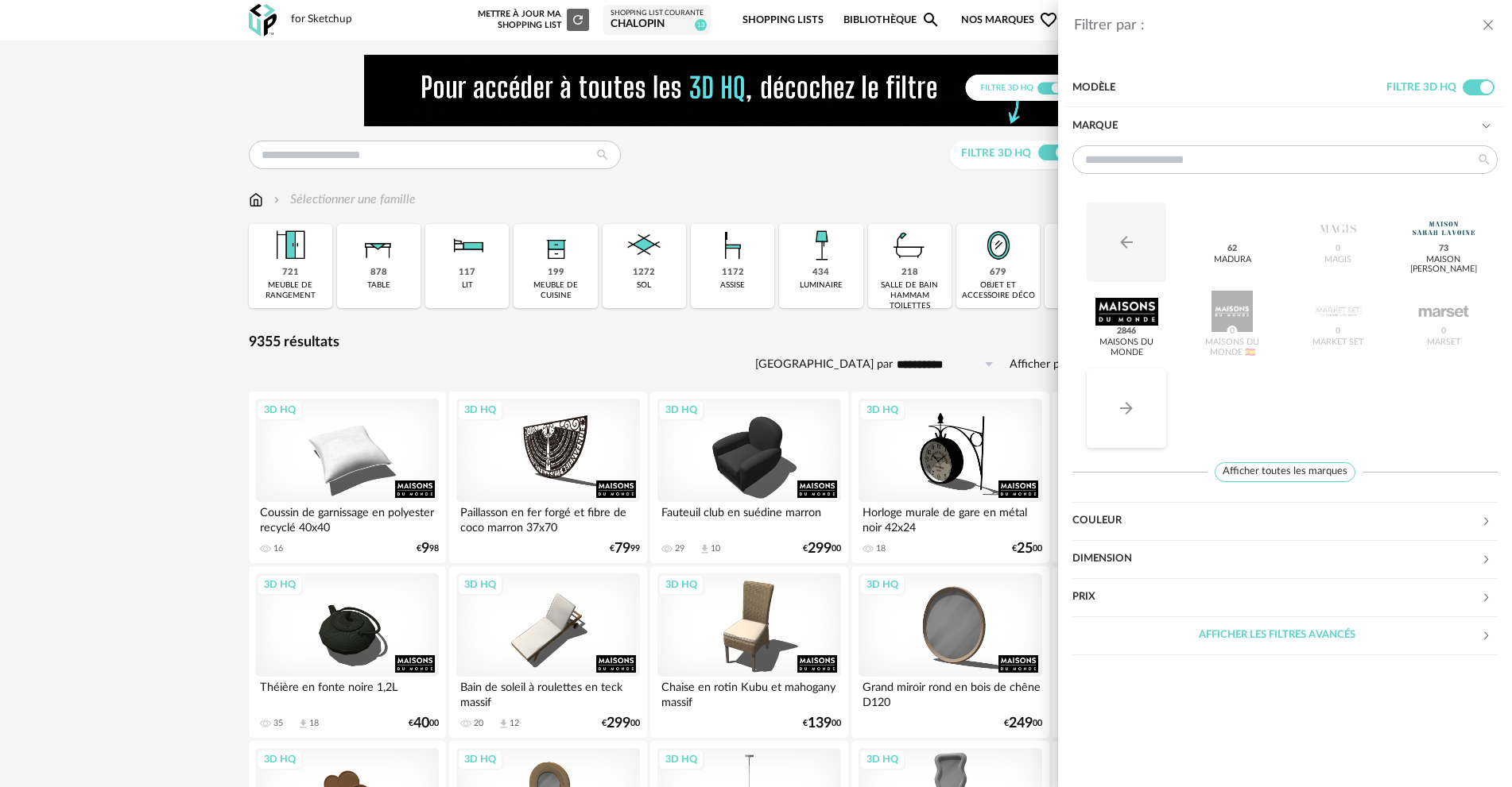
click at [1117, 417] on icon "Arrow Right icon" at bounding box center [1125, 407] width 19 height 19
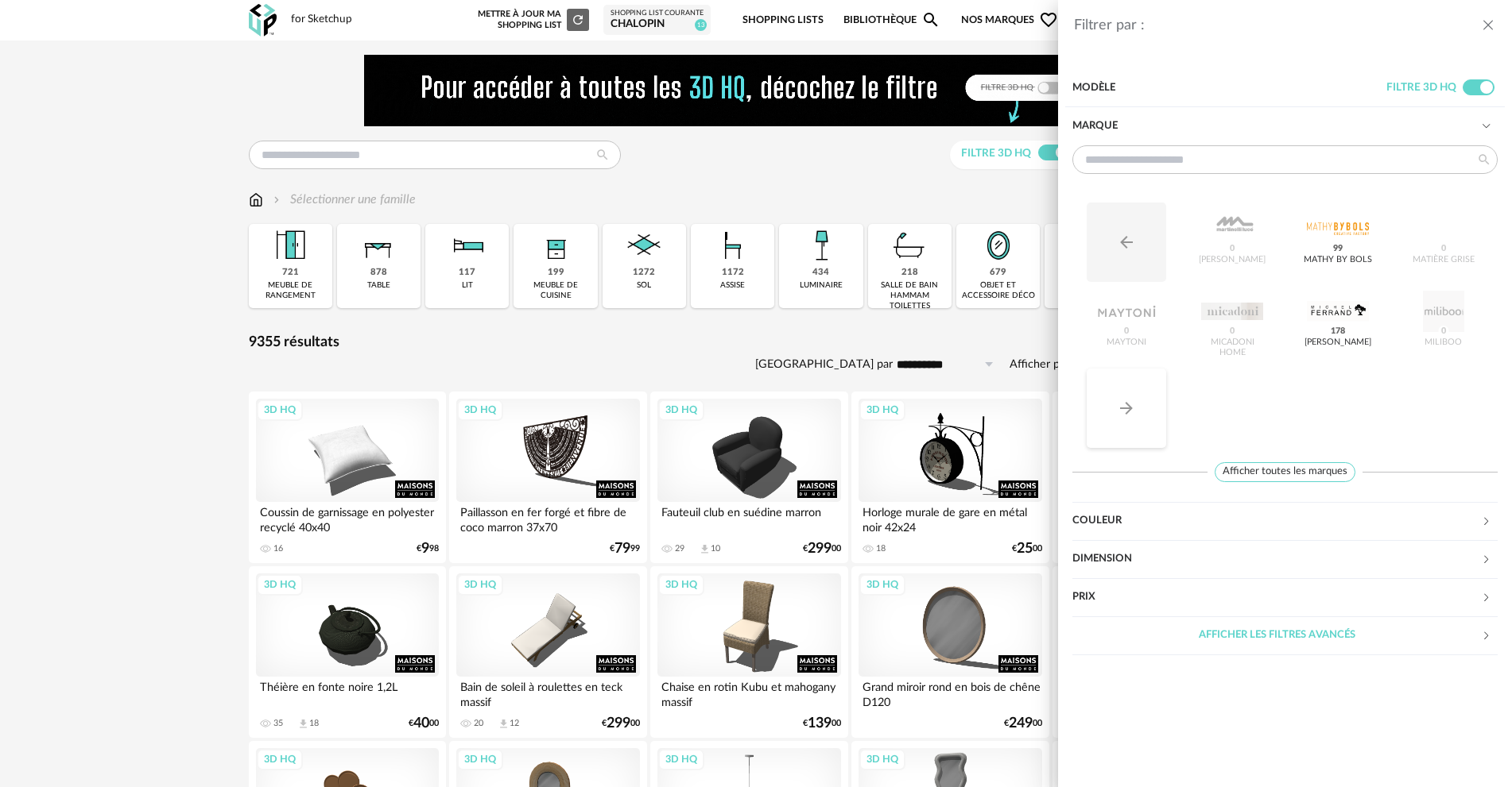
click at [1117, 417] on icon "Arrow Right icon" at bounding box center [1125, 407] width 19 height 19
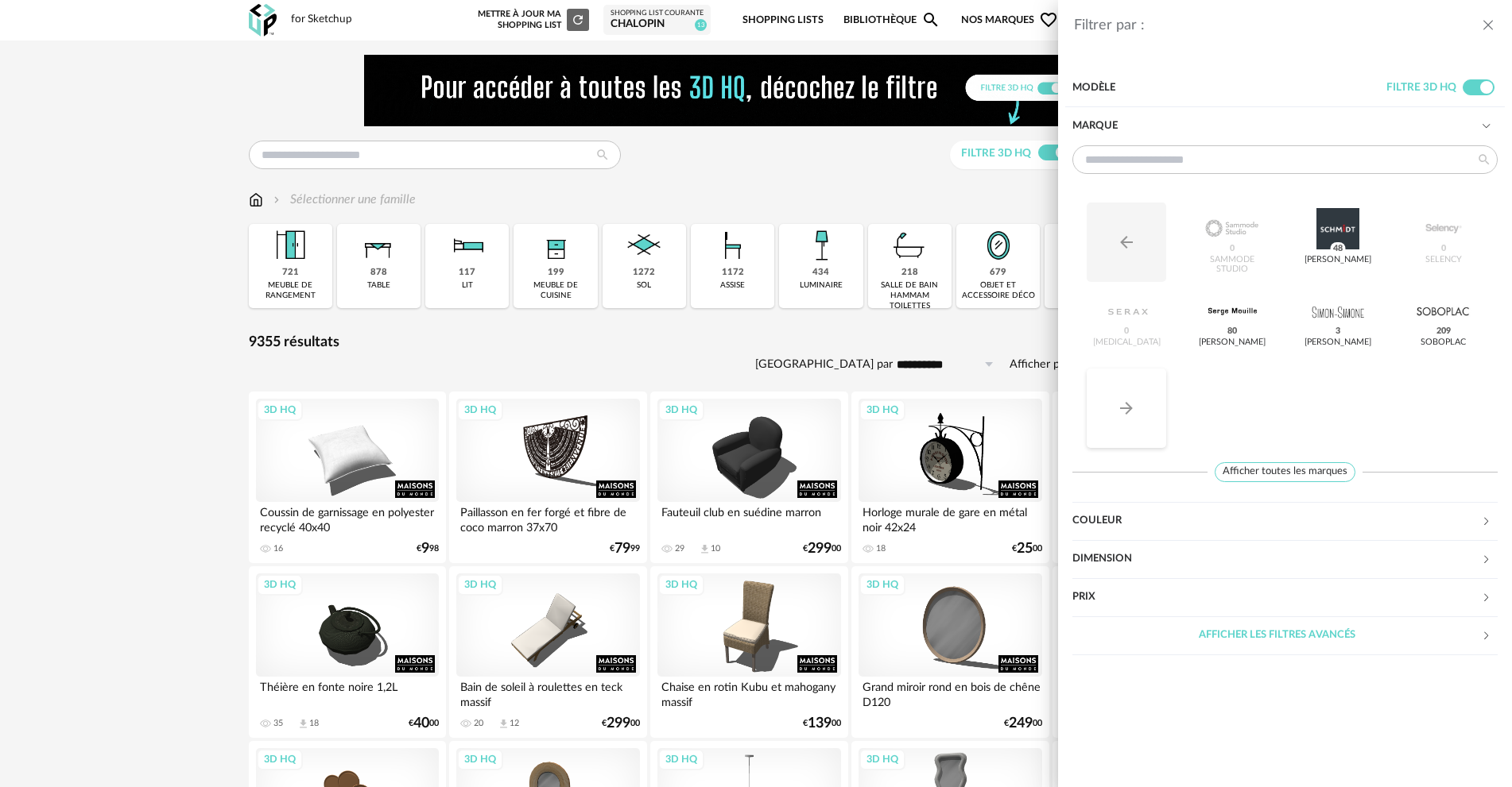
click at [1117, 417] on icon "Arrow Right icon" at bounding box center [1125, 407] width 19 height 19
click at [728, 289] on div "Filtrer par : Modèle Filtre 3D HQ Marque Arrow Left icon Vincent Sheppard 0 Vit…" at bounding box center [756, 394] width 1512 height 787
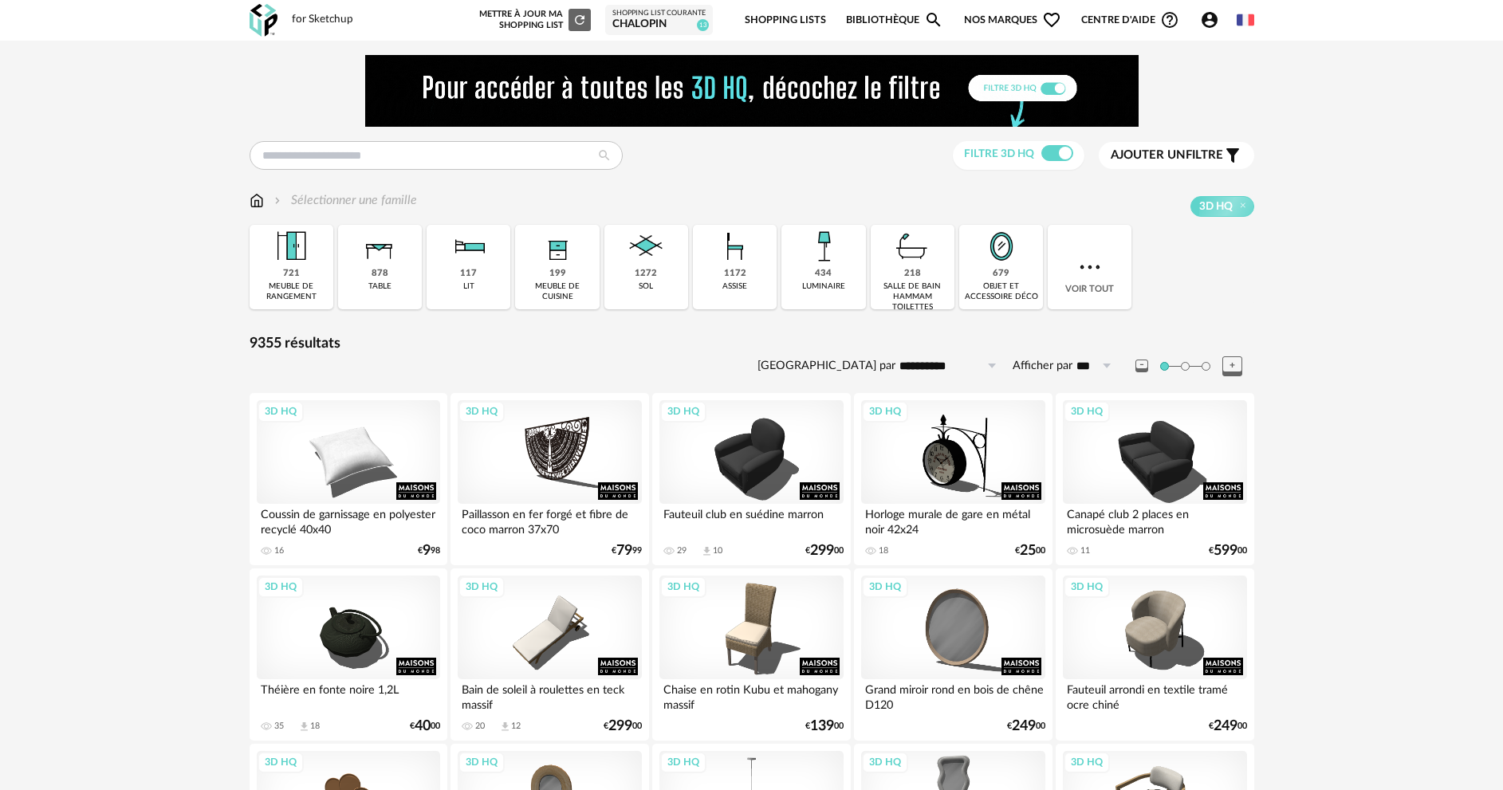
click at [727, 293] on div "1172 assise" at bounding box center [735, 267] width 84 height 85
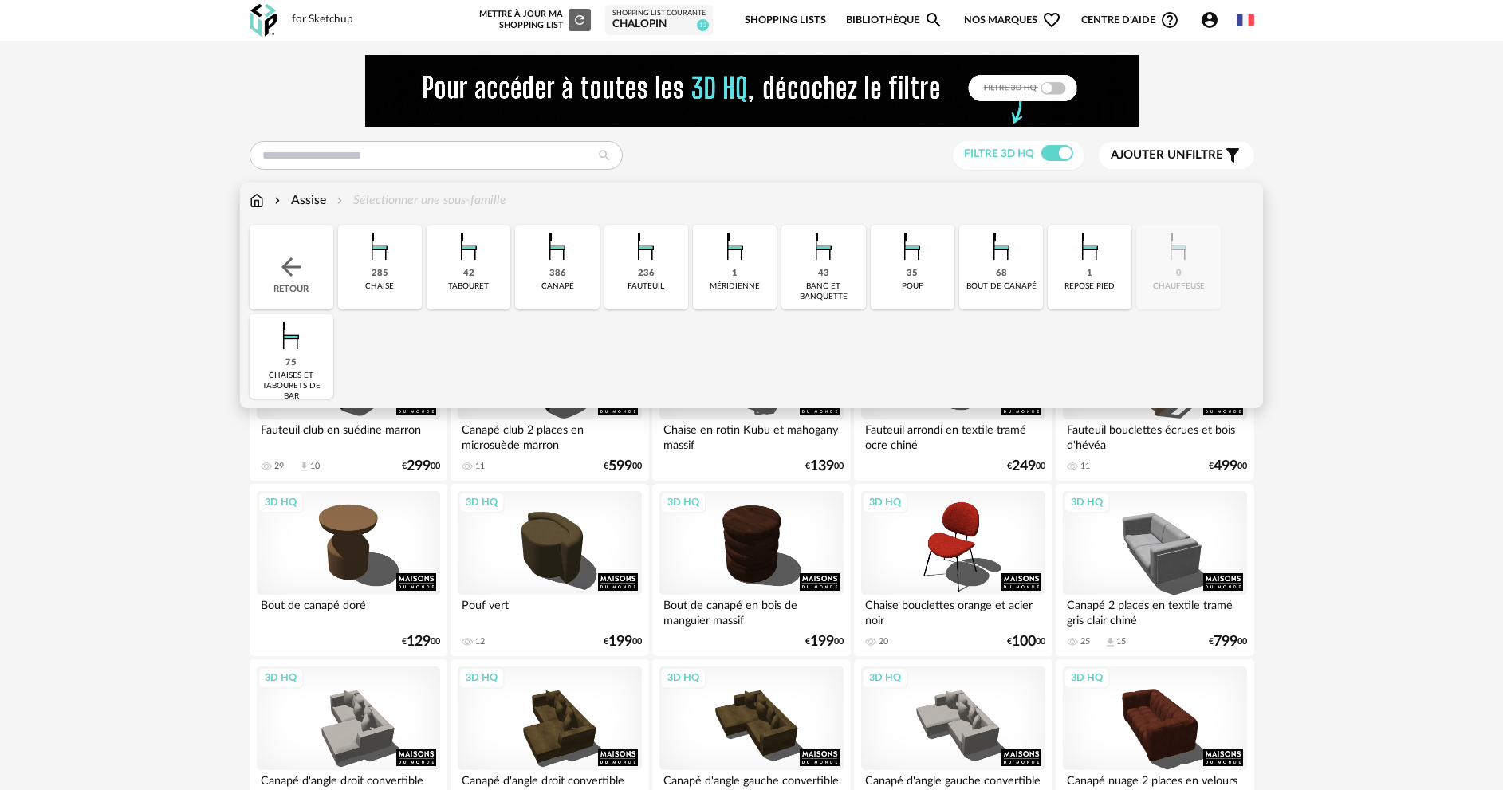
click at [636, 297] on div "236 fauteuil" at bounding box center [646, 267] width 84 height 85
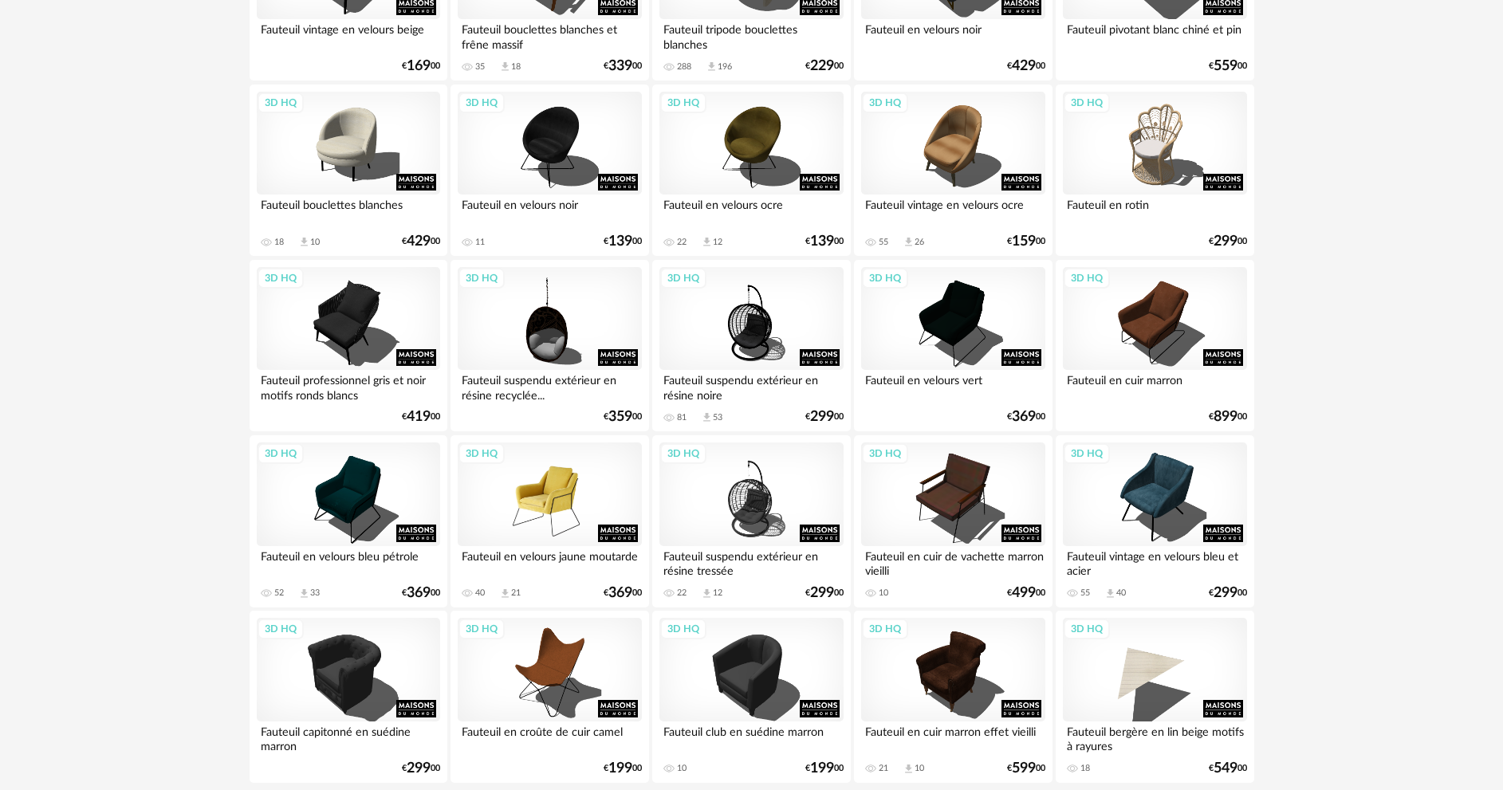
scroll to position [3133, 0]
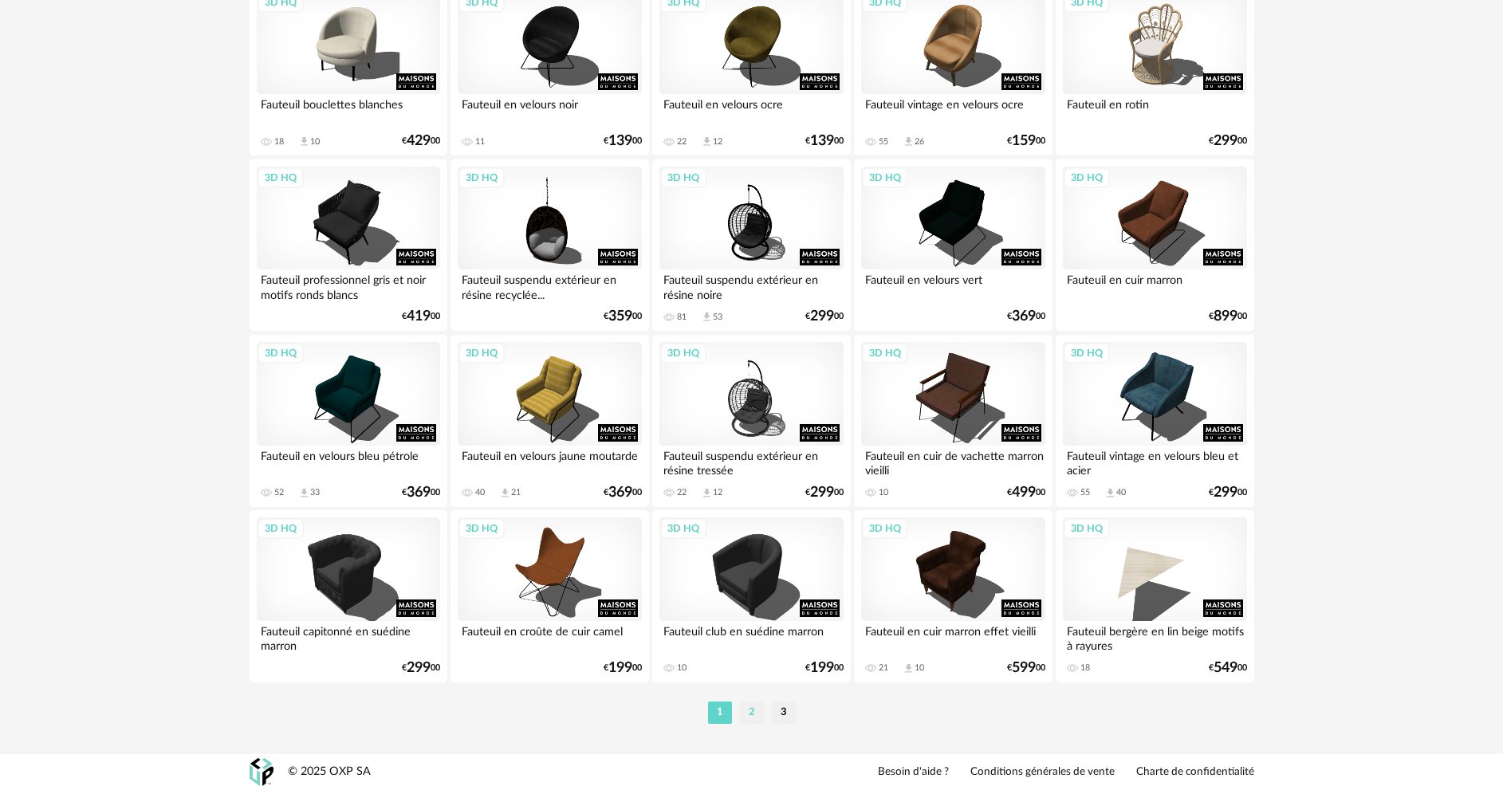
click at [755, 714] on li "2" at bounding box center [752, 713] width 24 height 22
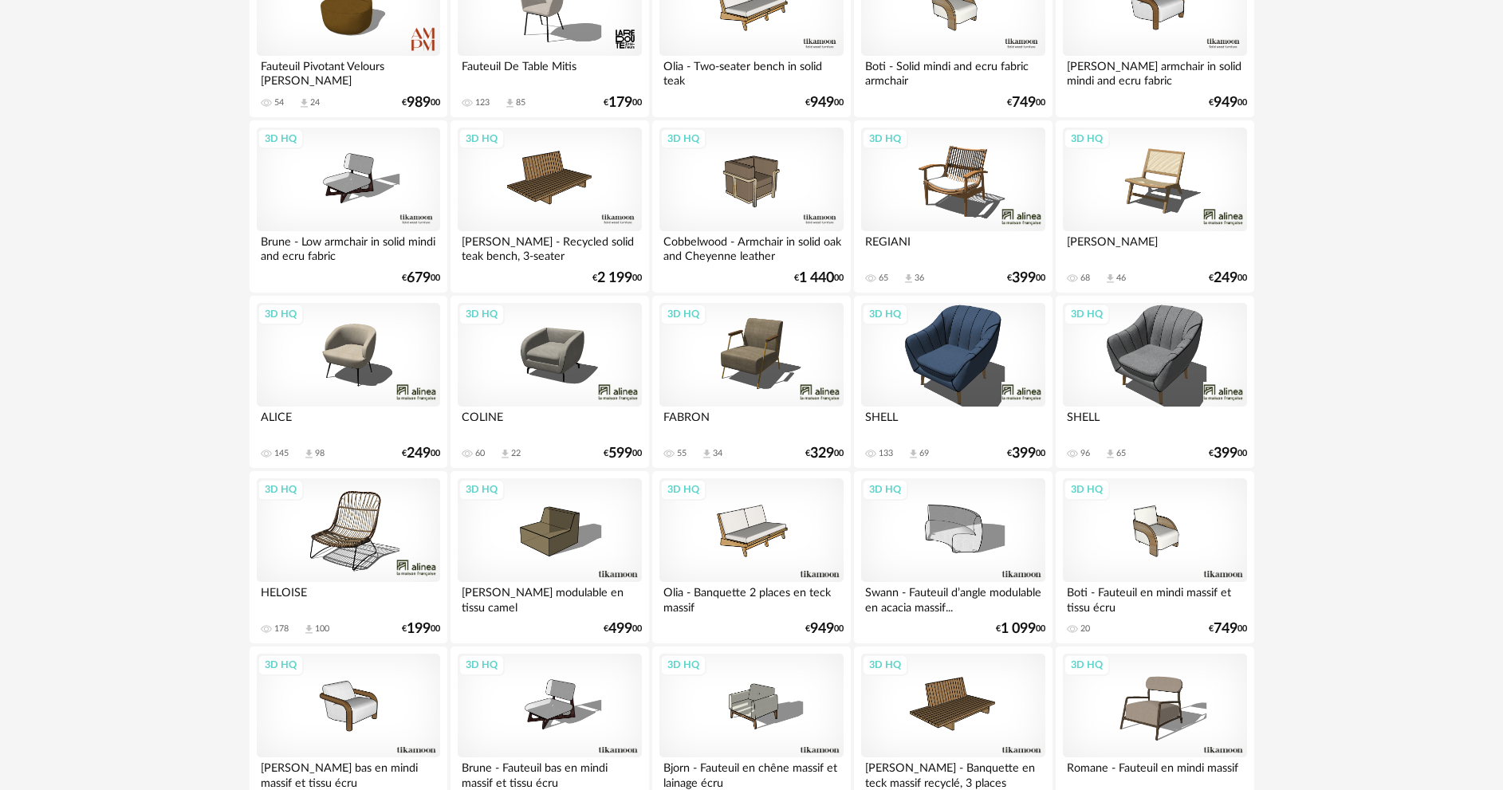
scroll to position [1914, 0]
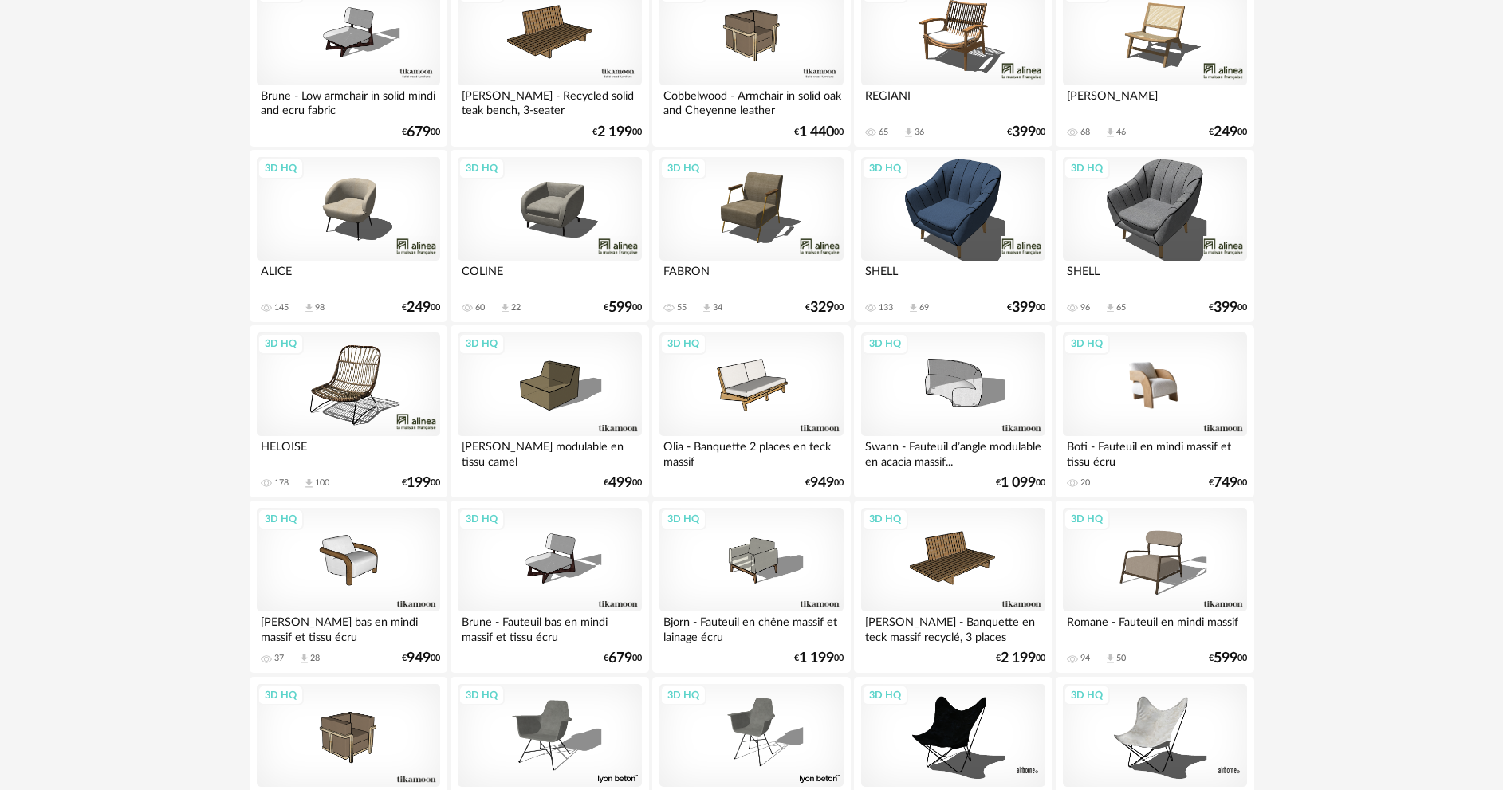
click at [1140, 385] on div "3D HQ" at bounding box center [1154, 385] width 183 height 104
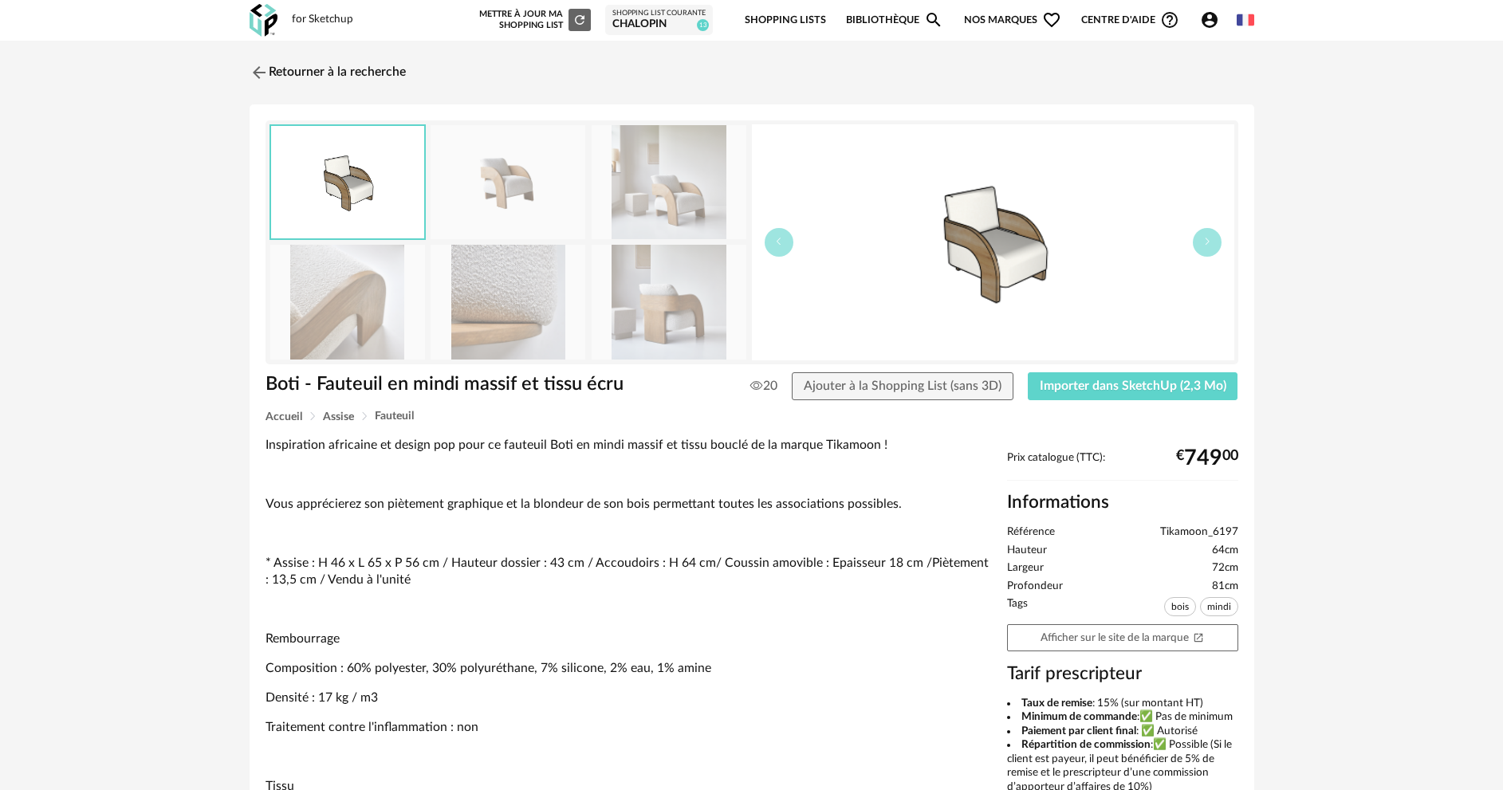
click at [489, 166] on img at bounding box center [508, 182] width 155 height 114
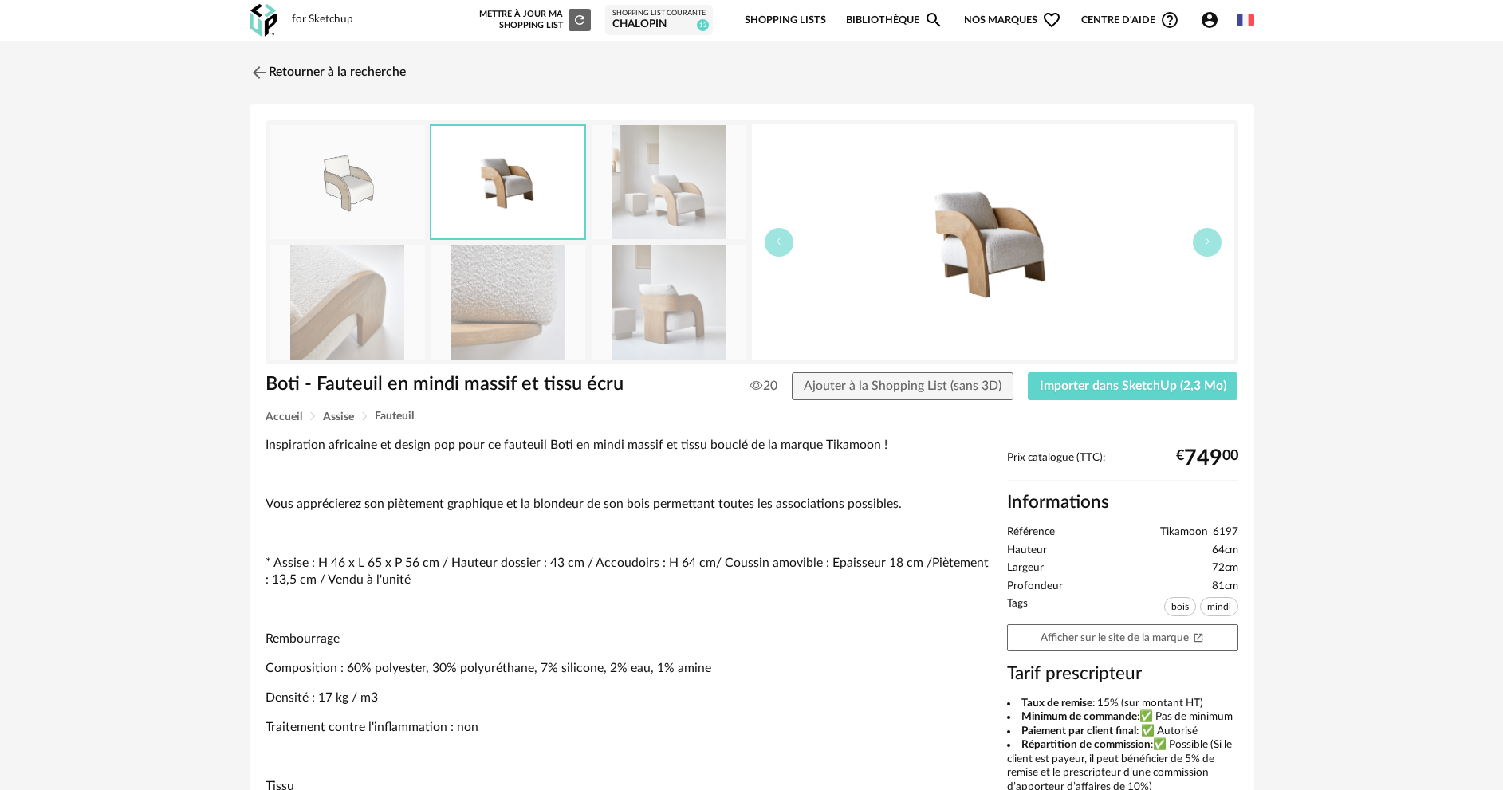
click at [512, 297] on img at bounding box center [508, 302] width 155 height 114
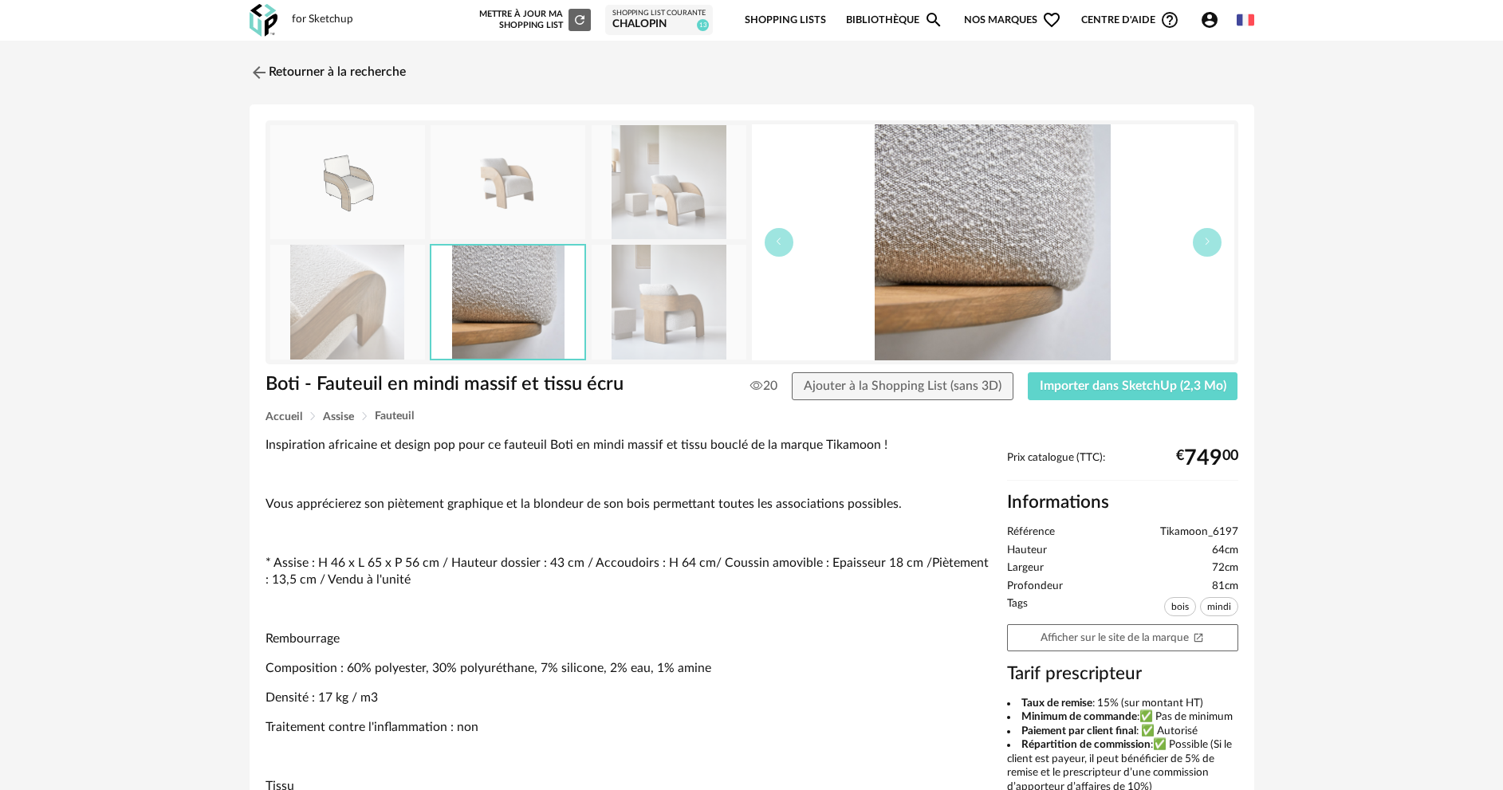
click at [652, 197] on img at bounding box center [669, 182] width 155 height 114
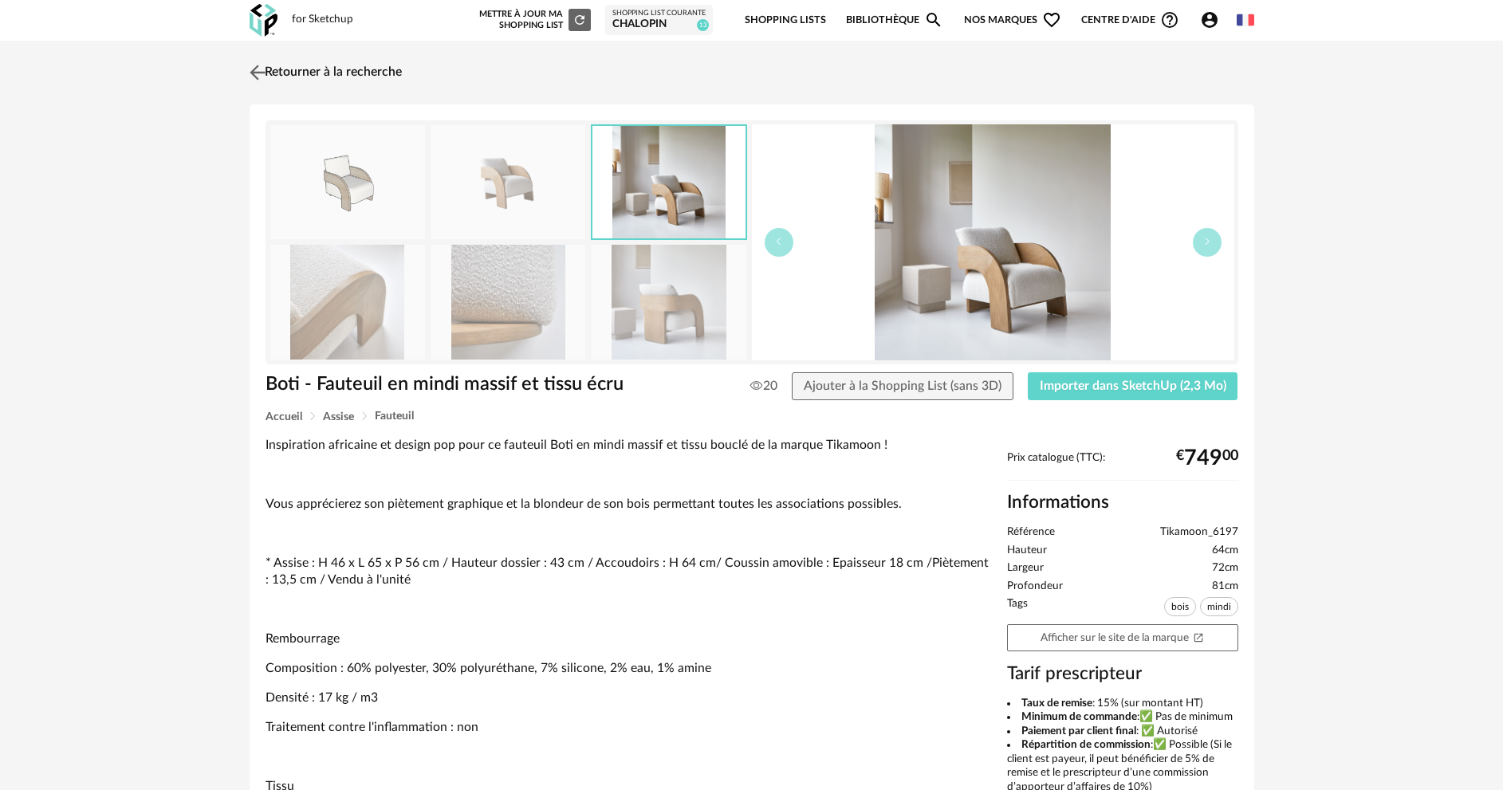
click at [266, 69] on img at bounding box center [257, 72] width 23 height 23
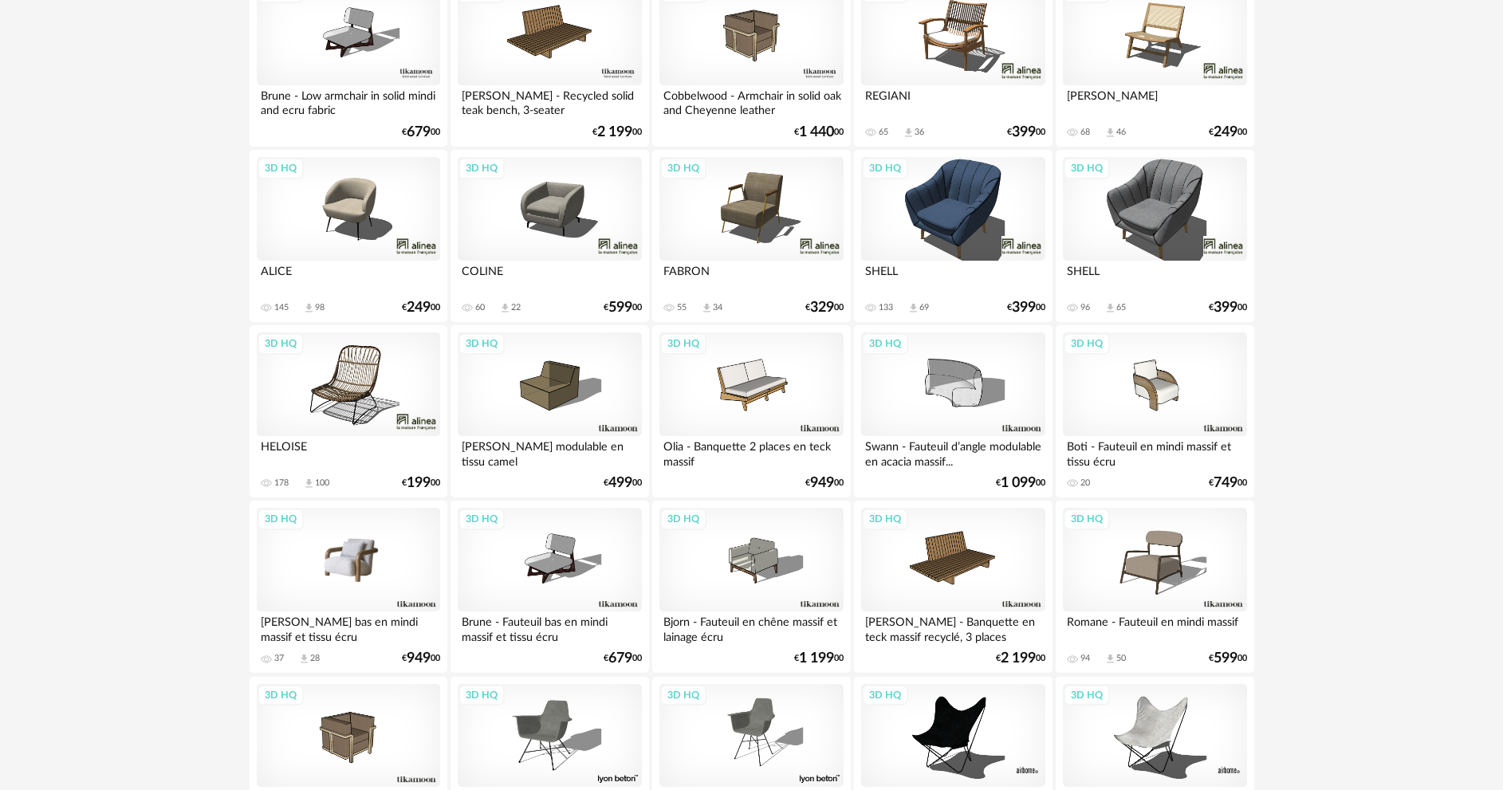
click at [360, 573] on div "3D HQ" at bounding box center [348, 560] width 183 height 104
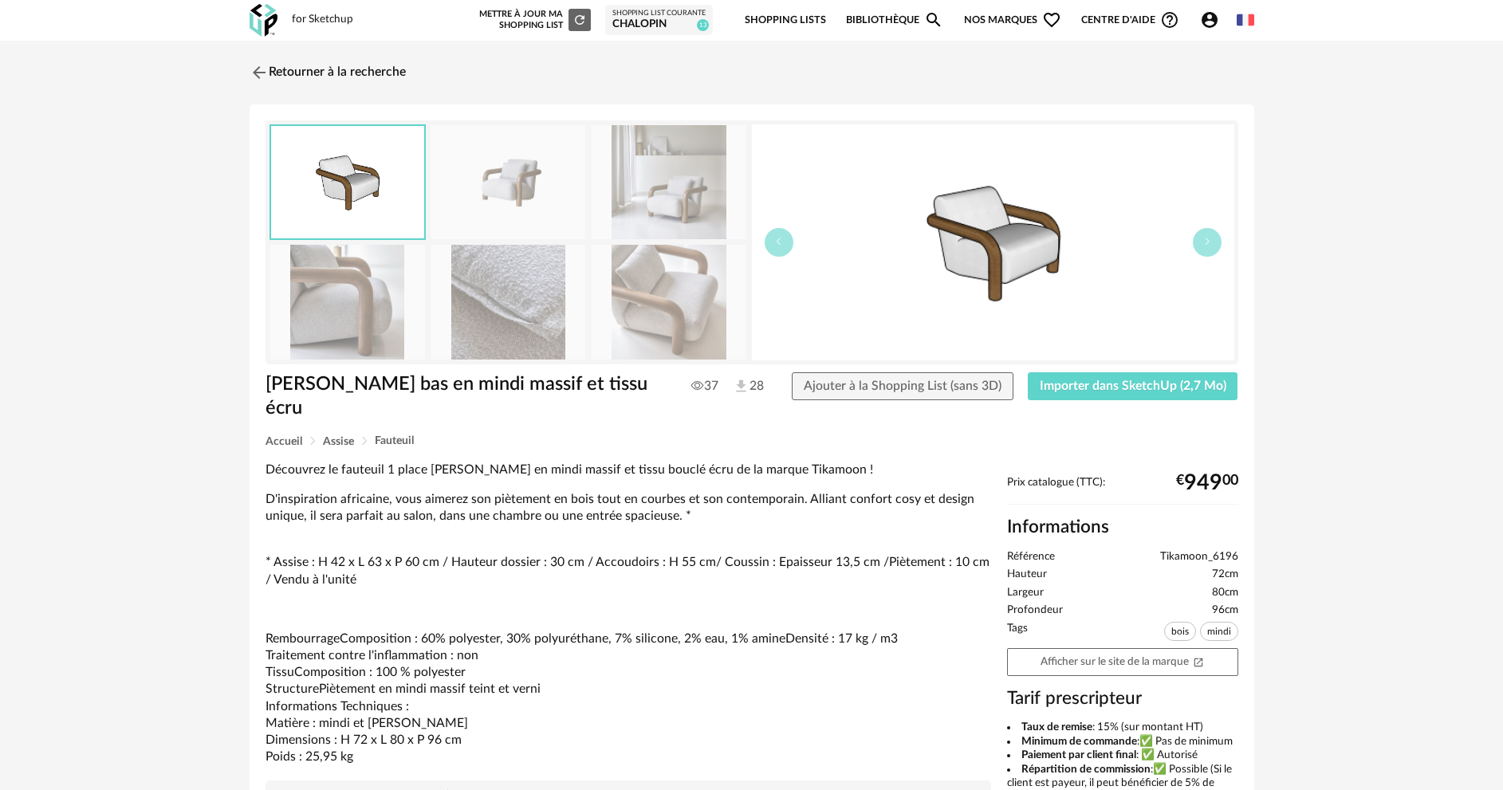
click at [691, 303] on img at bounding box center [669, 302] width 155 height 114
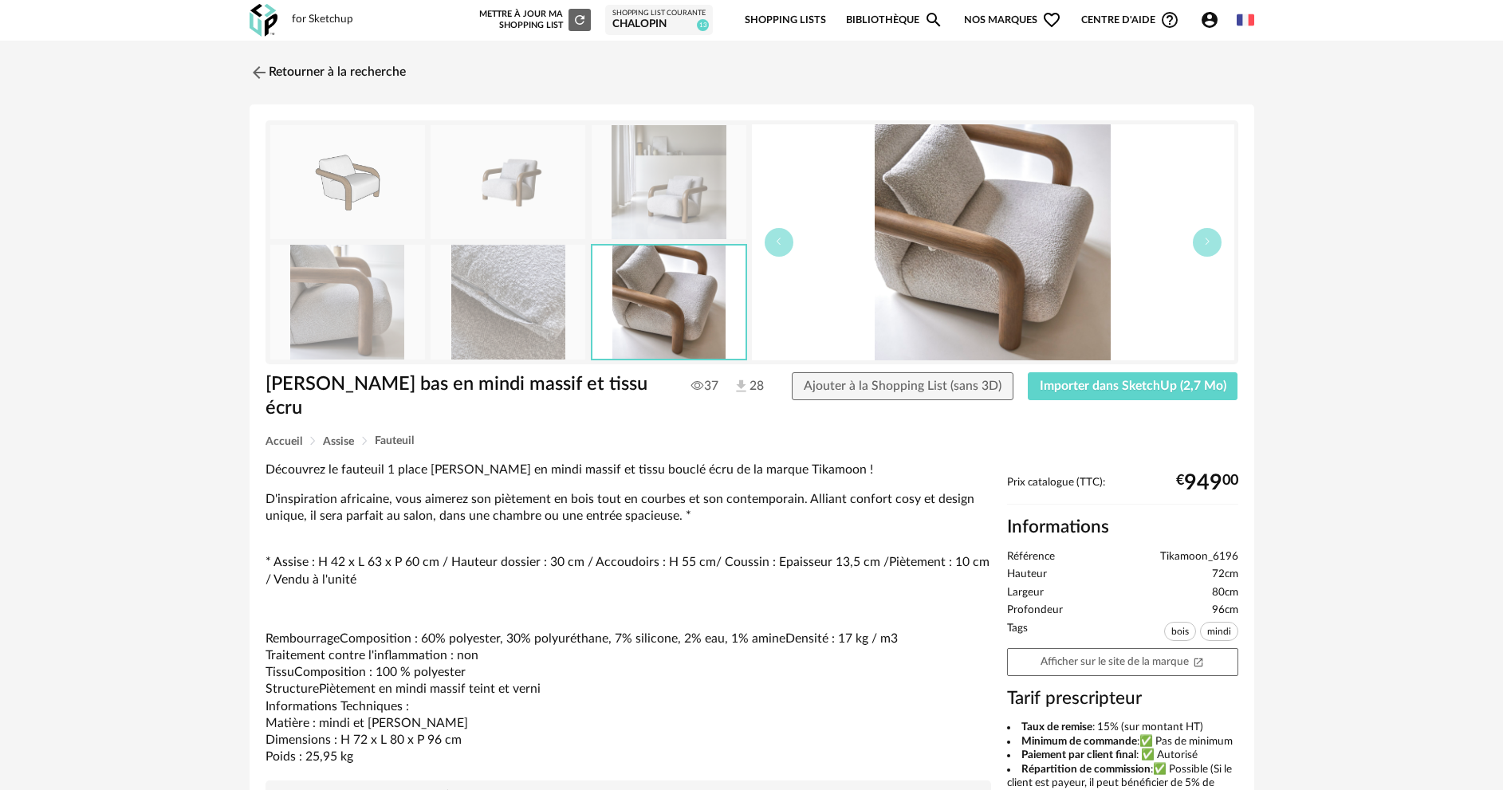
click at [372, 319] on img at bounding box center [347, 302] width 155 height 114
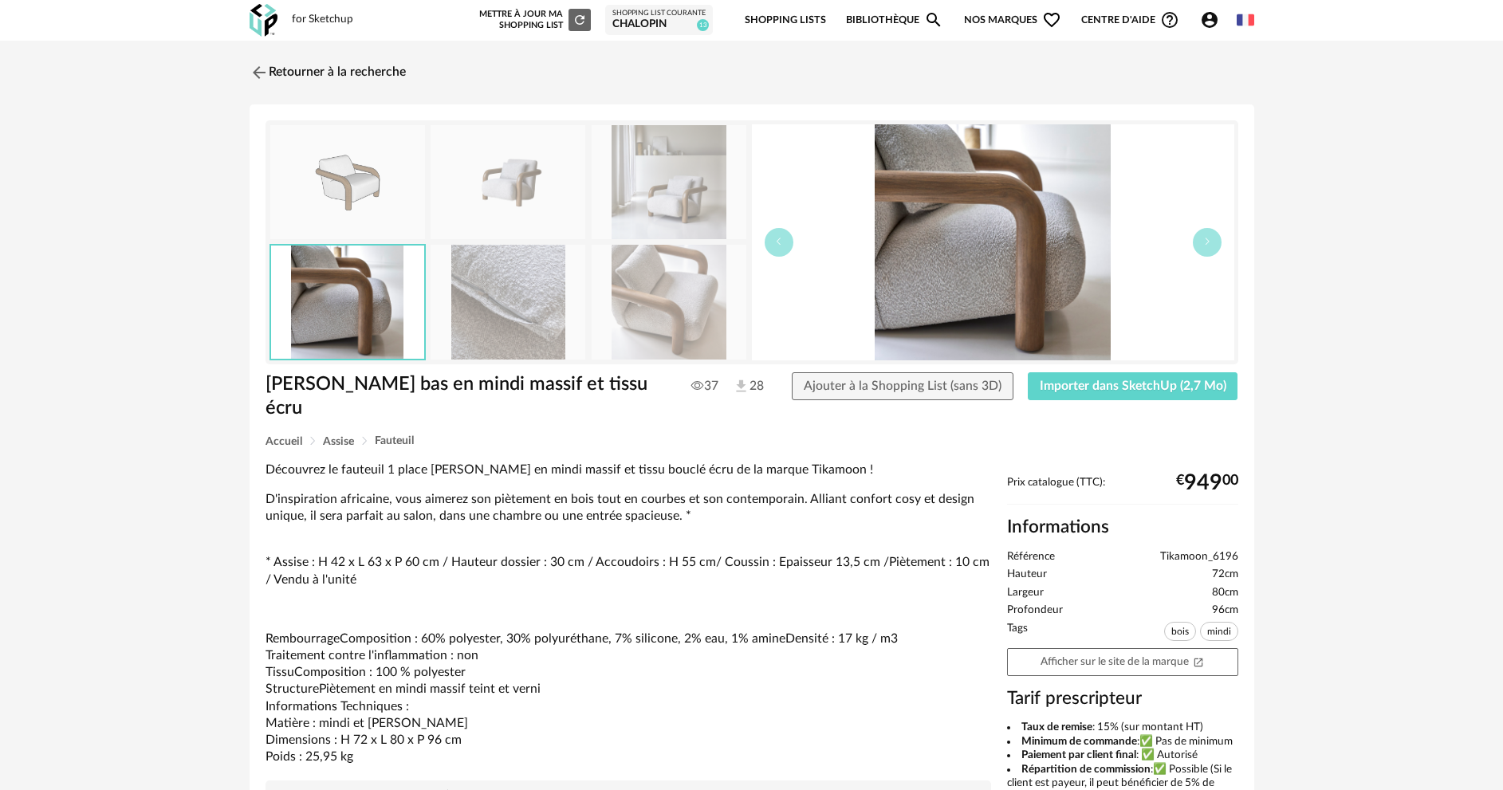
click at [669, 181] on img at bounding box center [669, 182] width 155 height 114
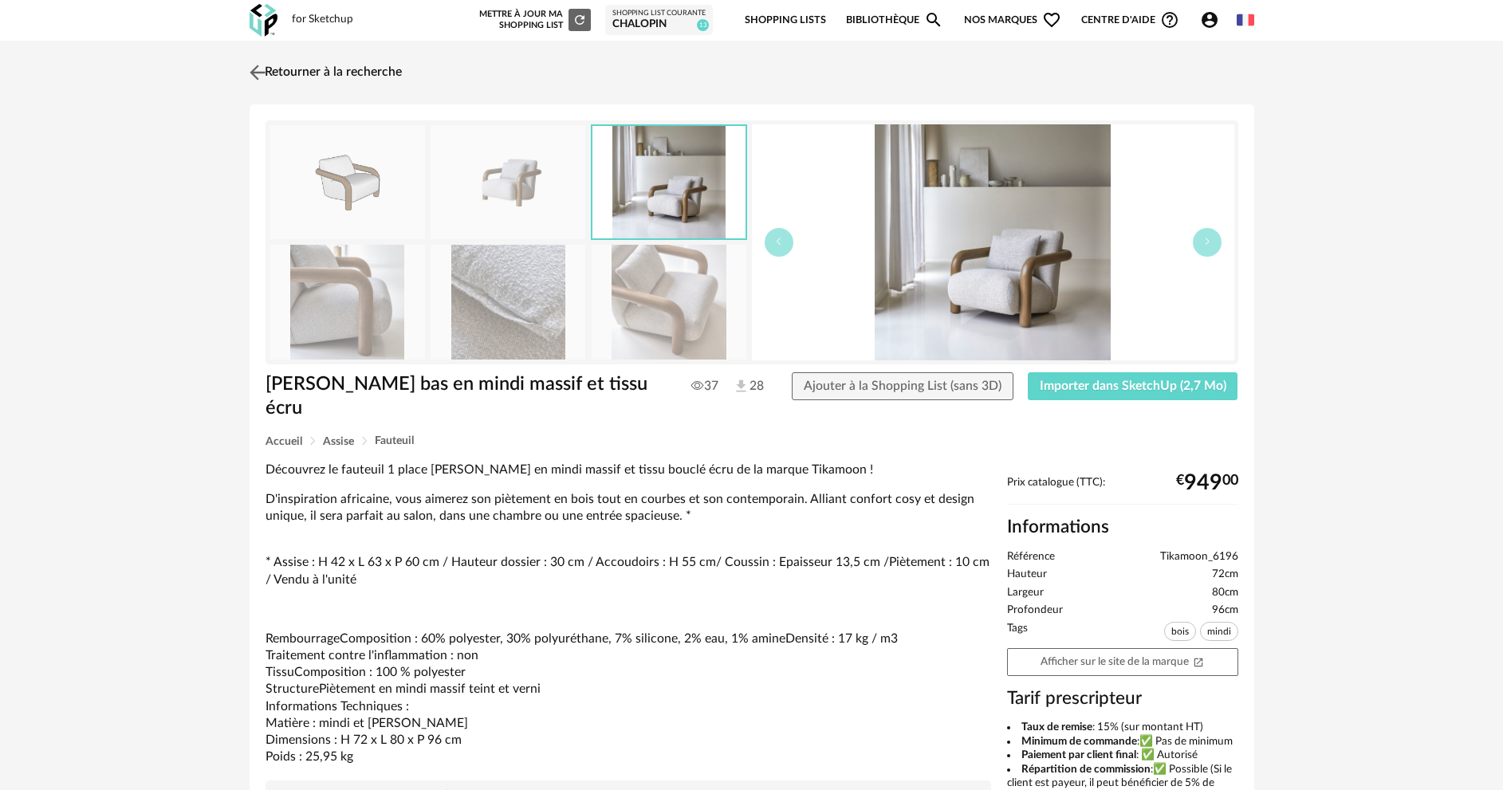
click at [254, 71] on img at bounding box center [257, 72] width 23 height 23
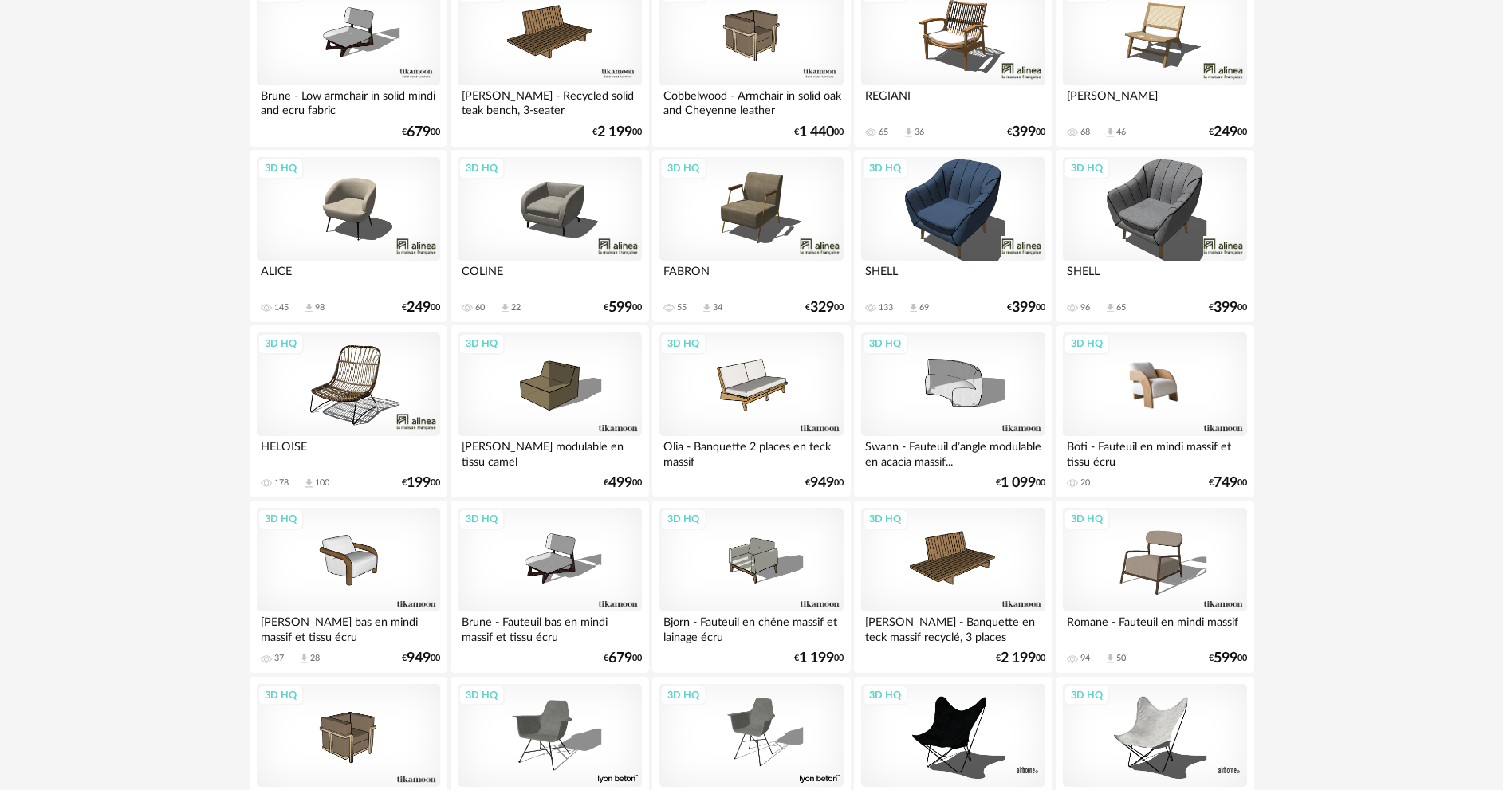
click at [1121, 403] on div "3D HQ" at bounding box center [1154, 385] width 183 height 104
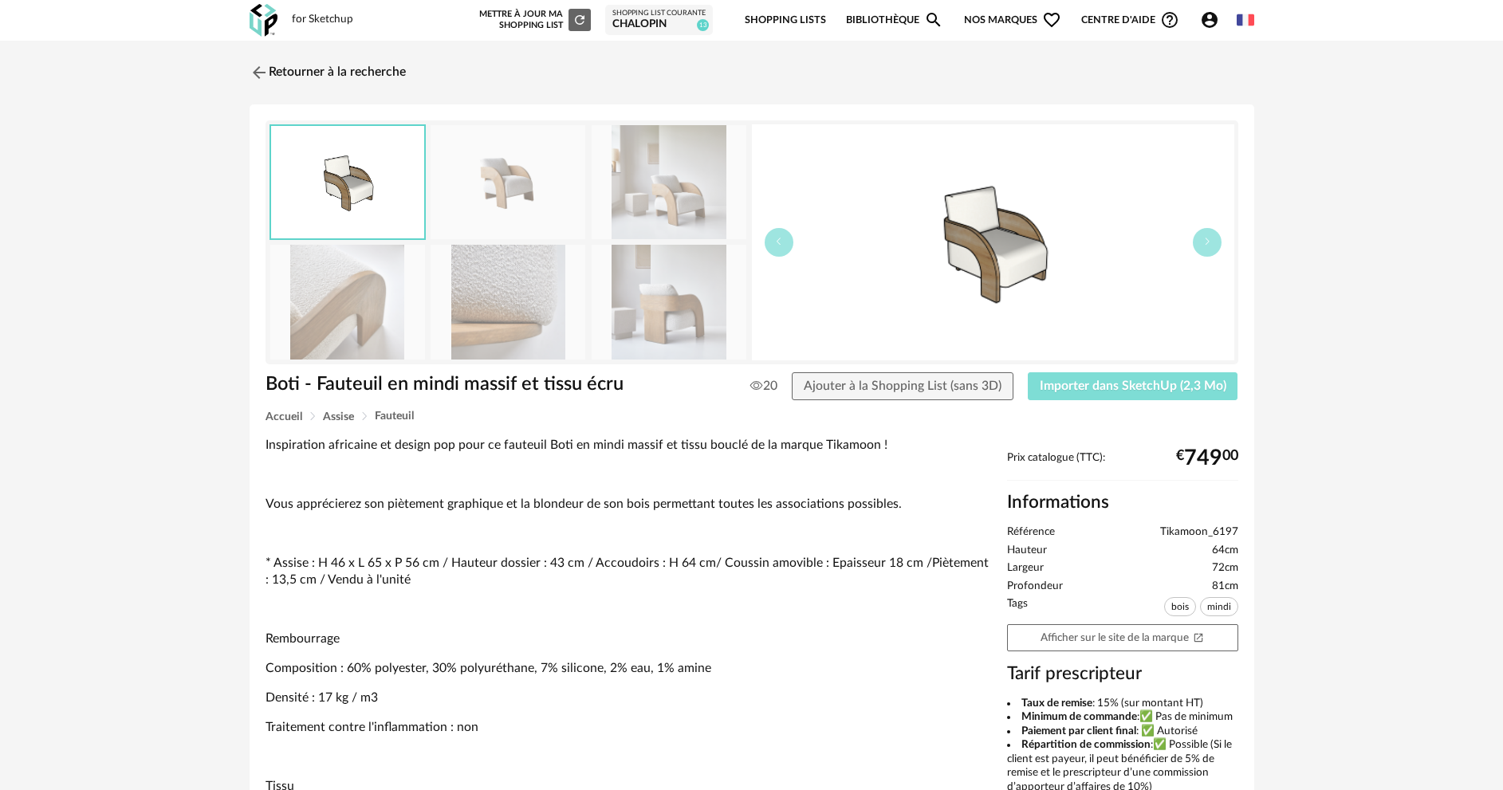
click at [1119, 383] on span "Importer dans SketchUp (2,3 Mo)" at bounding box center [1133, 386] width 187 height 13
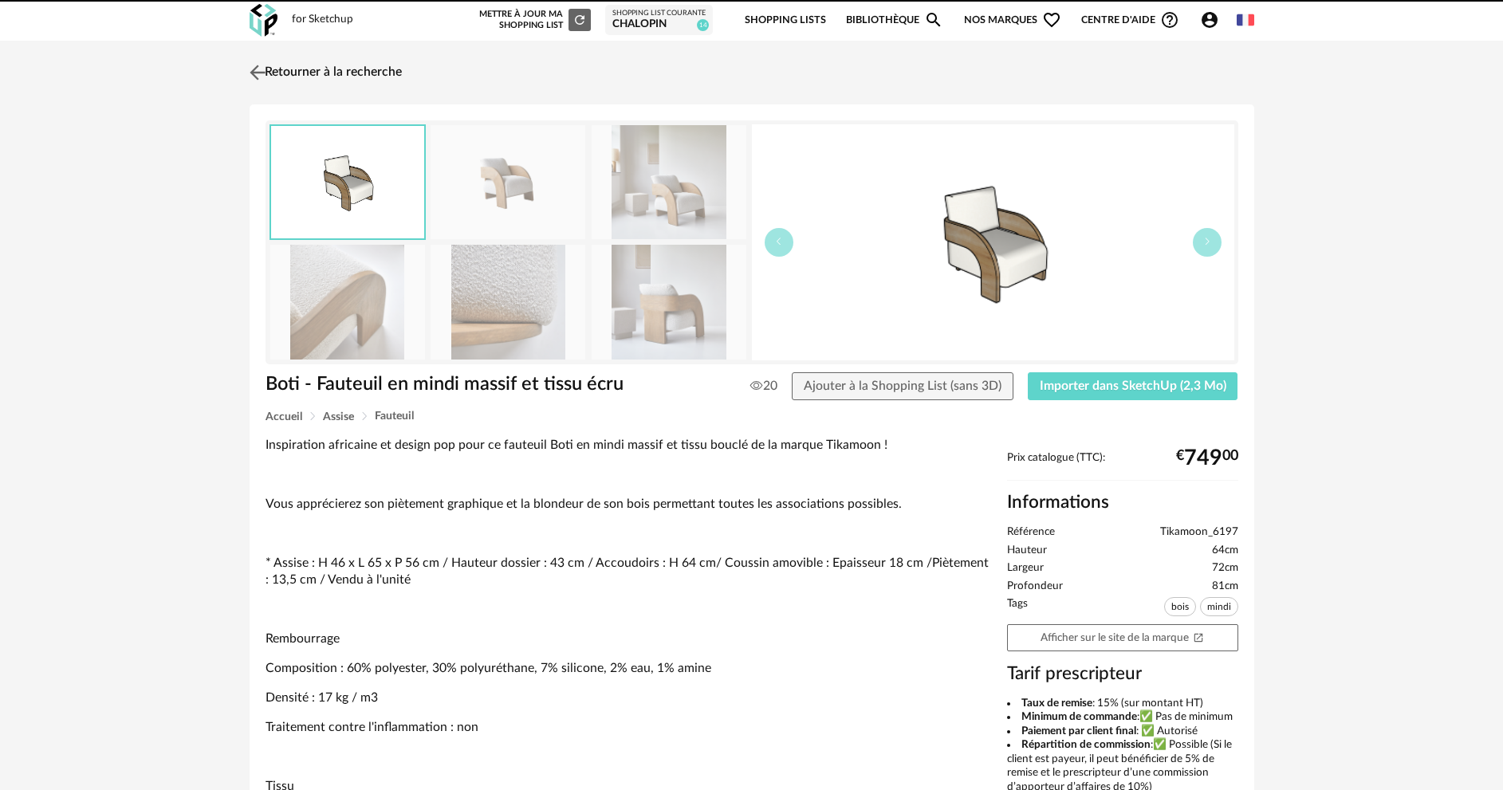
click at [262, 75] on img at bounding box center [257, 72] width 23 height 23
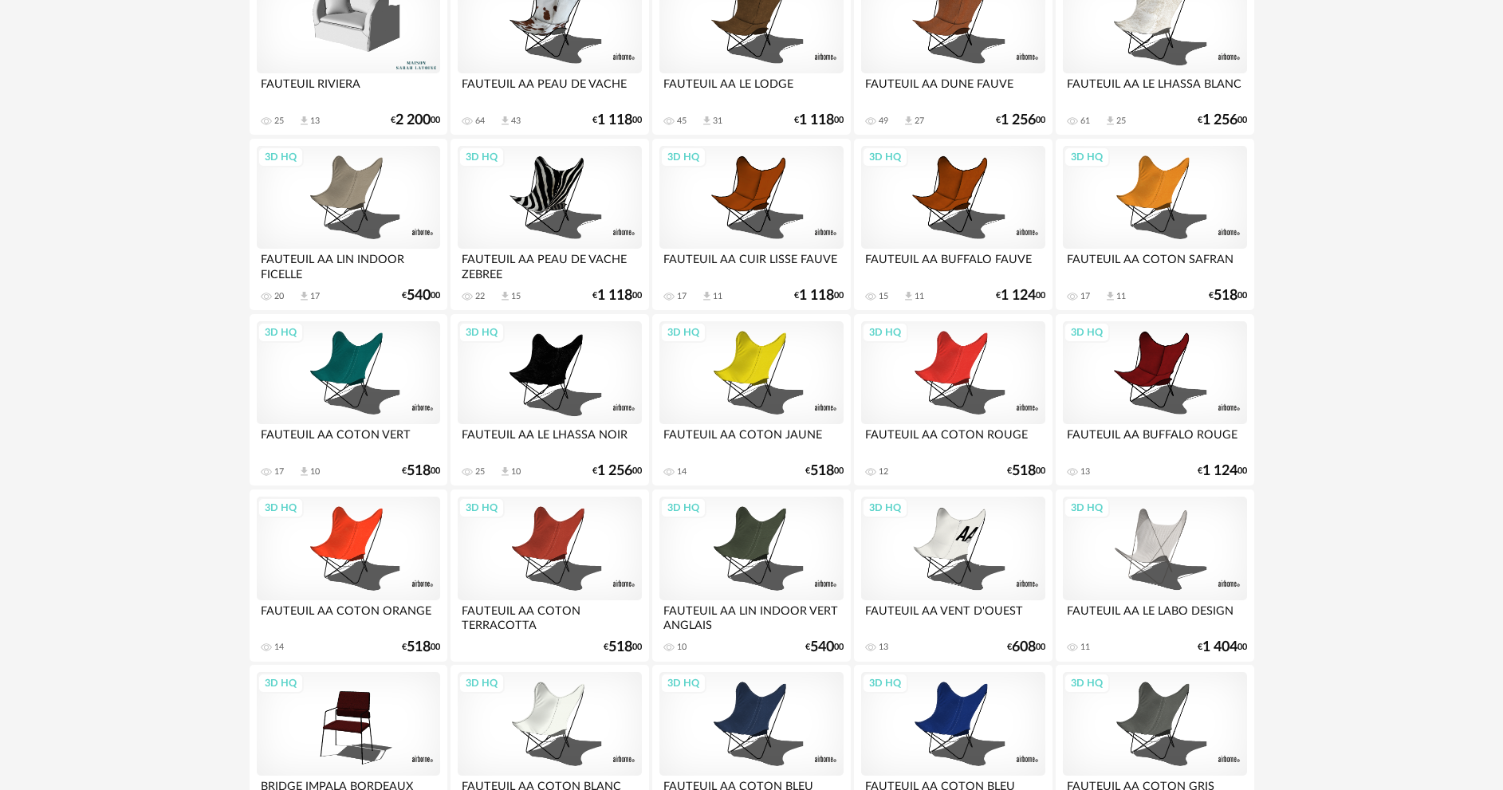
scroll to position [3133, 0]
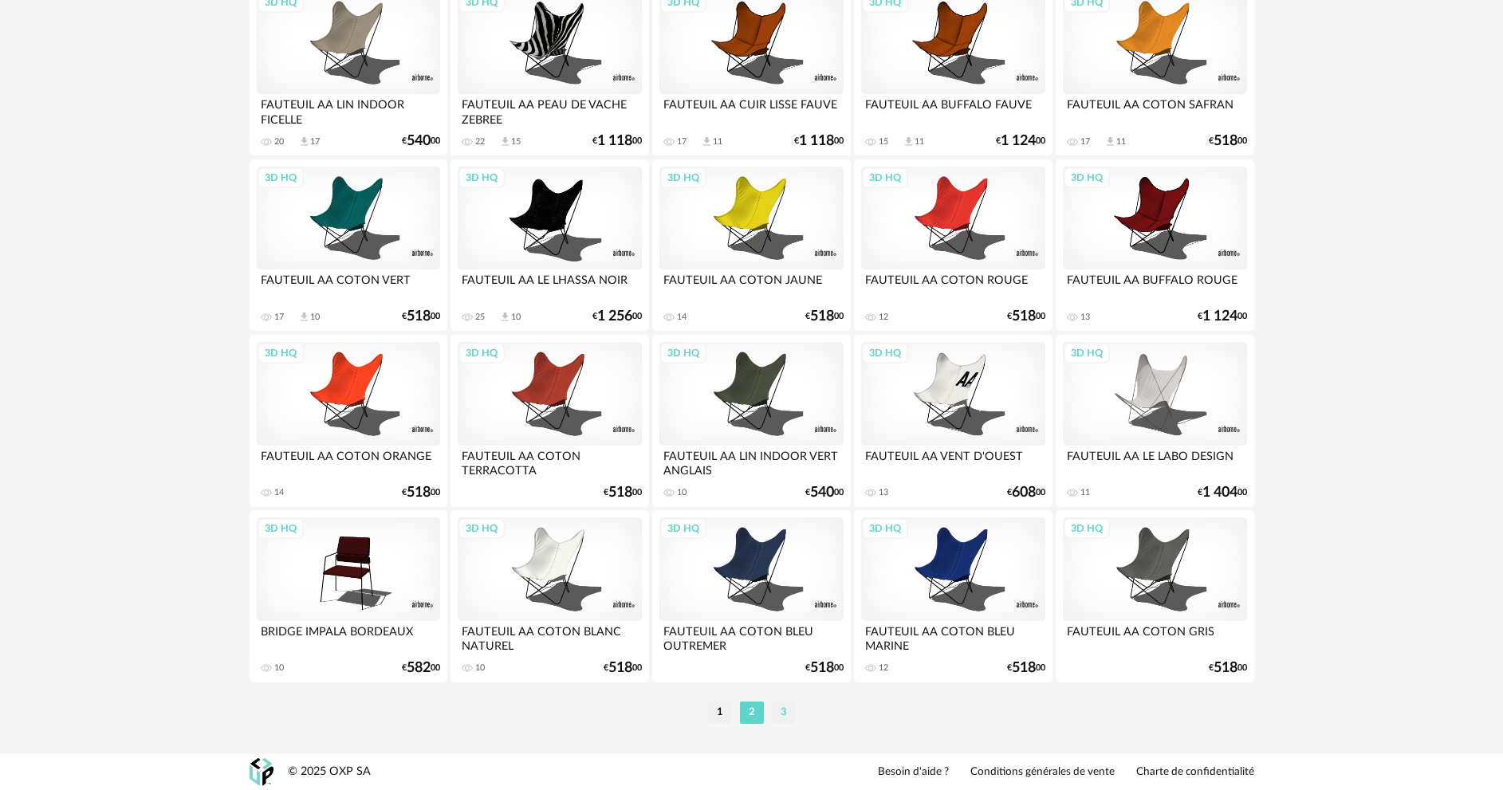
click at [789, 709] on li "3" at bounding box center [784, 713] width 24 height 22
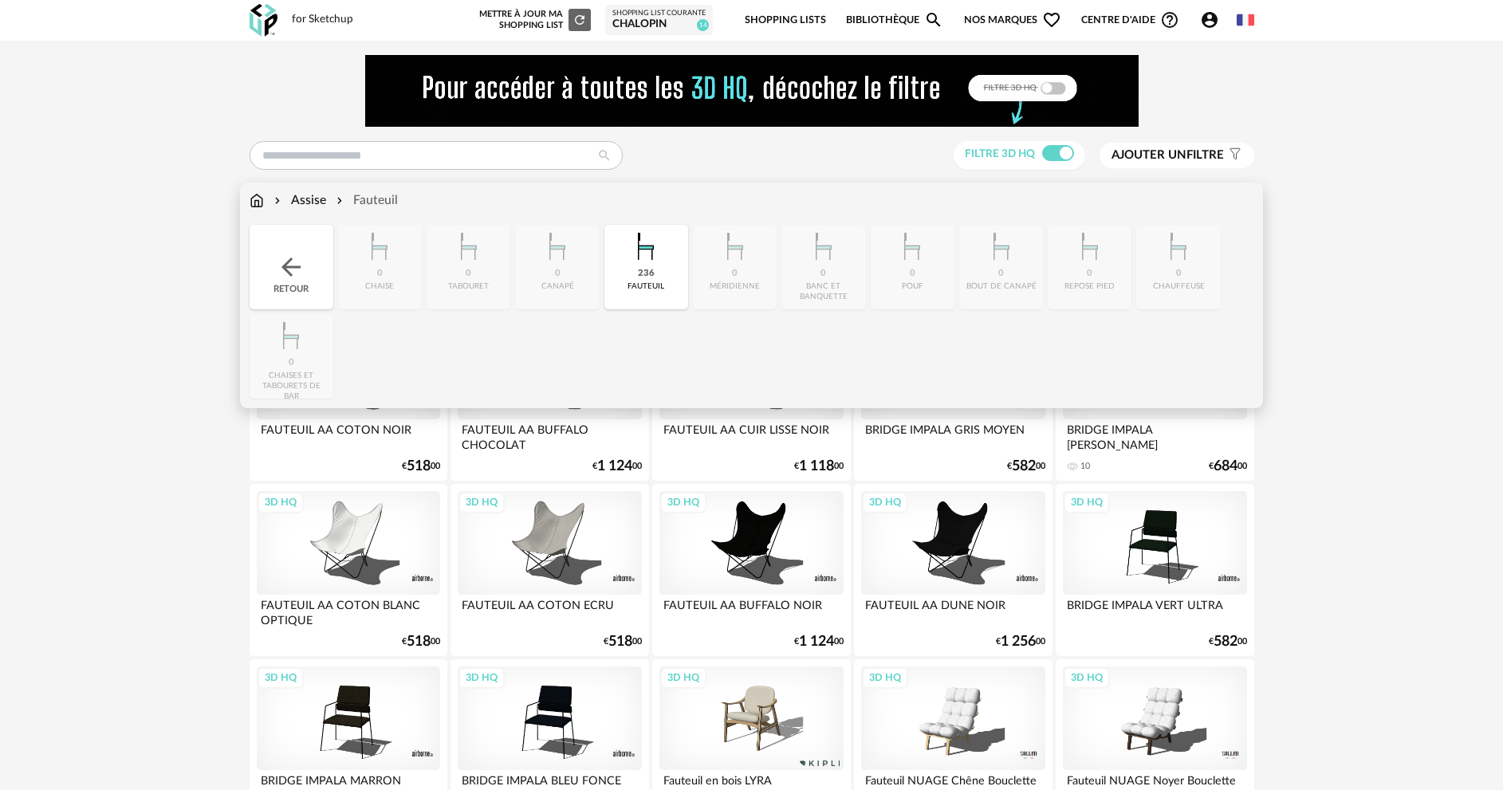
click at [315, 203] on div "Assise" at bounding box center [298, 200] width 55 height 18
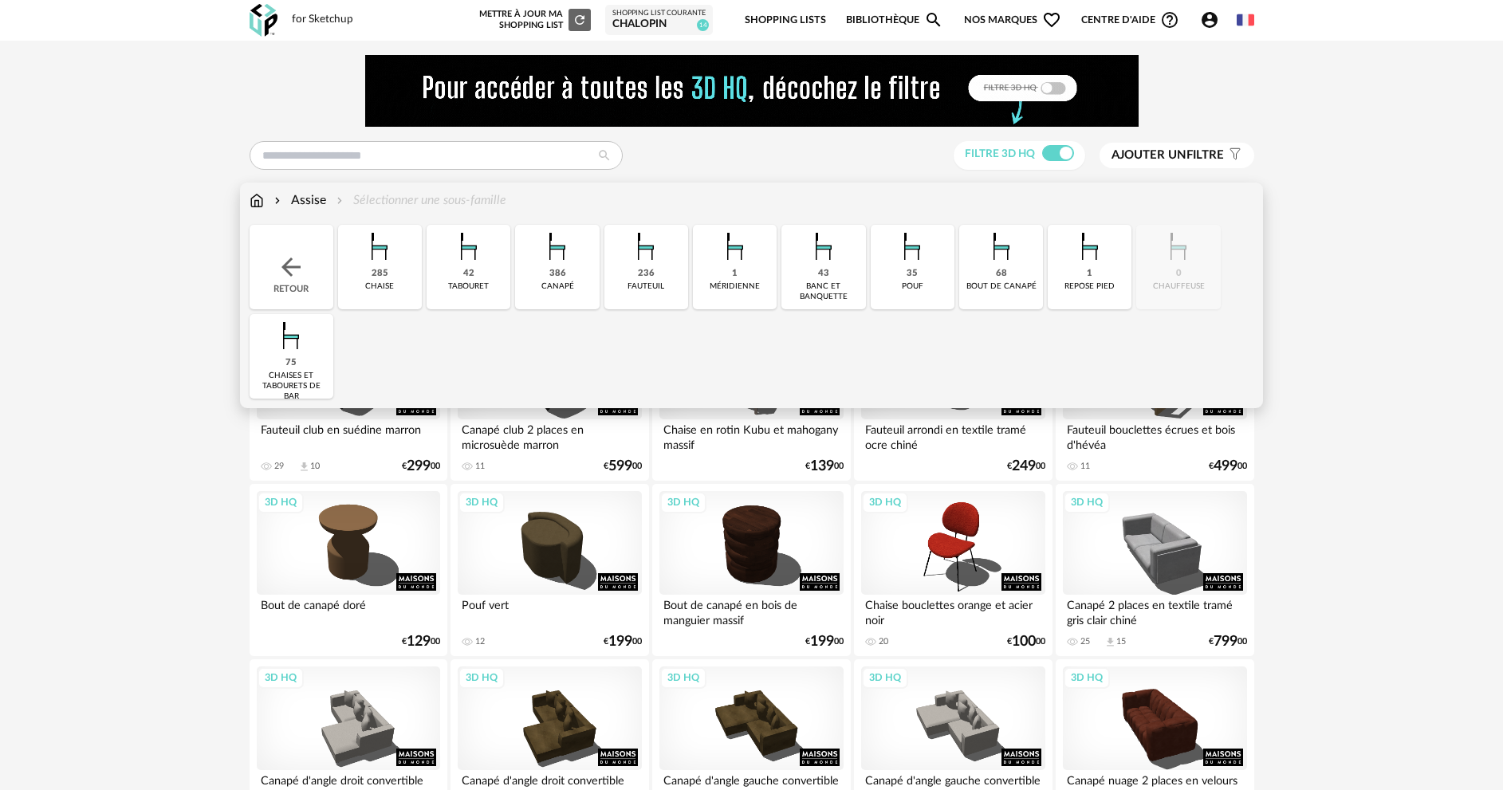
click at [281, 262] on img at bounding box center [291, 267] width 29 height 29
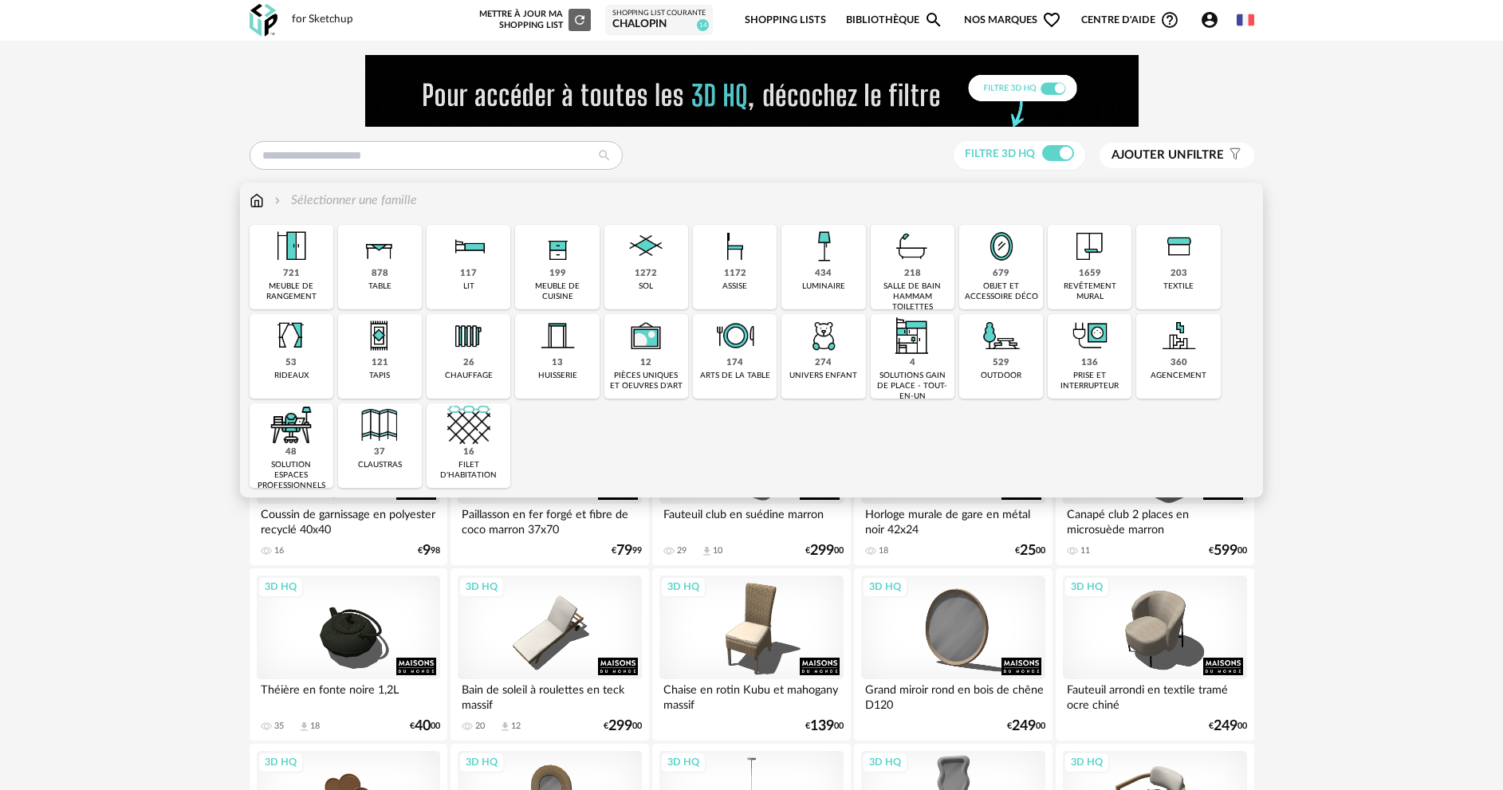
click at [374, 281] on div "878 table" at bounding box center [380, 267] width 84 height 85
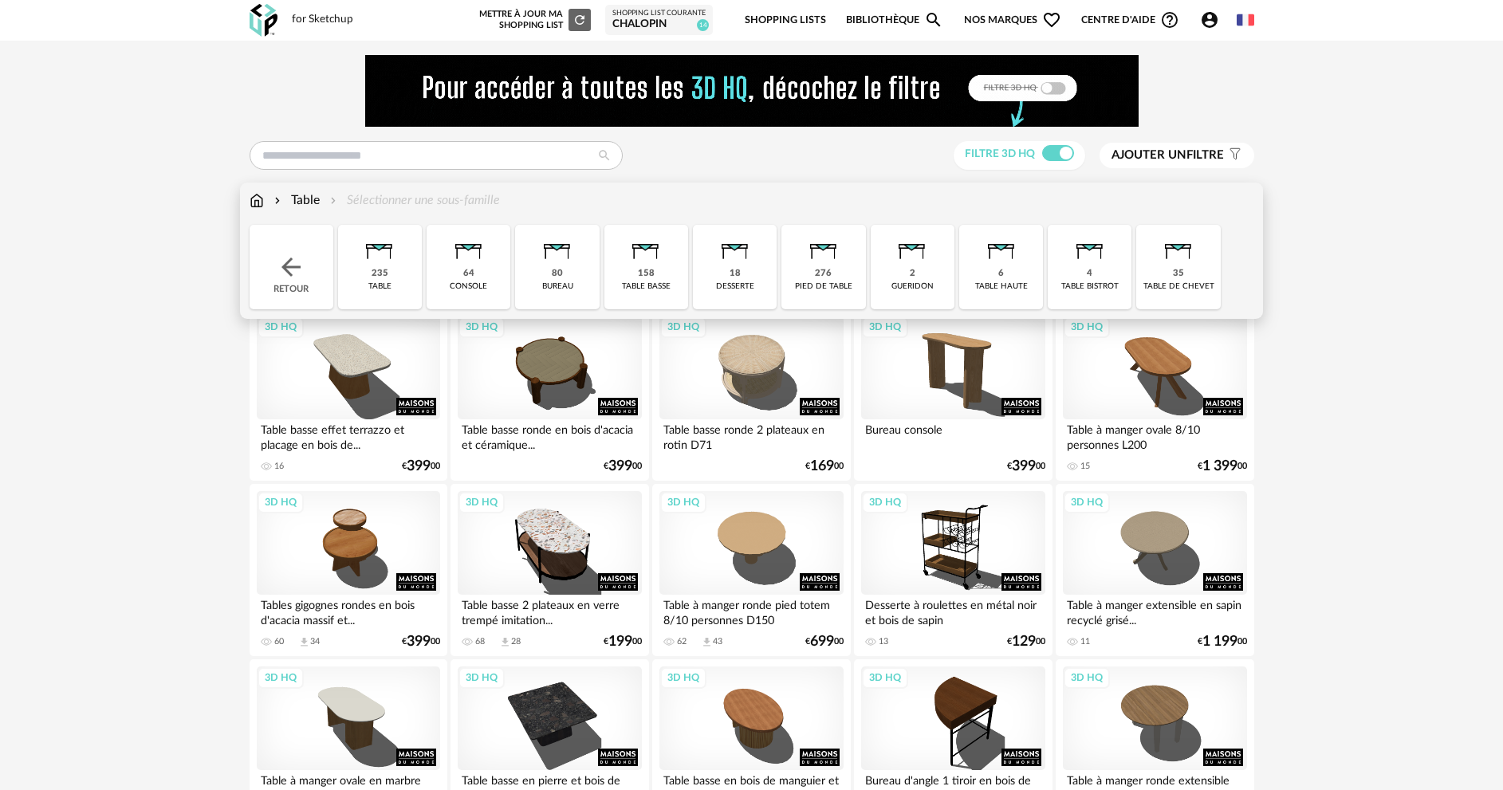
click at [919, 273] on div "2 gueridon" at bounding box center [913, 267] width 84 height 85
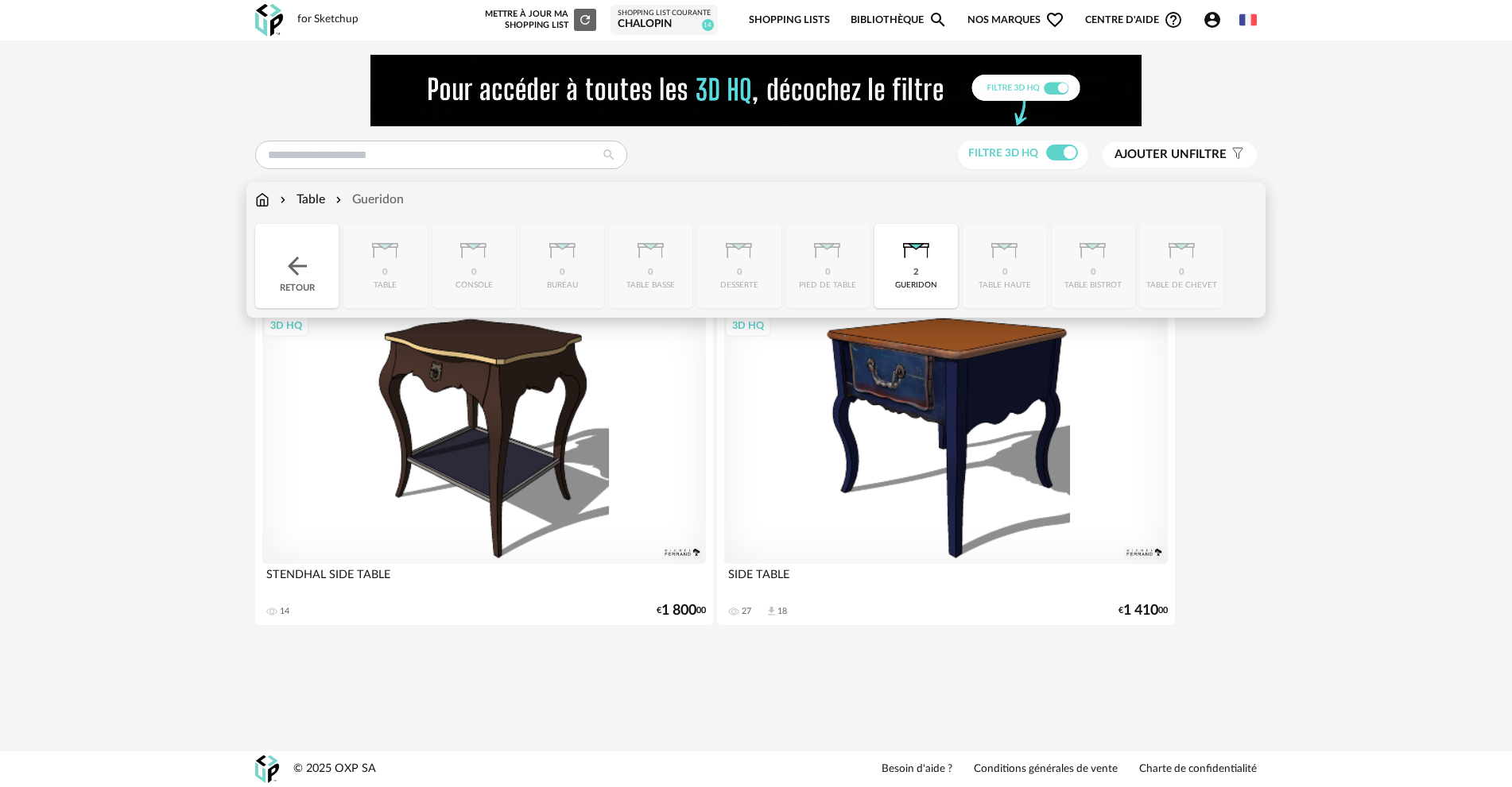
click at [306, 262] on img at bounding box center [297, 266] width 29 height 29
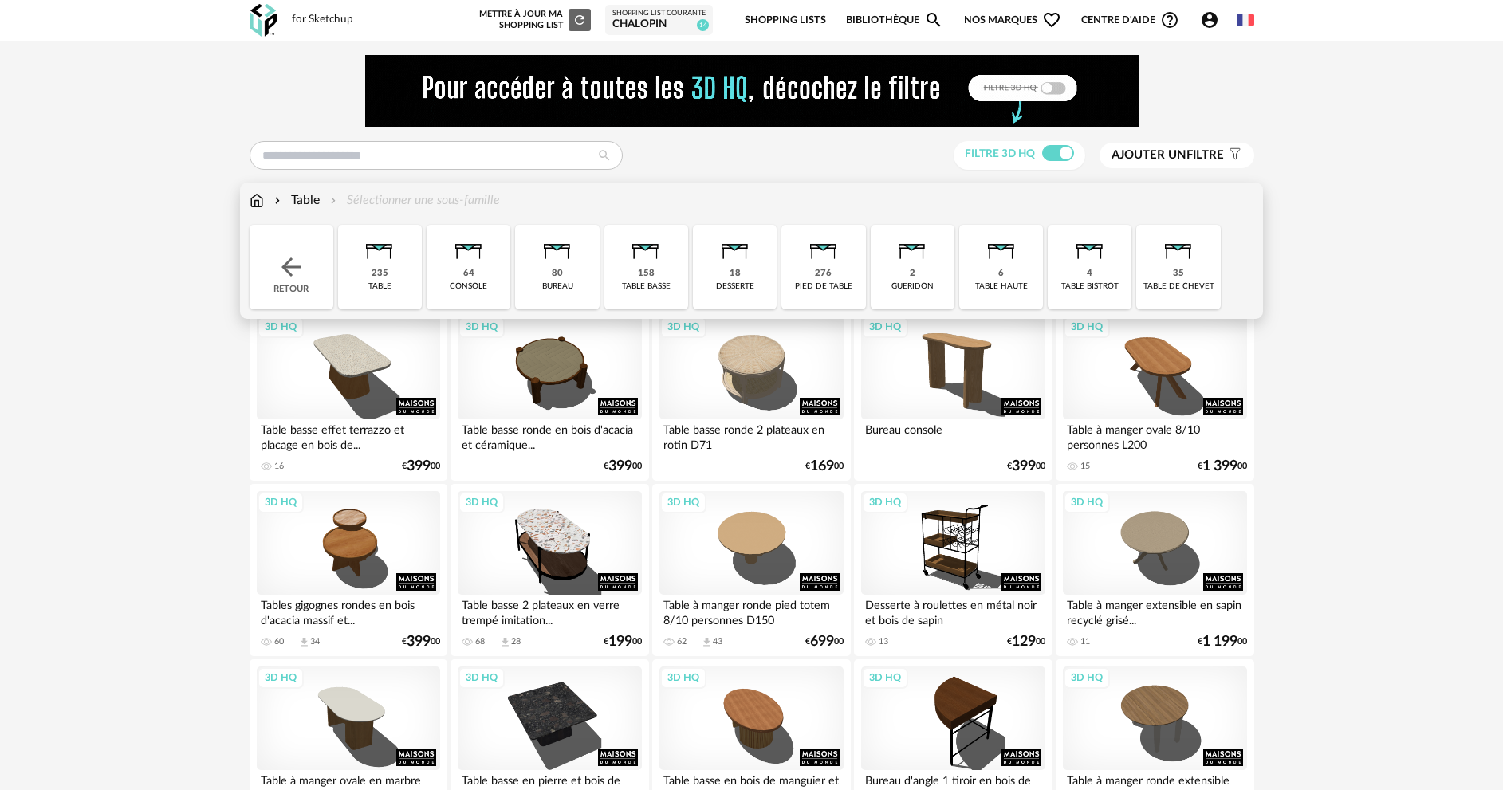
click at [1203, 270] on div "35 table de chevet" at bounding box center [1178, 267] width 84 height 85
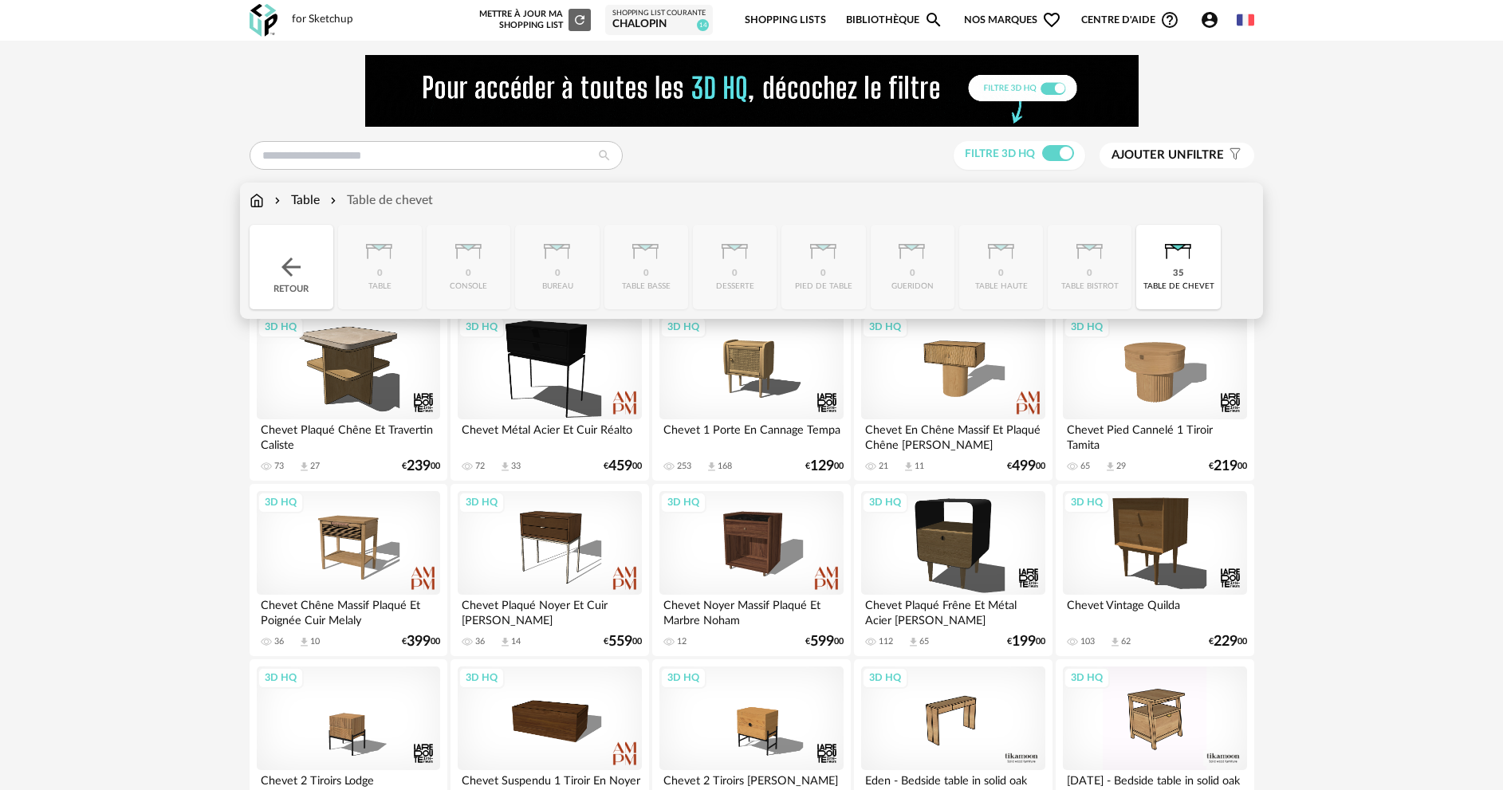
click at [311, 200] on div "Table" at bounding box center [295, 200] width 49 height 18
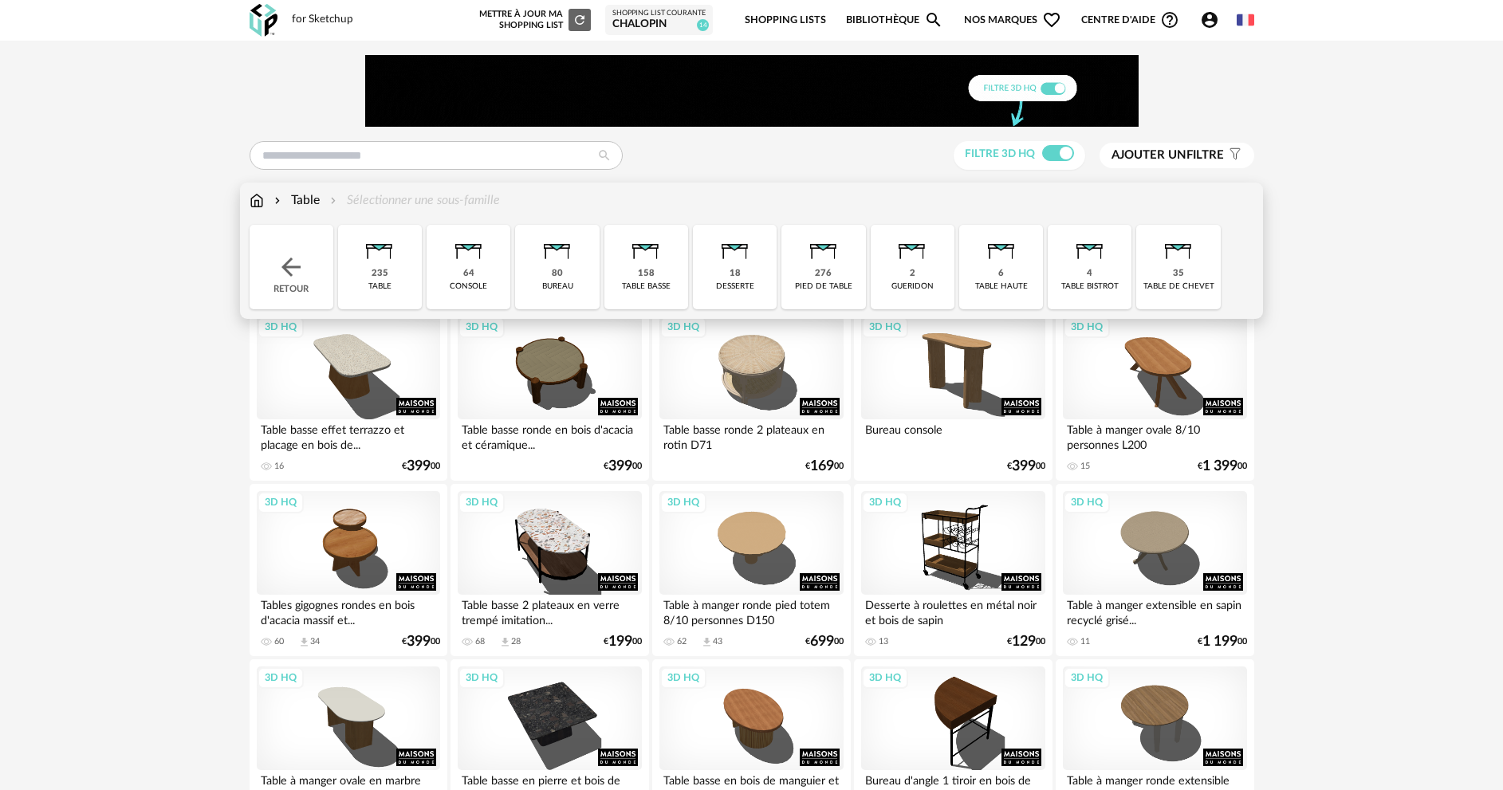
click at [306, 196] on div "Table" at bounding box center [295, 200] width 49 height 18
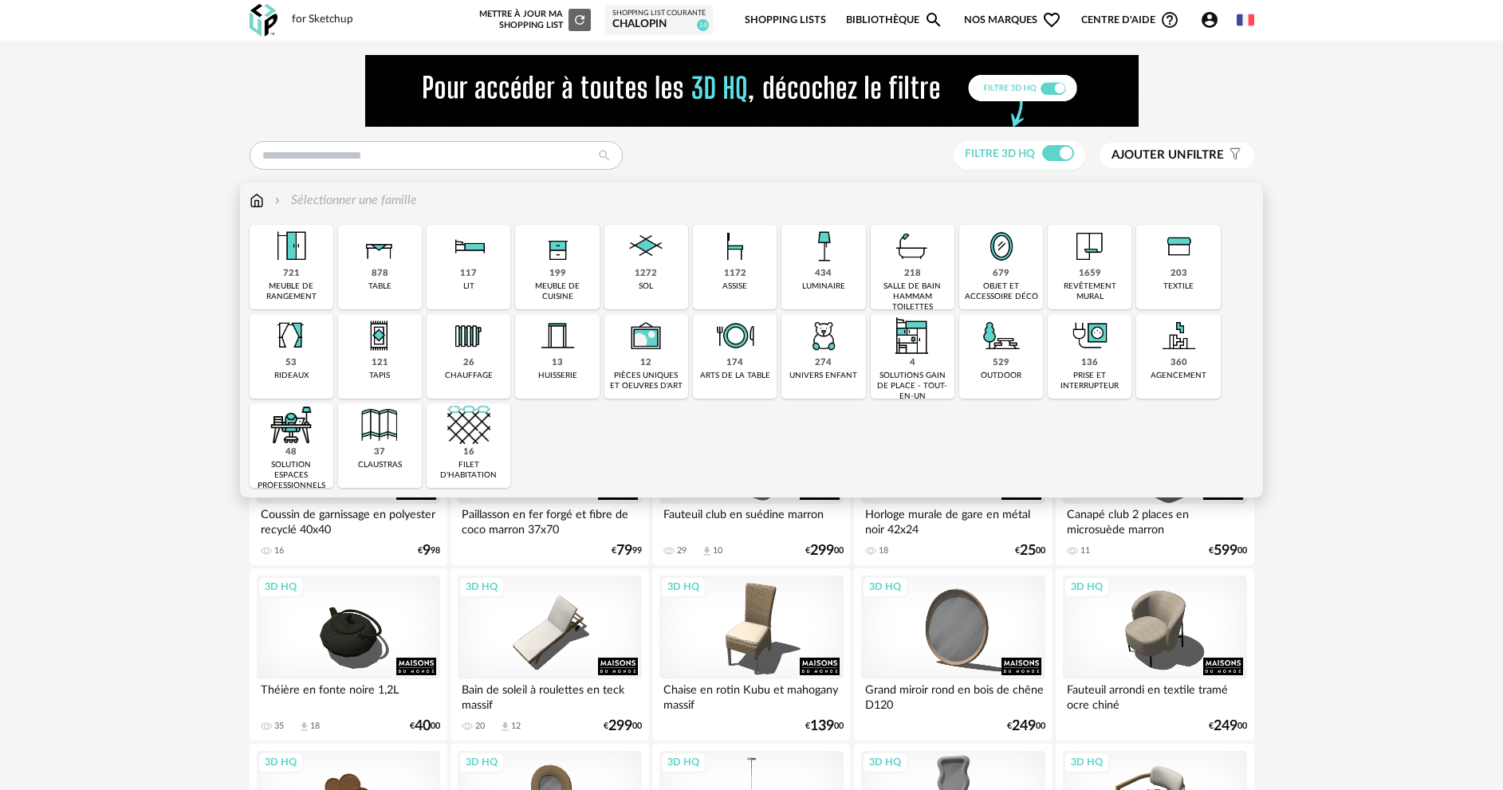
click at [367, 289] on div "878 table" at bounding box center [380, 267] width 84 height 85
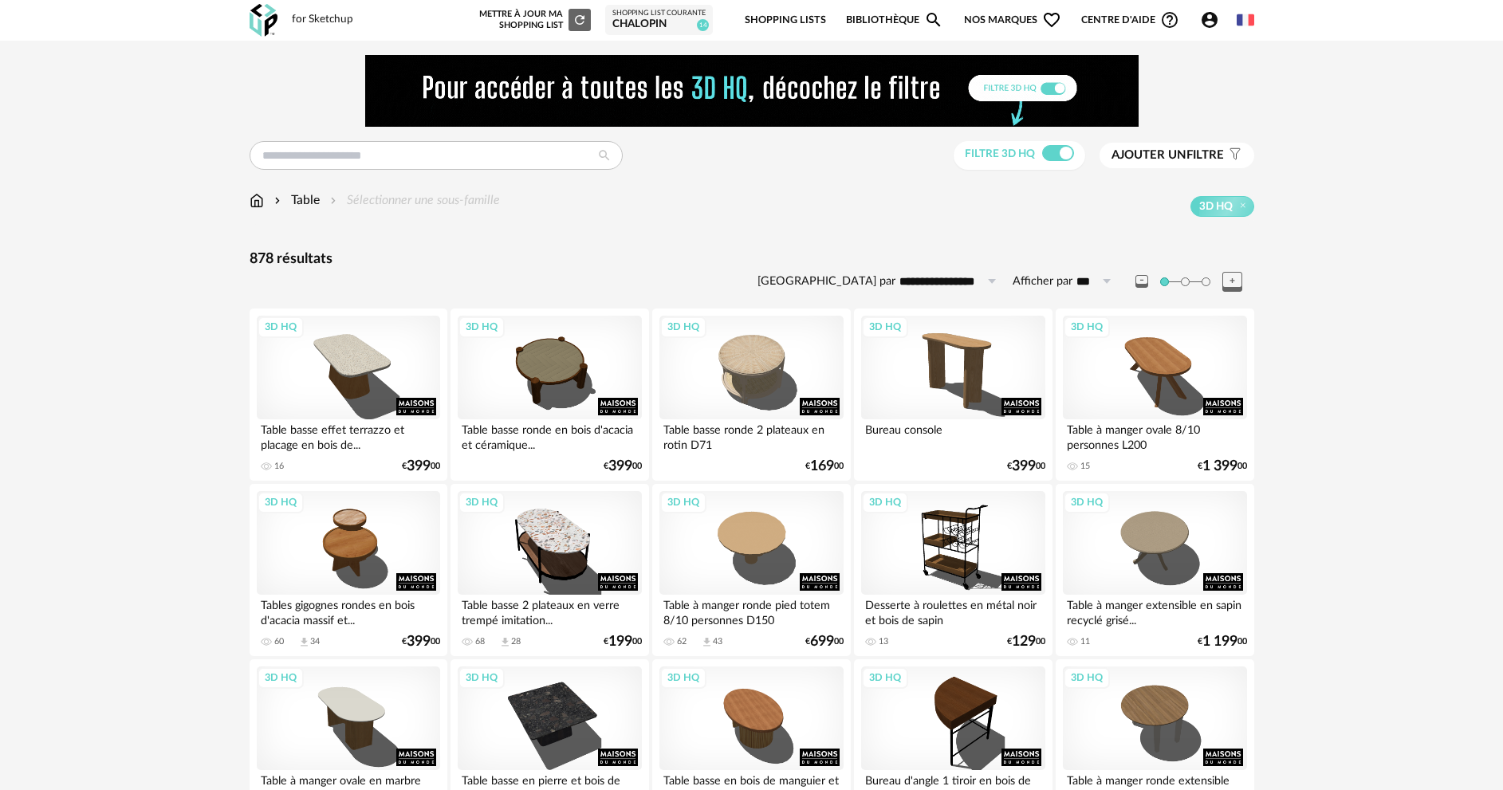
click at [453, 155] on input "text" at bounding box center [436, 155] width 373 height 29
type input "**********"
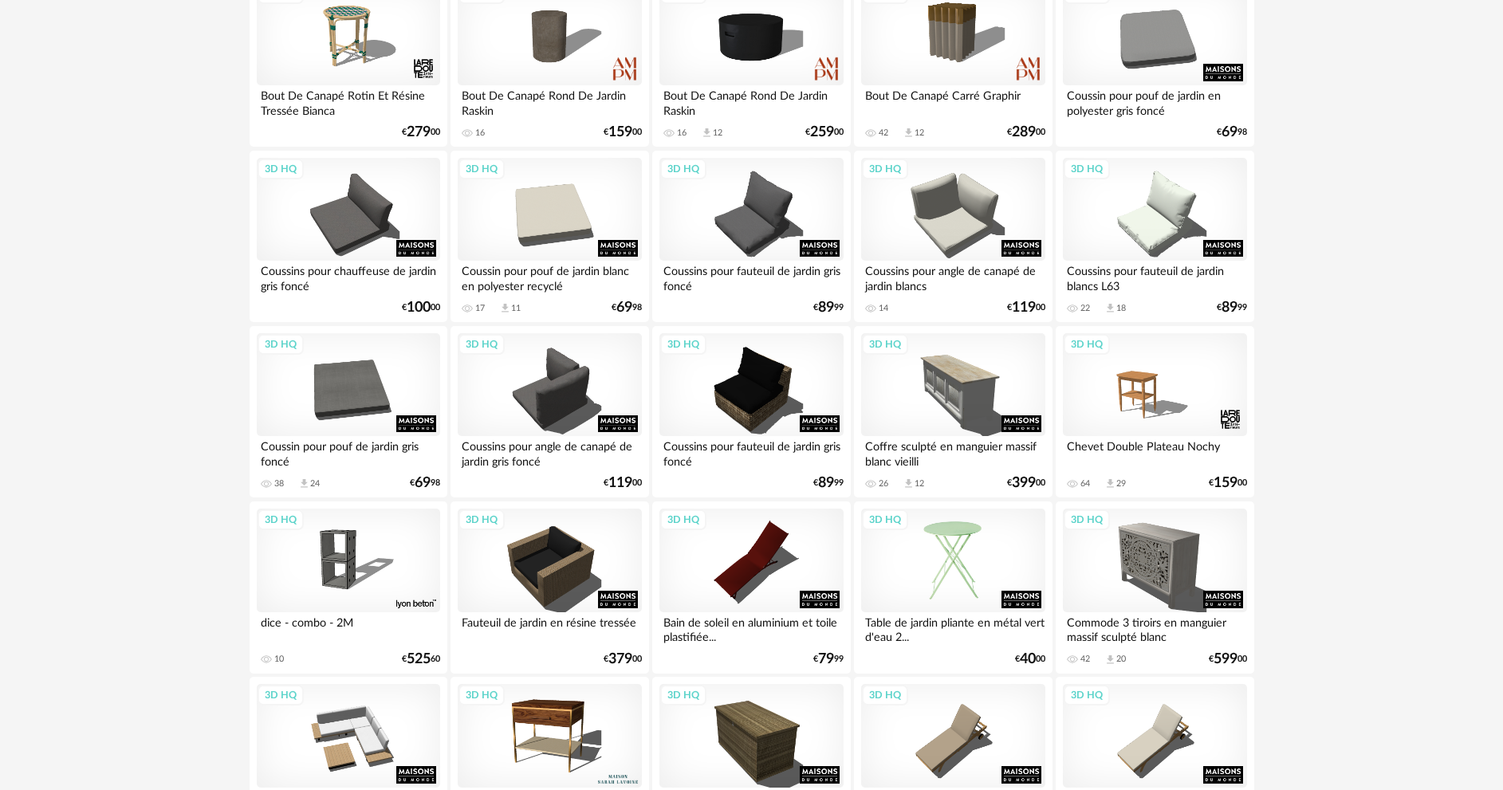
scroll to position [3110, 0]
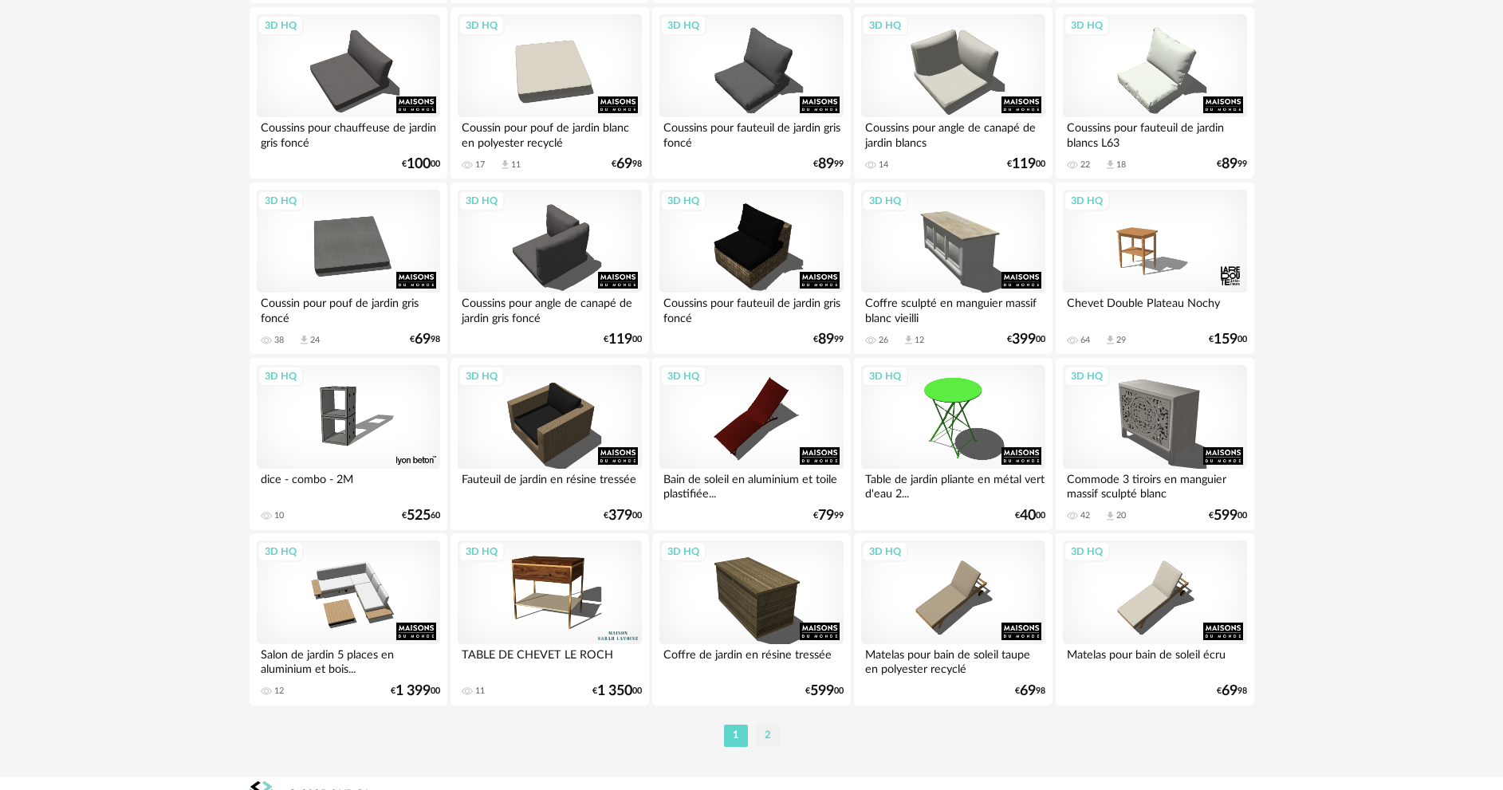
click at [766, 730] on li "2" at bounding box center [768, 736] width 24 height 22
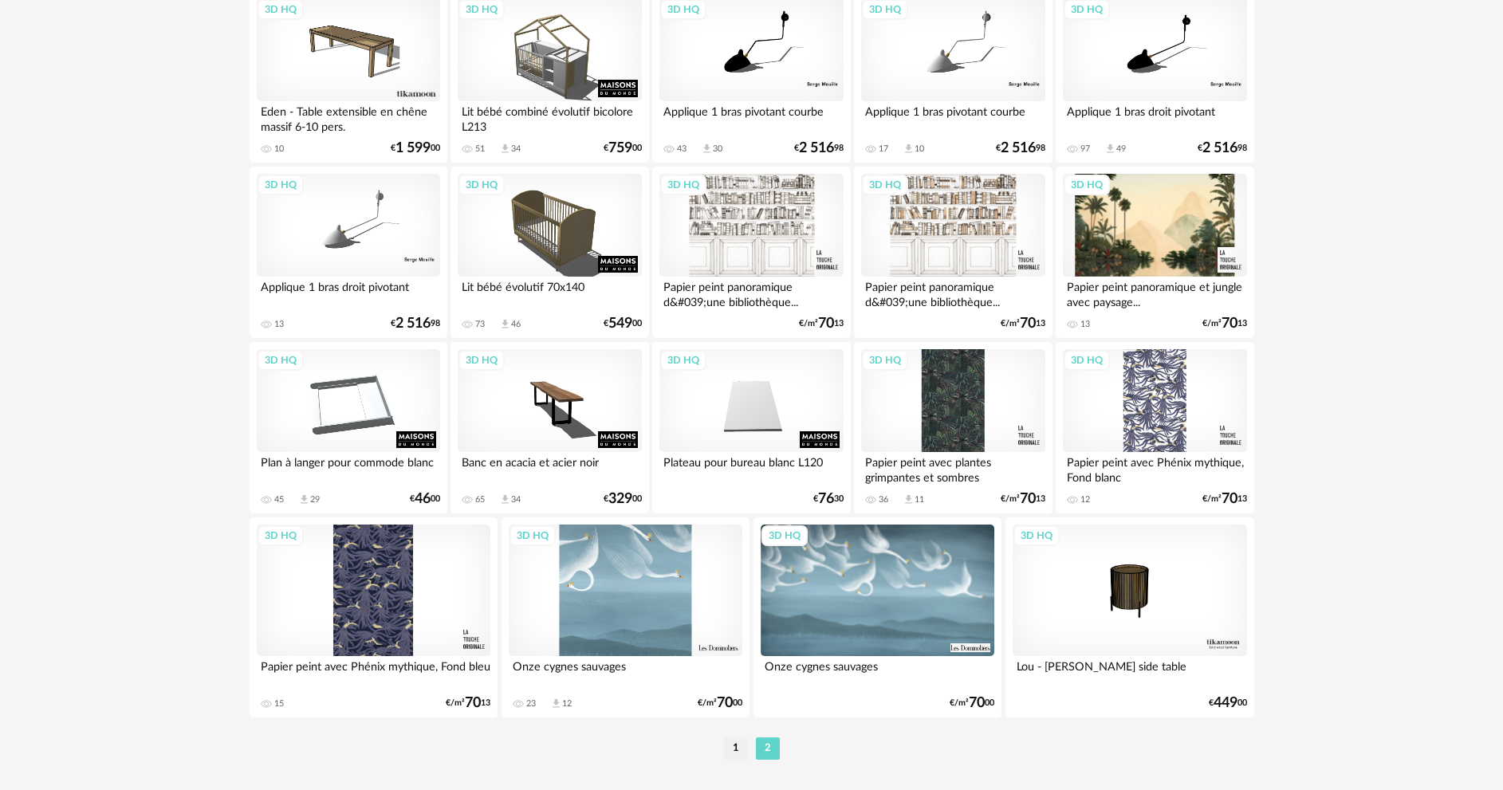
scroll to position [2986, 0]
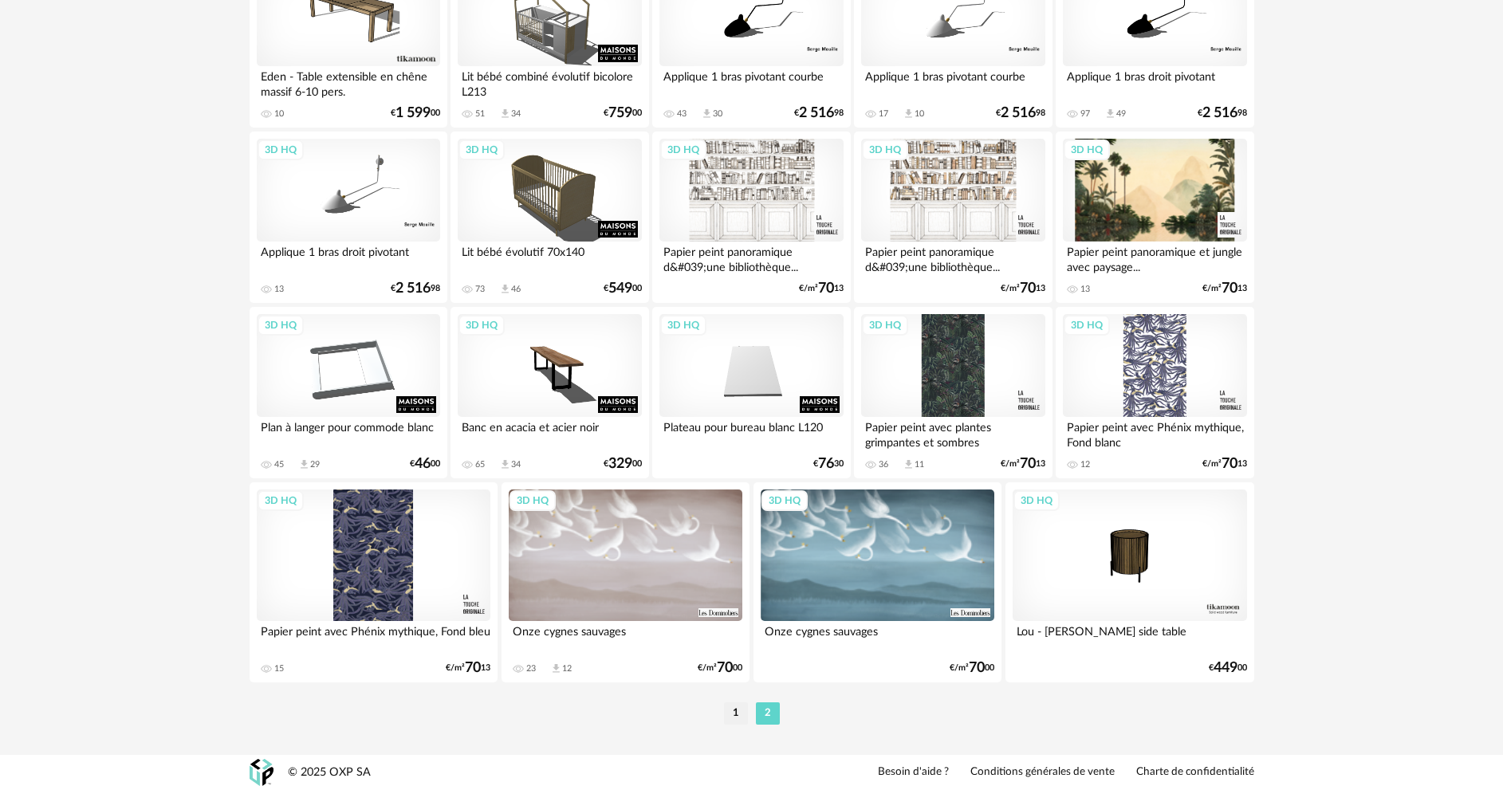
click at [740, 717] on li "1" at bounding box center [736, 714] width 24 height 22
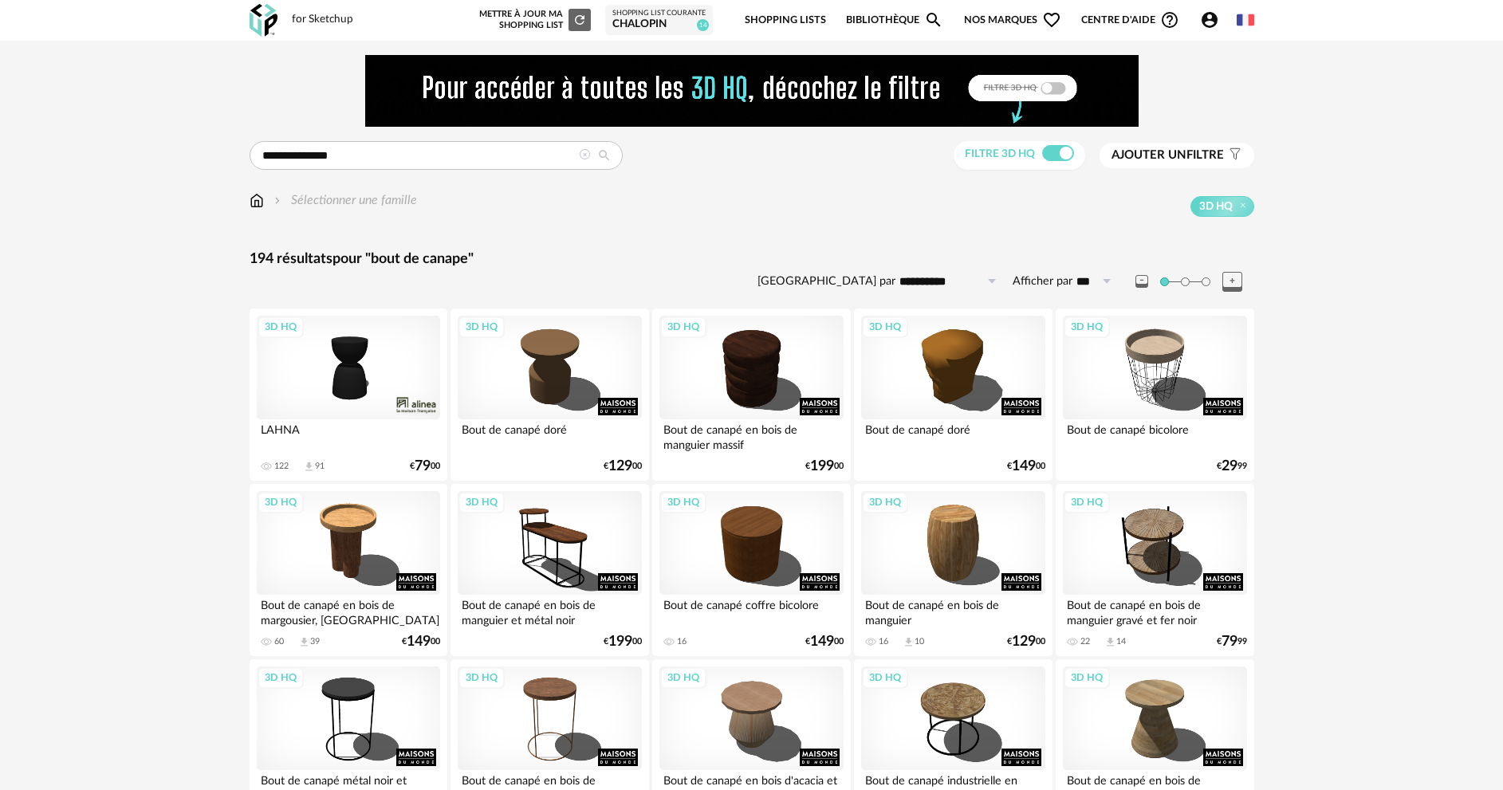
click at [532, 360] on div "3D HQ" at bounding box center [549, 368] width 183 height 104
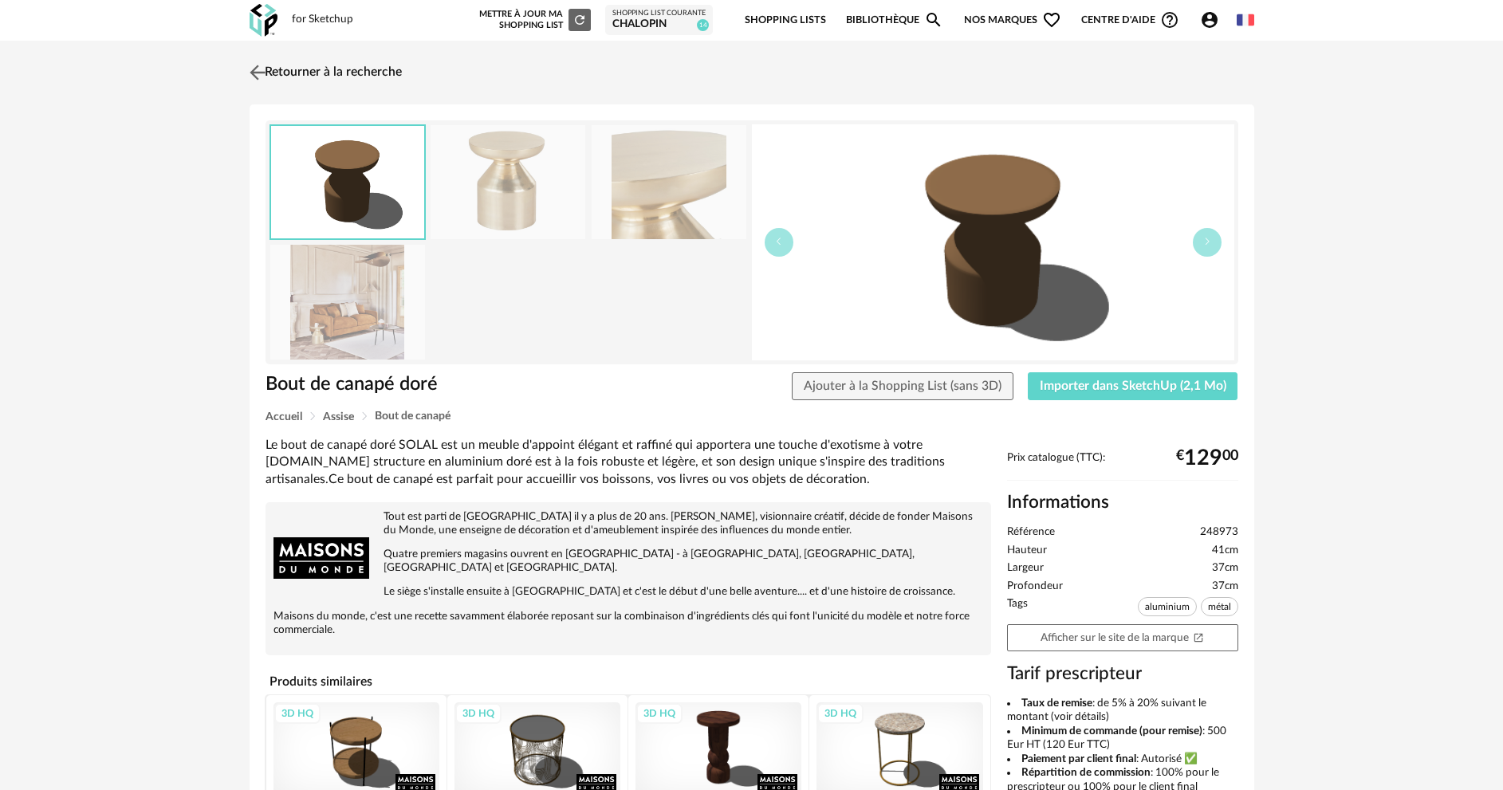
click at [254, 76] on img at bounding box center [257, 72] width 23 height 23
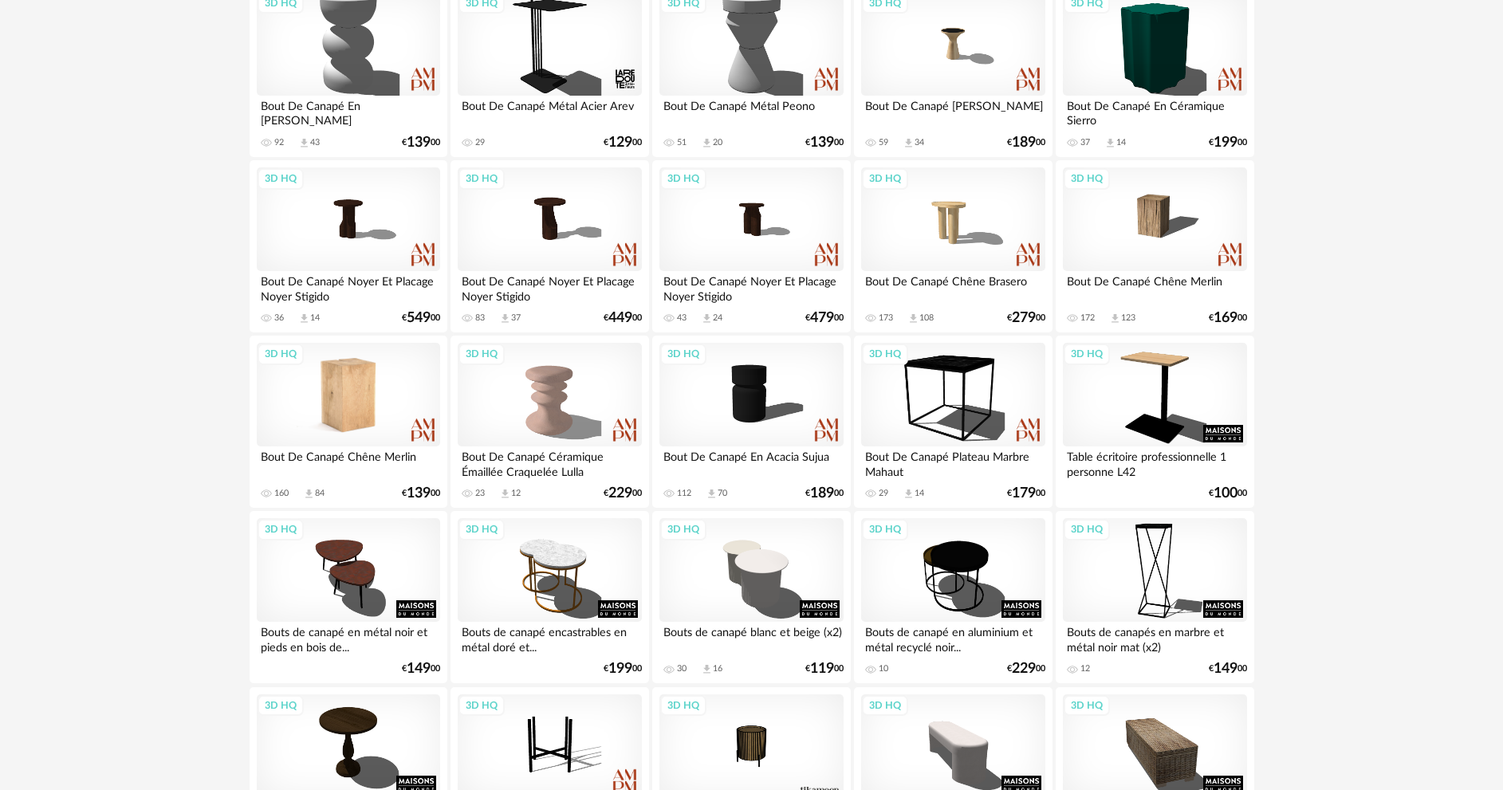
scroll to position [1914, 0]
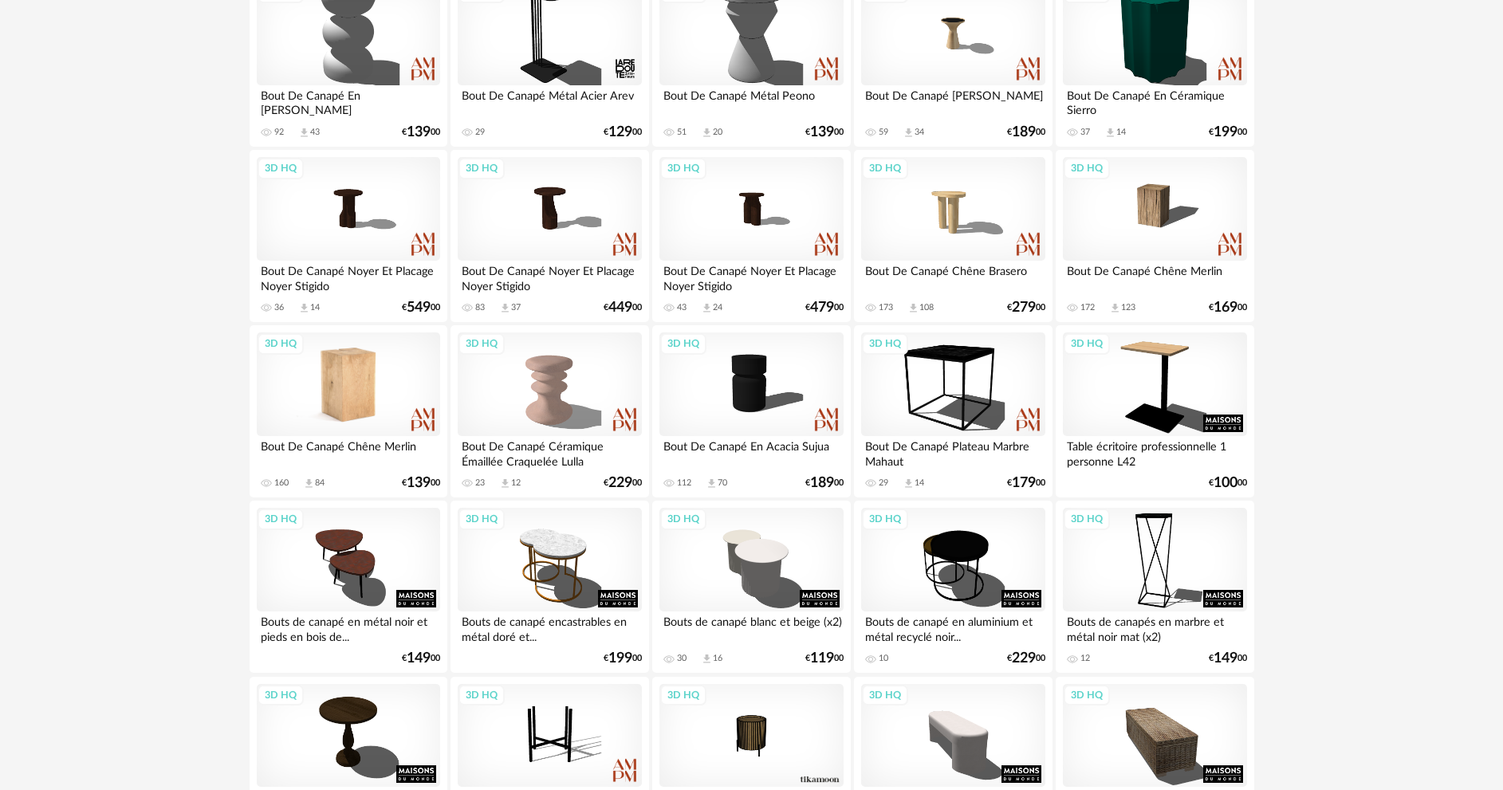
click at [325, 395] on div "3D HQ" at bounding box center [348, 385] width 183 height 104
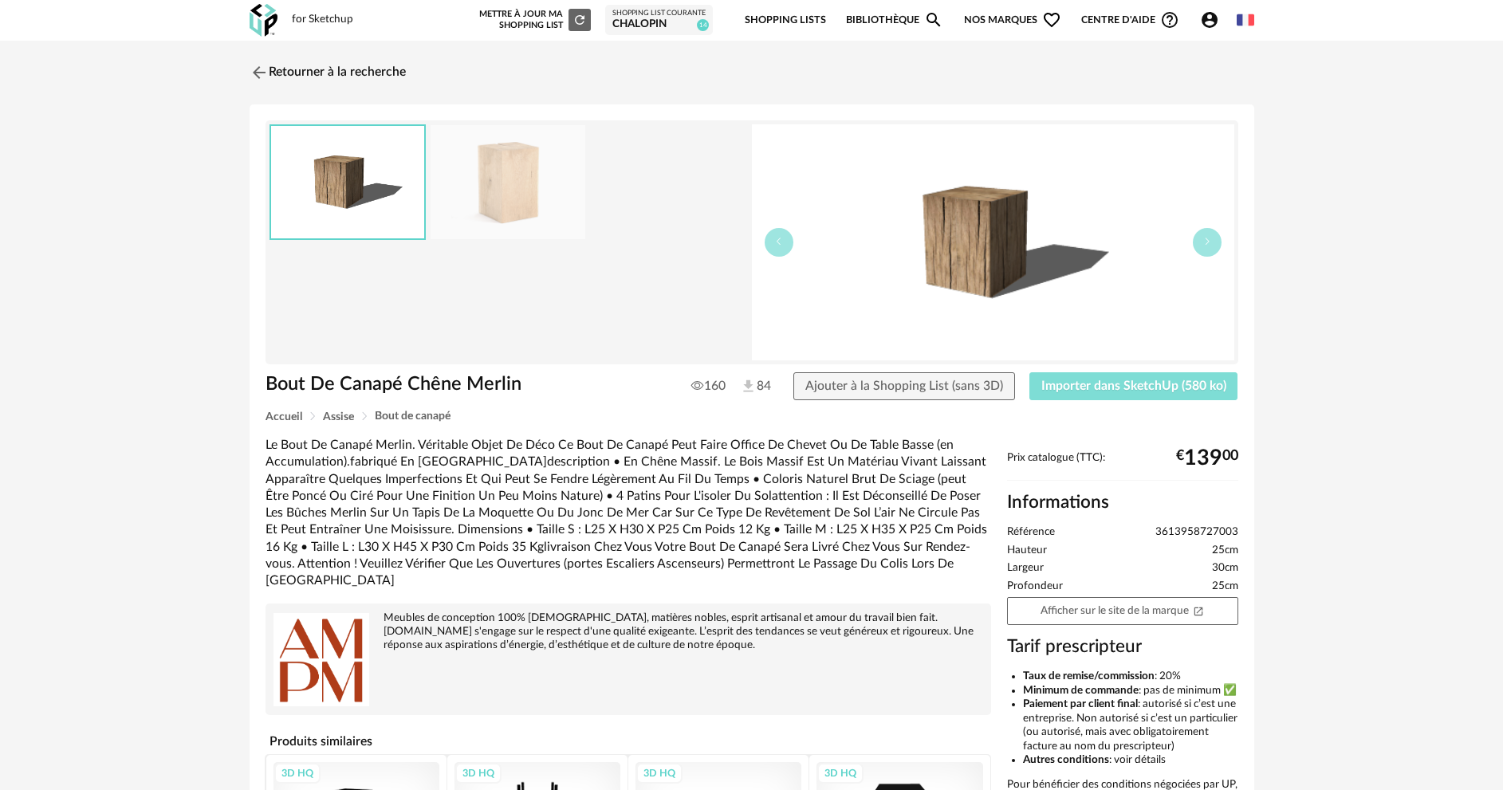
click at [1125, 392] on span "Importer dans SketchUp (580 ko)" at bounding box center [1133, 386] width 185 height 13
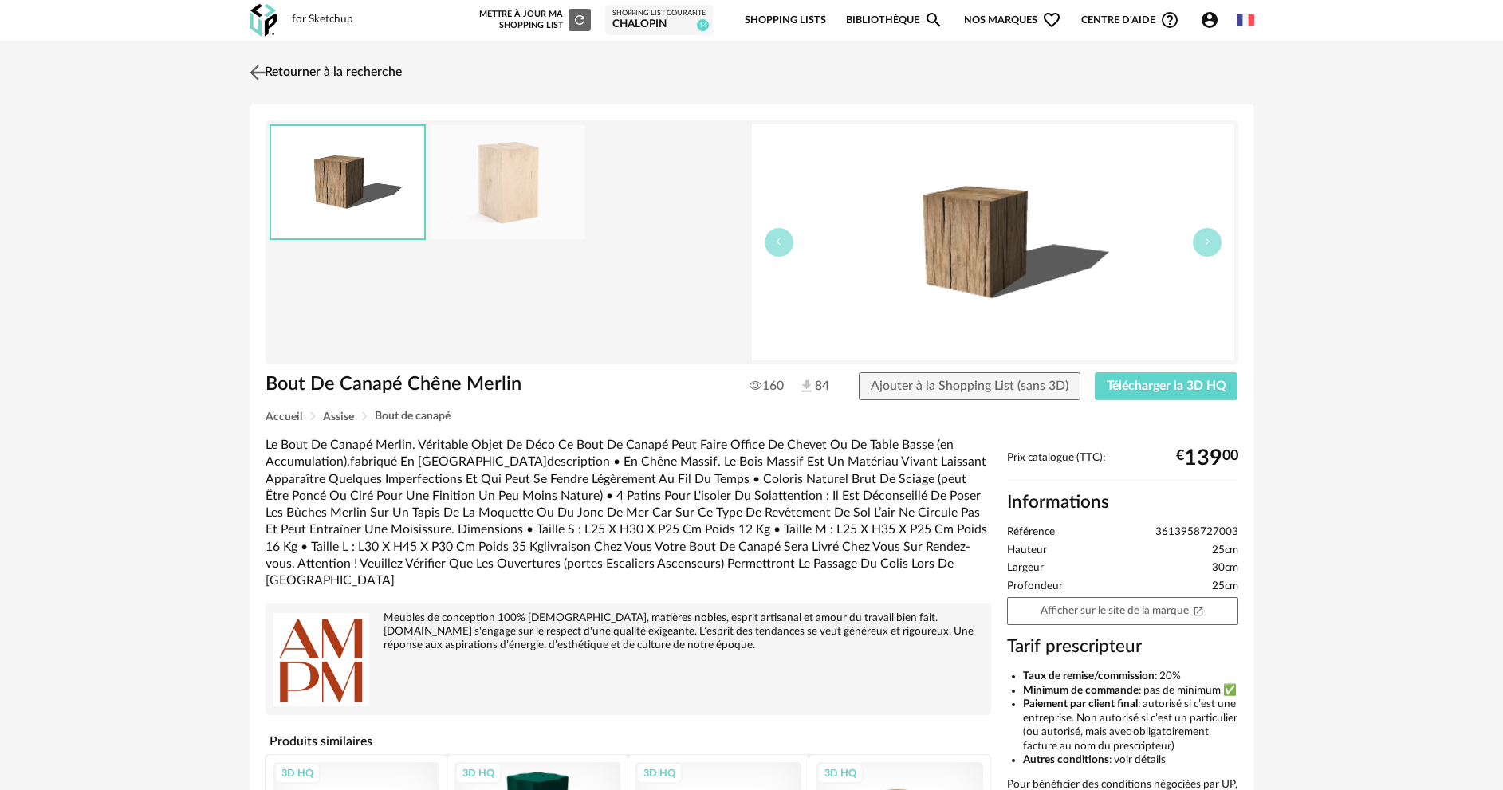
click at [250, 77] on img at bounding box center [257, 72] width 23 height 23
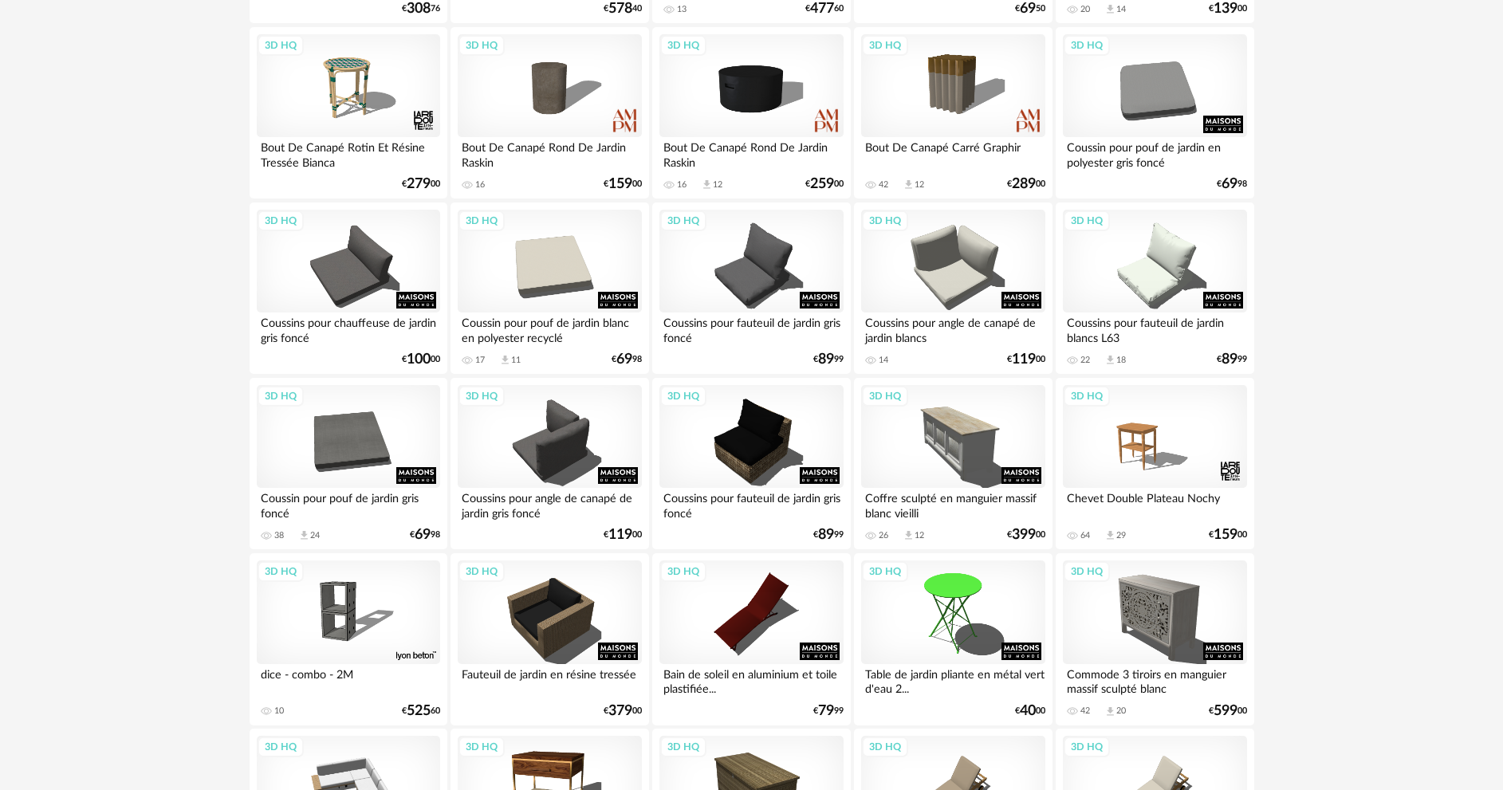
scroll to position [3133, 0]
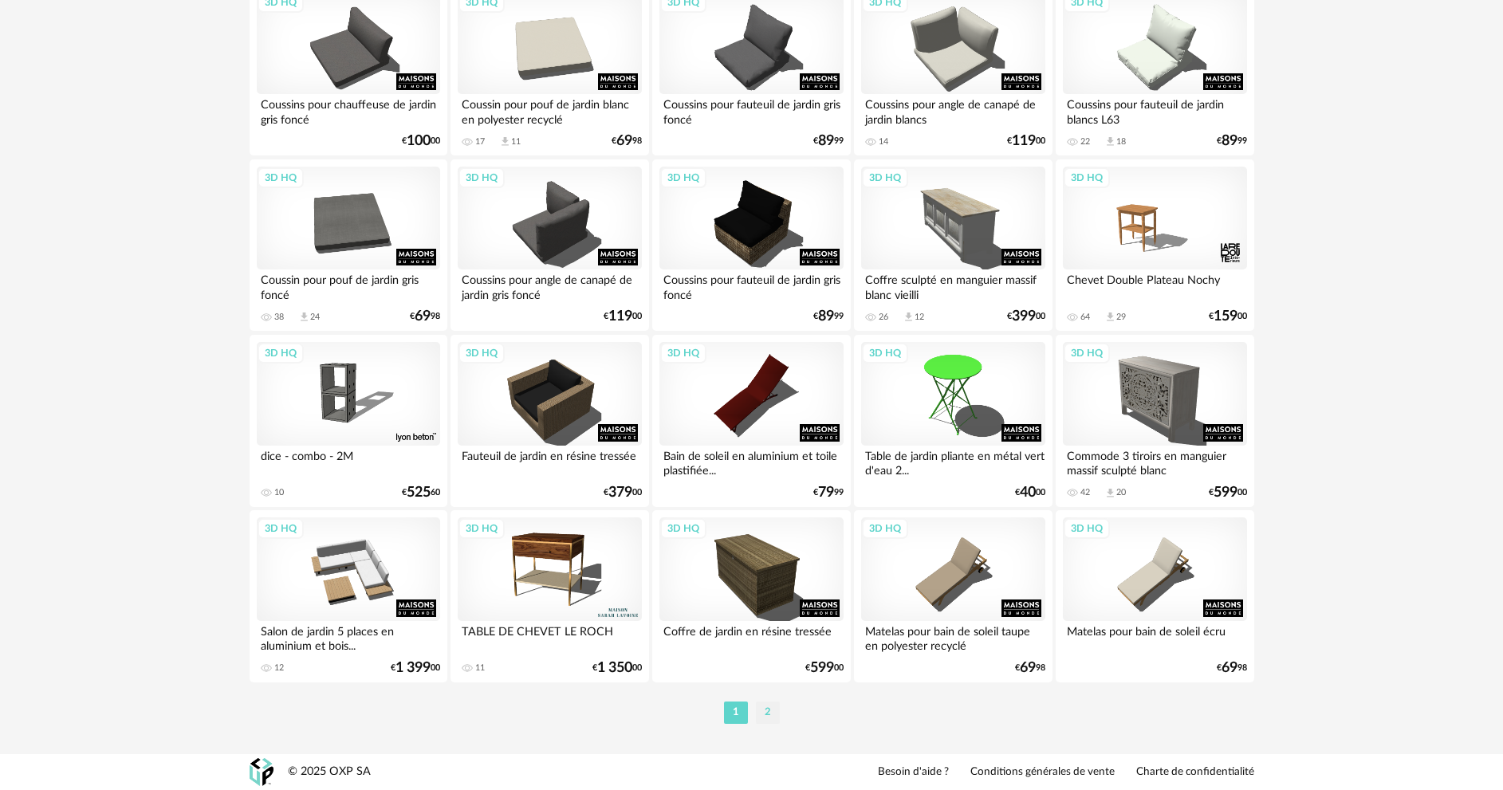
click at [770, 718] on li "2" at bounding box center [768, 713] width 24 height 22
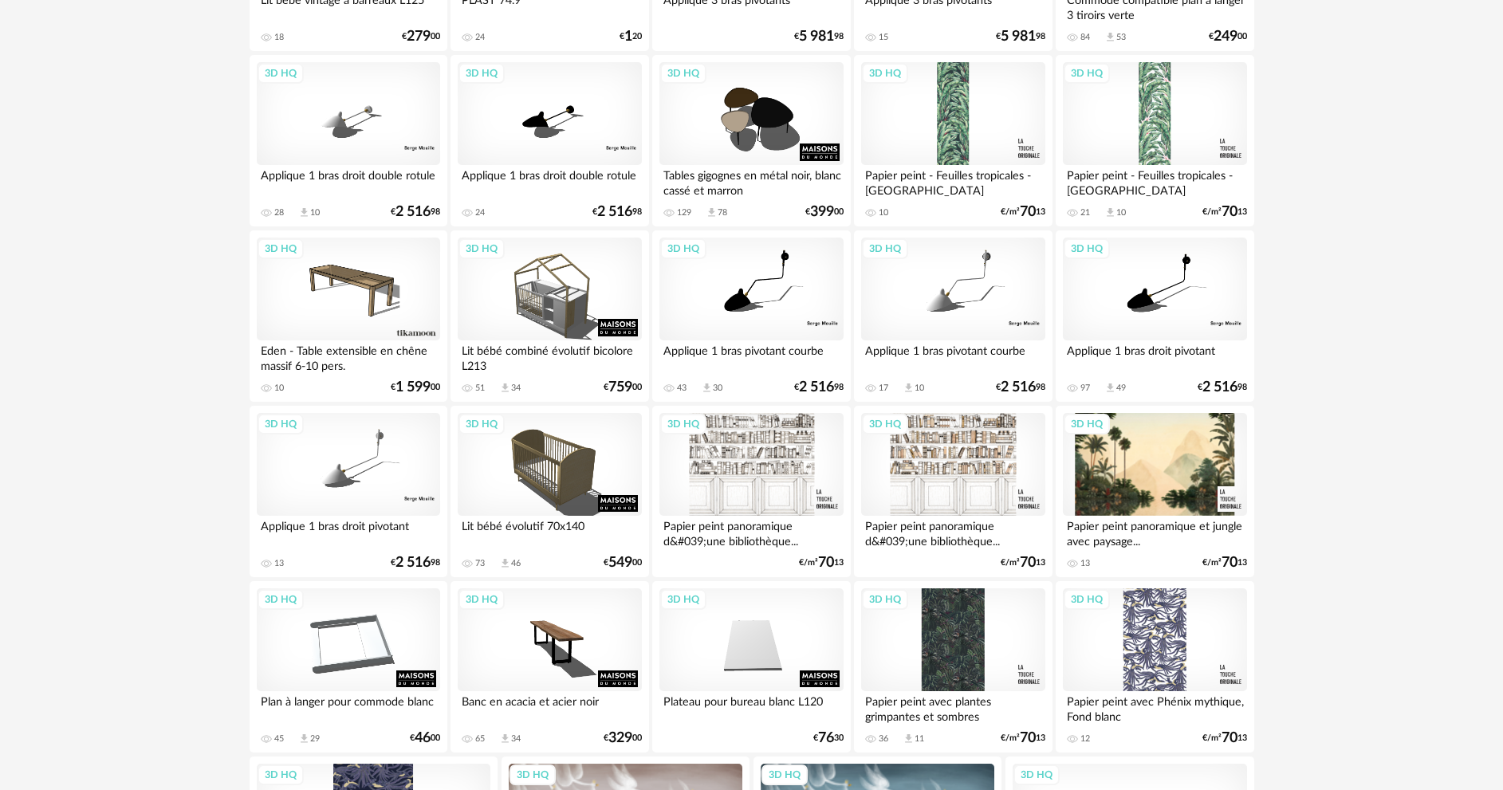
scroll to position [2986, 0]
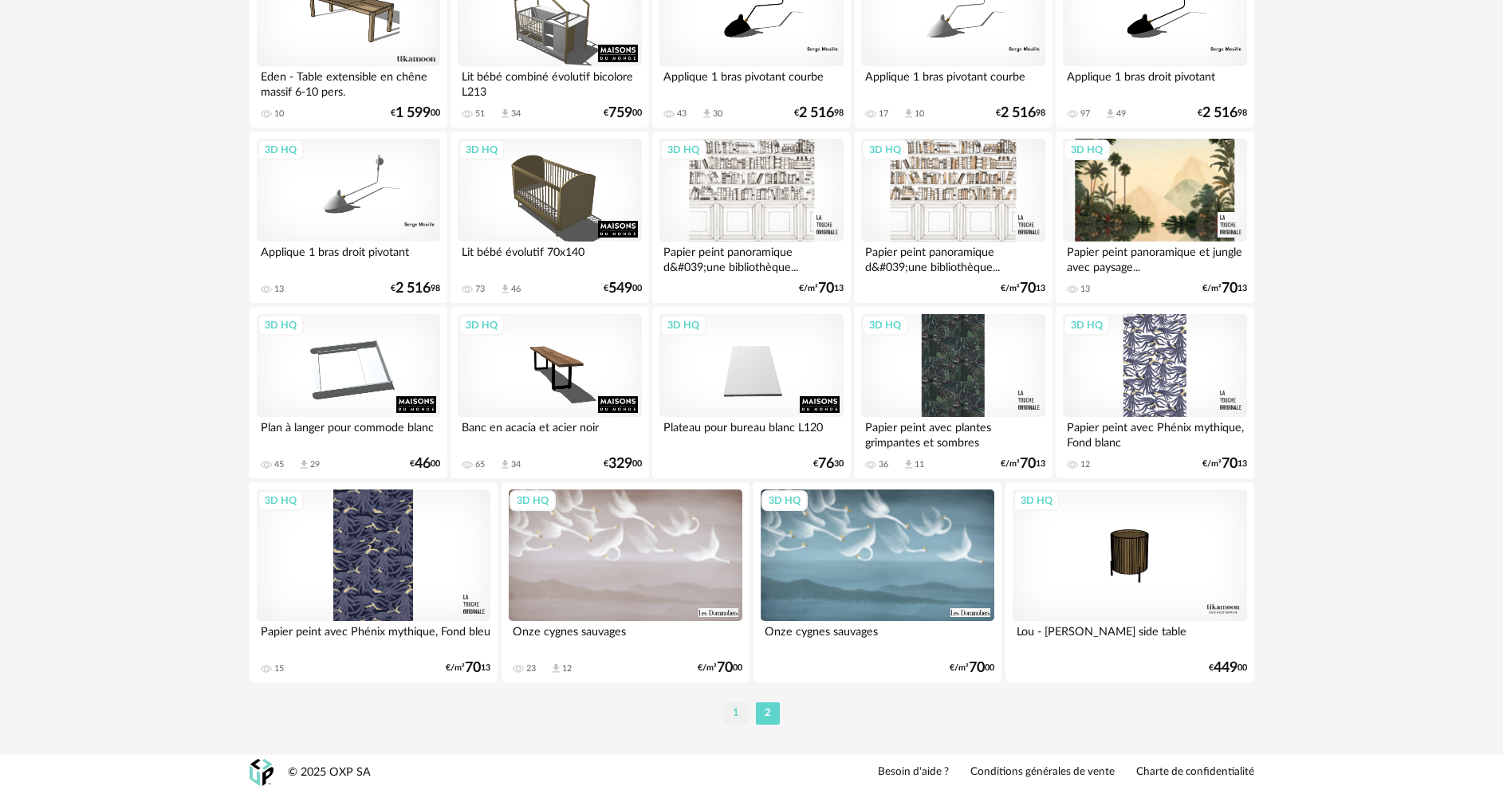
click at [733, 714] on li "1" at bounding box center [736, 714] width 24 height 22
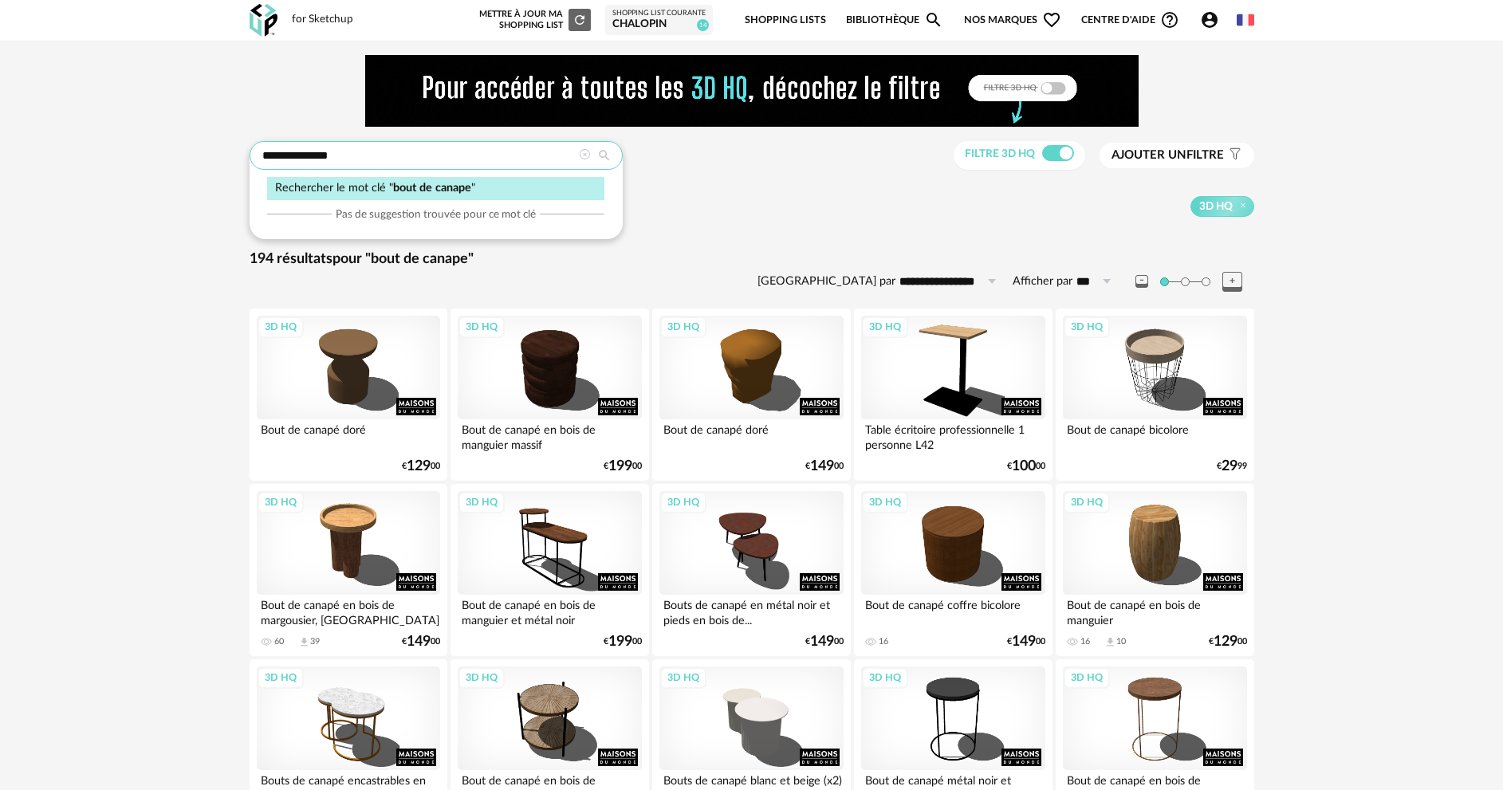
drag, startPoint x: 356, startPoint y: 152, endPoint x: 233, endPoint y: 152, distance: 122.8
type input "**********"
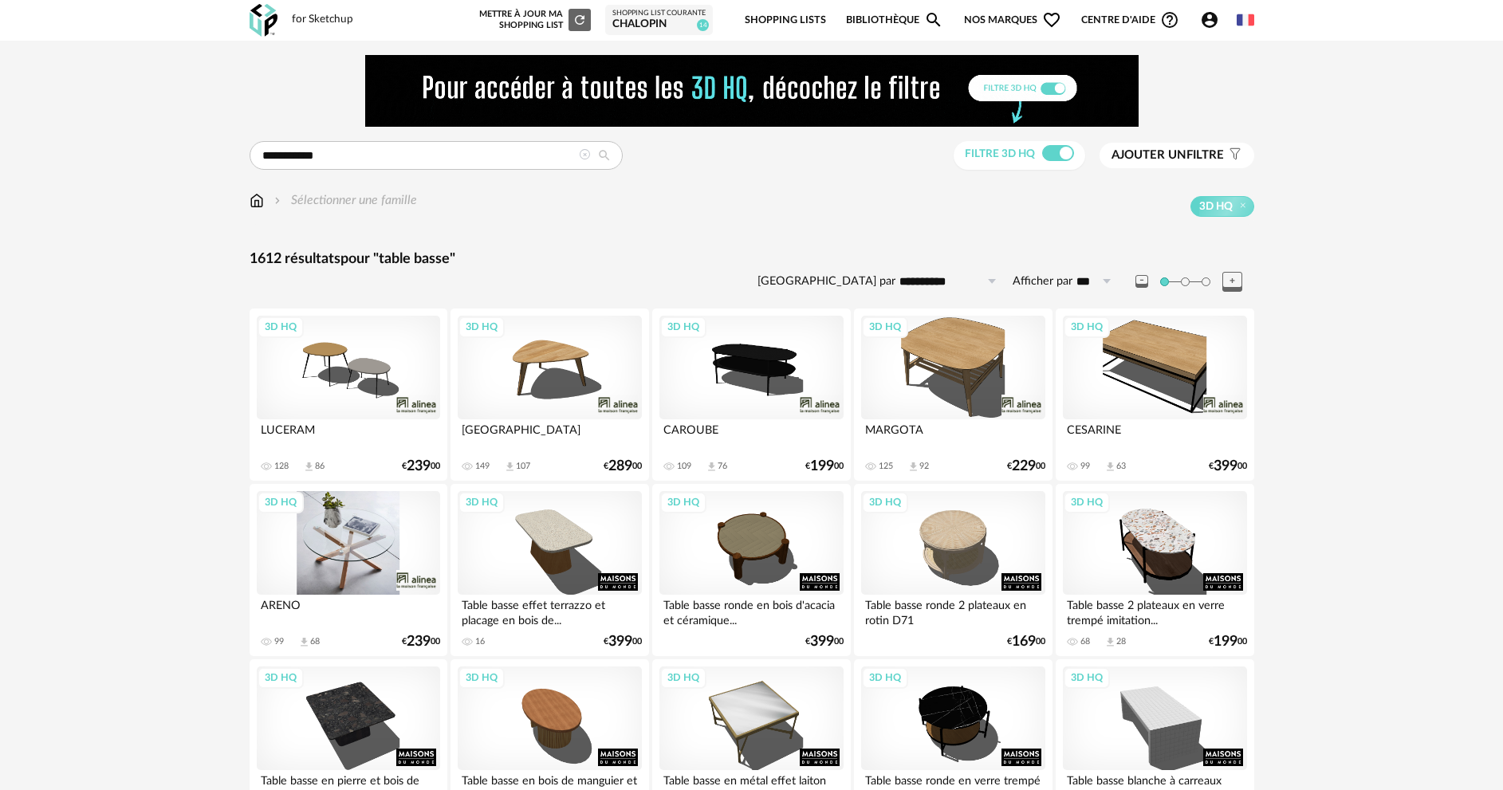
click at [342, 555] on div "3D HQ" at bounding box center [348, 543] width 183 height 104
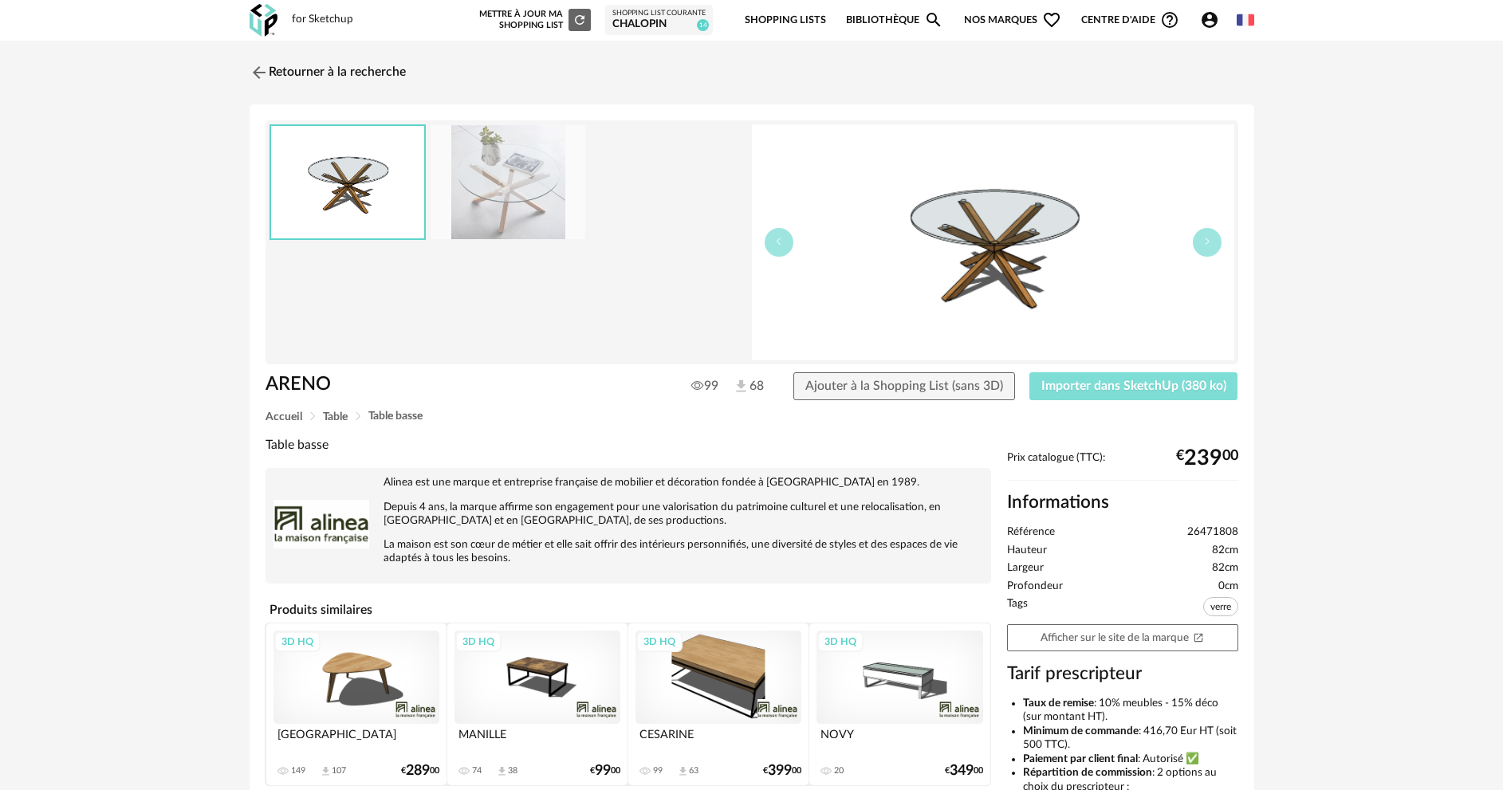
click at [1104, 387] on span "Importer dans SketchUp (380 ko)" at bounding box center [1133, 386] width 185 height 13
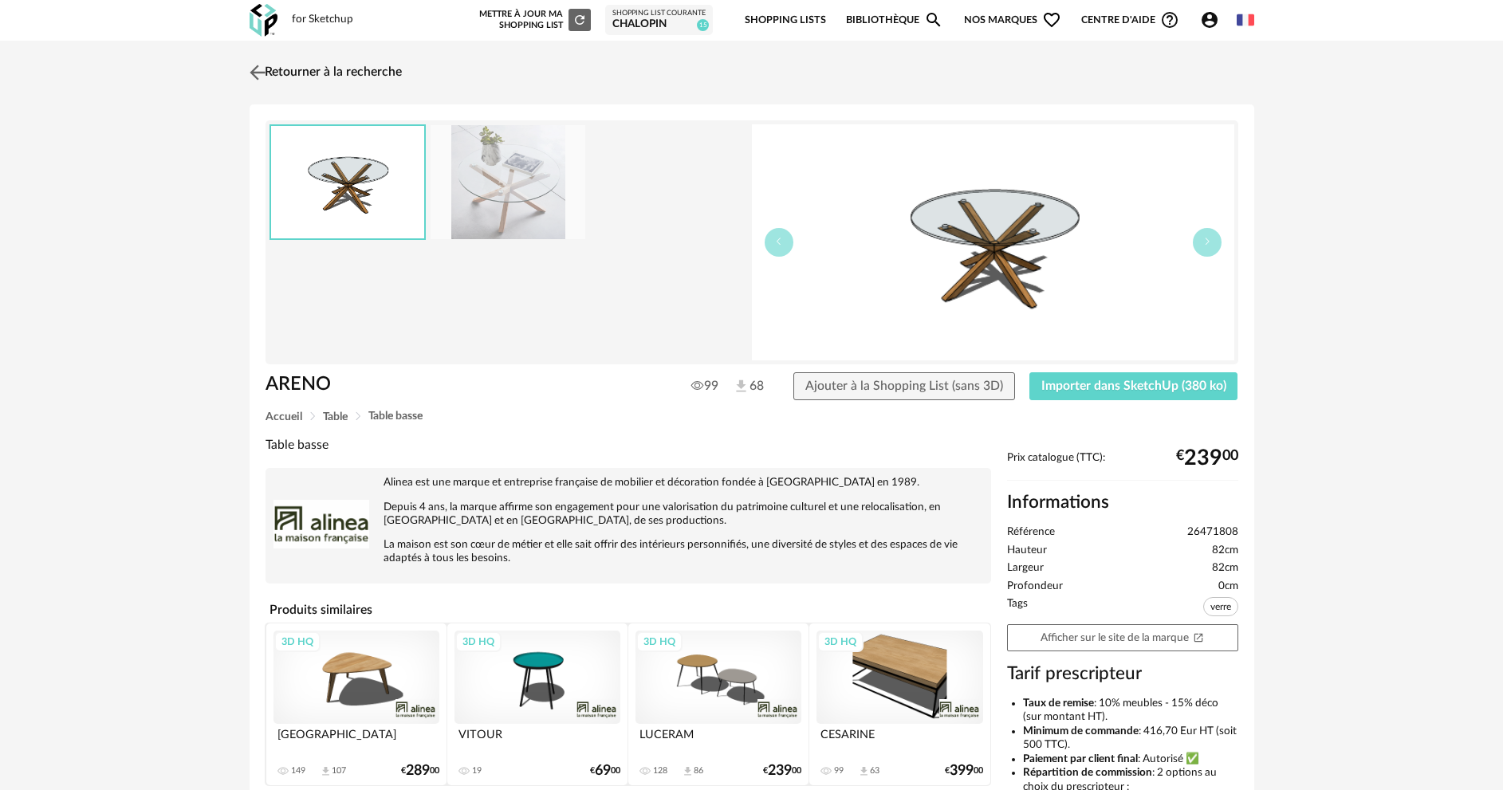
click at [255, 72] on img at bounding box center [257, 72] width 23 height 23
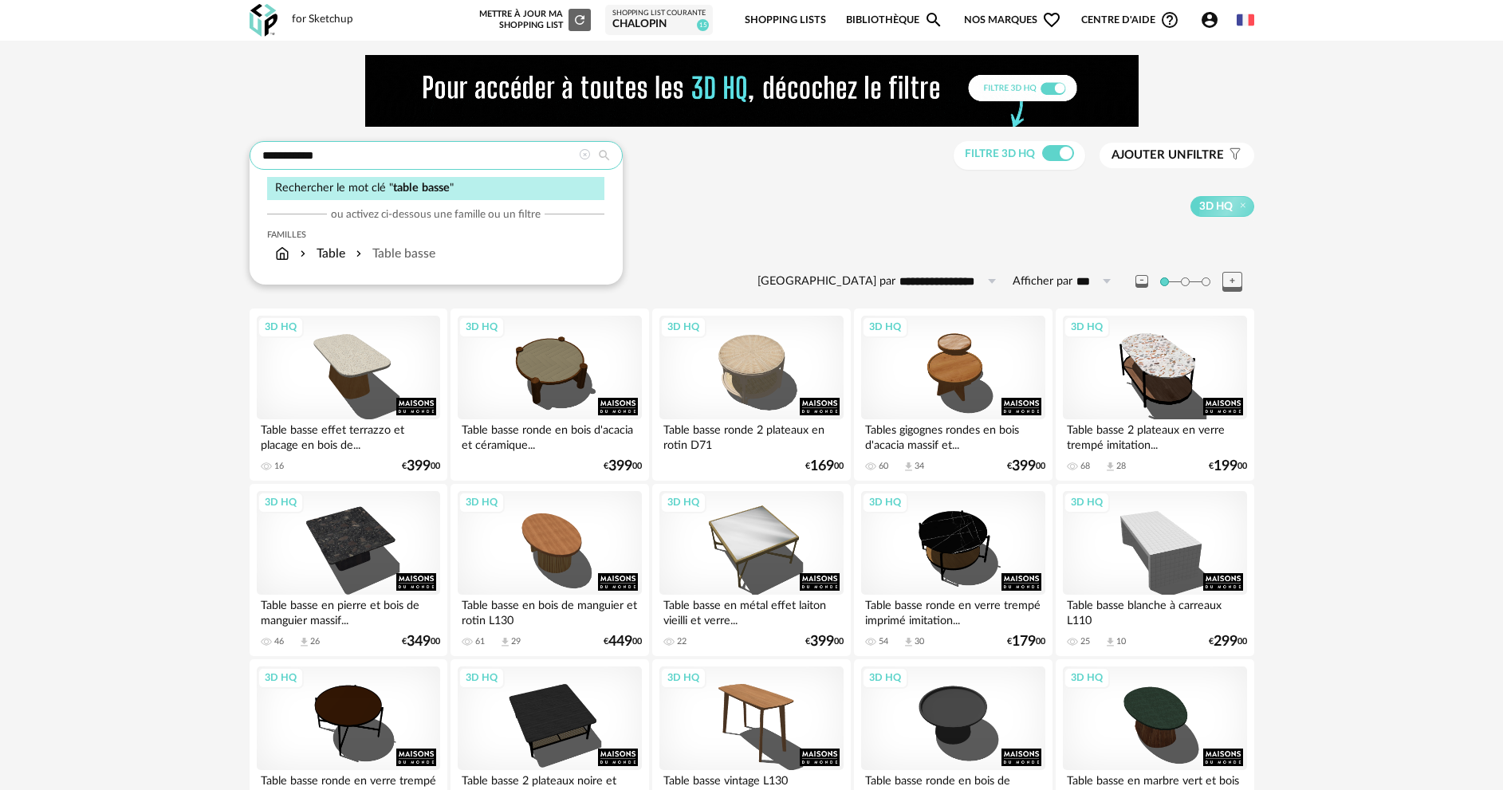
drag, startPoint x: 349, startPoint y: 159, endPoint x: 190, endPoint y: 162, distance: 159.5
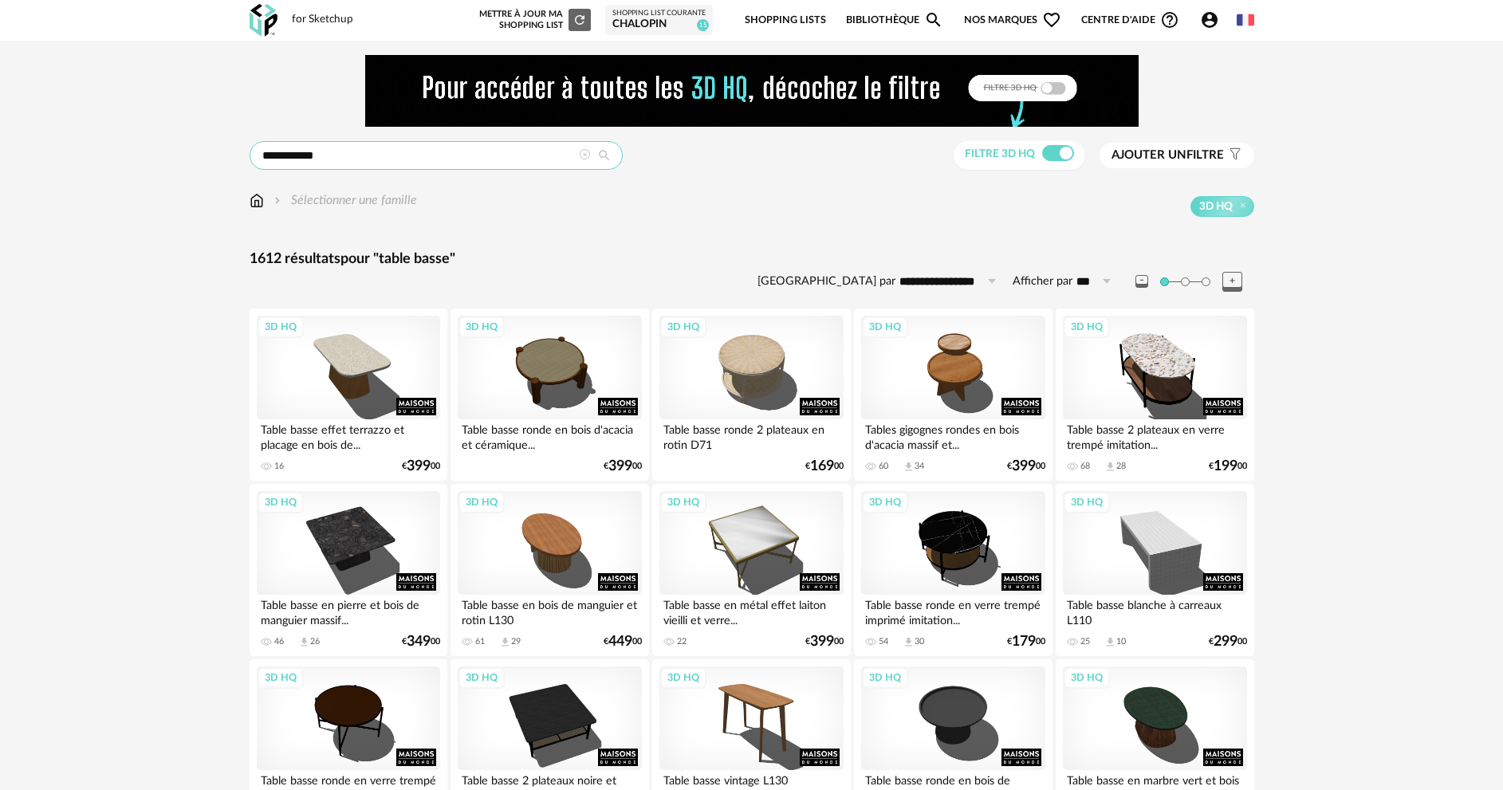
click at [421, 153] on input "**********" at bounding box center [436, 155] width 373 height 29
drag, startPoint x: 333, startPoint y: 156, endPoint x: 84, endPoint y: 159, distance: 249.6
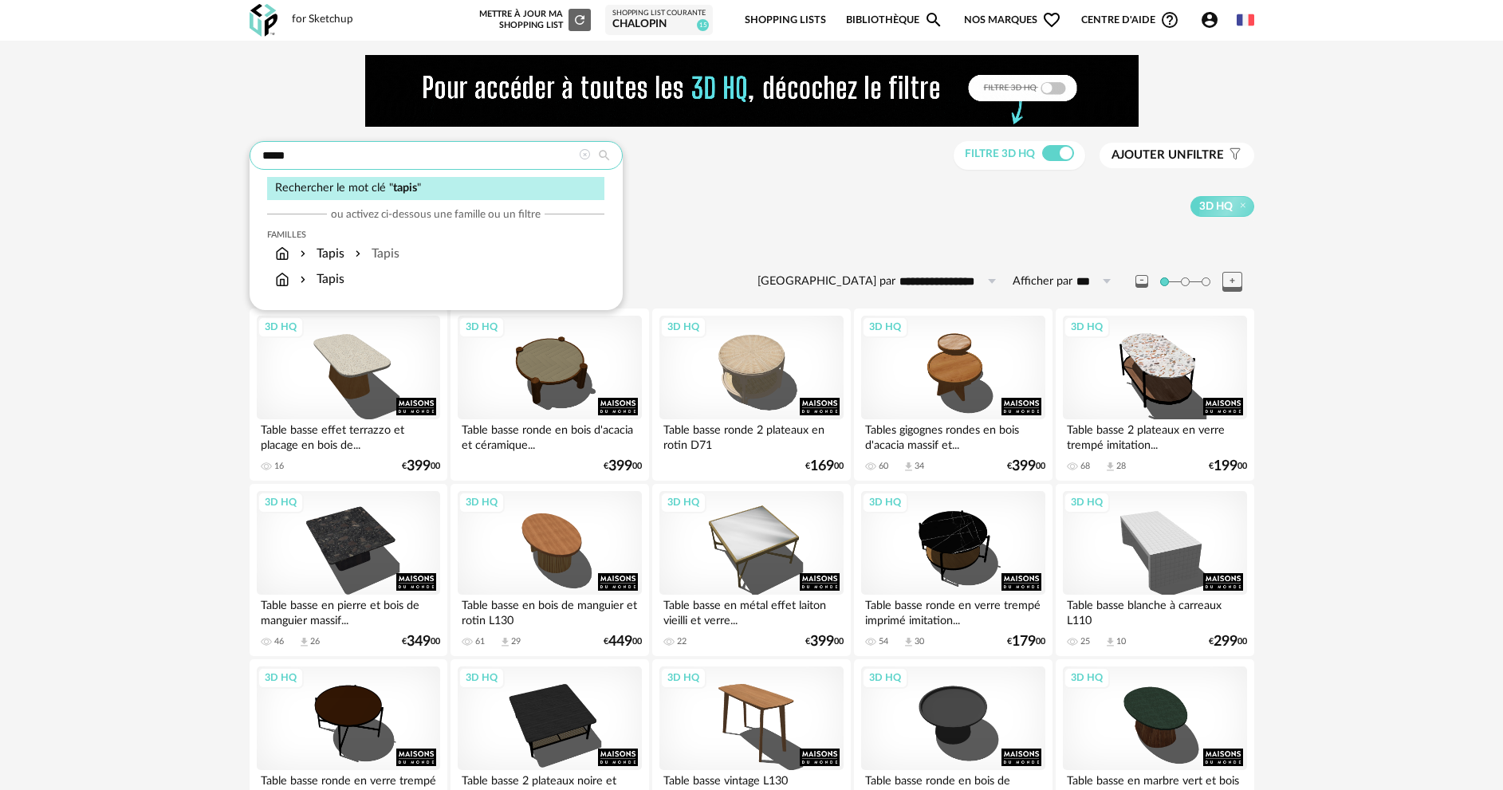
type input "*****"
type input "**********"
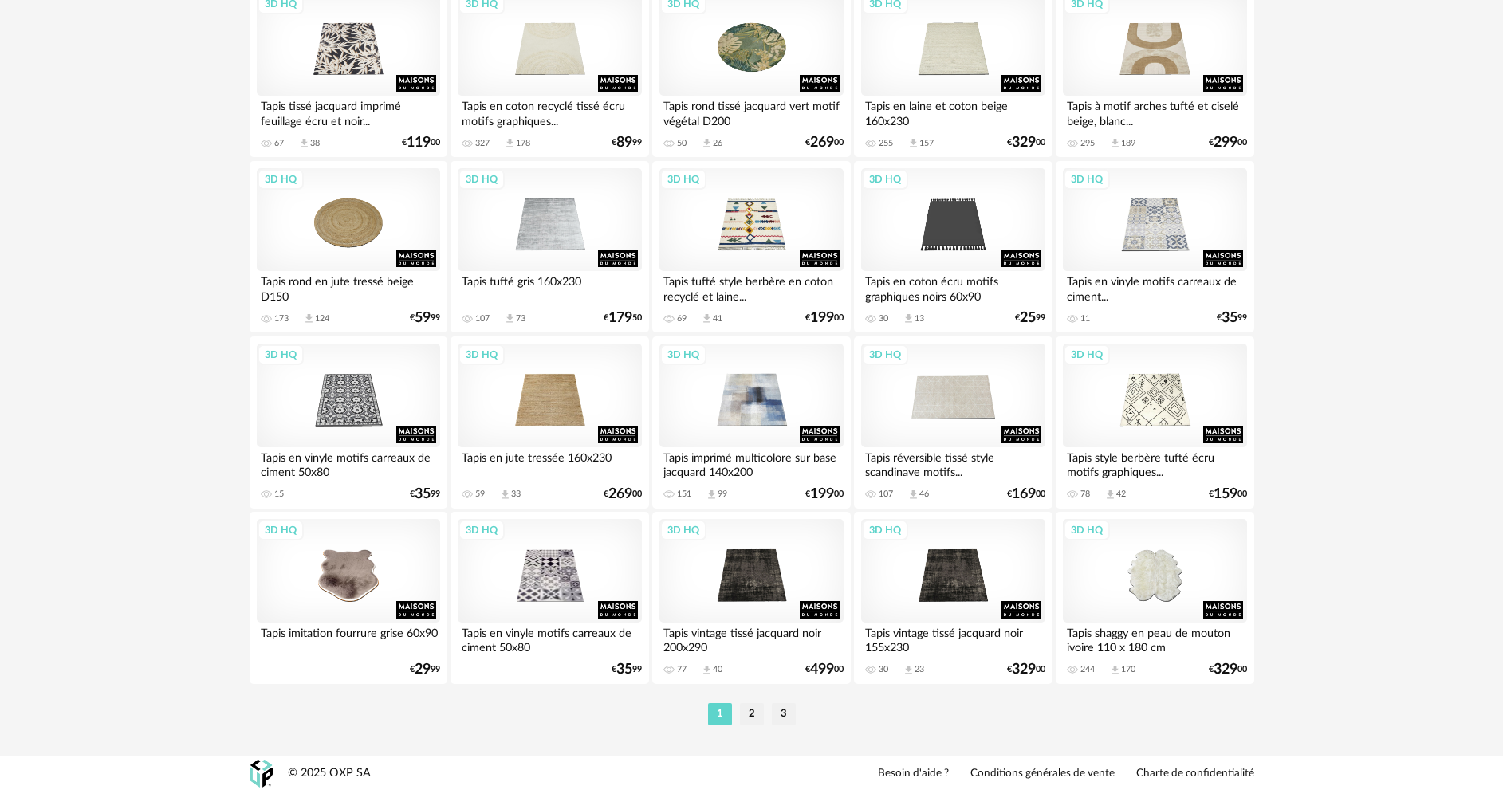
scroll to position [3133, 0]
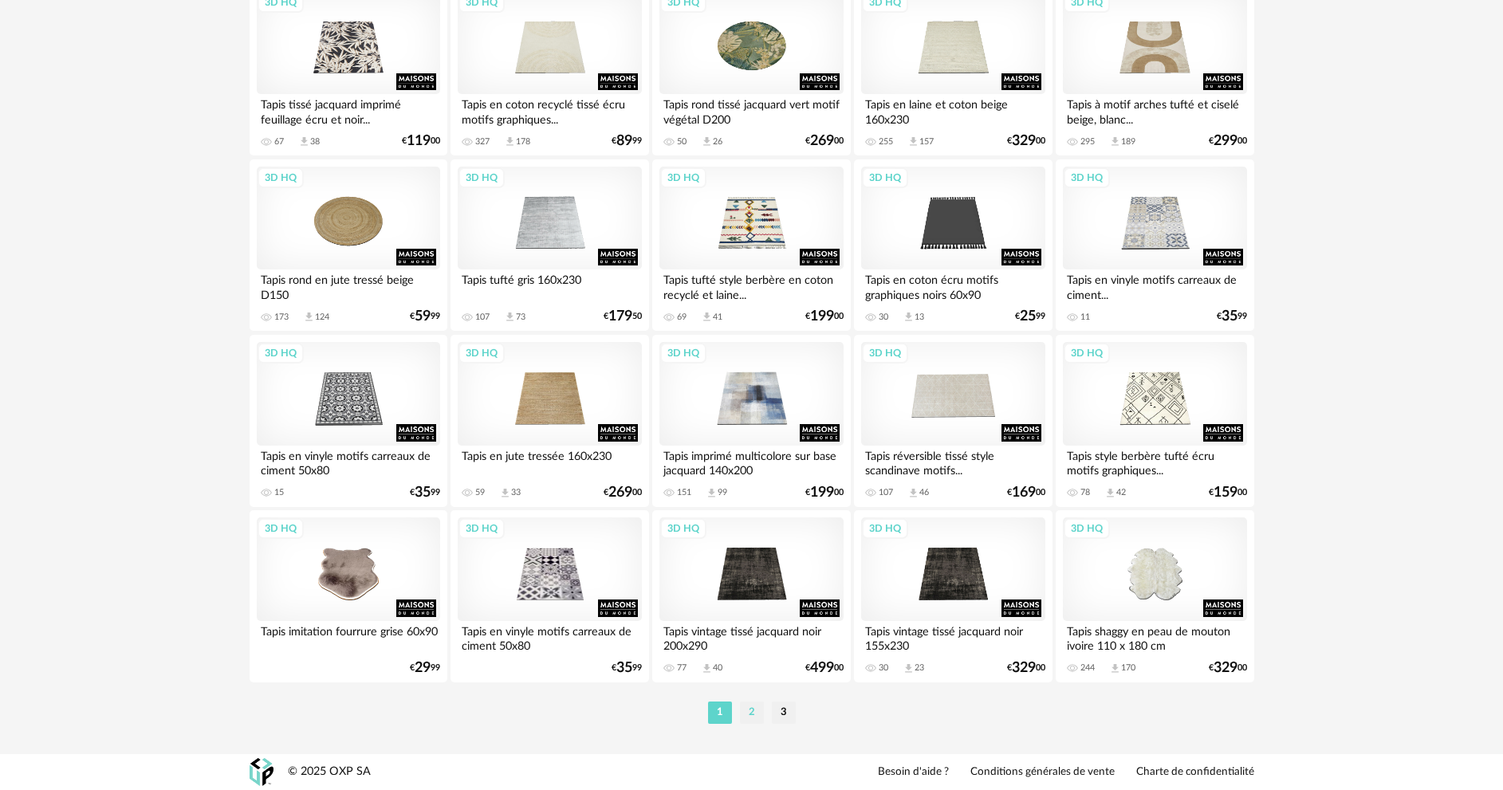
click at [750, 713] on li "2" at bounding box center [752, 713] width 24 height 22
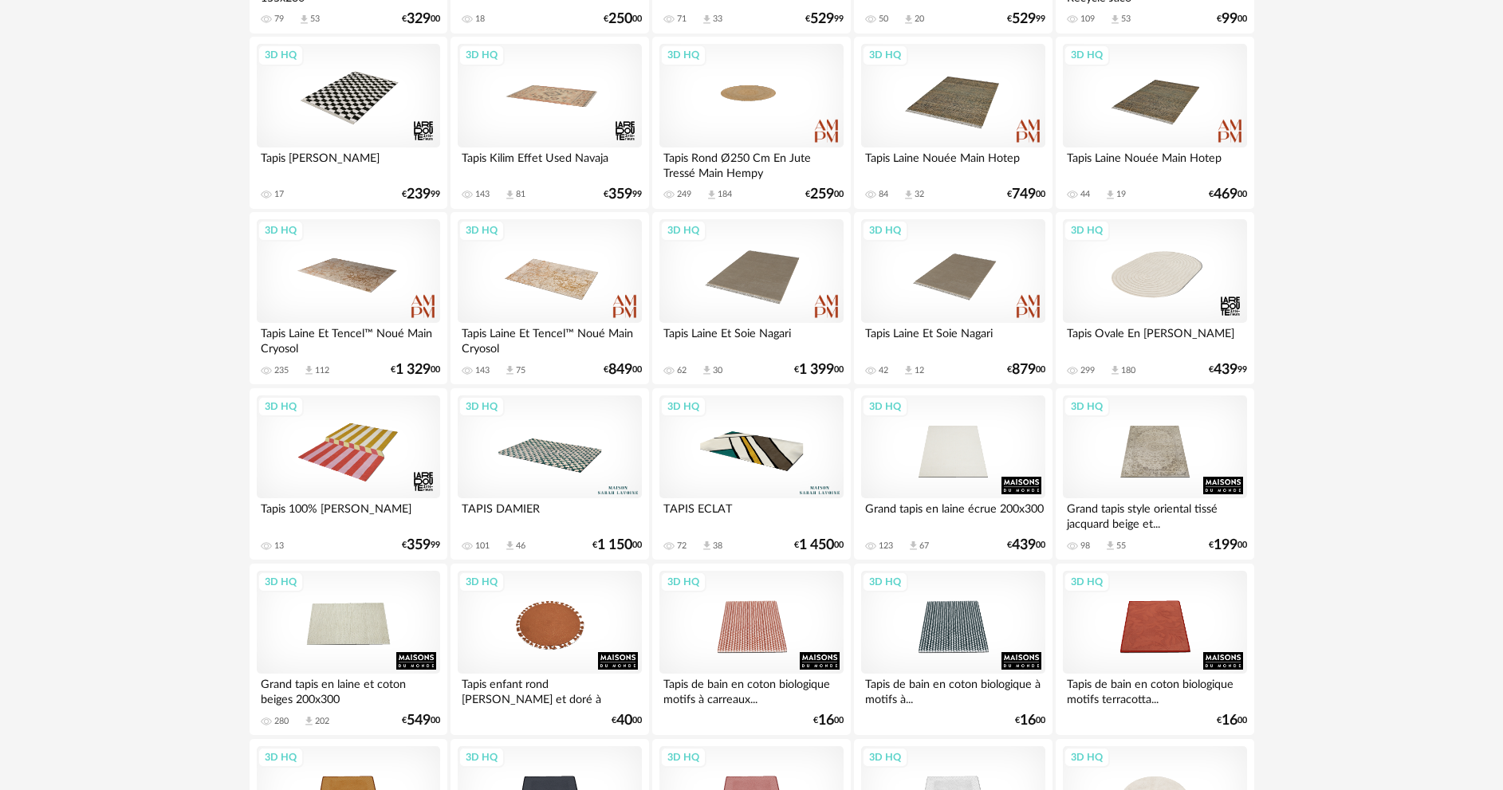
scroll to position [558, 0]
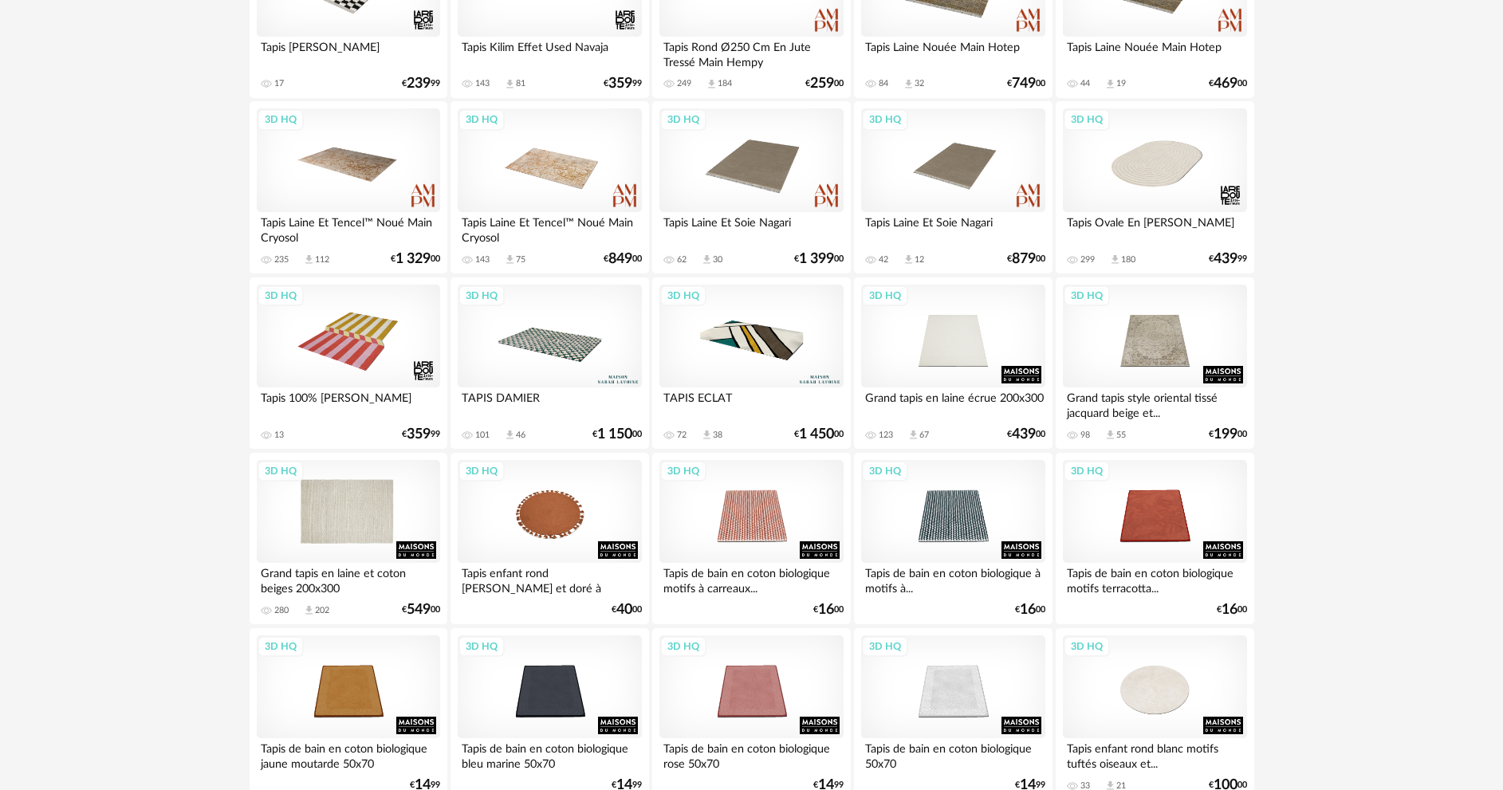
click at [333, 524] on div "3D HQ" at bounding box center [348, 512] width 183 height 104
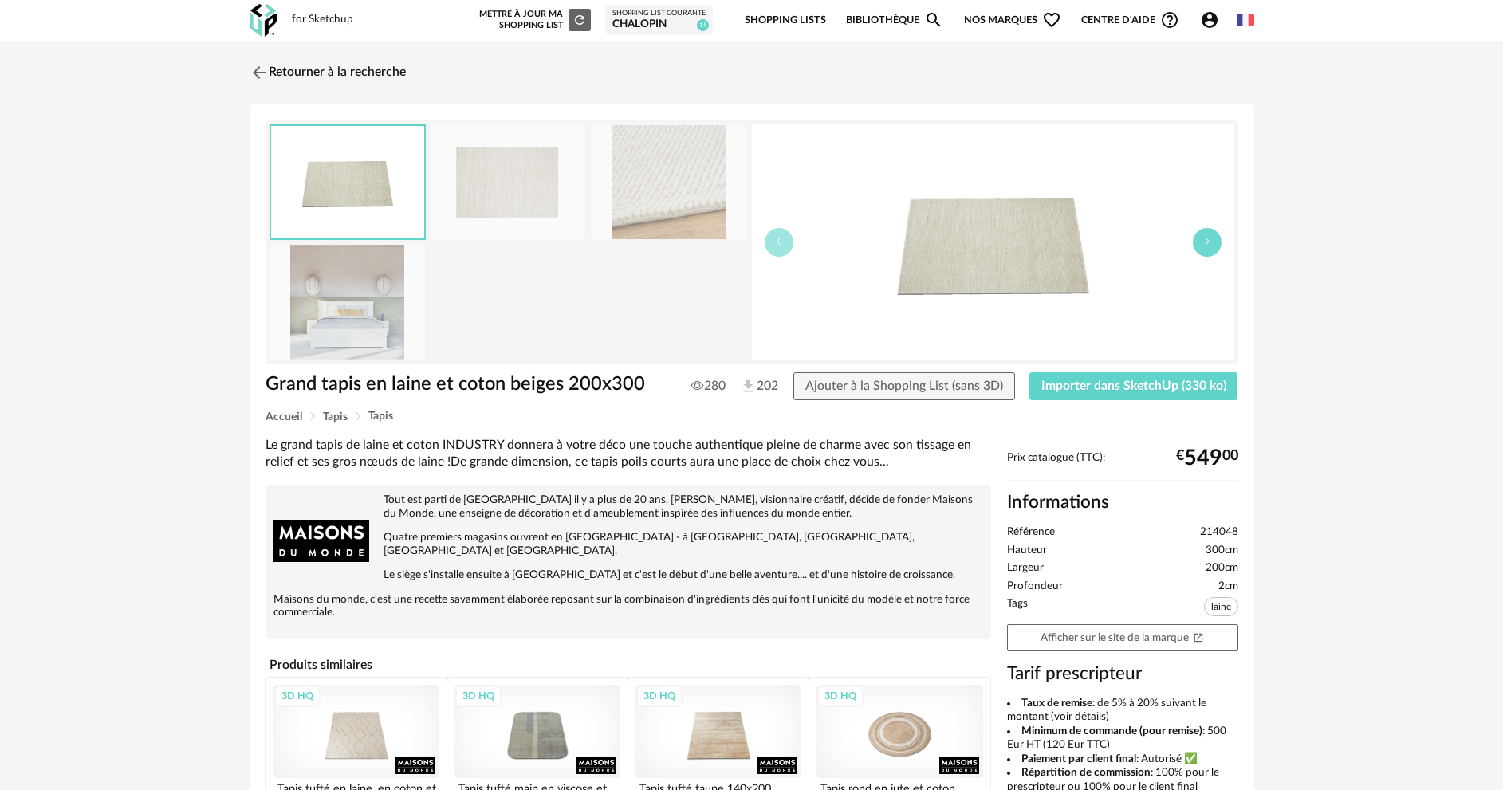
click at [1216, 243] on button "button" at bounding box center [1207, 242] width 29 height 29
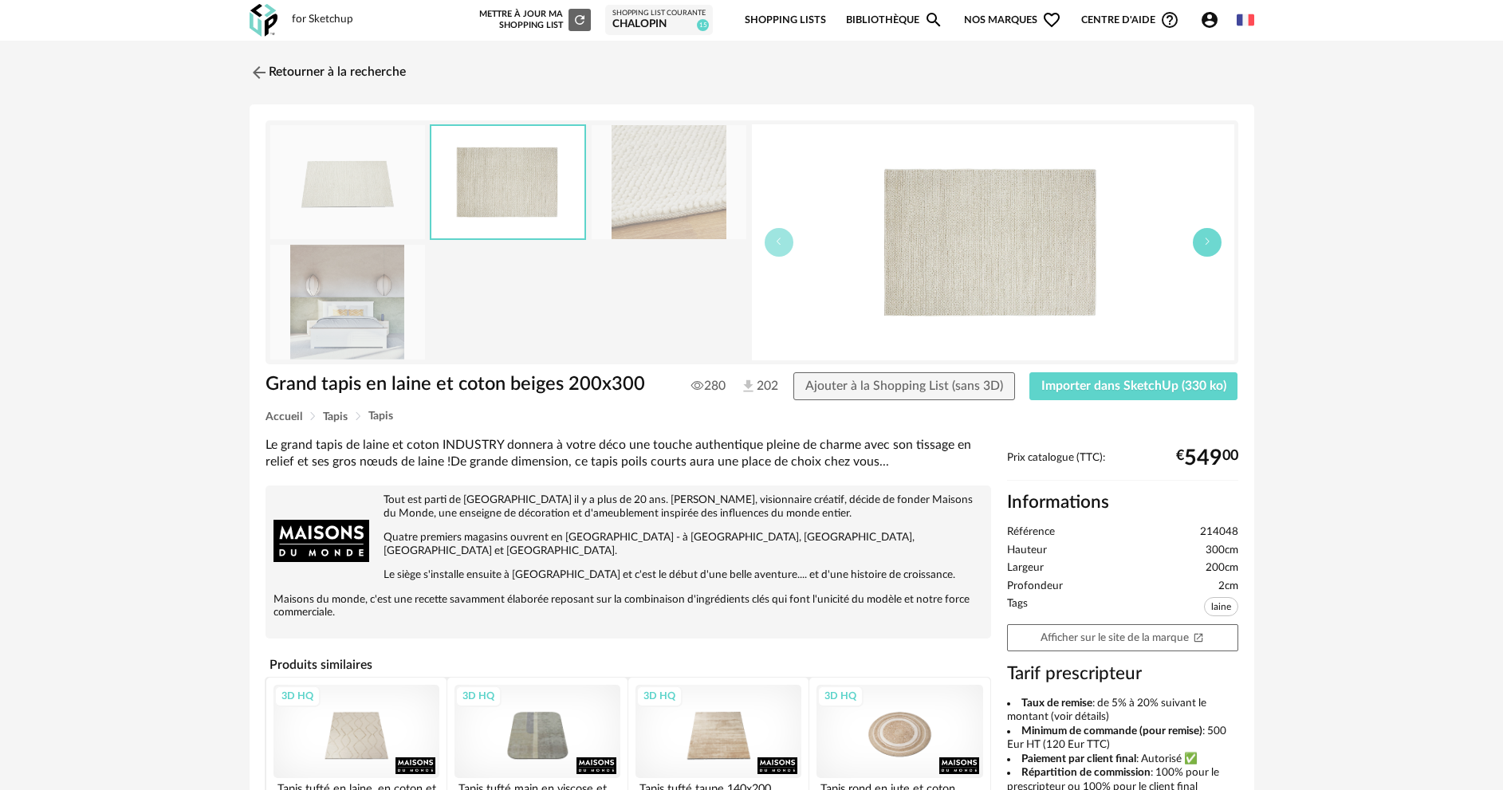
click at [1216, 243] on button "button" at bounding box center [1207, 242] width 29 height 29
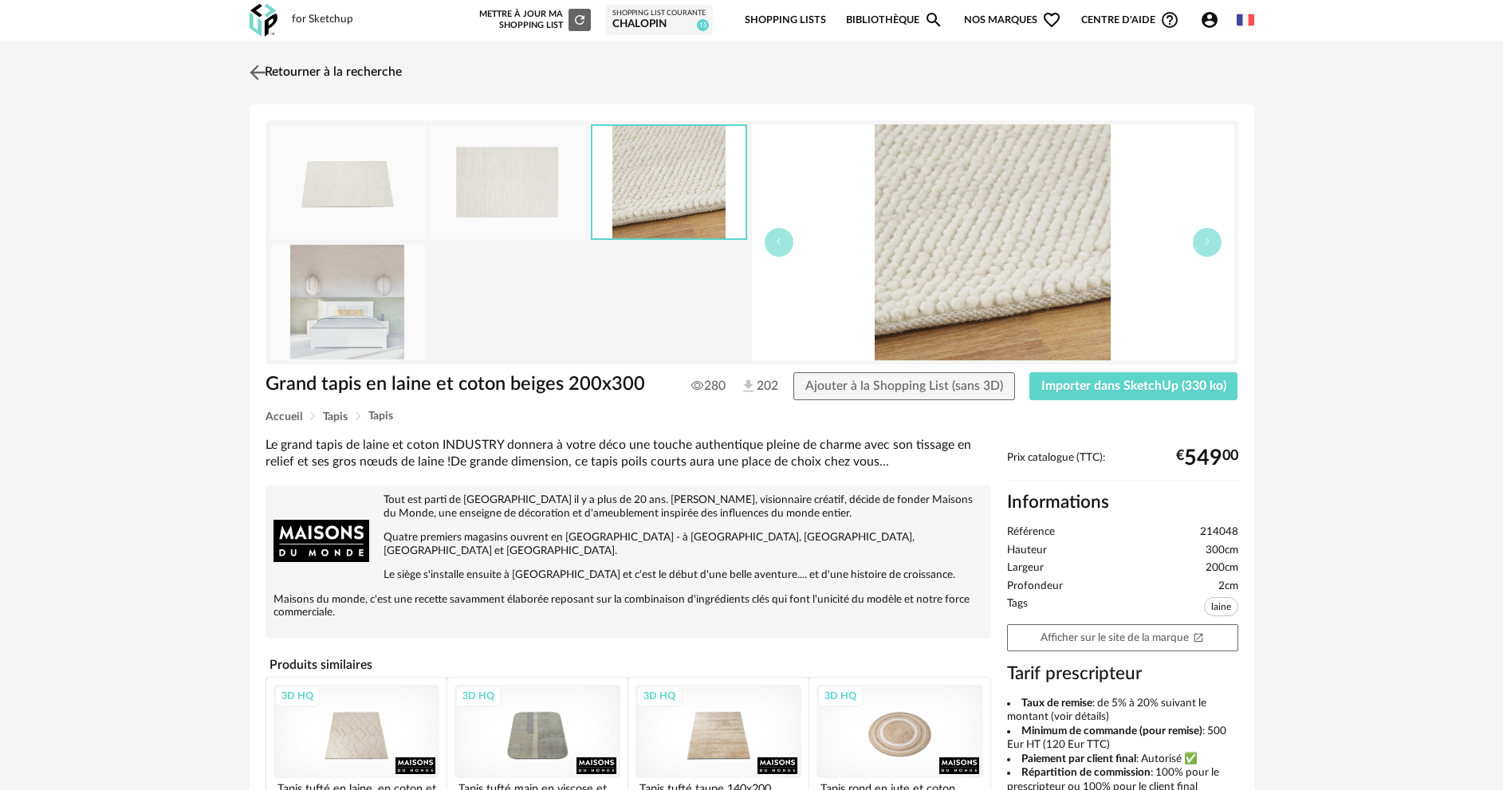
click at [260, 70] on img at bounding box center [257, 72] width 23 height 23
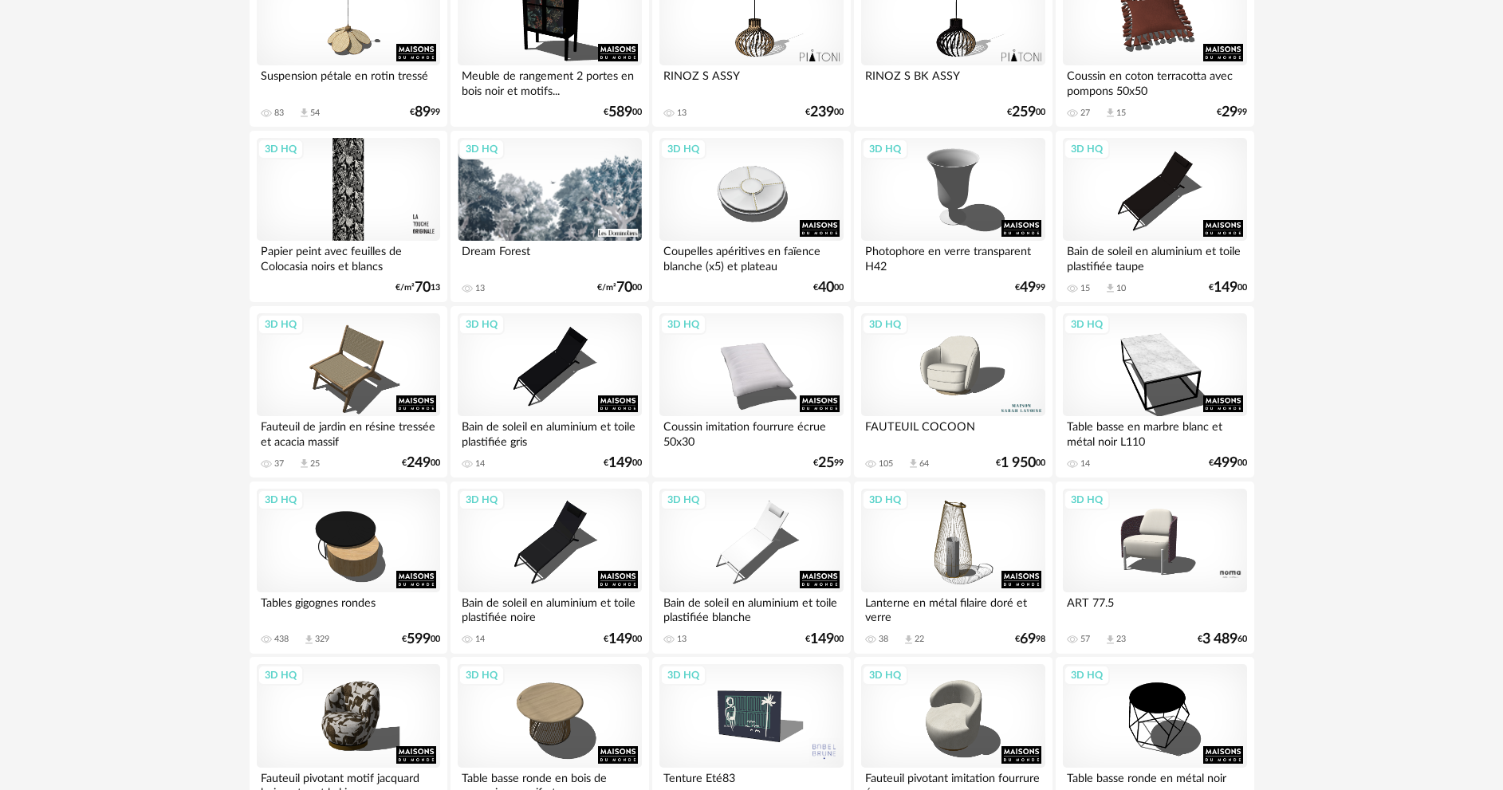
scroll to position [3133, 0]
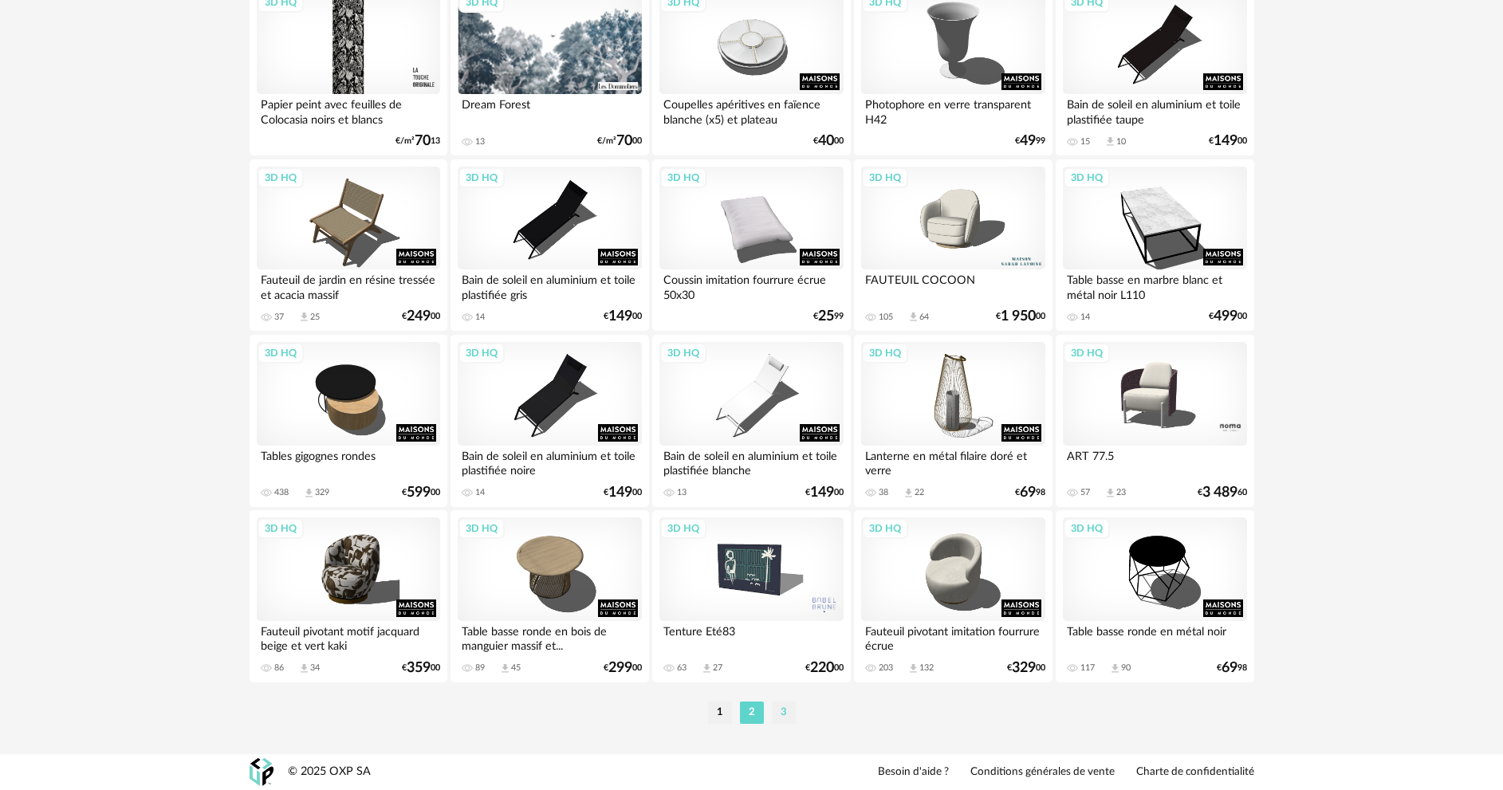
click at [783, 711] on li "3" at bounding box center [784, 713] width 24 height 22
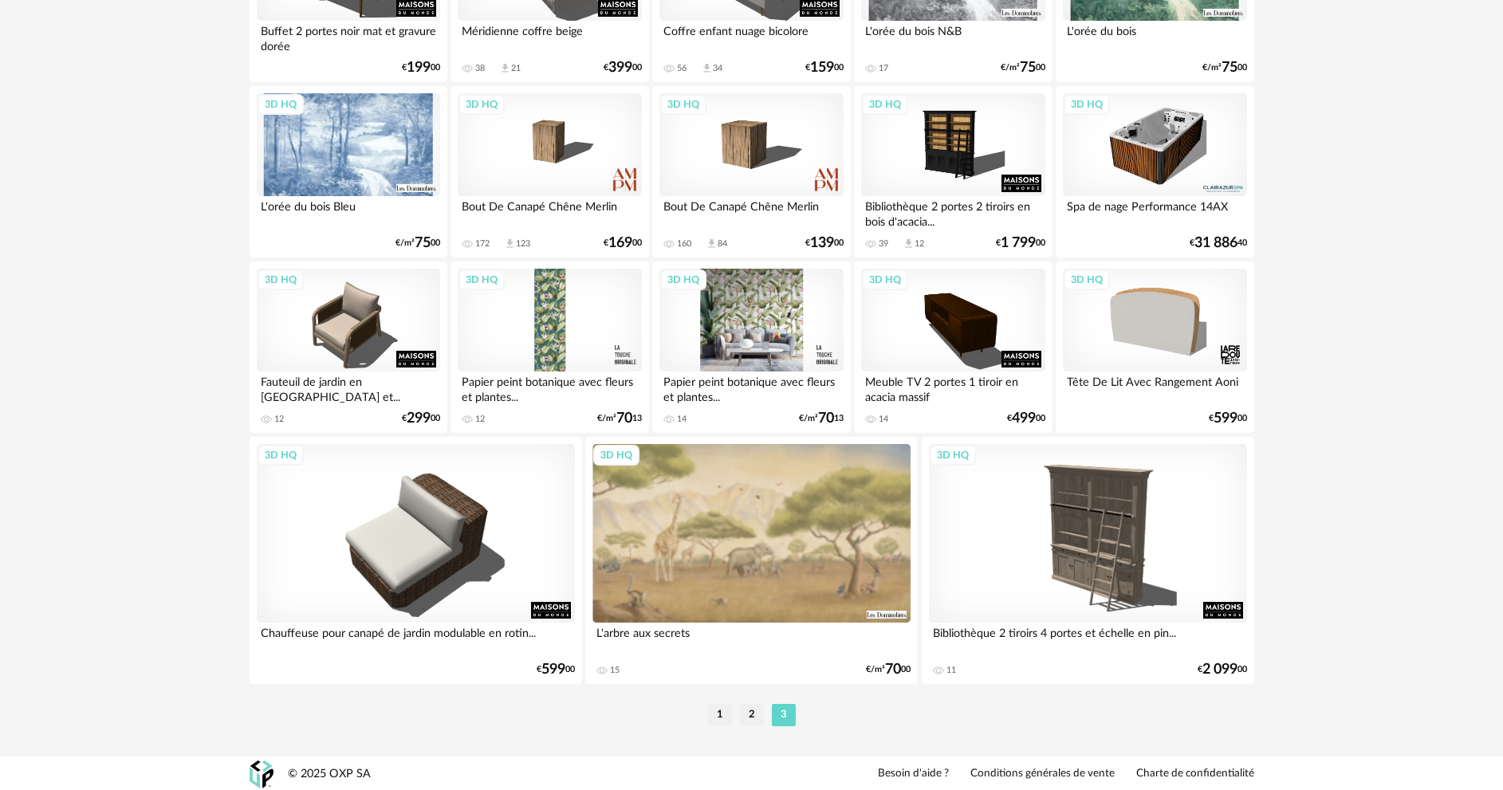
scroll to position [1103, 0]
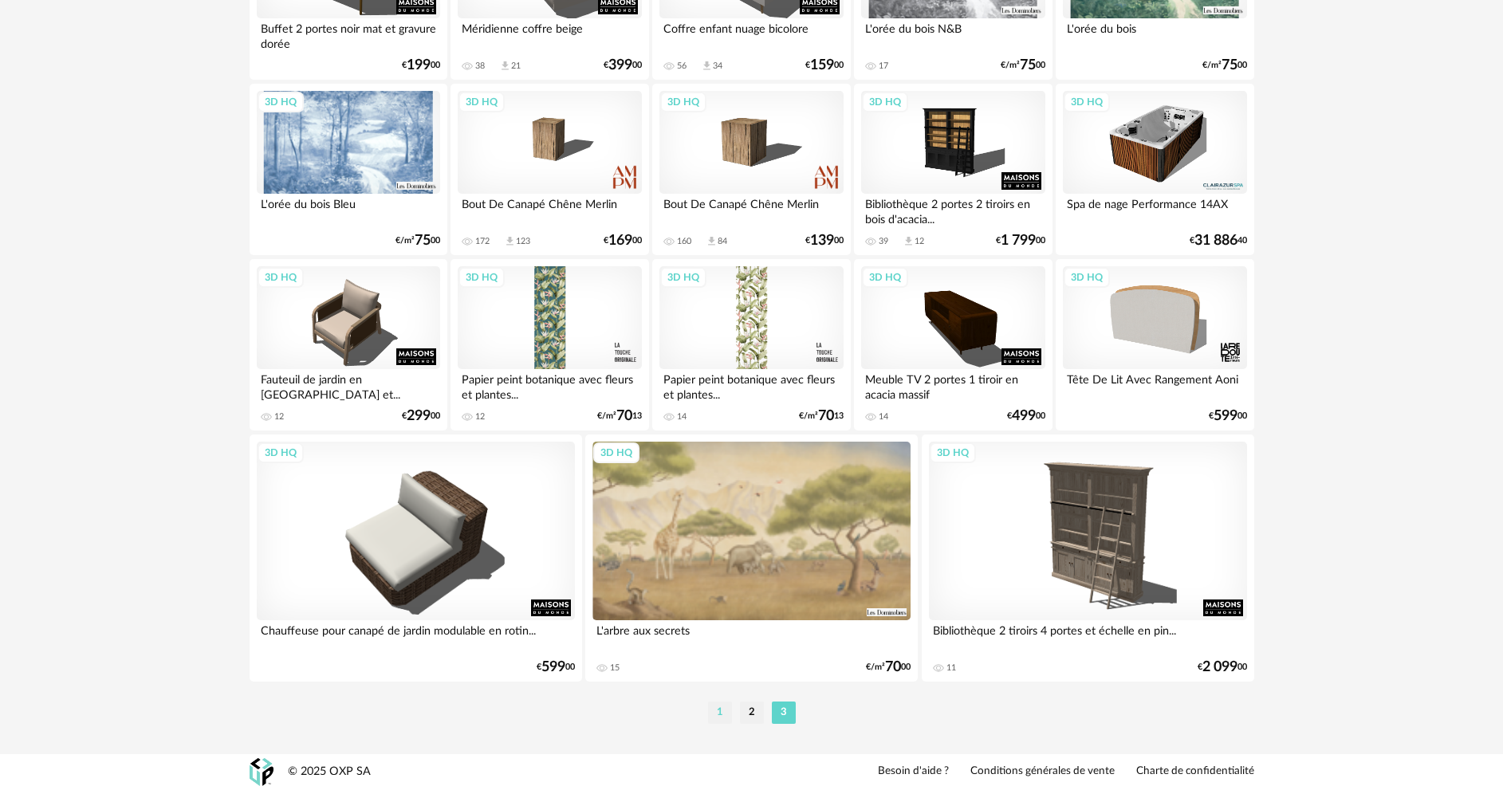
click at [712, 718] on li "1" at bounding box center [720, 713] width 24 height 22
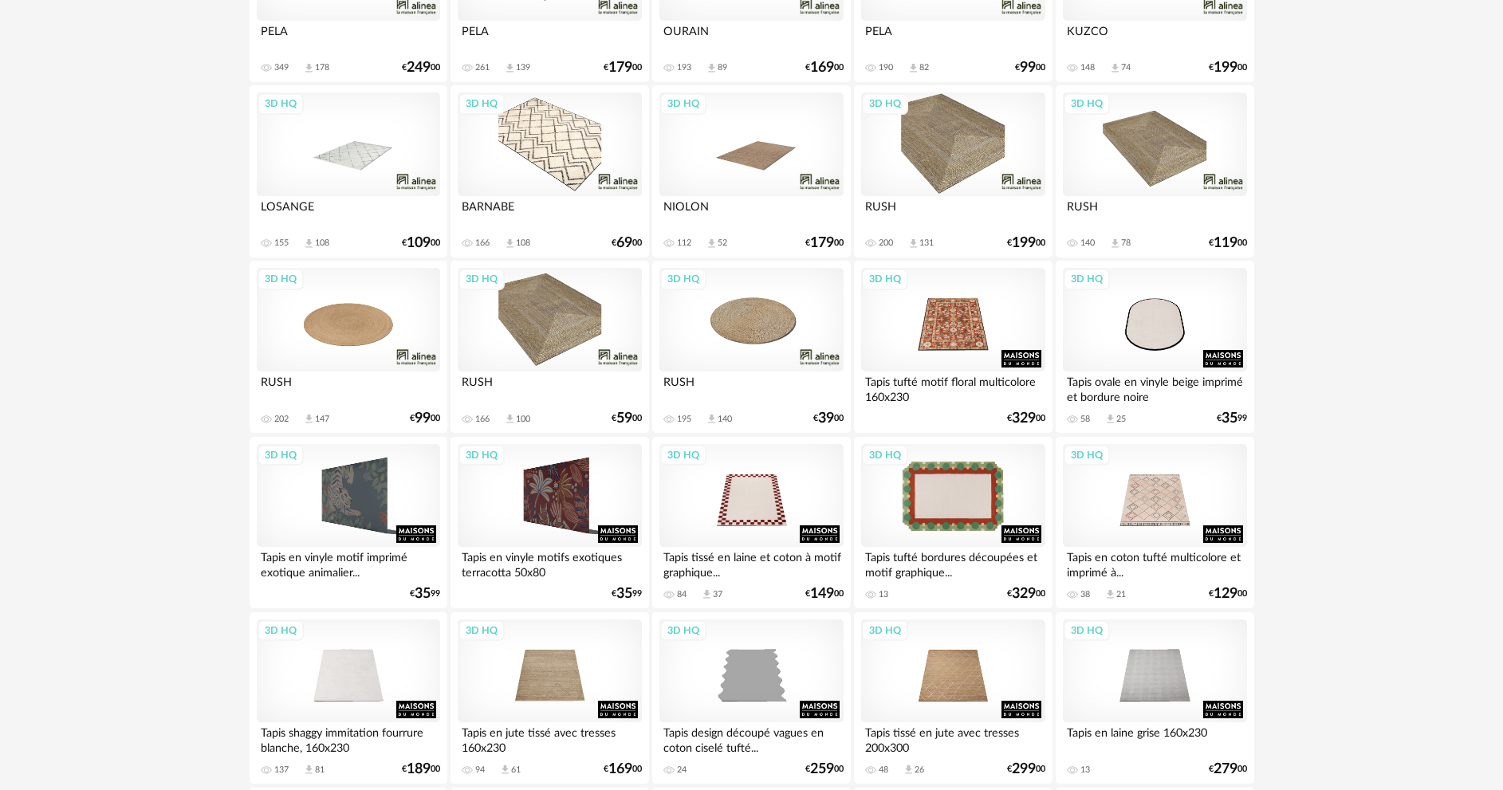
scroll to position [558, 0]
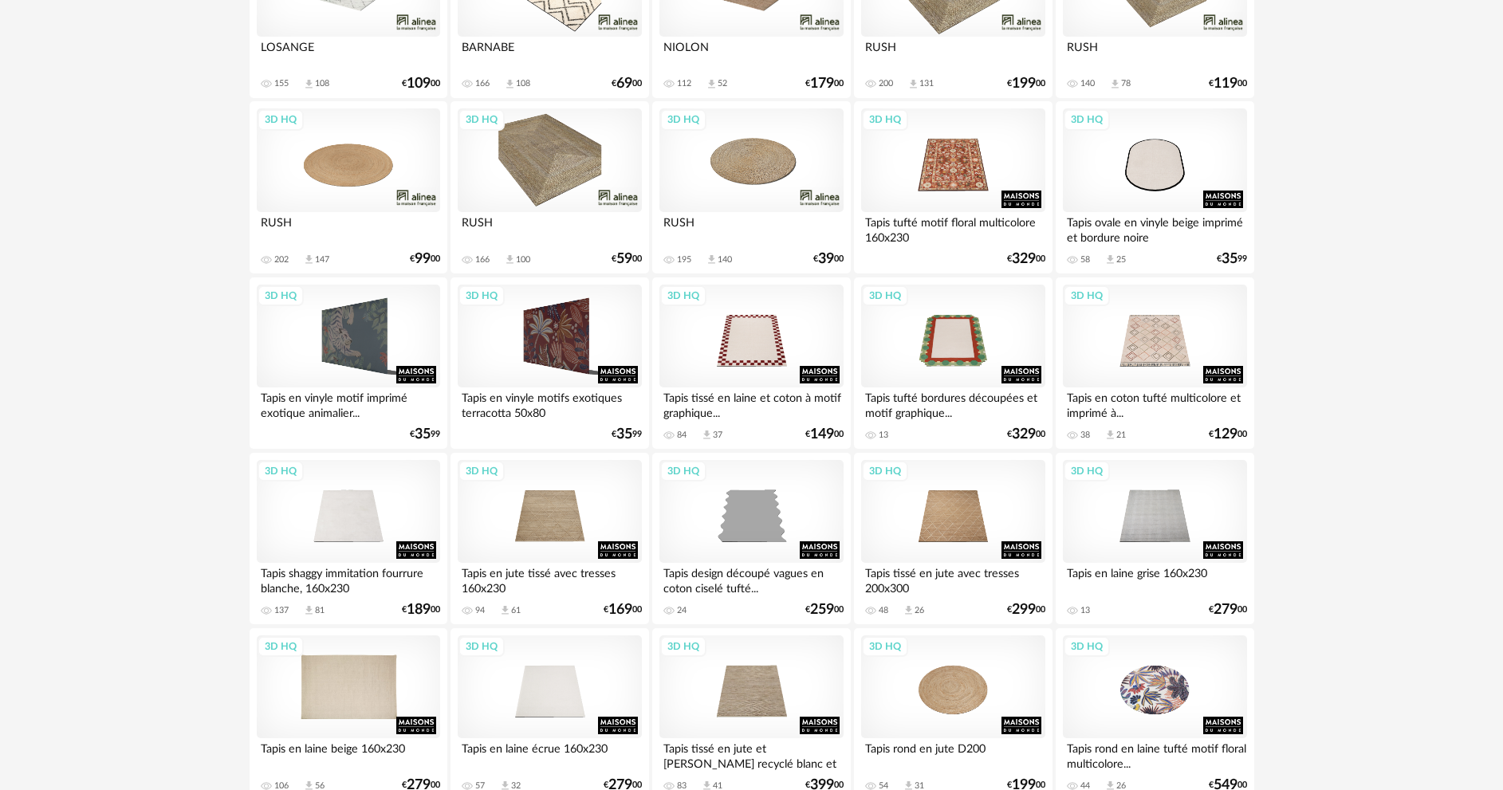
click at [356, 706] on div "3D HQ" at bounding box center [348, 688] width 183 height 104
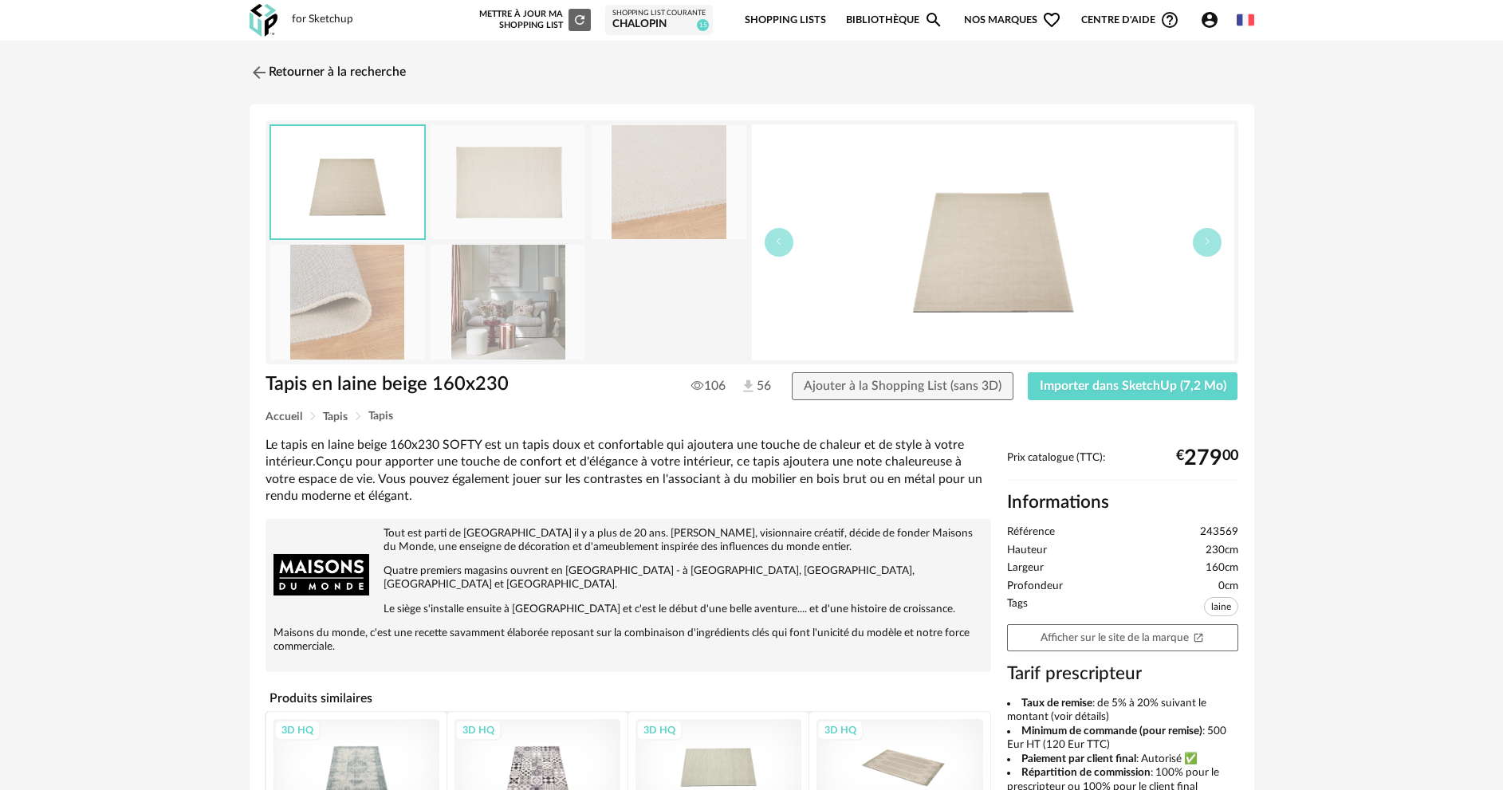
click at [450, 203] on img at bounding box center [508, 182] width 155 height 114
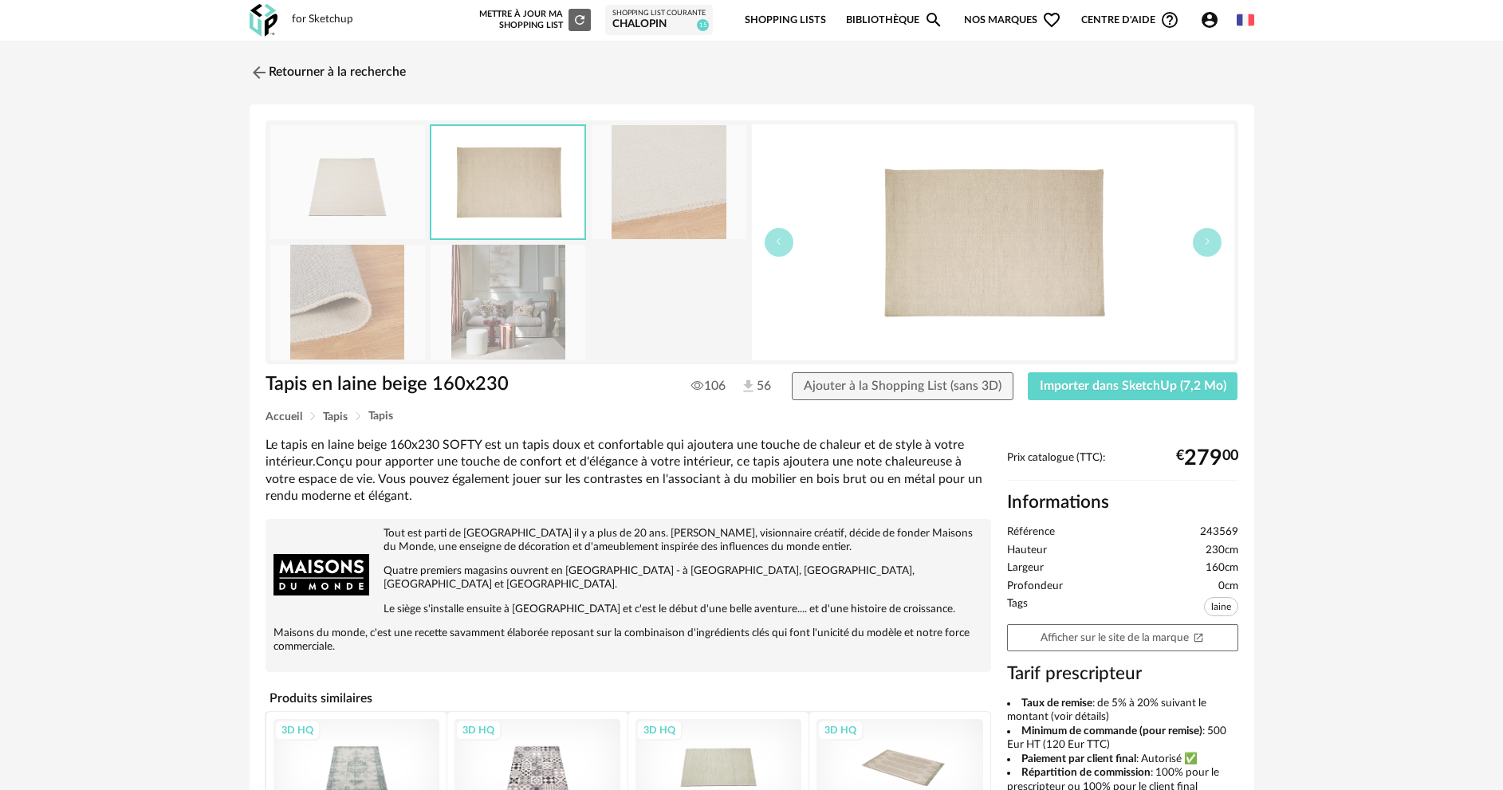
click at [682, 211] on img at bounding box center [669, 182] width 155 height 114
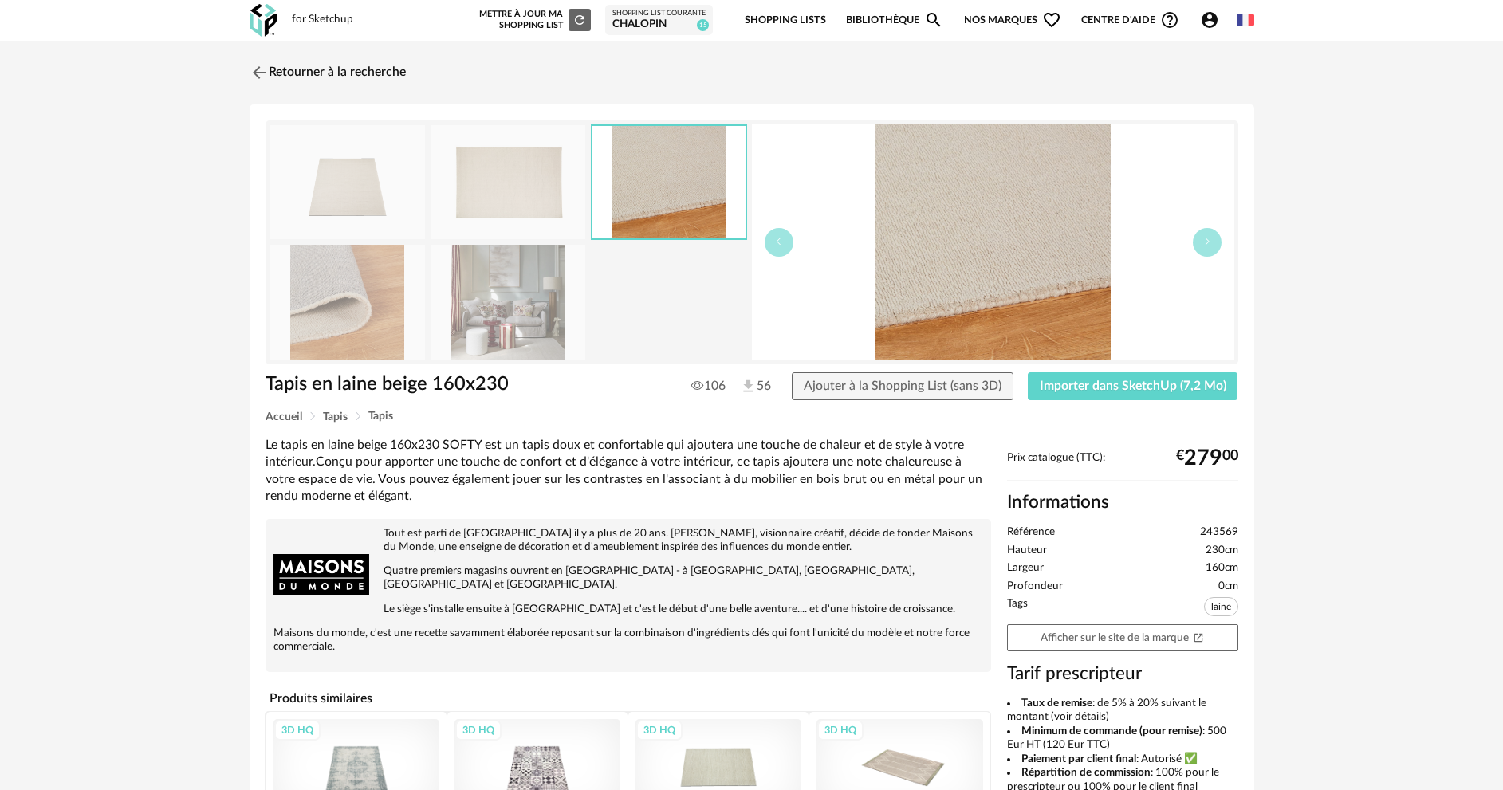
click at [329, 314] on img at bounding box center [347, 302] width 155 height 114
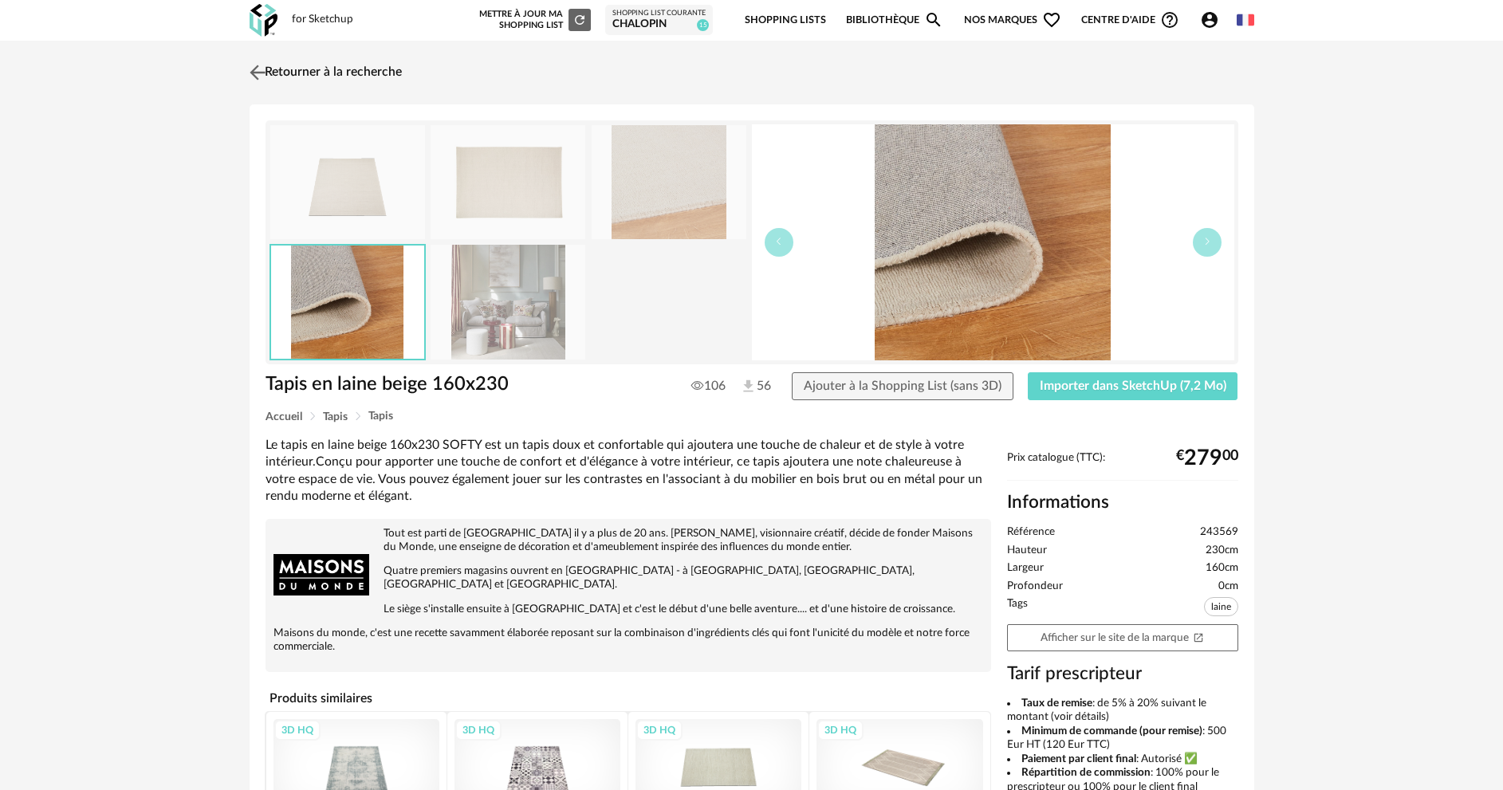
click at [270, 79] on link "Retourner à la recherche" at bounding box center [324, 72] width 156 height 35
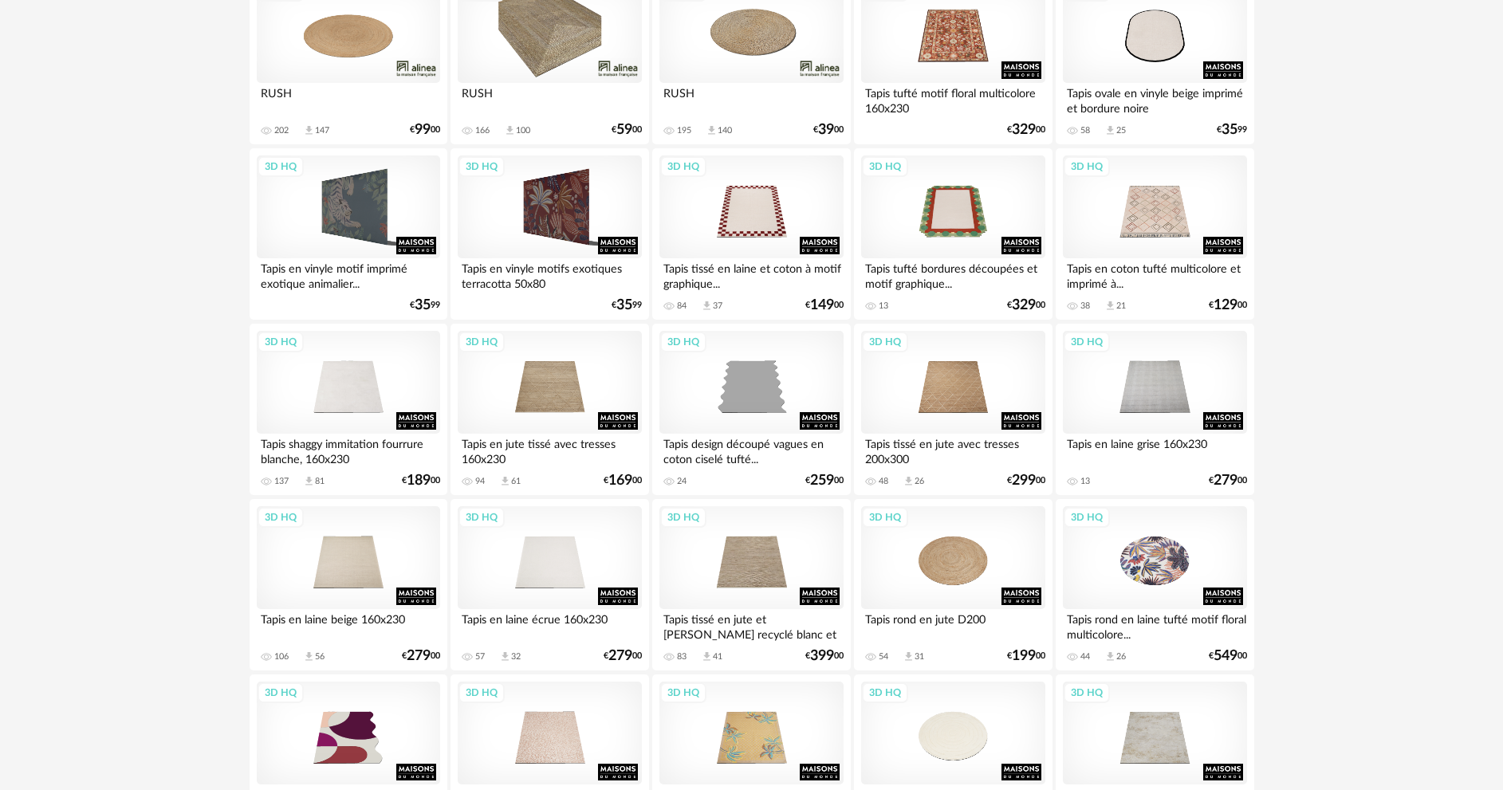
scroll to position [877, 0]
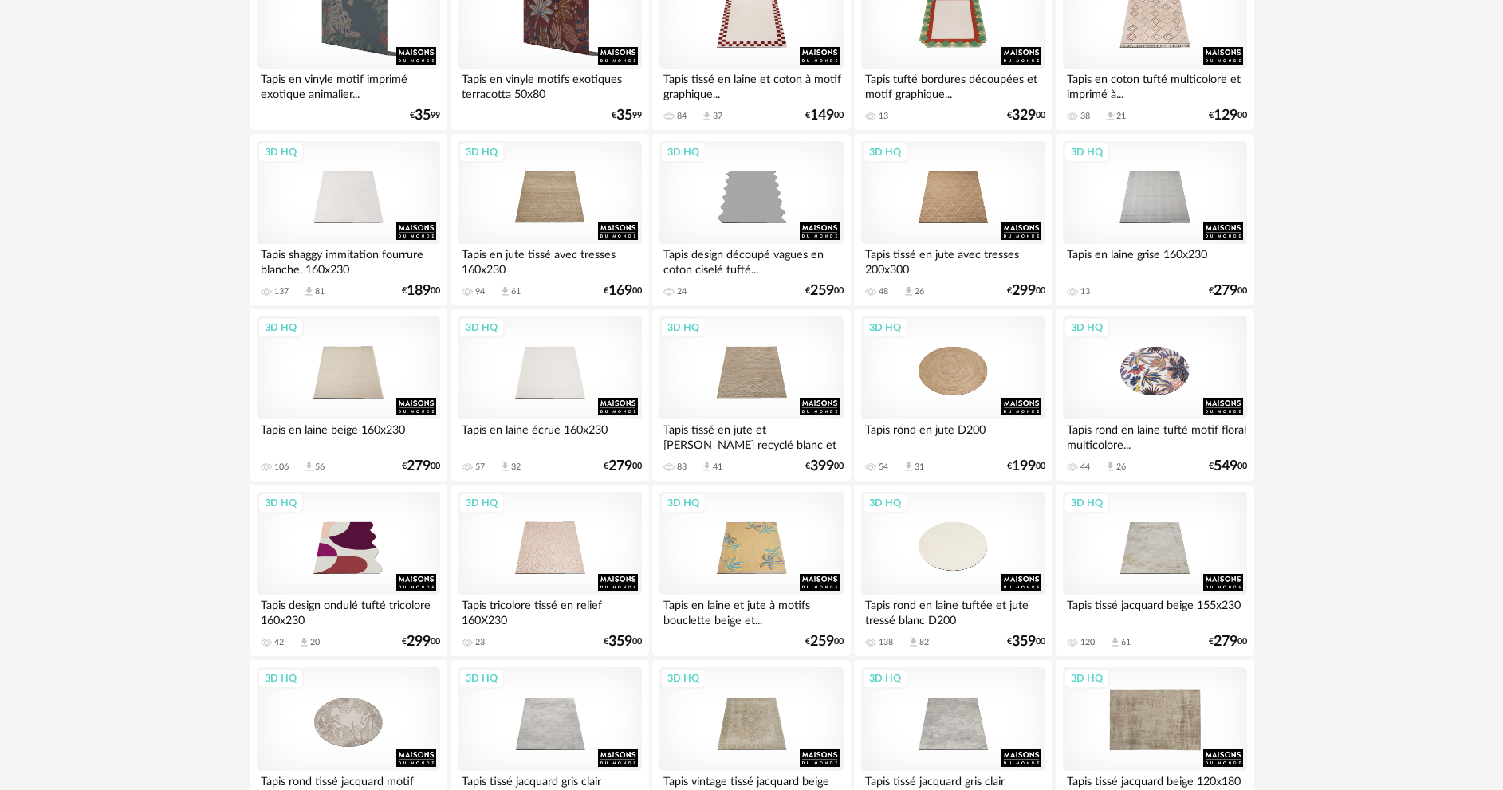
click at [1163, 737] on div "3D HQ" at bounding box center [1154, 719] width 183 height 104
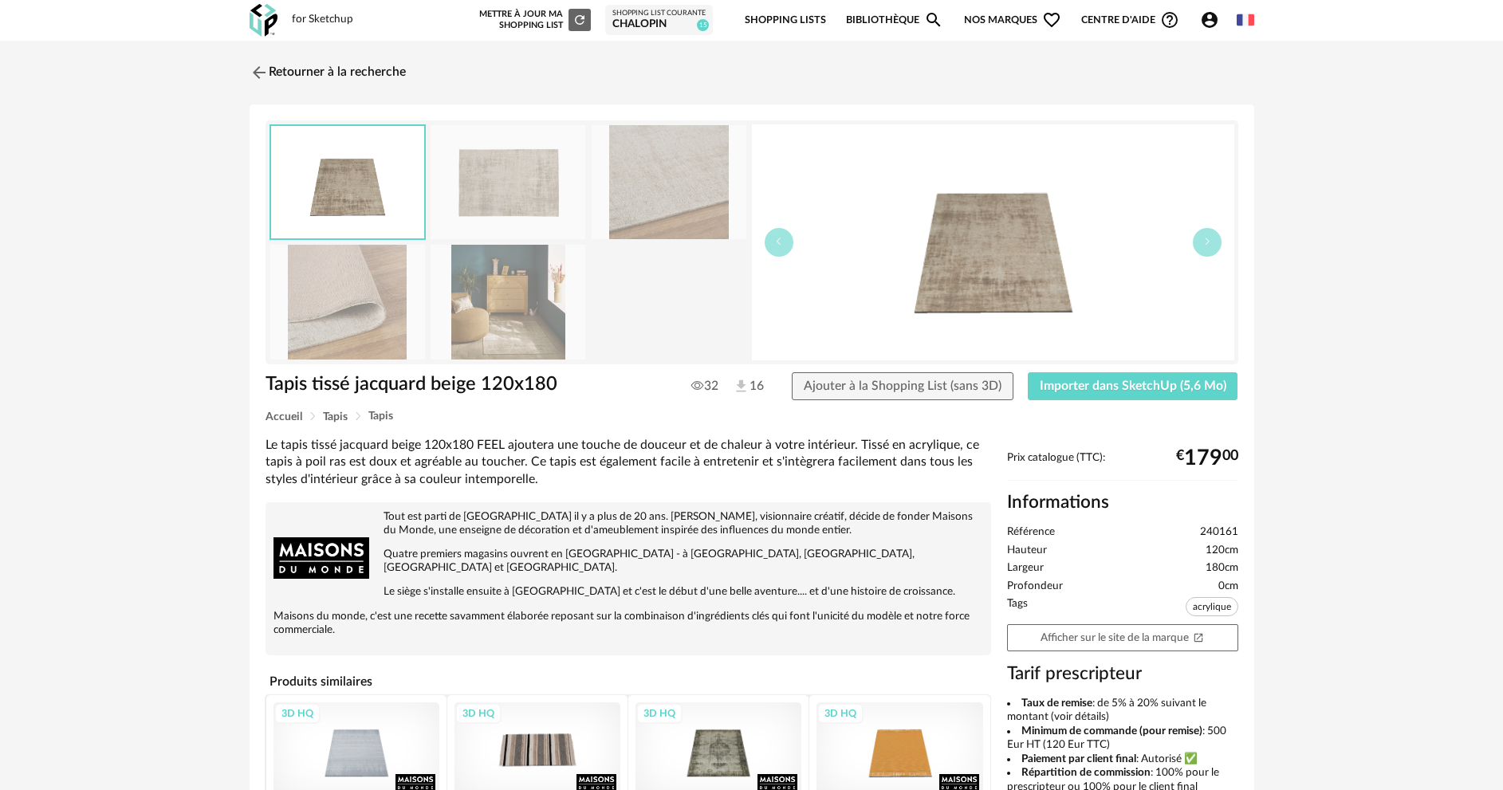
click at [372, 307] on img at bounding box center [347, 302] width 155 height 114
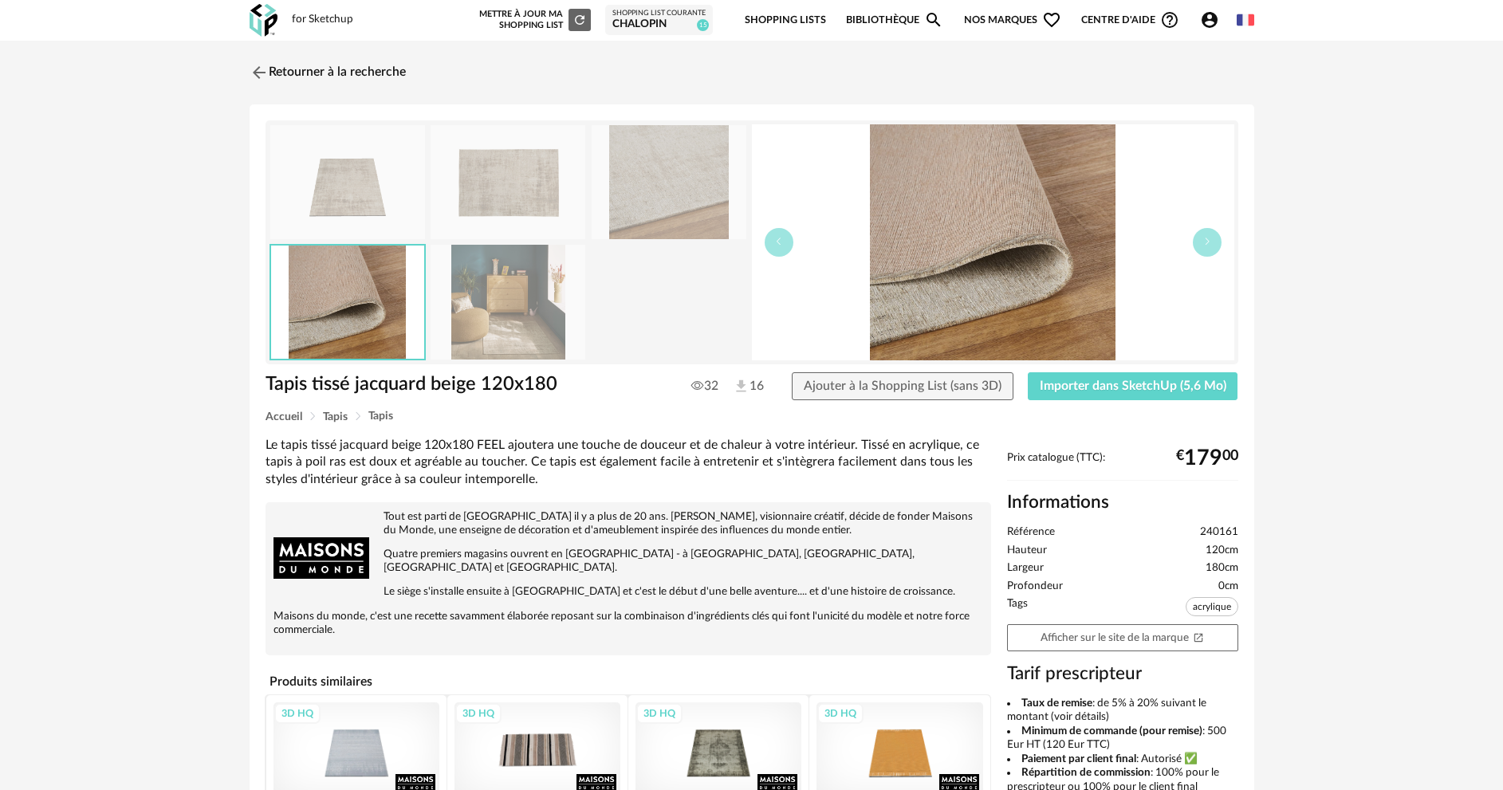
click at [657, 191] on img at bounding box center [669, 182] width 155 height 114
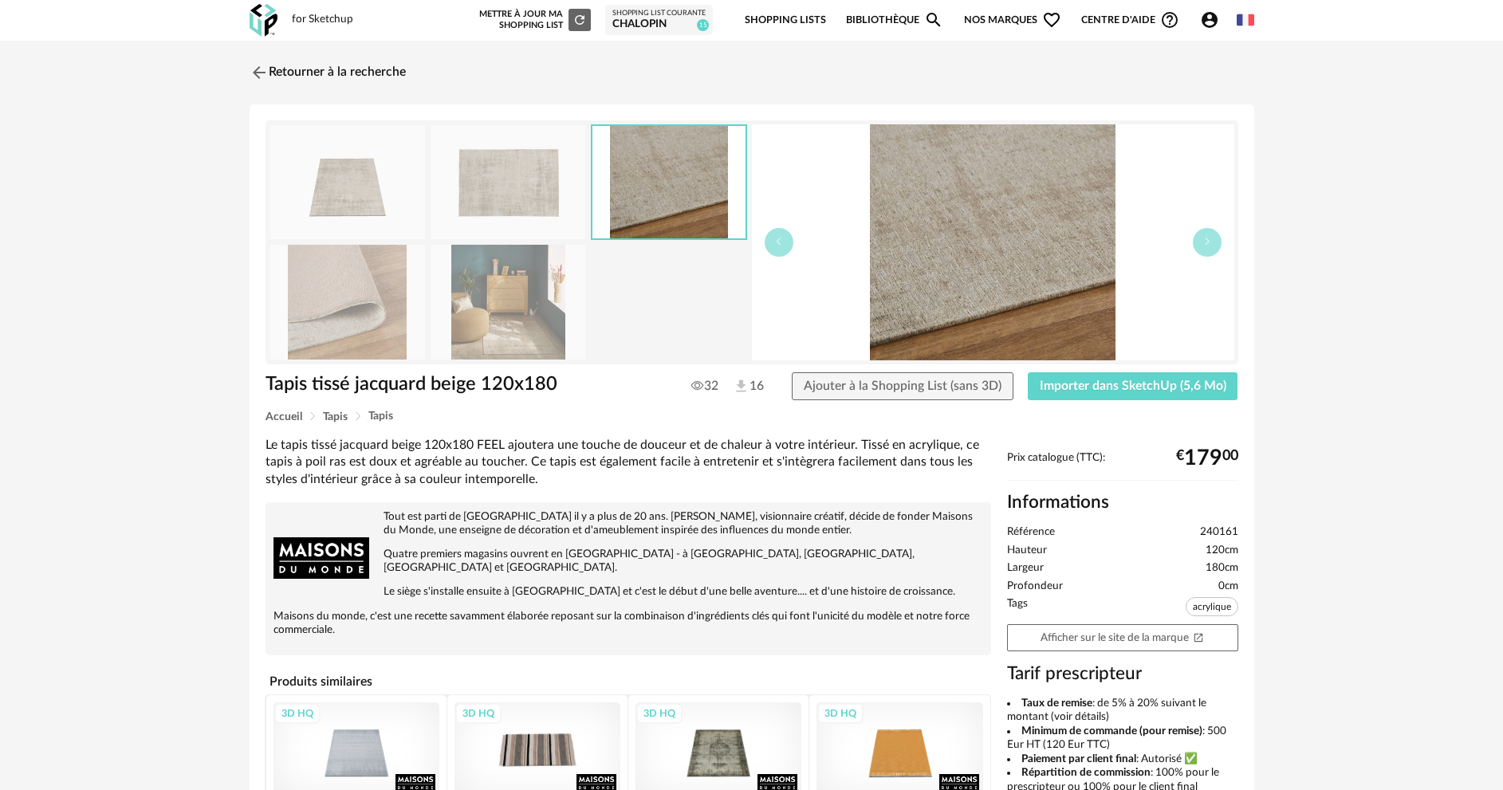
click at [481, 185] on img at bounding box center [508, 182] width 155 height 114
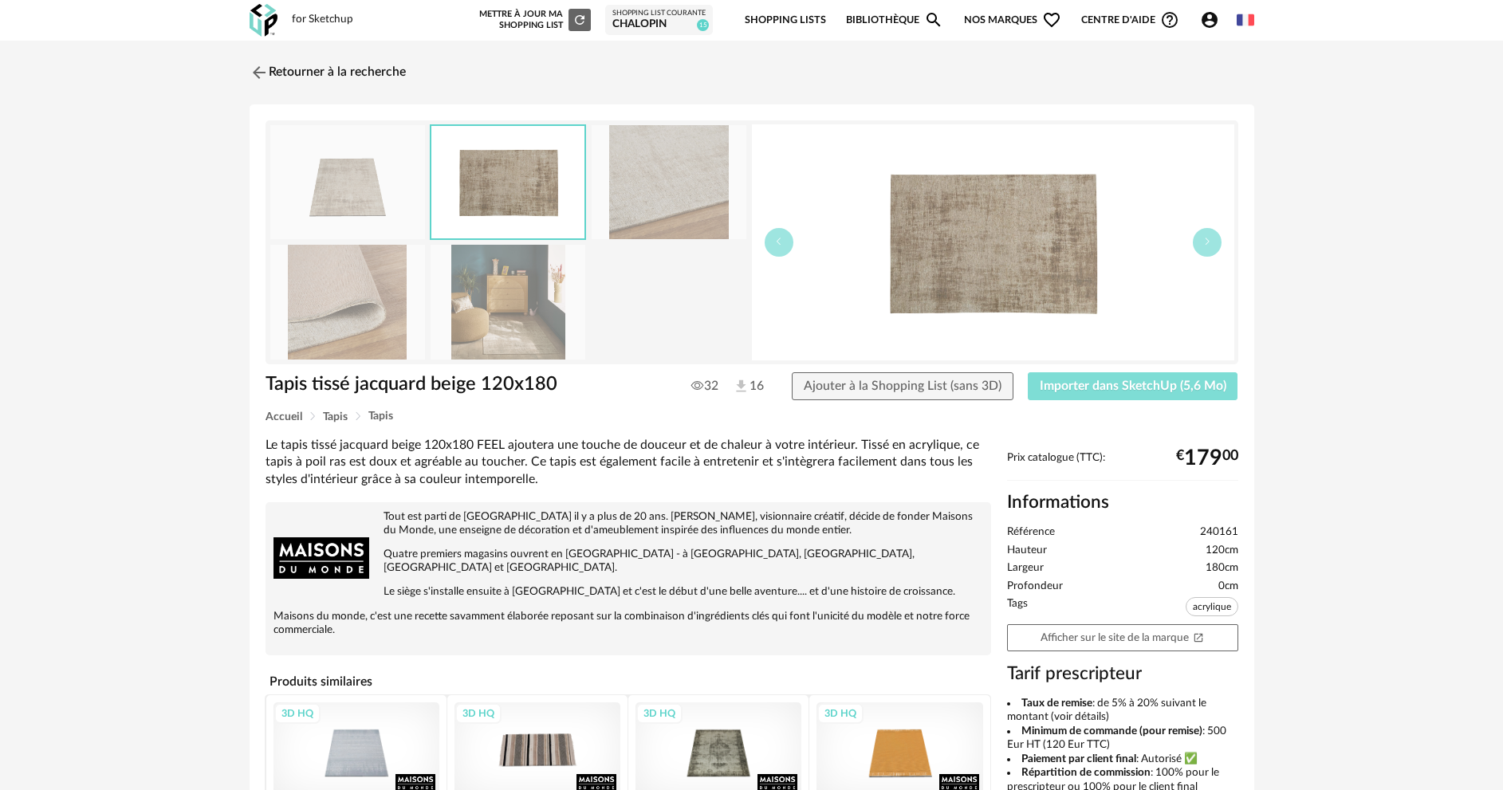
click at [1123, 394] on button "Importer dans SketchUp (5,6 Mo)" at bounding box center [1133, 386] width 211 height 29
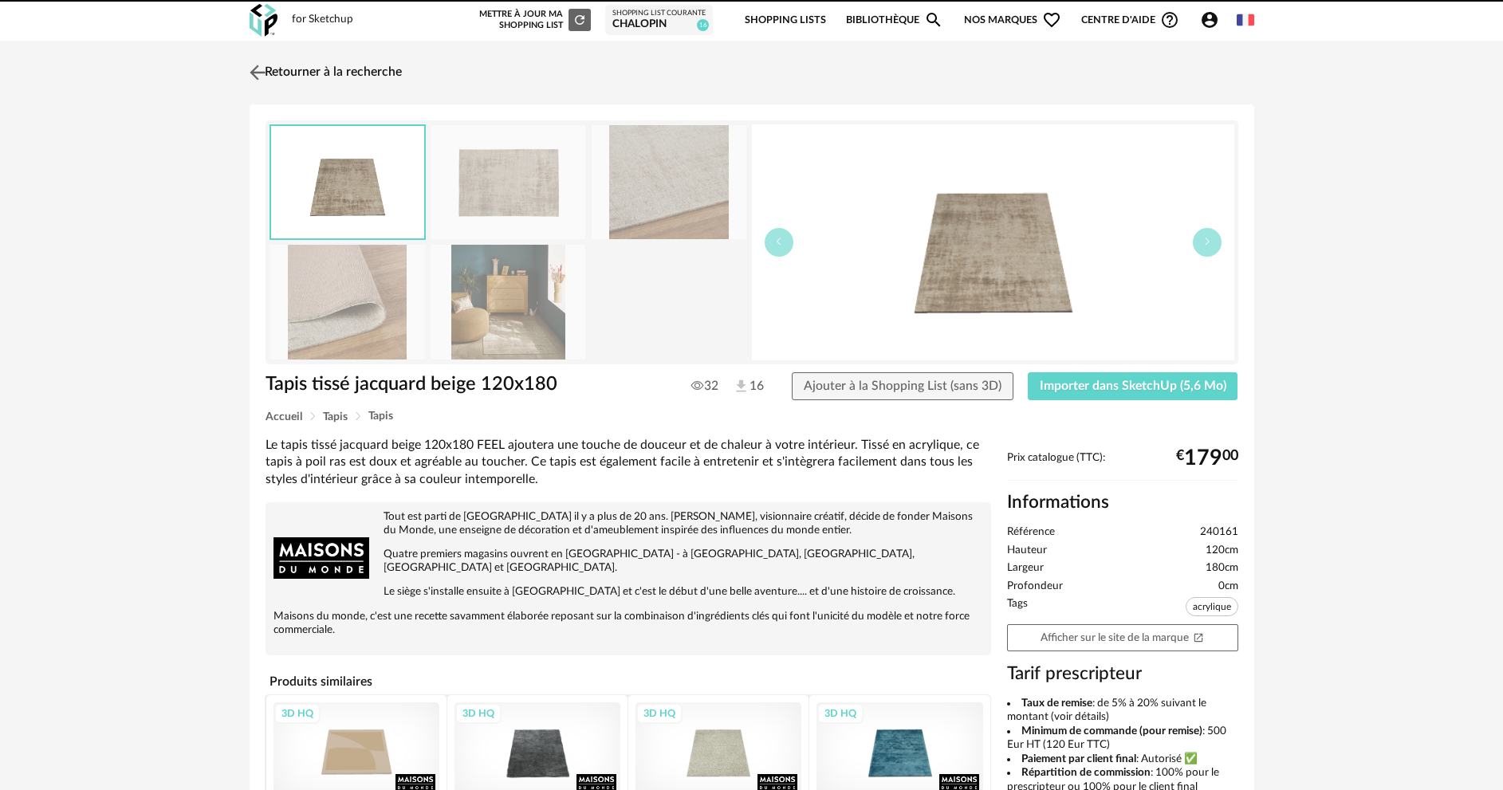
click at [257, 63] on img at bounding box center [257, 72] width 23 height 23
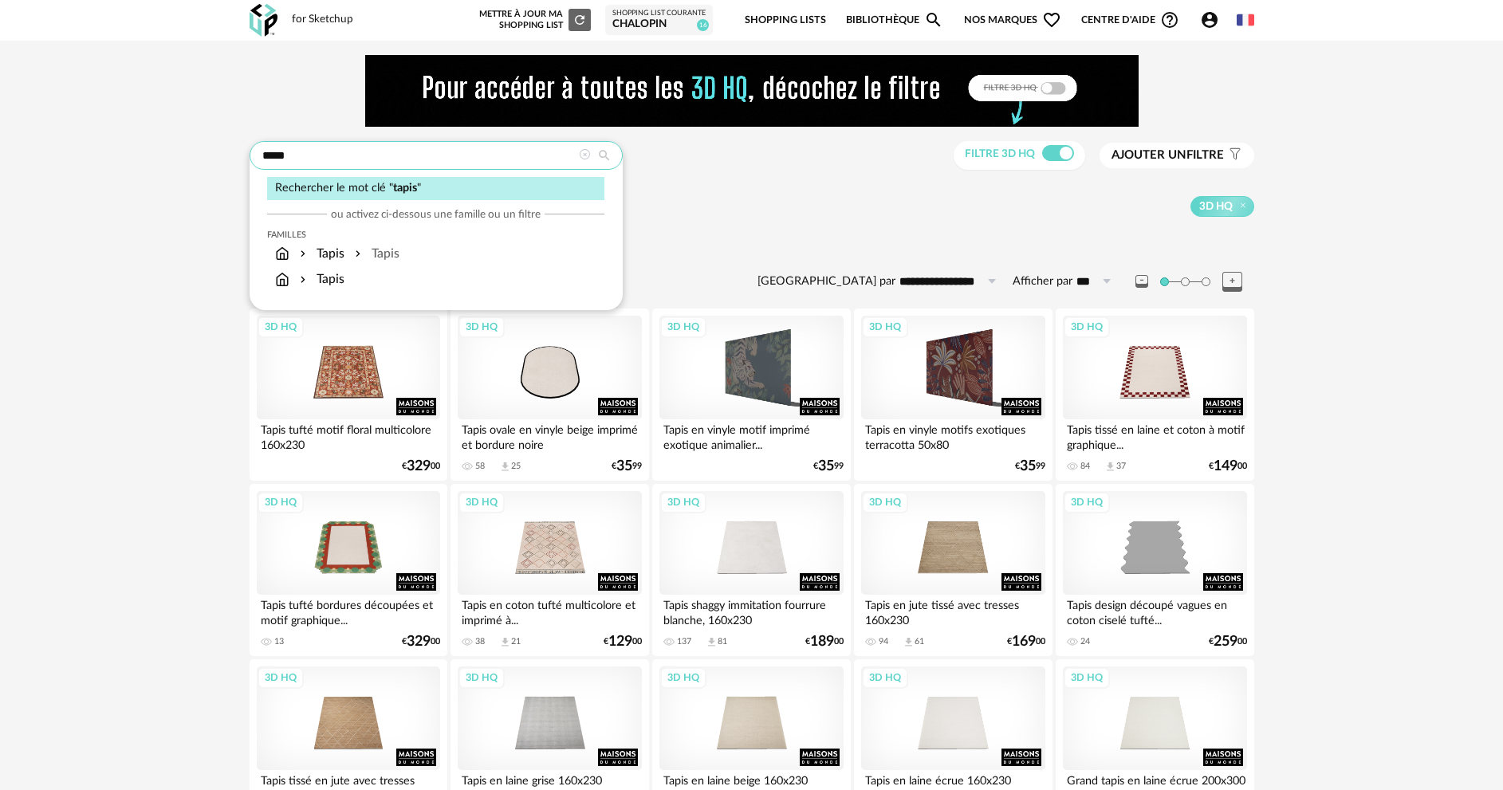
drag, startPoint x: 323, startPoint y: 152, endPoint x: 224, endPoint y: 155, distance: 98.9
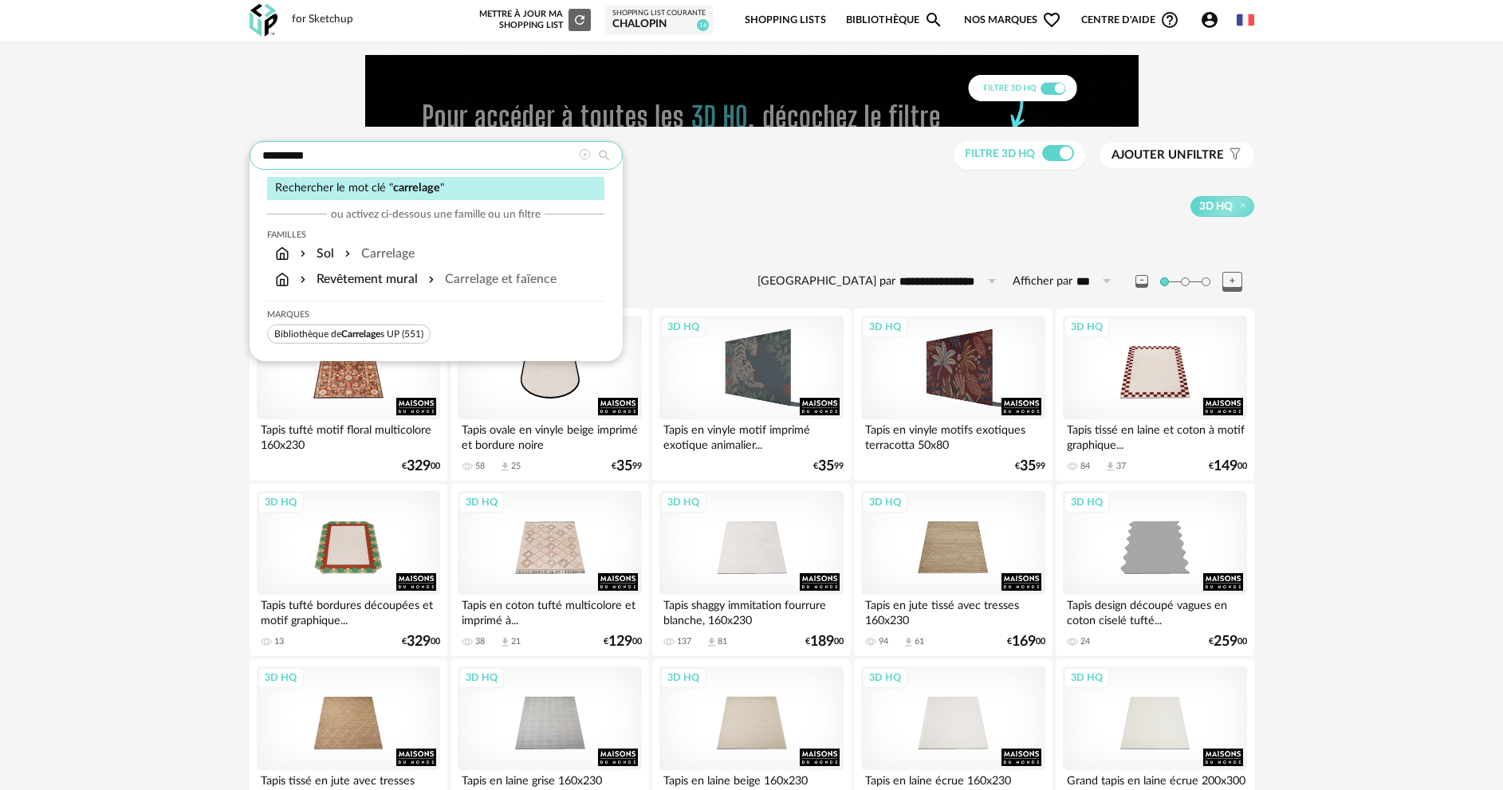
type input "*********"
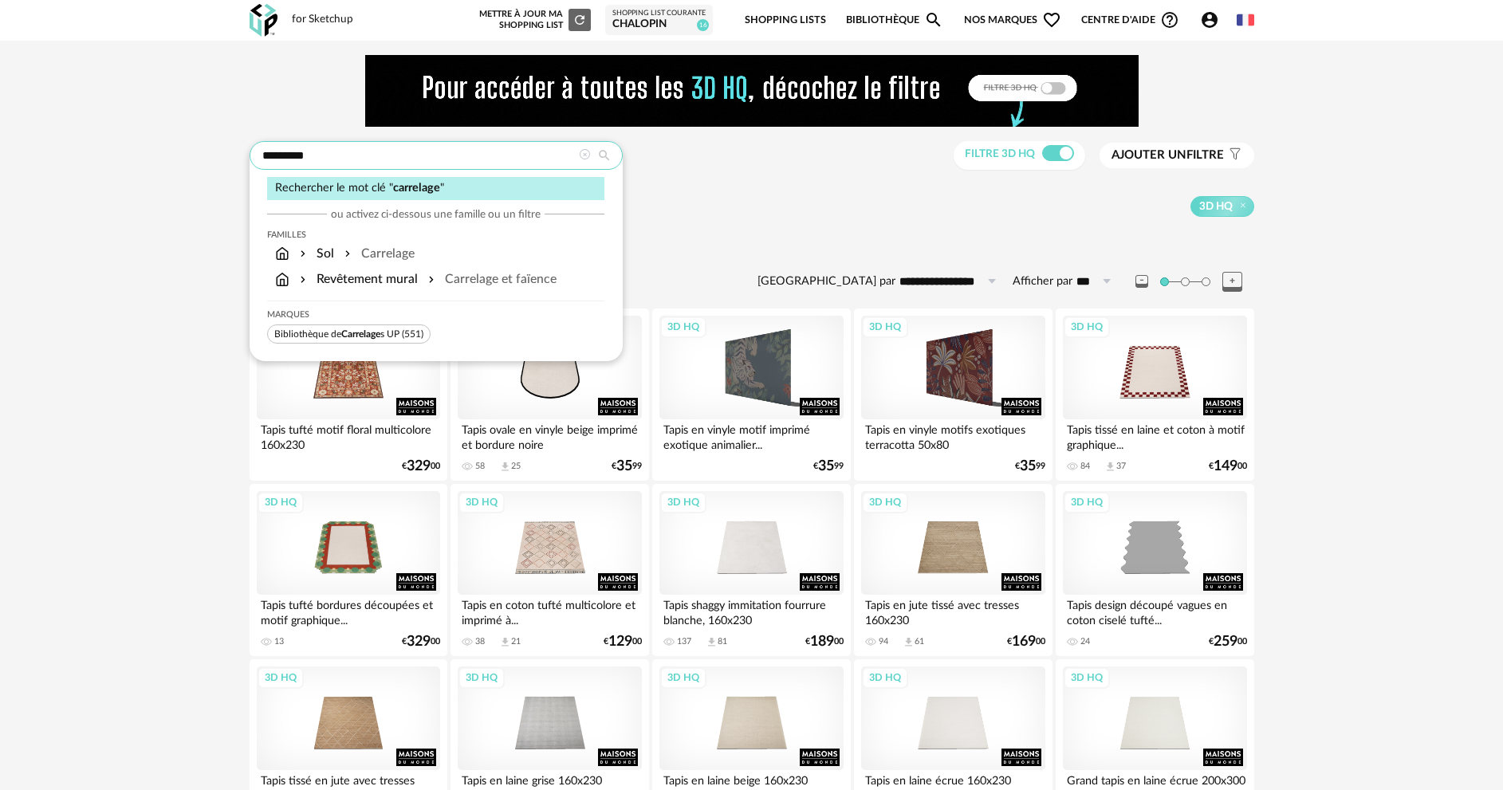
type input "**********"
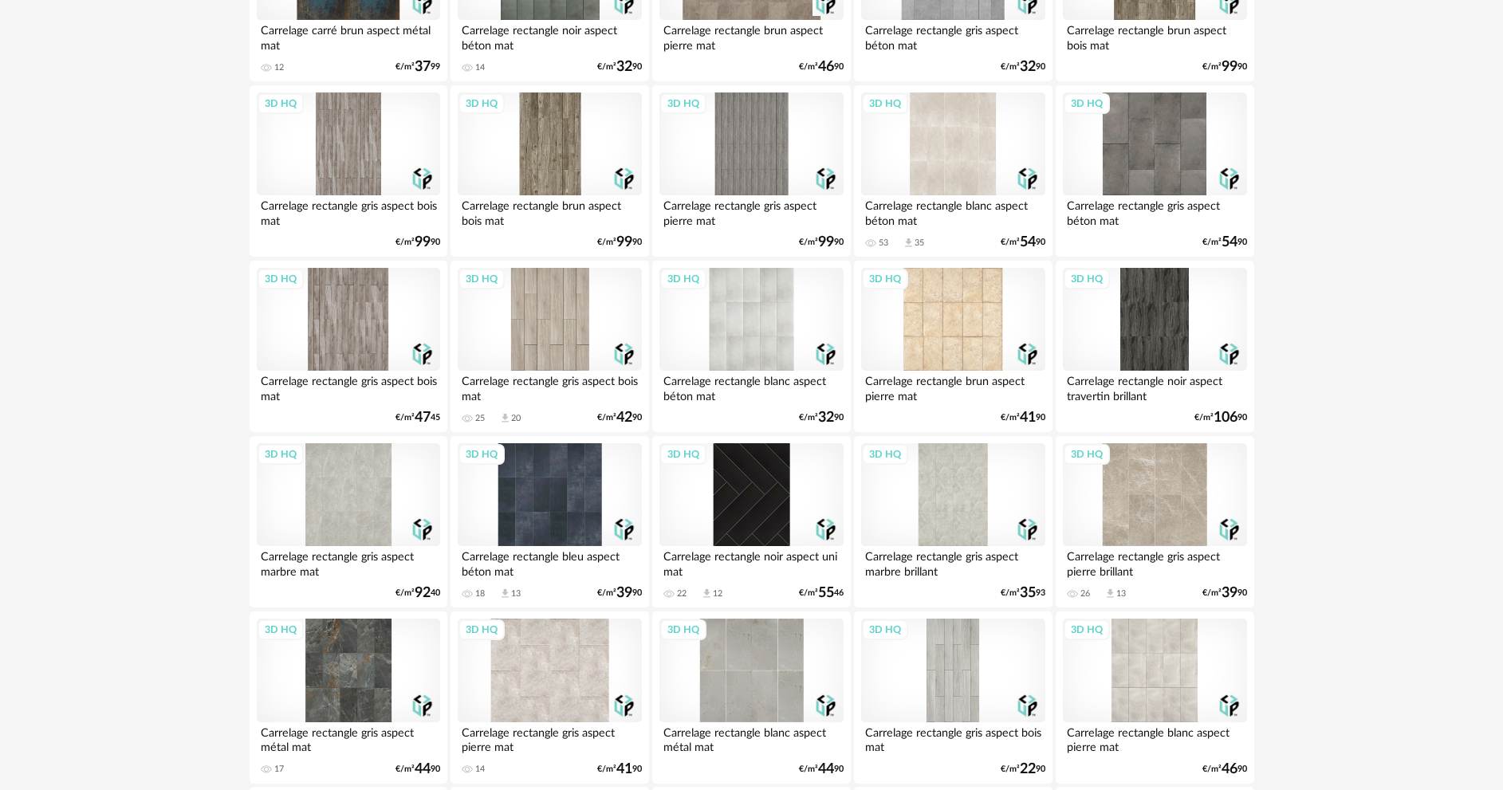
scroll to position [3110, 0]
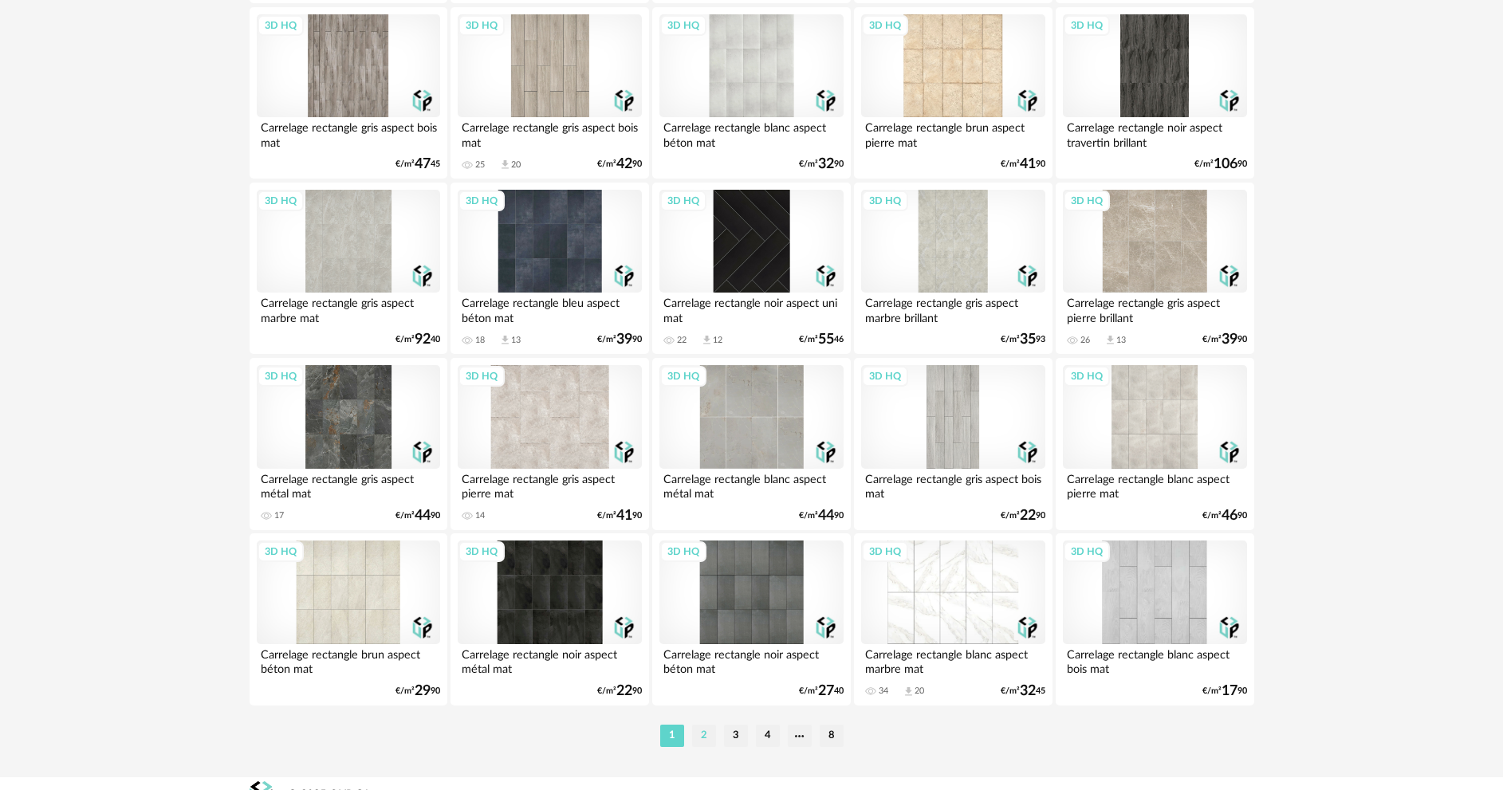
click at [704, 739] on li "2" at bounding box center [704, 736] width 24 height 22
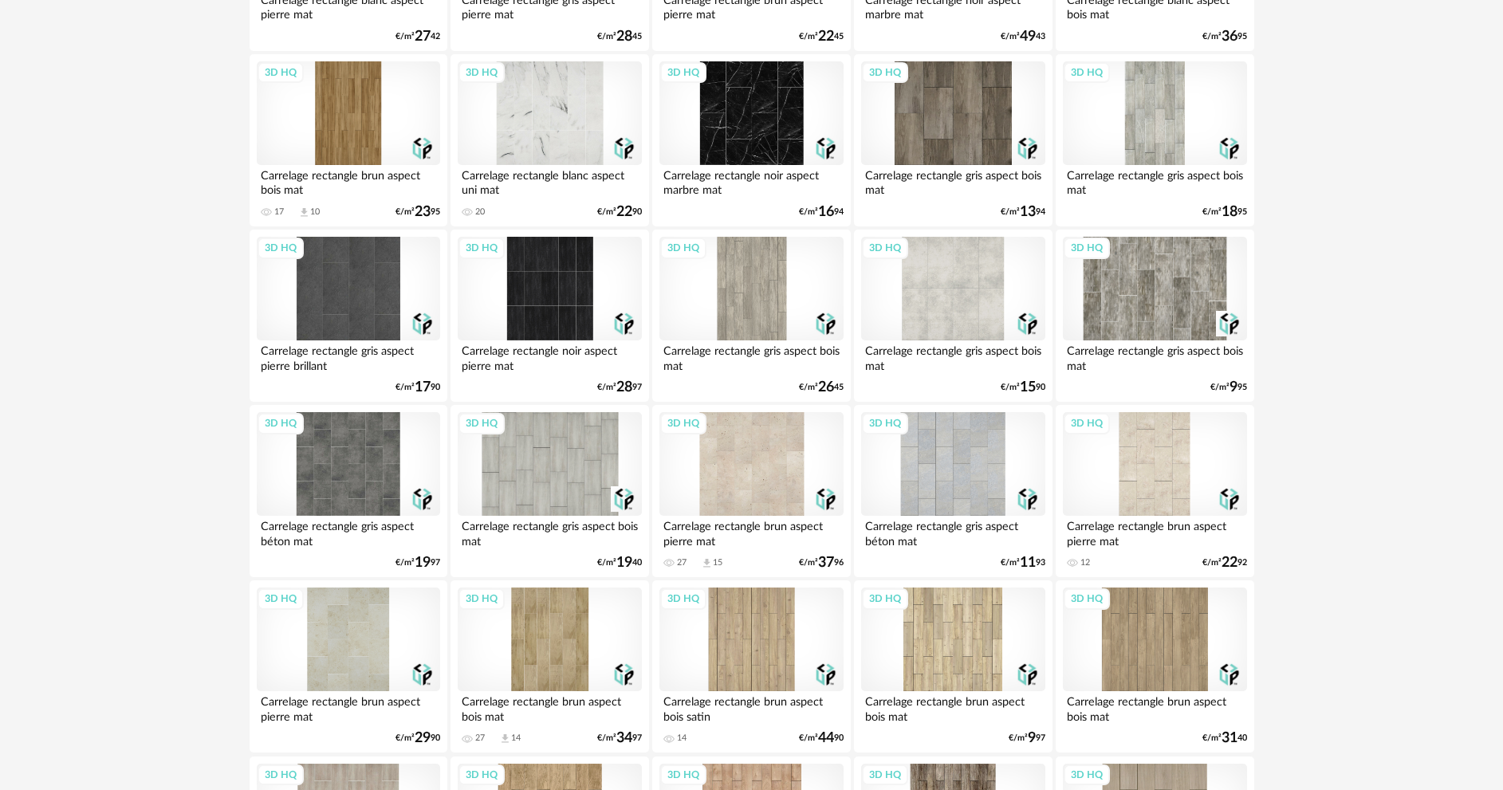
scroll to position [2233, 0]
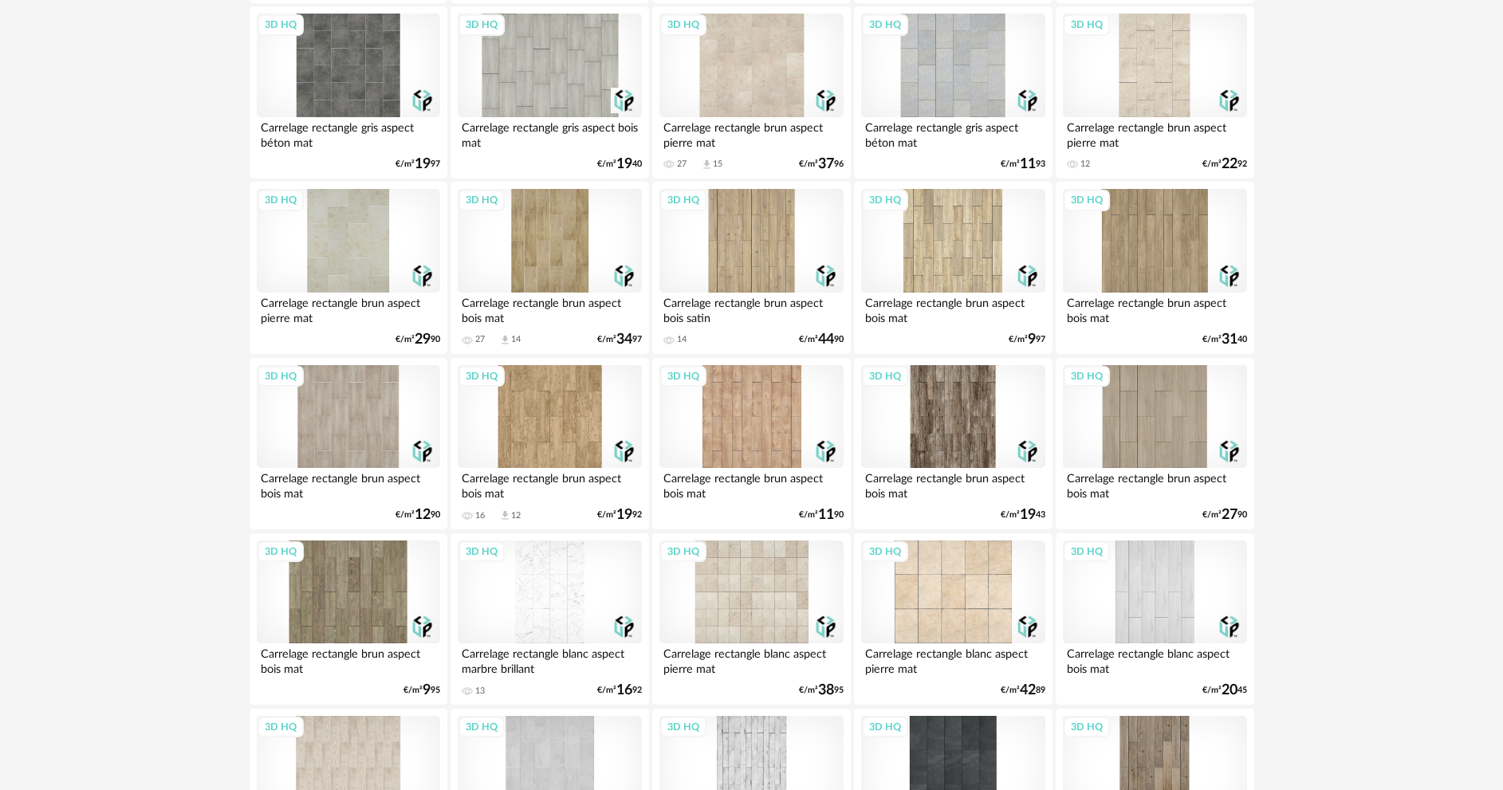
click at [553, 605] on div "3D HQ" at bounding box center [549, 593] width 183 height 104
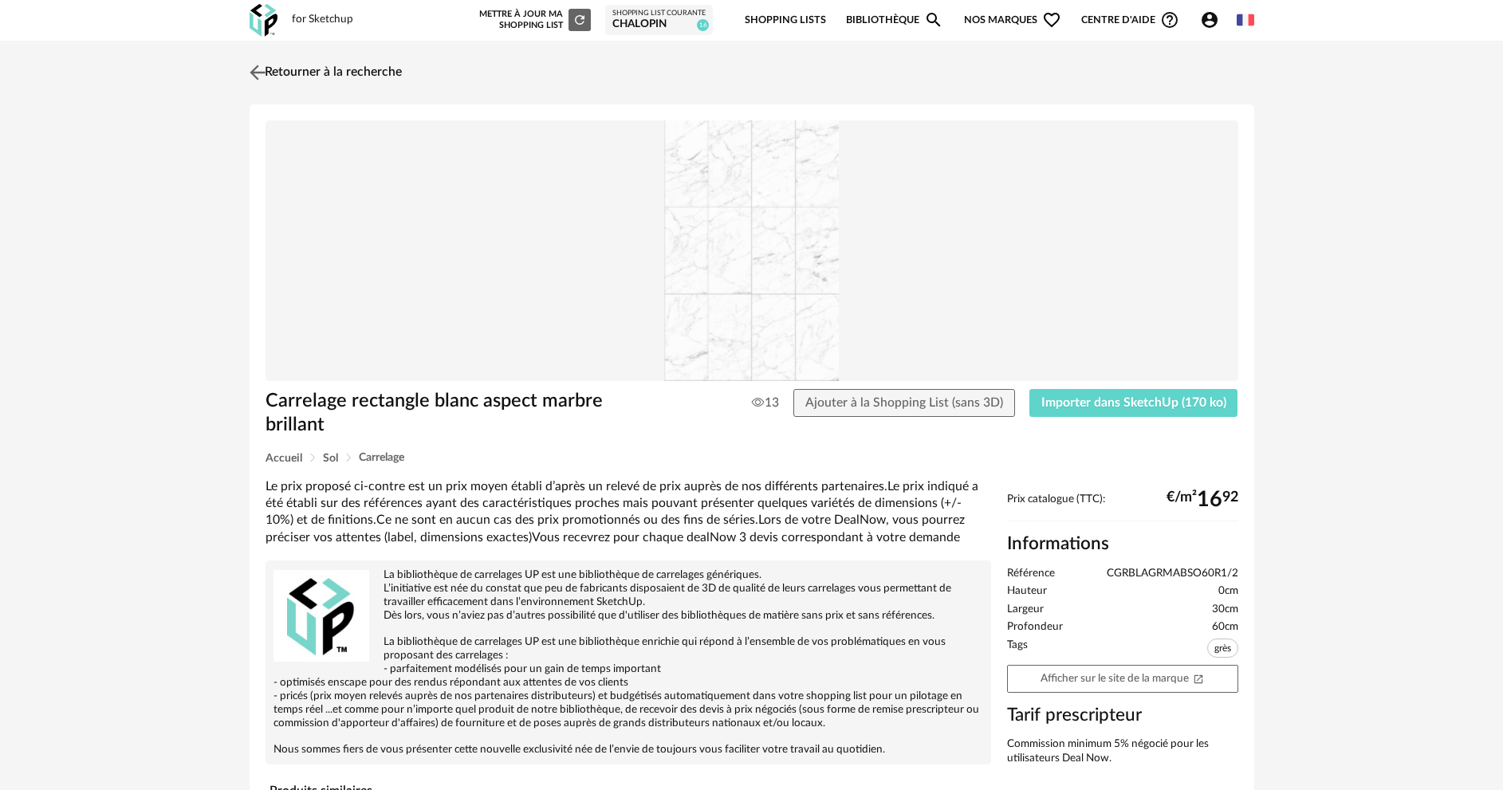
click at [260, 69] on img at bounding box center [257, 72] width 23 height 23
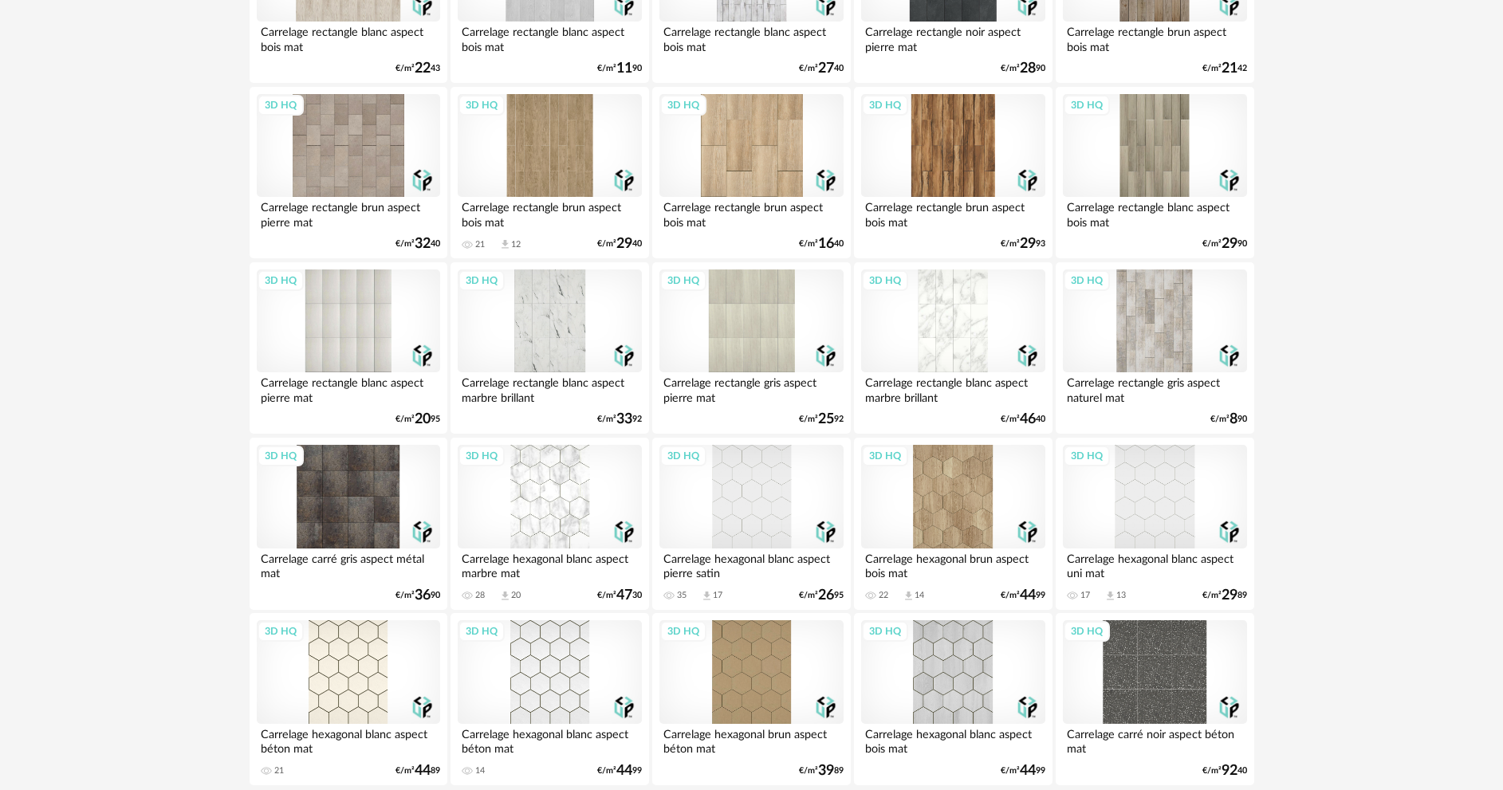
scroll to position [3133, 0]
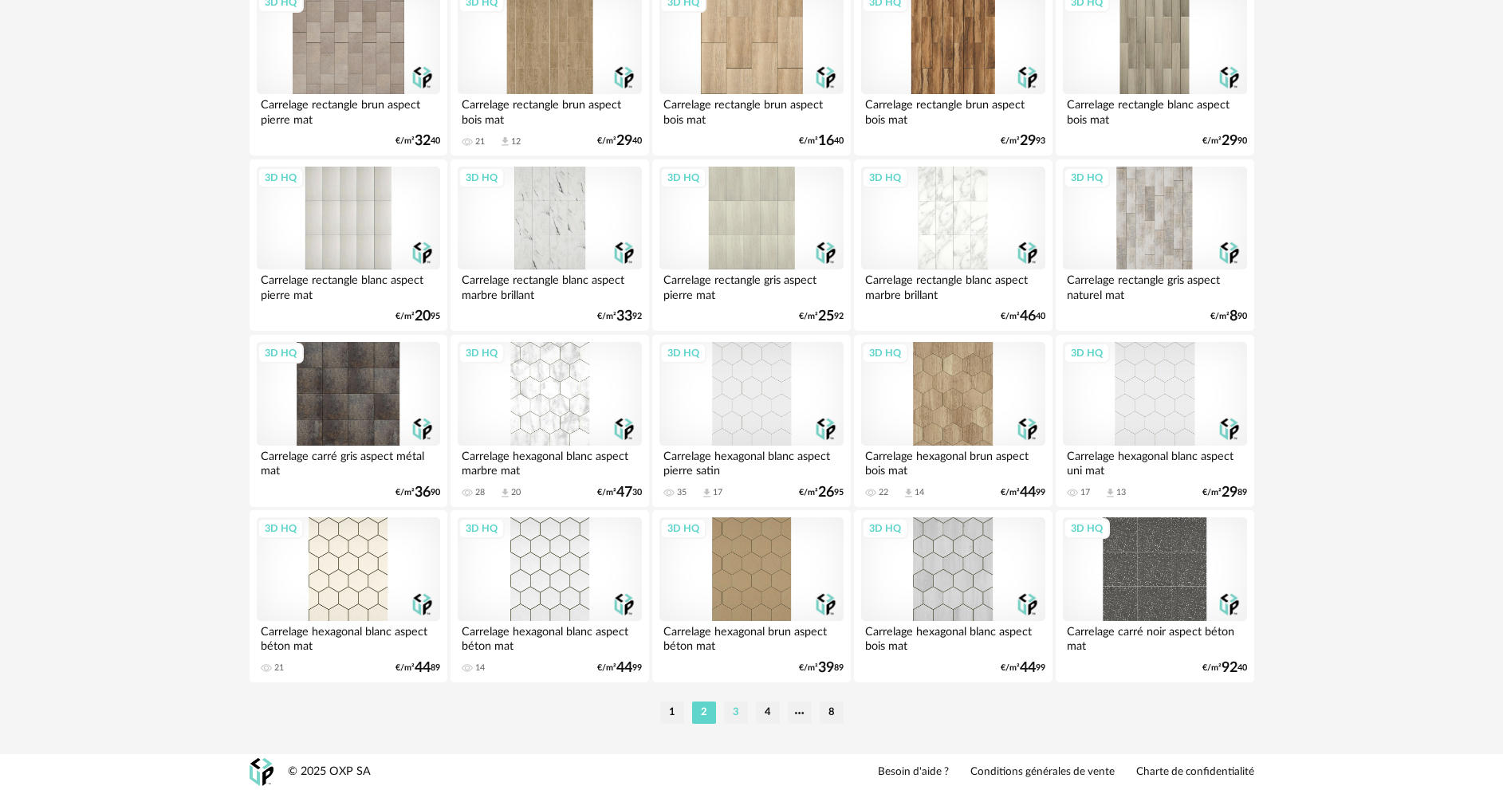
click at [733, 723] on li "3" at bounding box center [736, 713] width 24 height 22
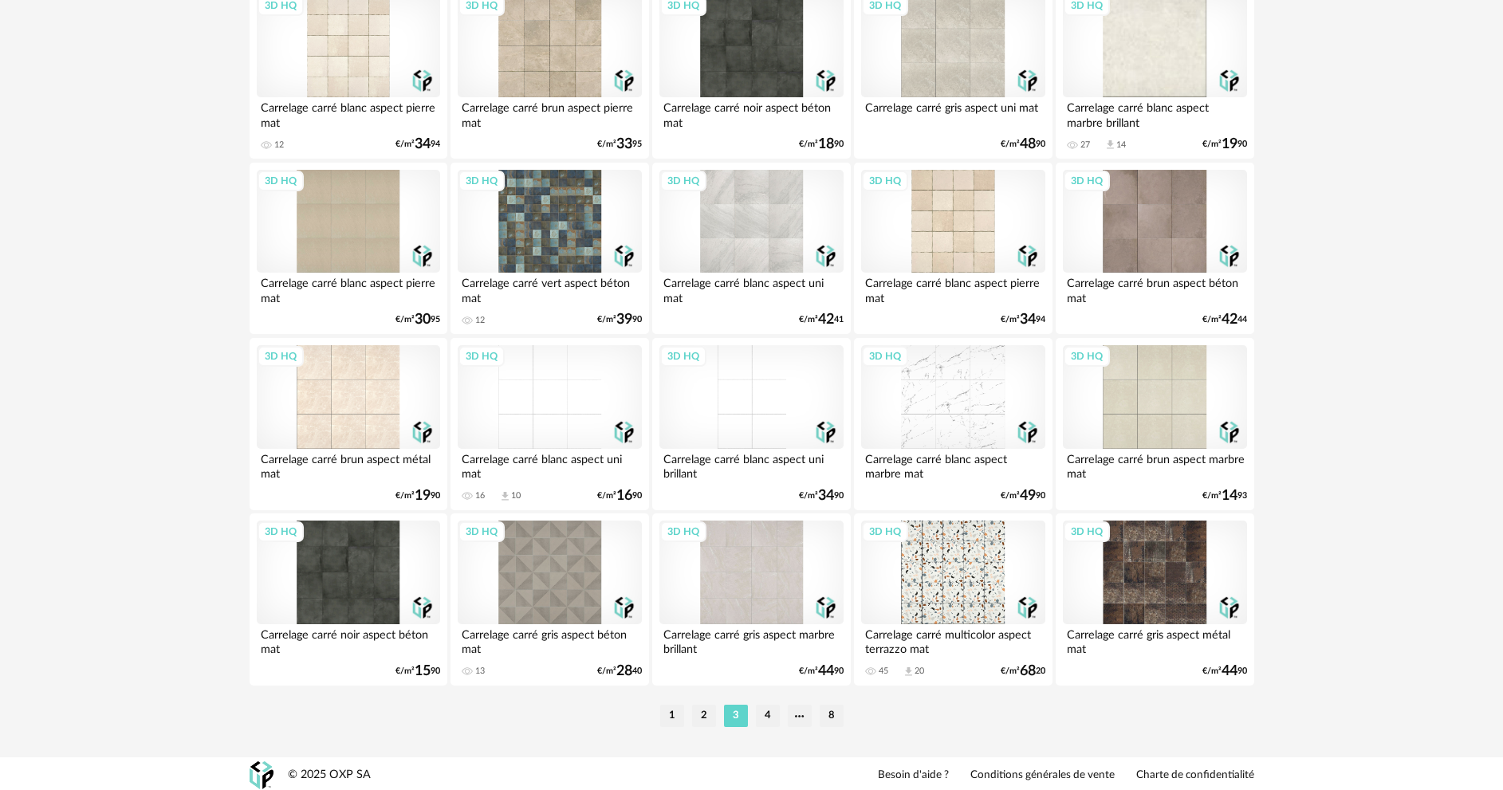
scroll to position [3133, 0]
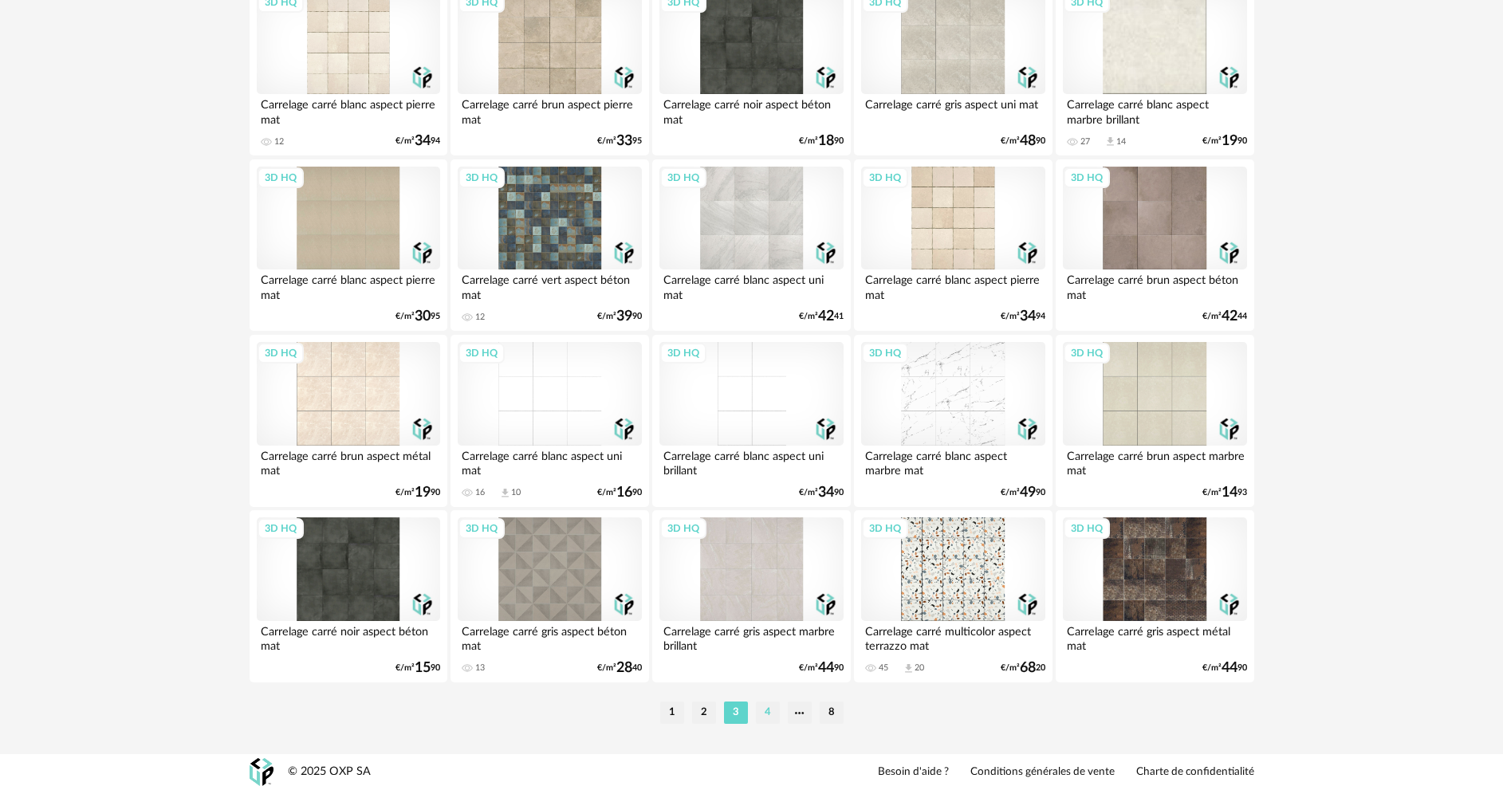
click at [766, 720] on li "4" at bounding box center [768, 713] width 24 height 22
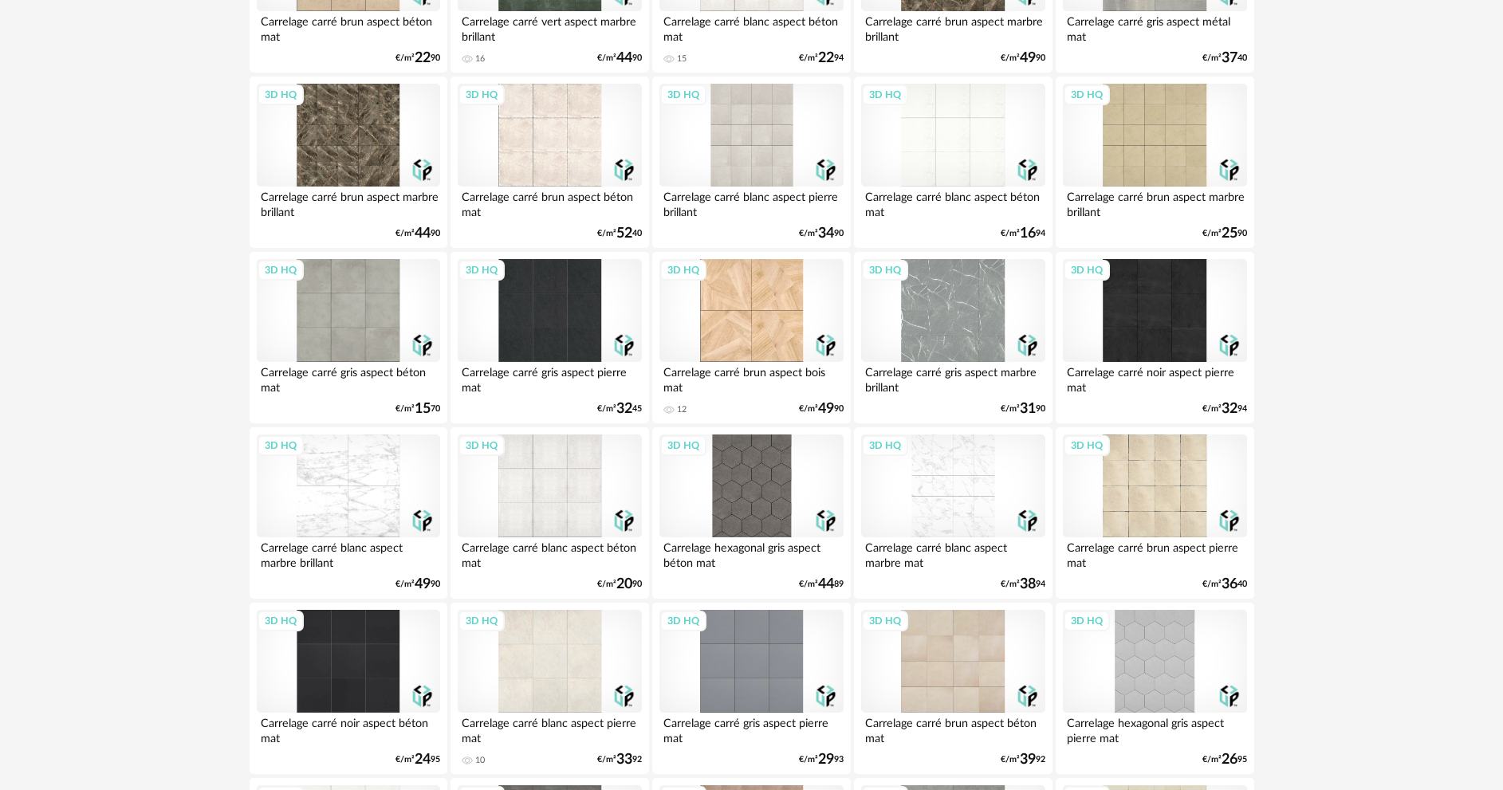
scroll to position [877, 0]
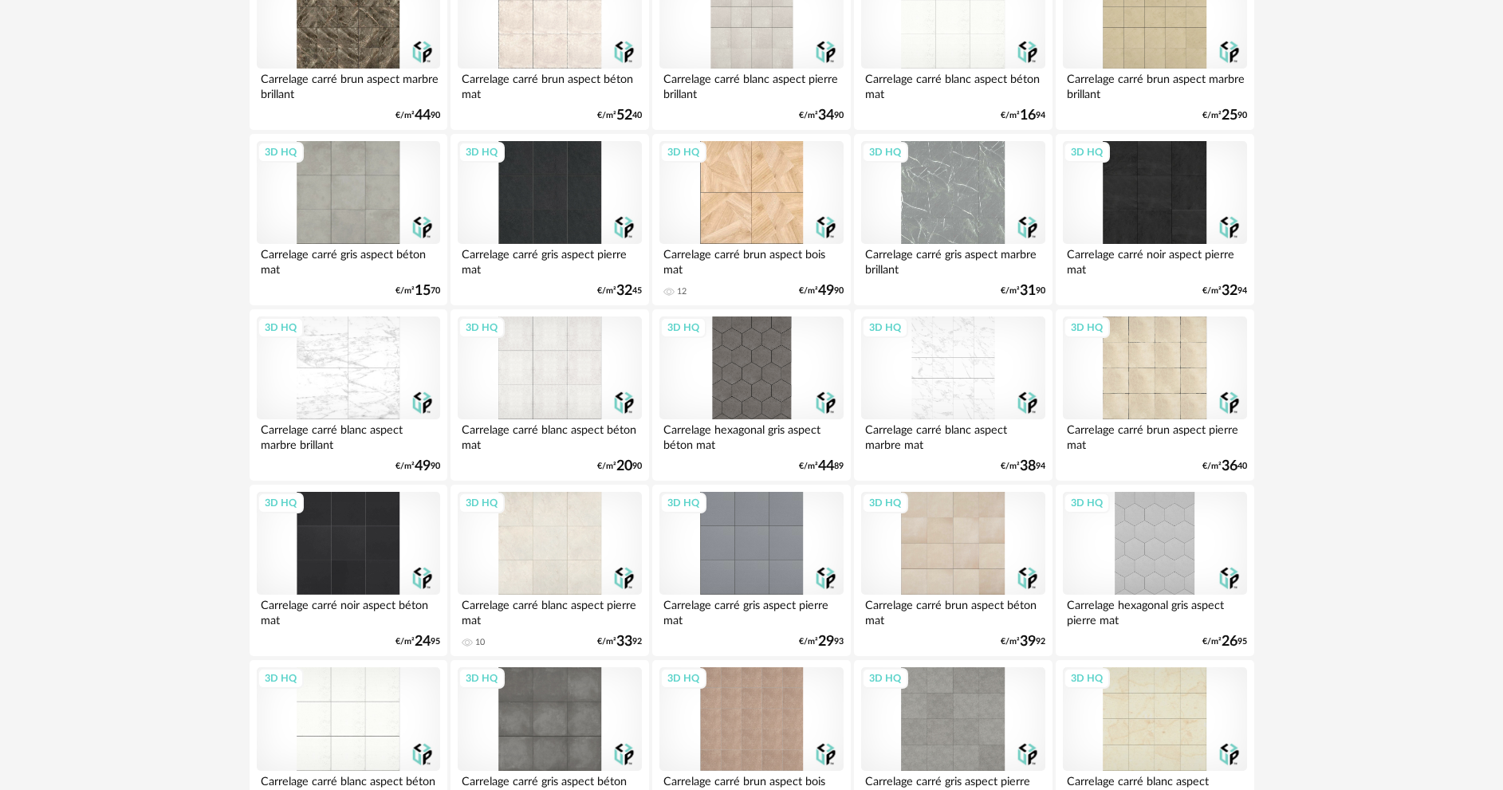
click at [947, 384] on div "3D HQ" at bounding box center [952, 369] width 183 height 104
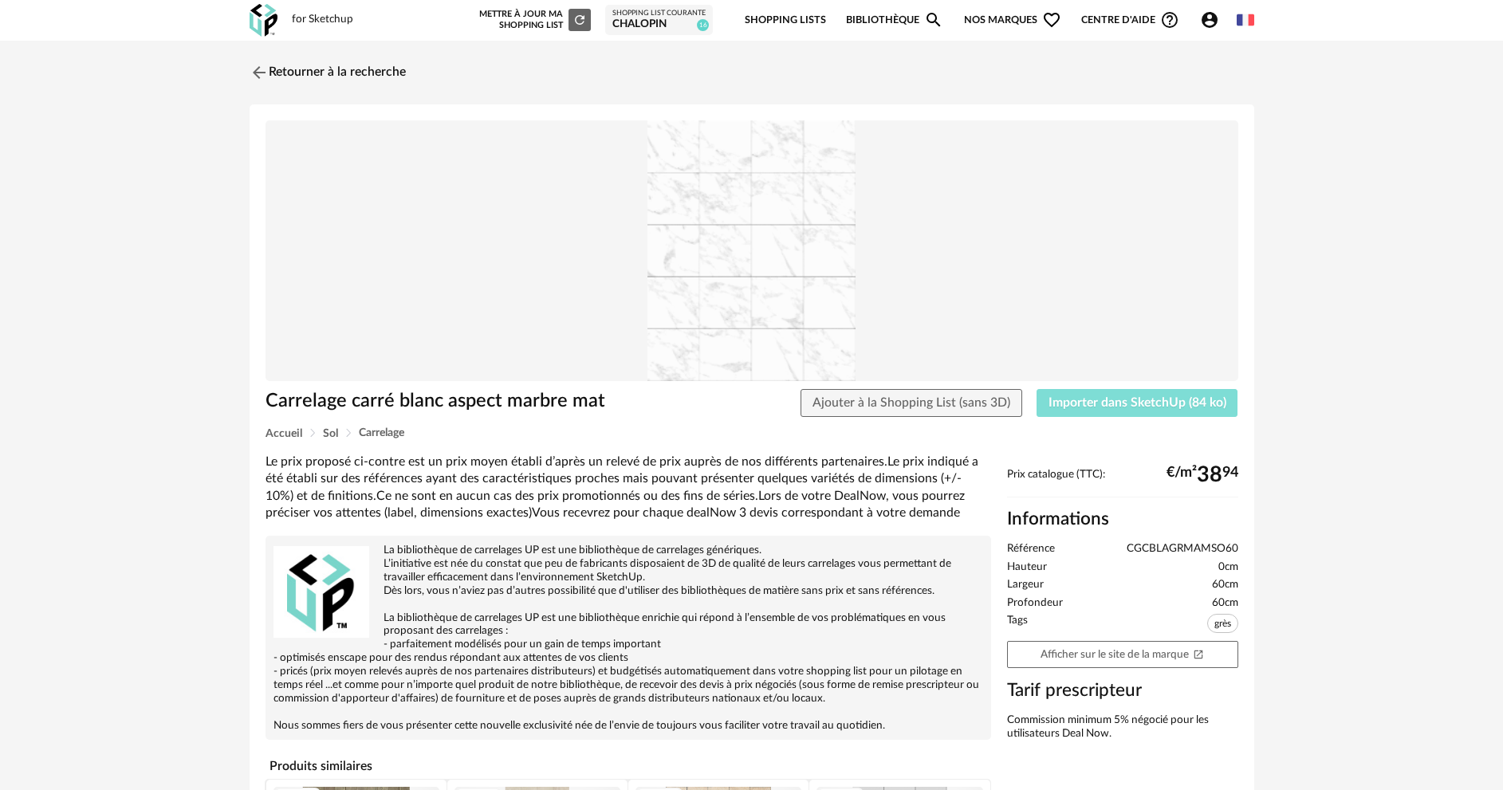
click at [1106, 409] on button "Importer dans SketchUp (84 ko)" at bounding box center [1138, 403] width 202 height 29
click at [258, 75] on img at bounding box center [257, 72] width 23 height 23
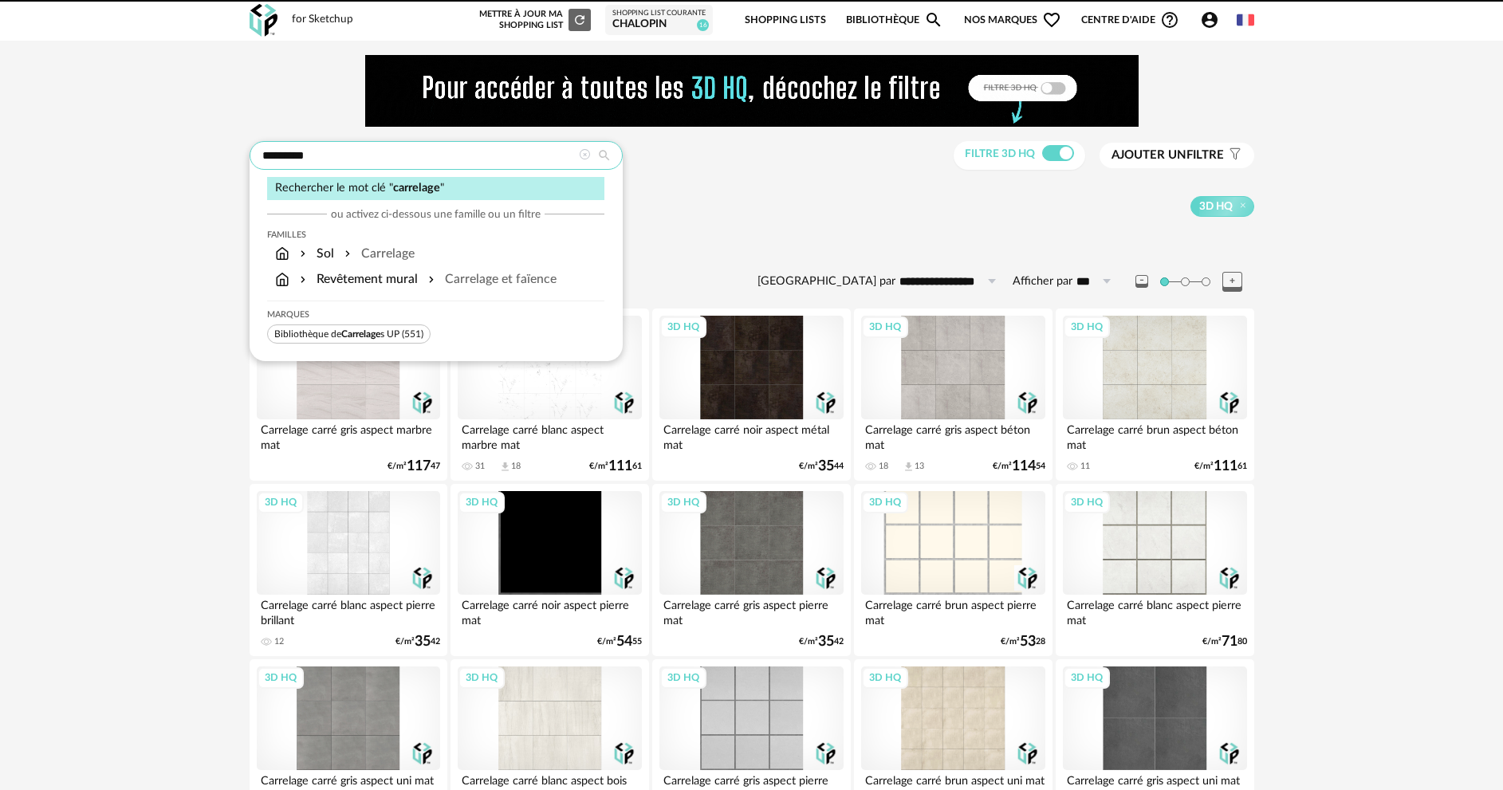
drag, startPoint x: 337, startPoint y: 165, endPoint x: 220, endPoint y: 161, distance: 117.3
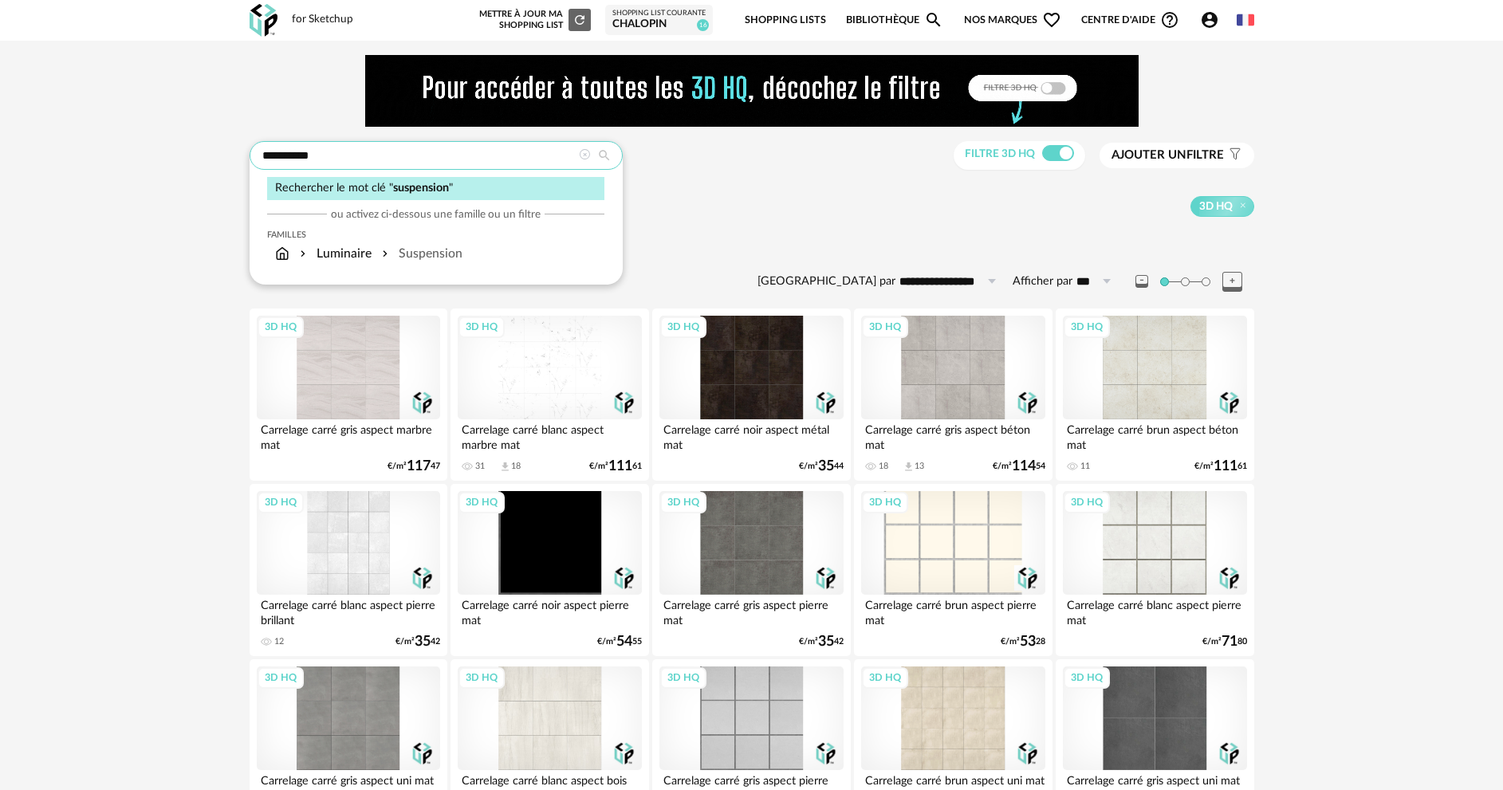
type input "**********"
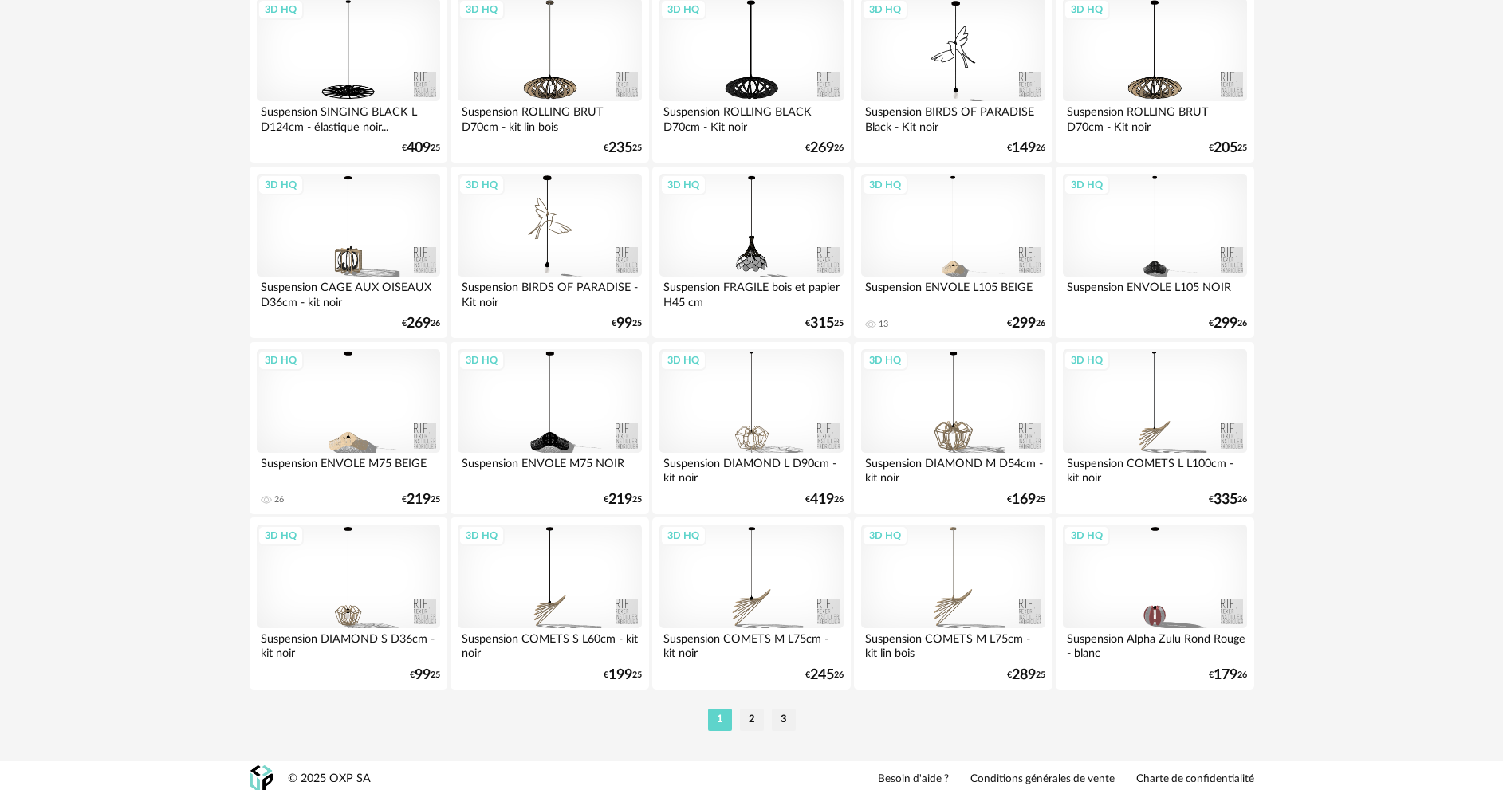
scroll to position [3133, 0]
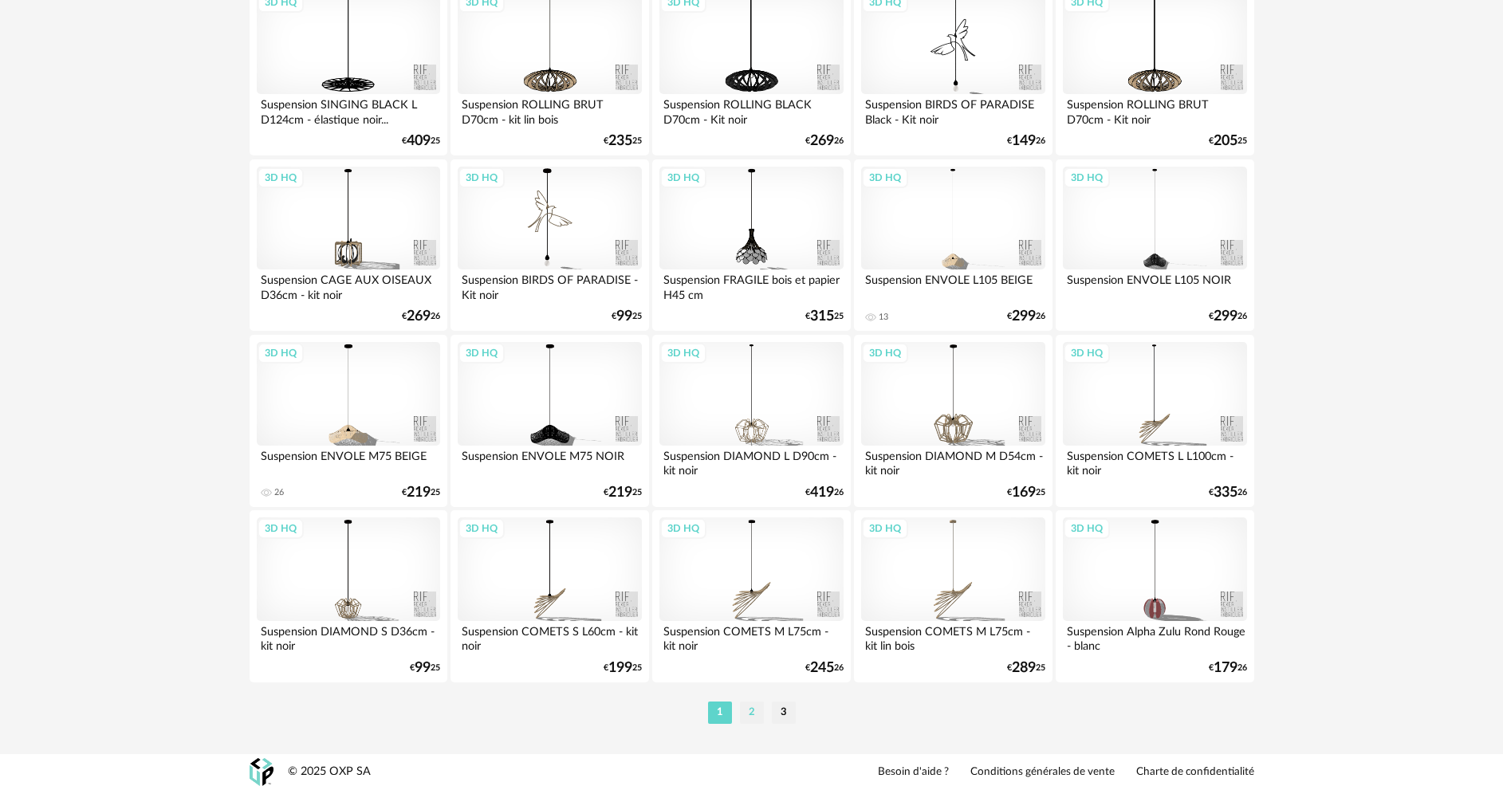
click at [753, 714] on li "2" at bounding box center [752, 713] width 24 height 22
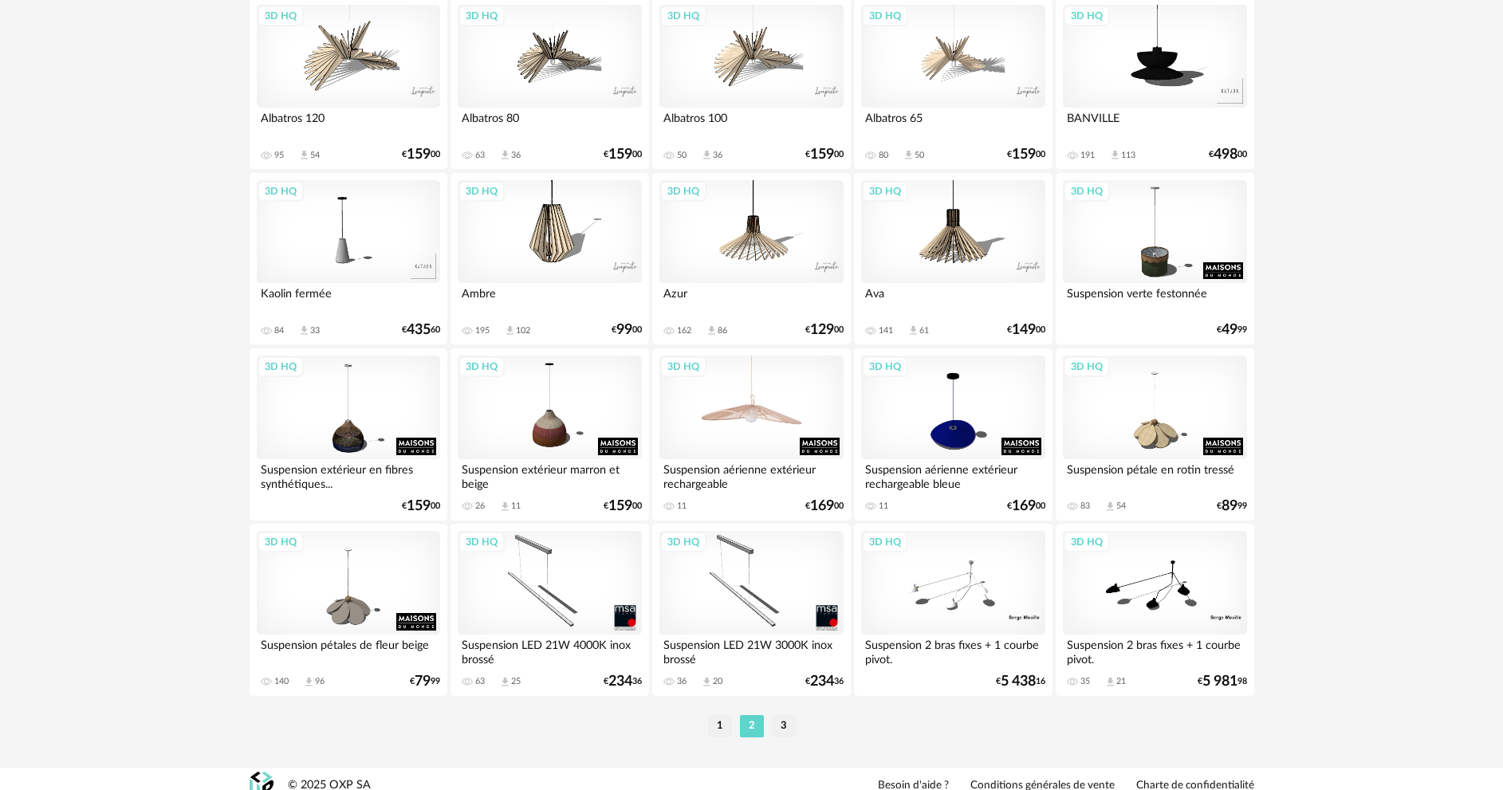
scroll to position [3133, 0]
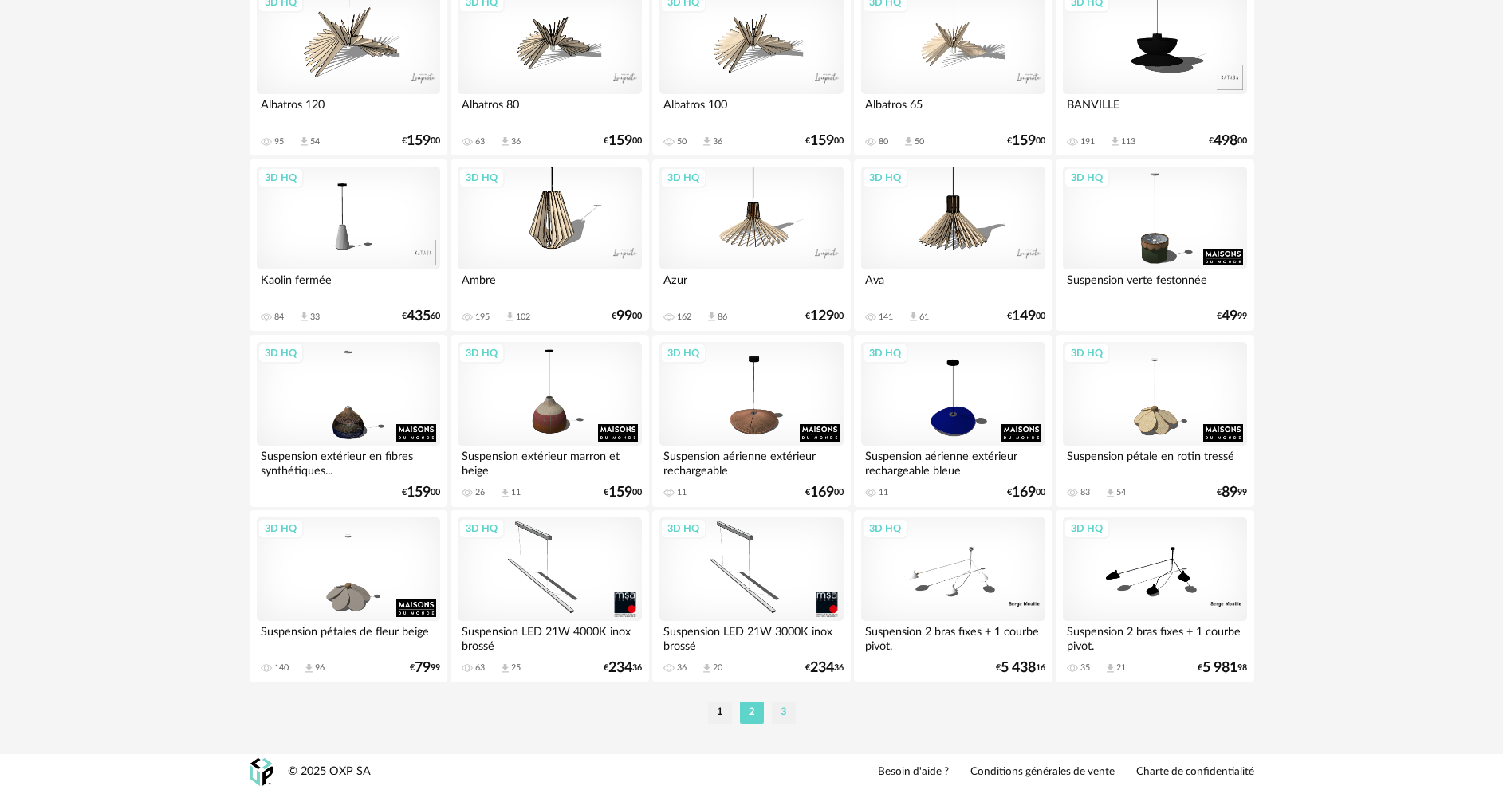
click at [780, 710] on li "3" at bounding box center [784, 713] width 24 height 22
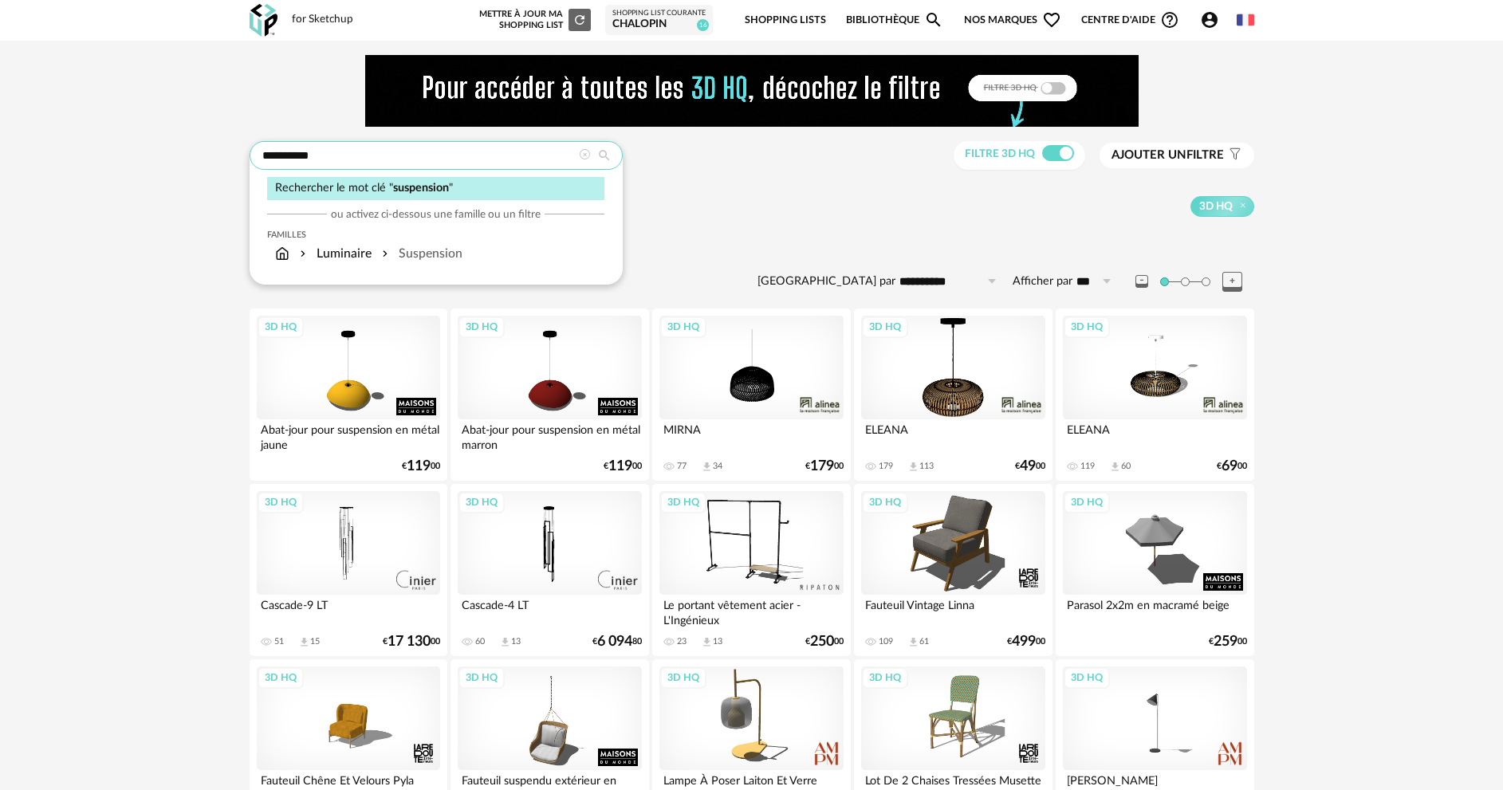
drag, startPoint x: 350, startPoint y: 148, endPoint x: 185, endPoint y: 155, distance: 165.2
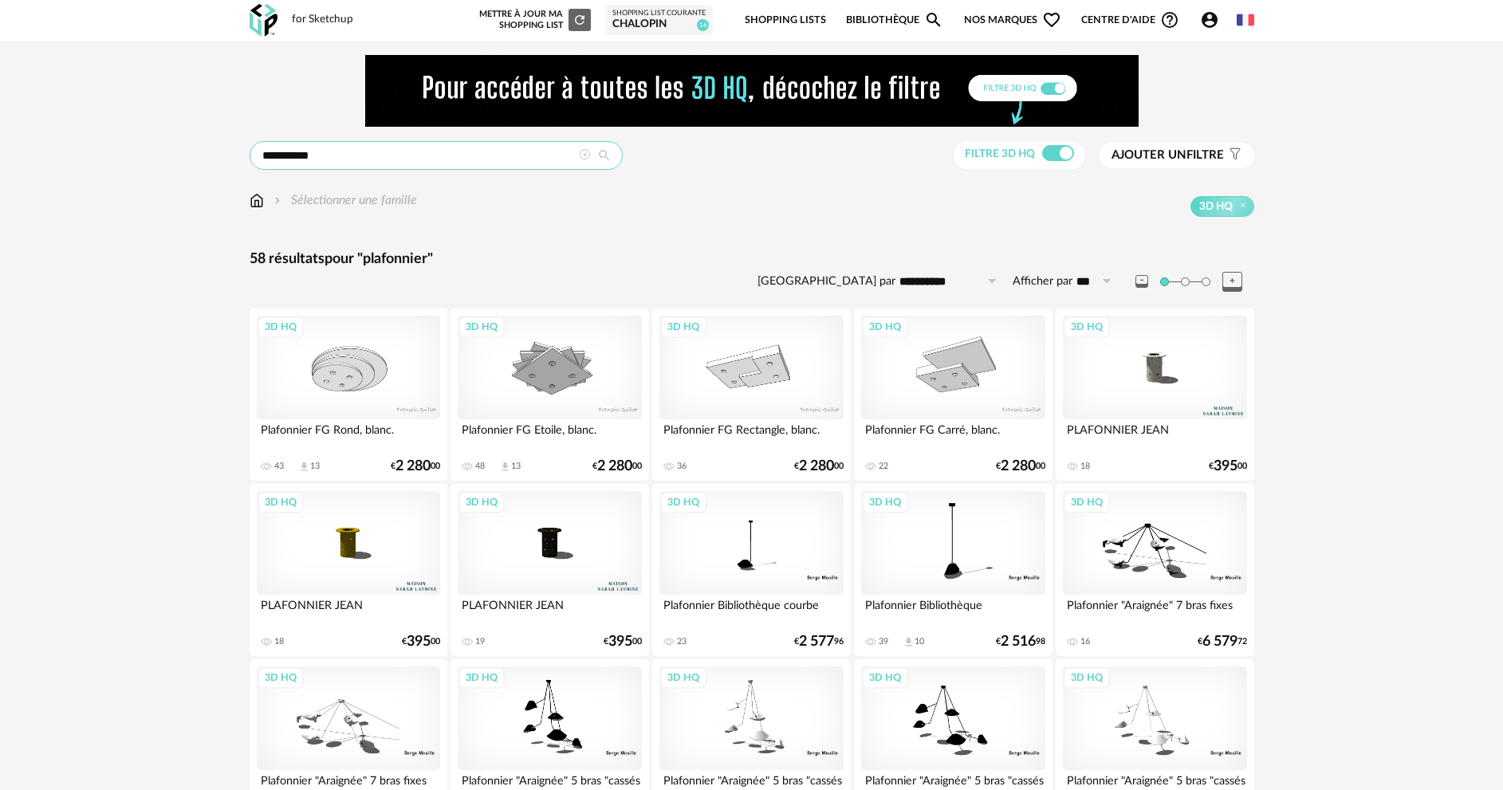
drag, startPoint x: 298, startPoint y: 160, endPoint x: 191, endPoint y: 160, distance: 106.9
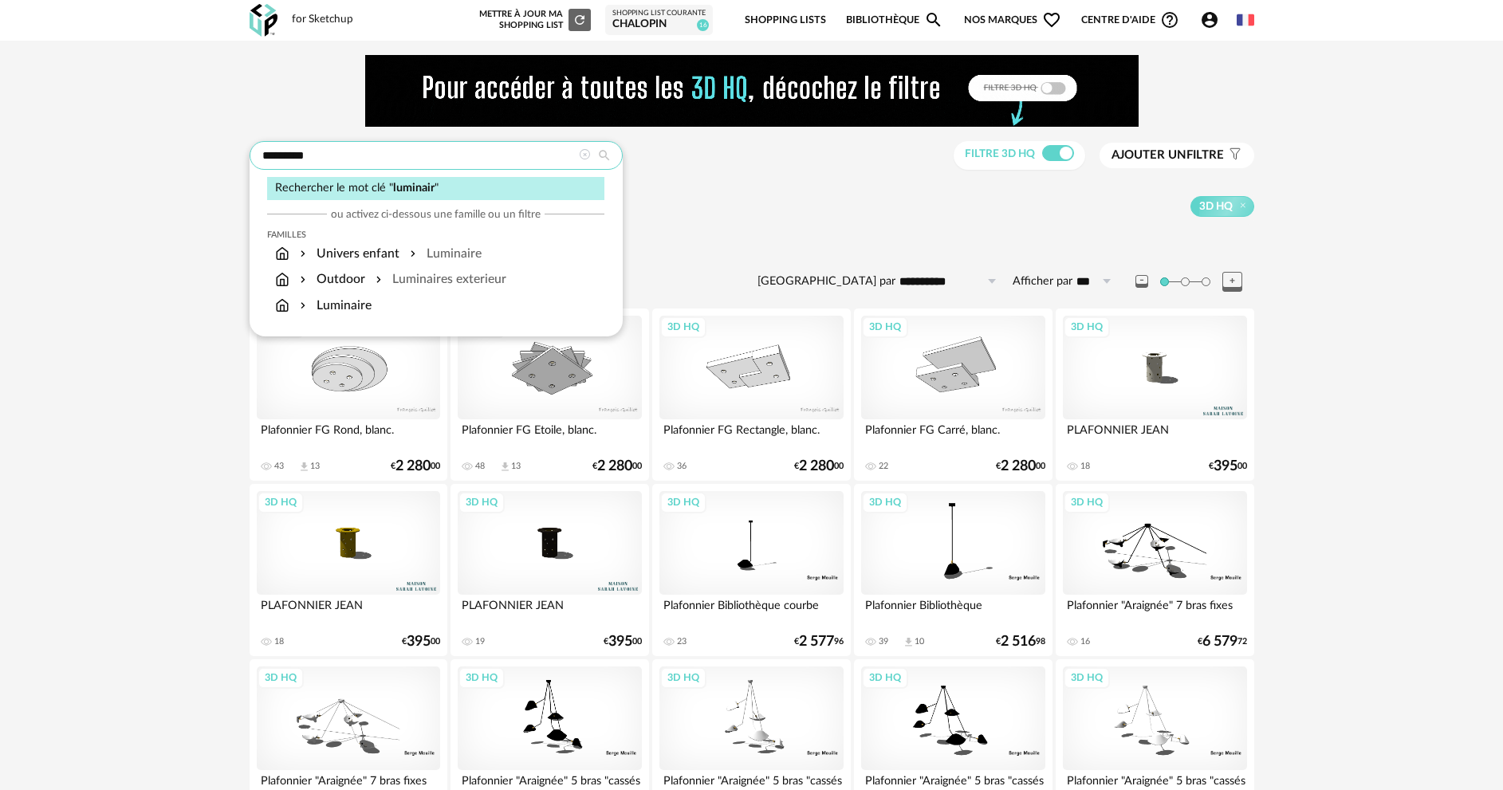
type input "*********"
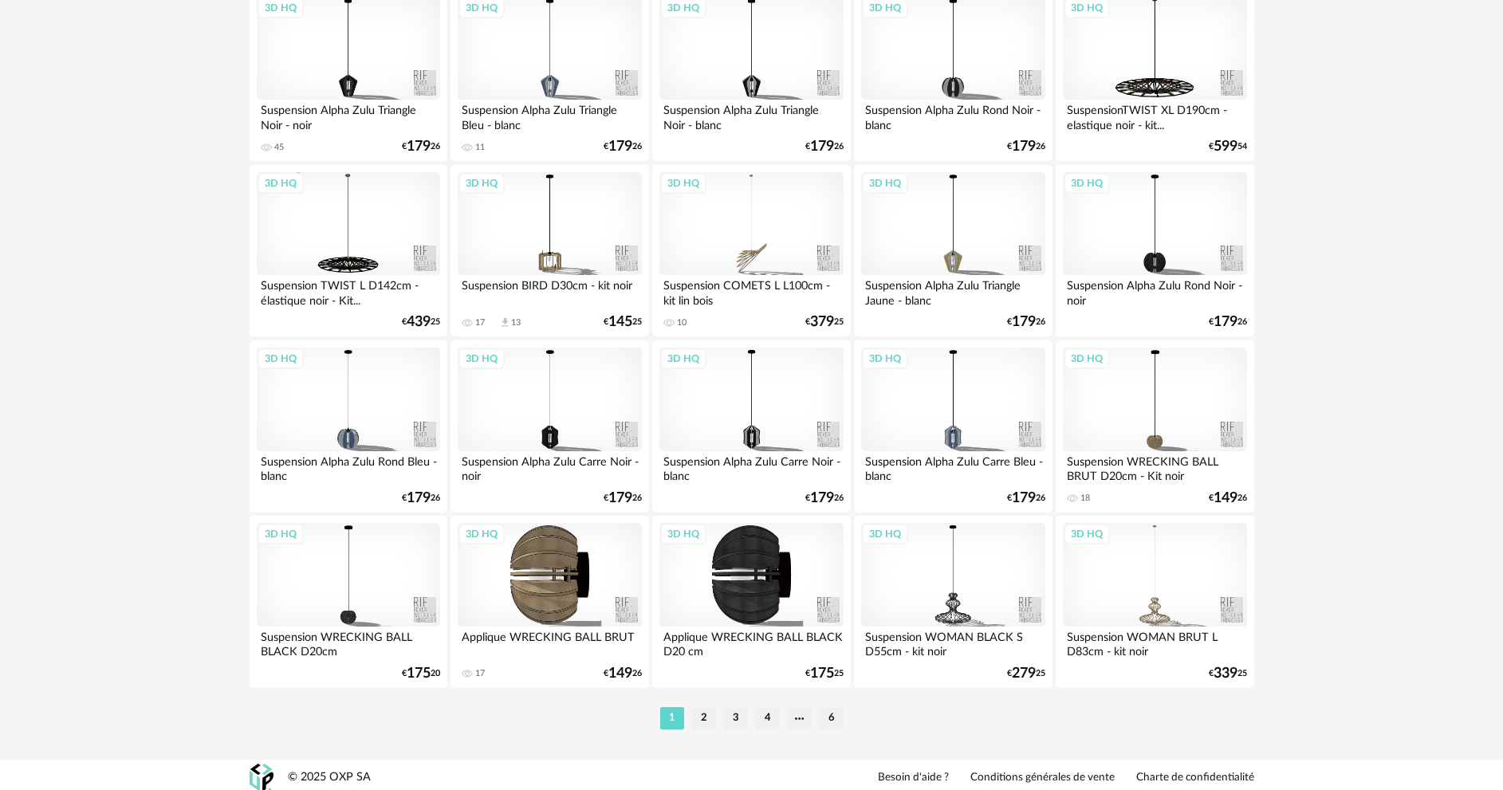
scroll to position [3133, 0]
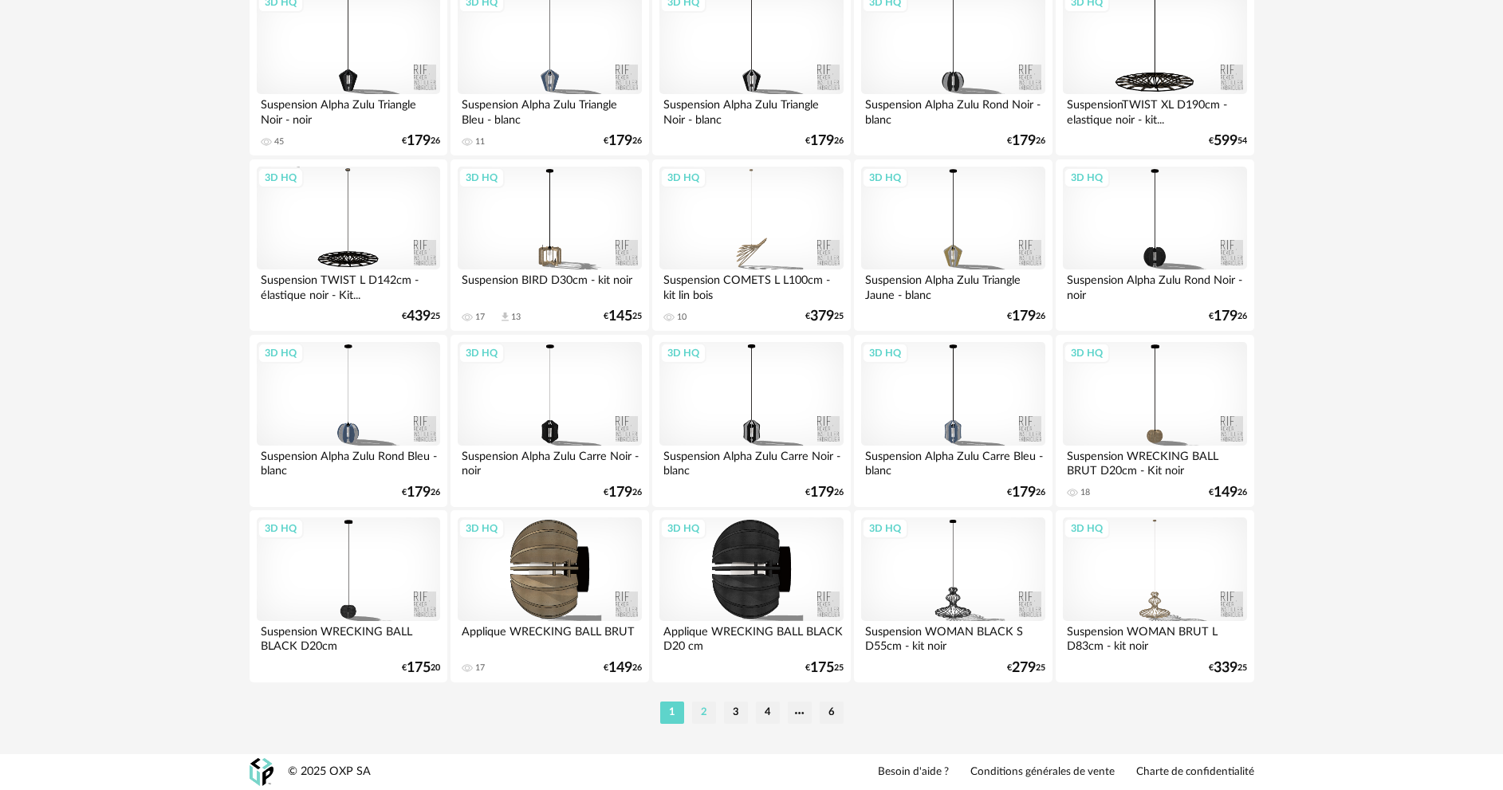
click at [711, 712] on li "2" at bounding box center [704, 713] width 24 height 22
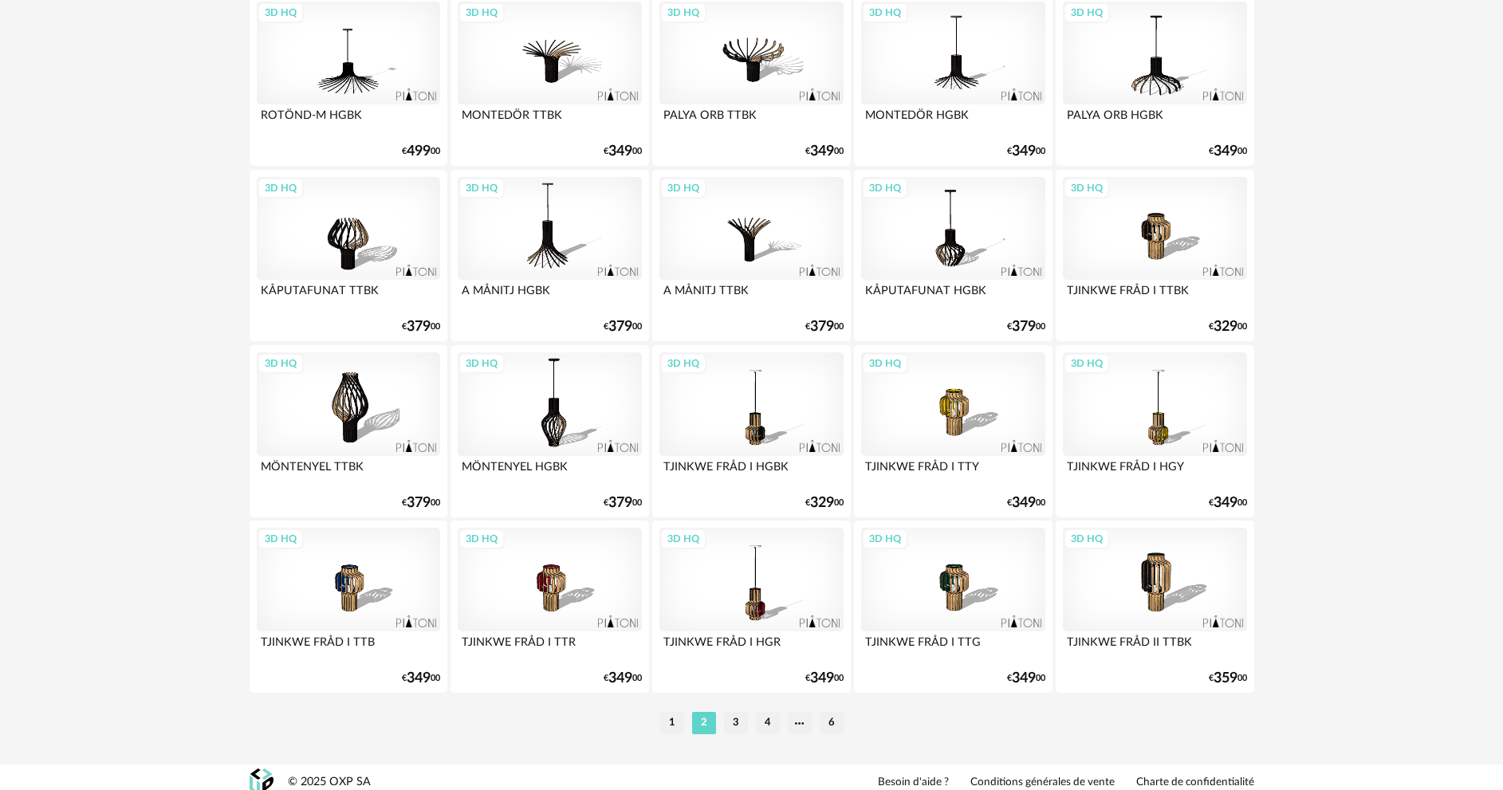
scroll to position [3133, 0]
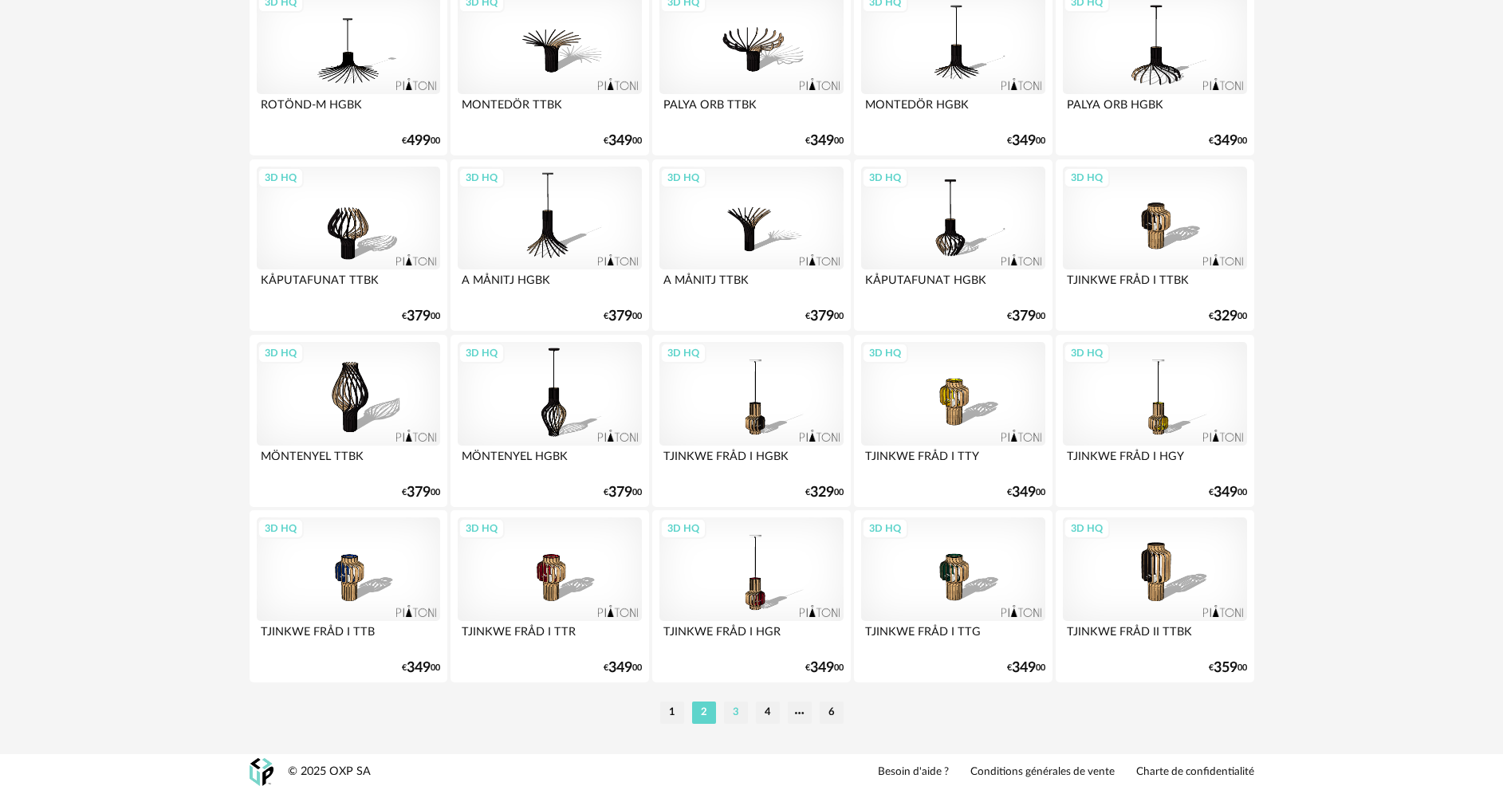
click at [723, 718] on ul "1 2 3 4 6" at bounding box center [751, 713] width 191 height 22
click at [733, 716] on li "3" at bounding box center [736, 713] width 24 height 22
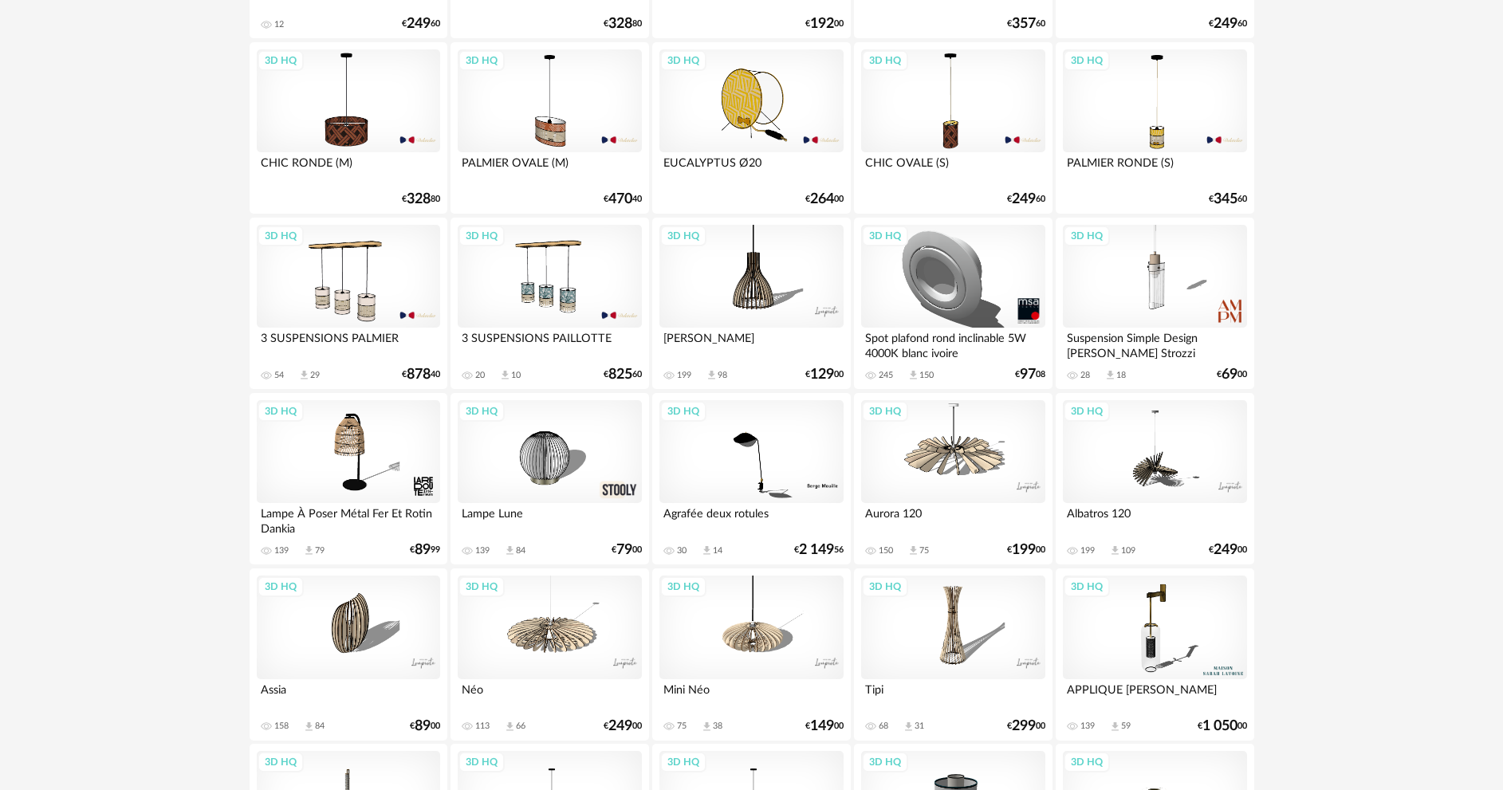
scroll to position [3110, 0]
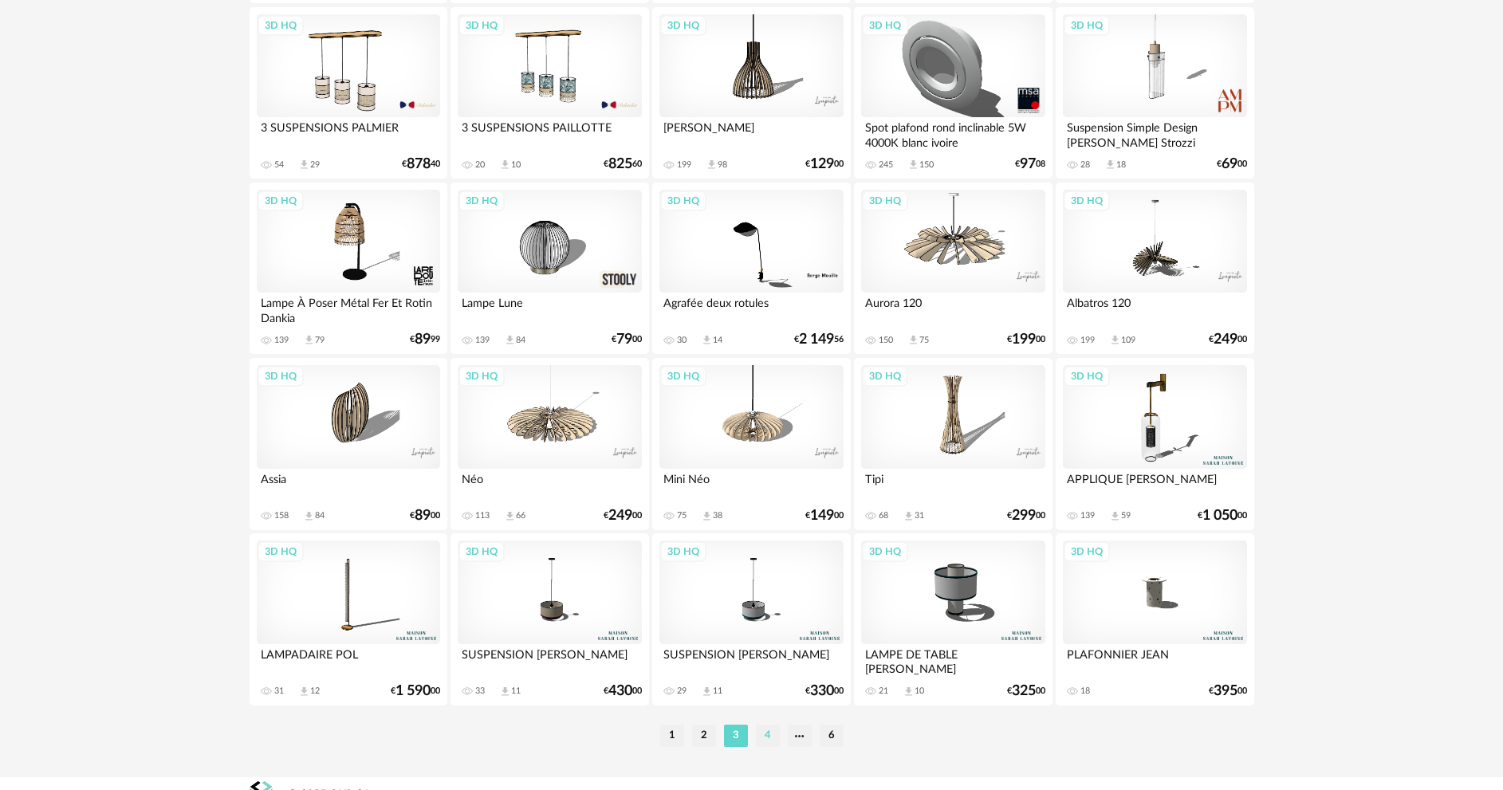
click at [770, 740] on li "4" at bounding box center [768, 736] width 24 height 22
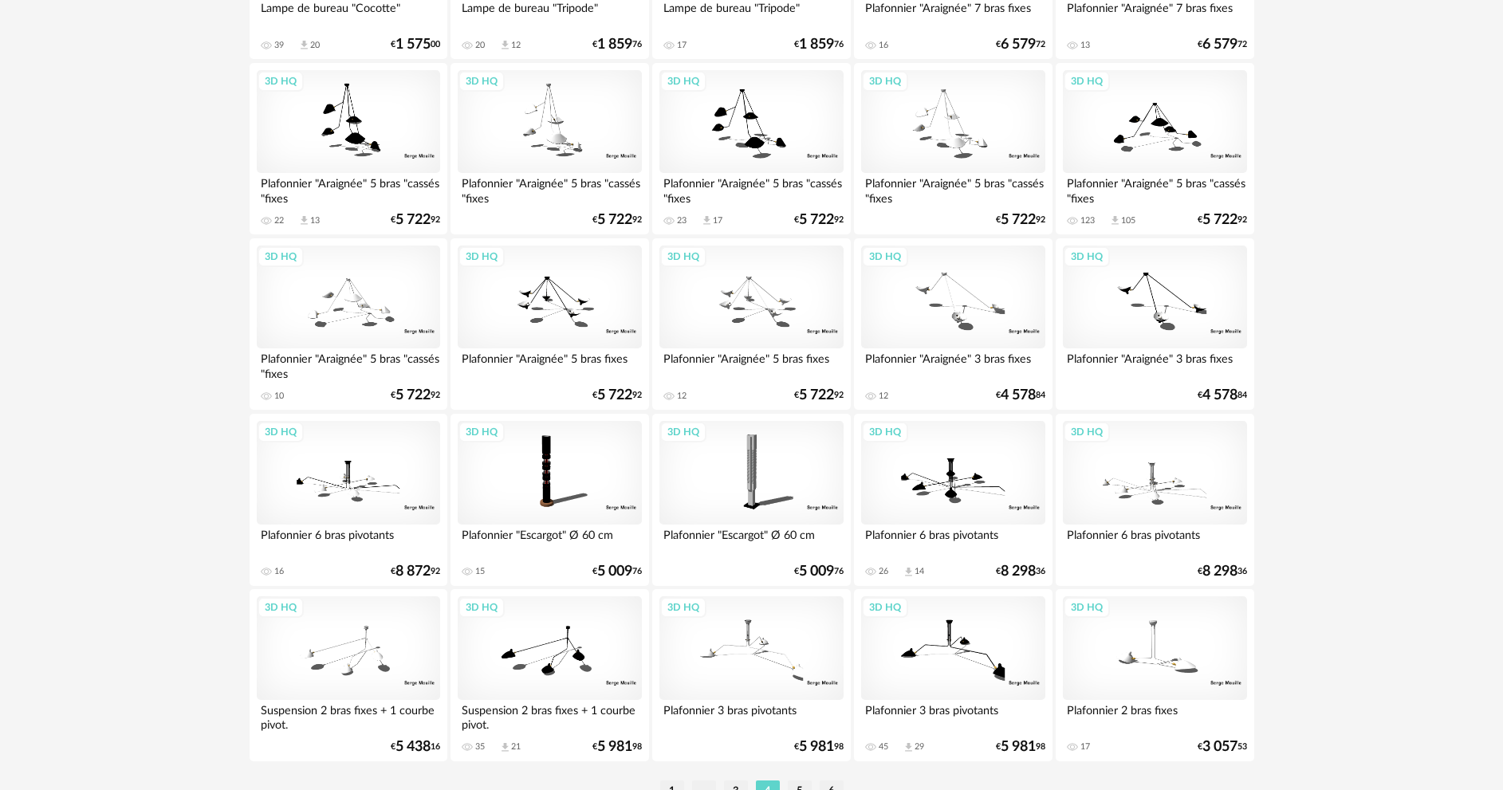
scroll to position [3133, 0]
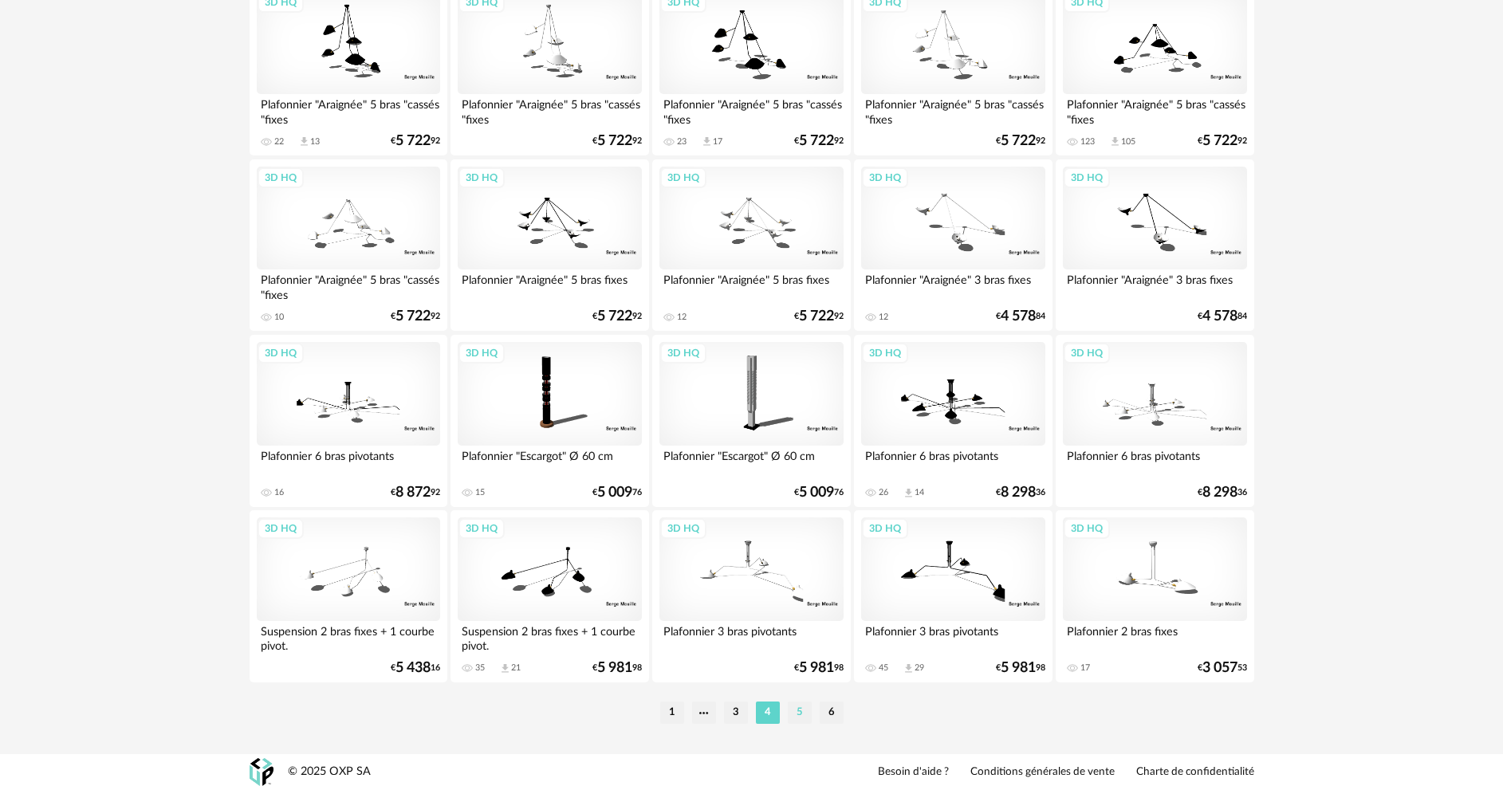
click at [799, 711] on li "5" at bounding box center [800, 713] width 24 height 22
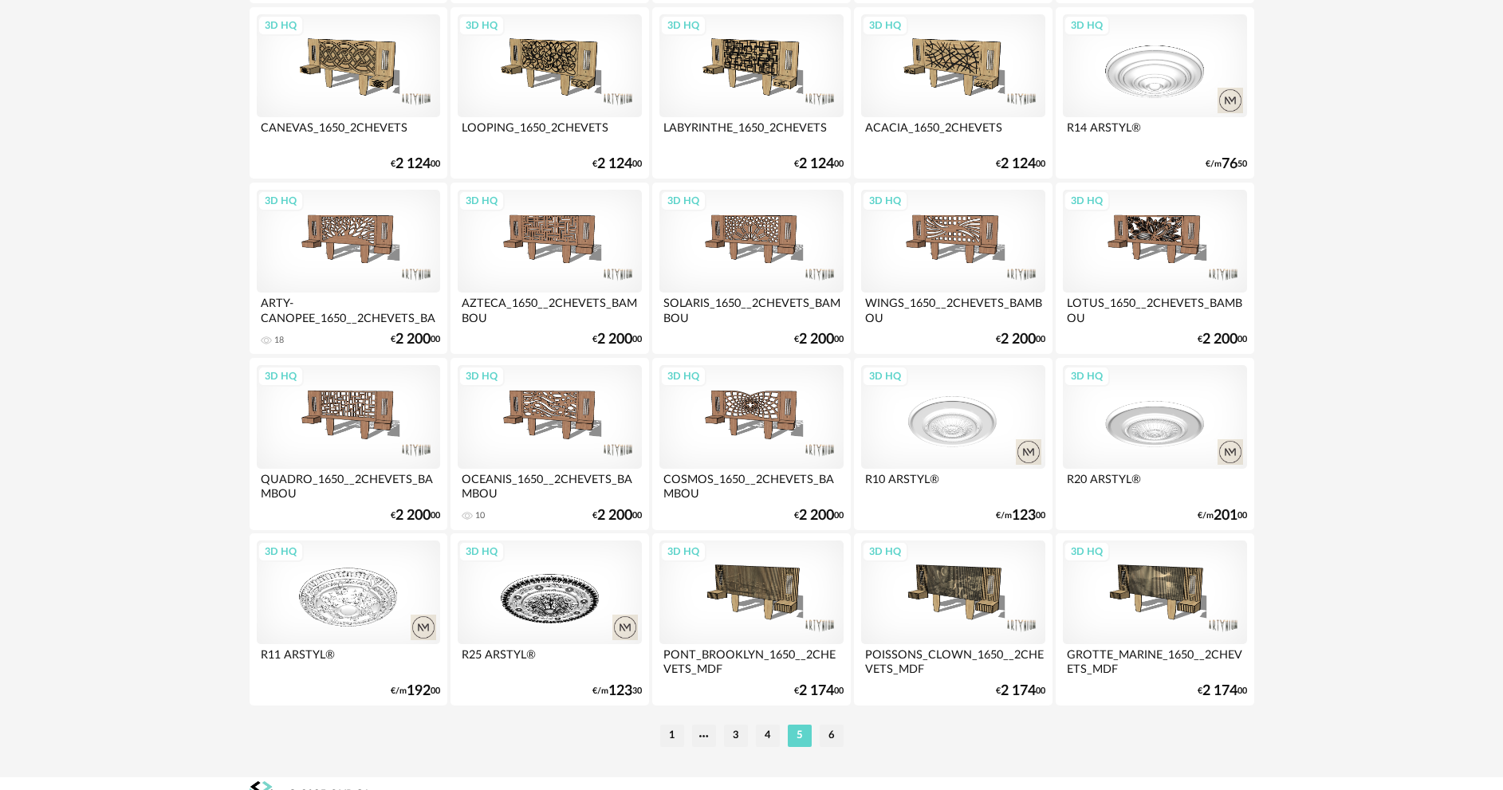
scroll to position [3133, 0]
